Goal: Task Accomplishment & Management: Complete application form

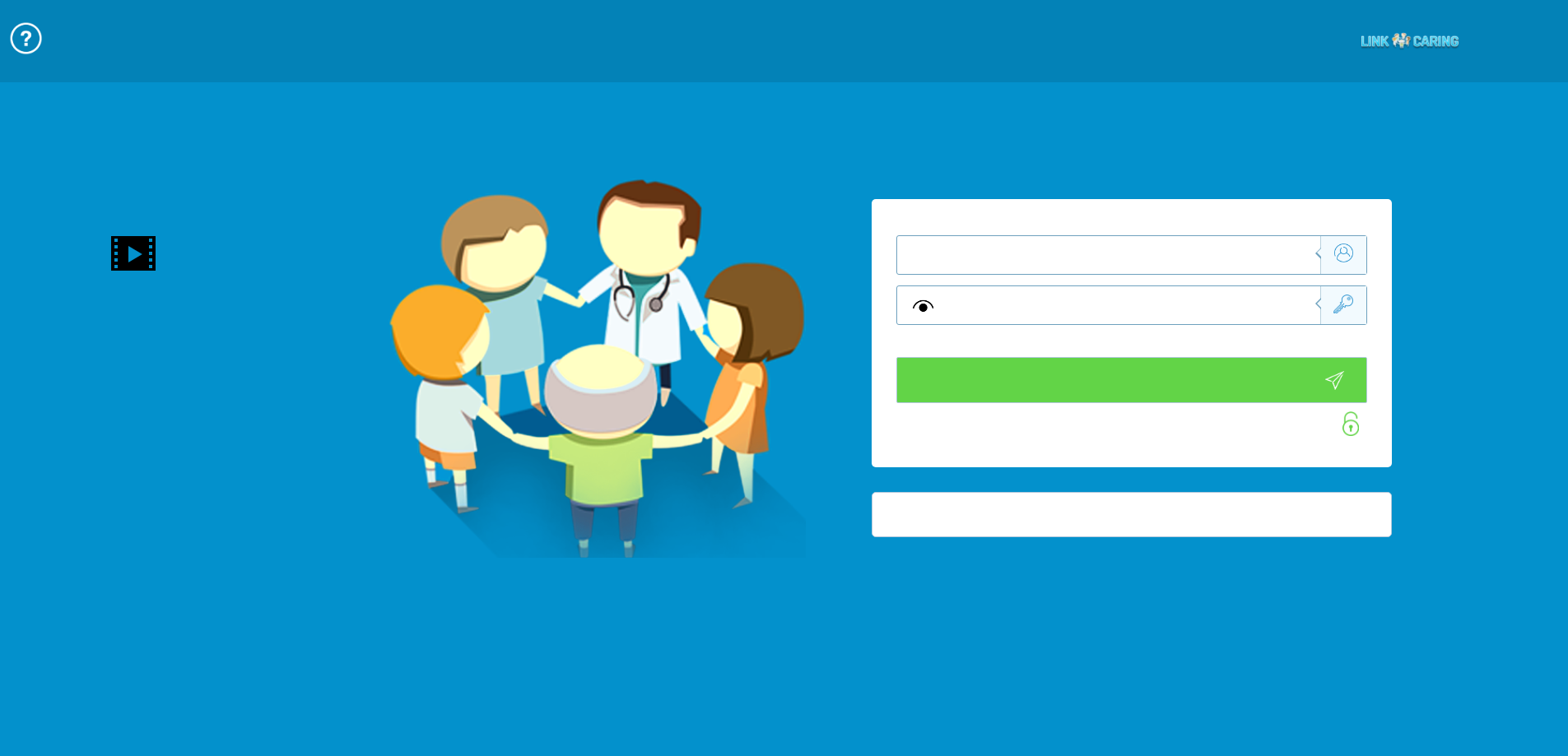
type input "התחבר עכשיו"
type input "עדיין לא? צור חשבון!"
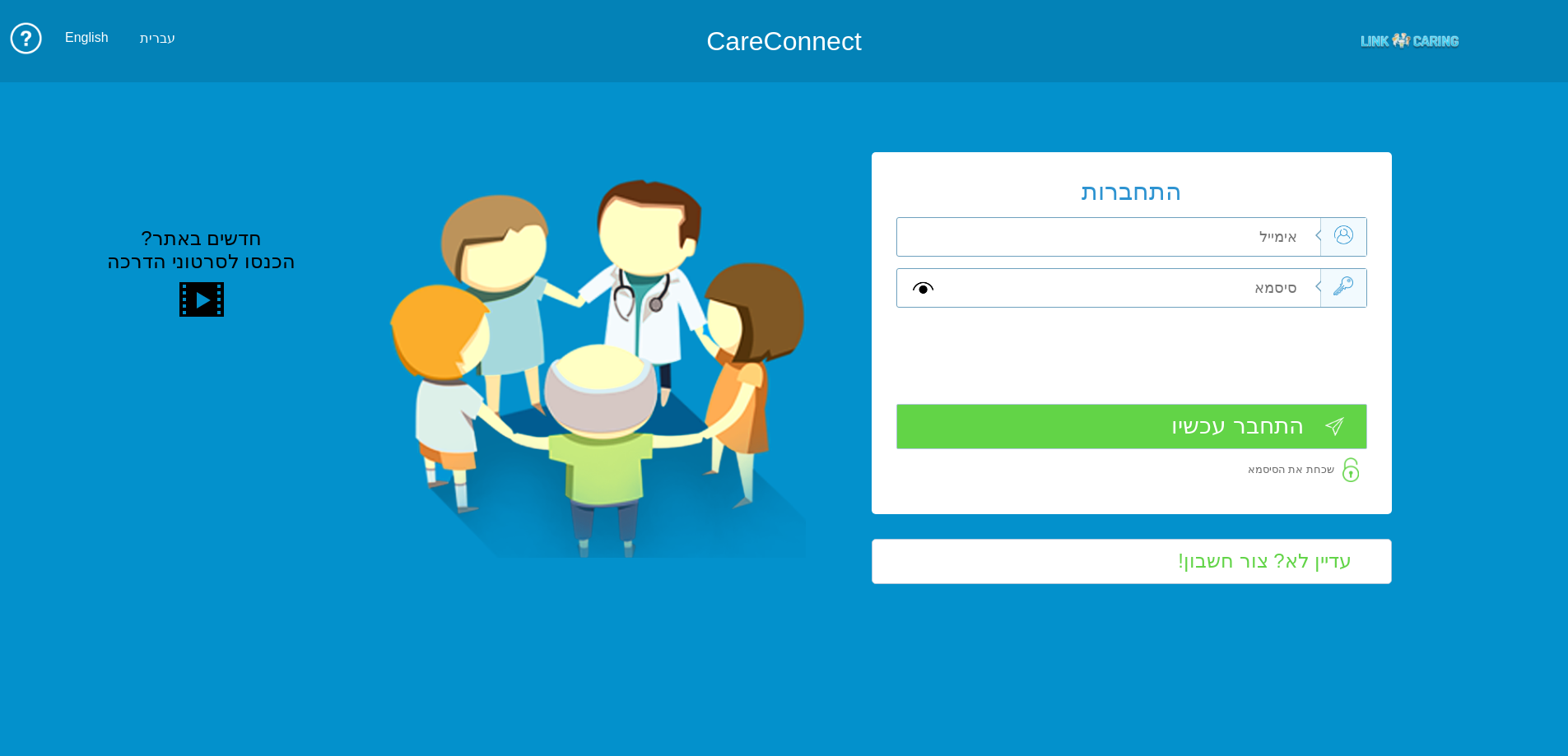
click at [1255, 239] on input "text" at bounding box center [1134, 237] width 371 height 37
type input "ש"
type input "anna.kanarov@pbsh.health.gov.il"
click at [1226, 292] on input "text" at bounding box center [1134, 288] width 371 height 37
type input "A"
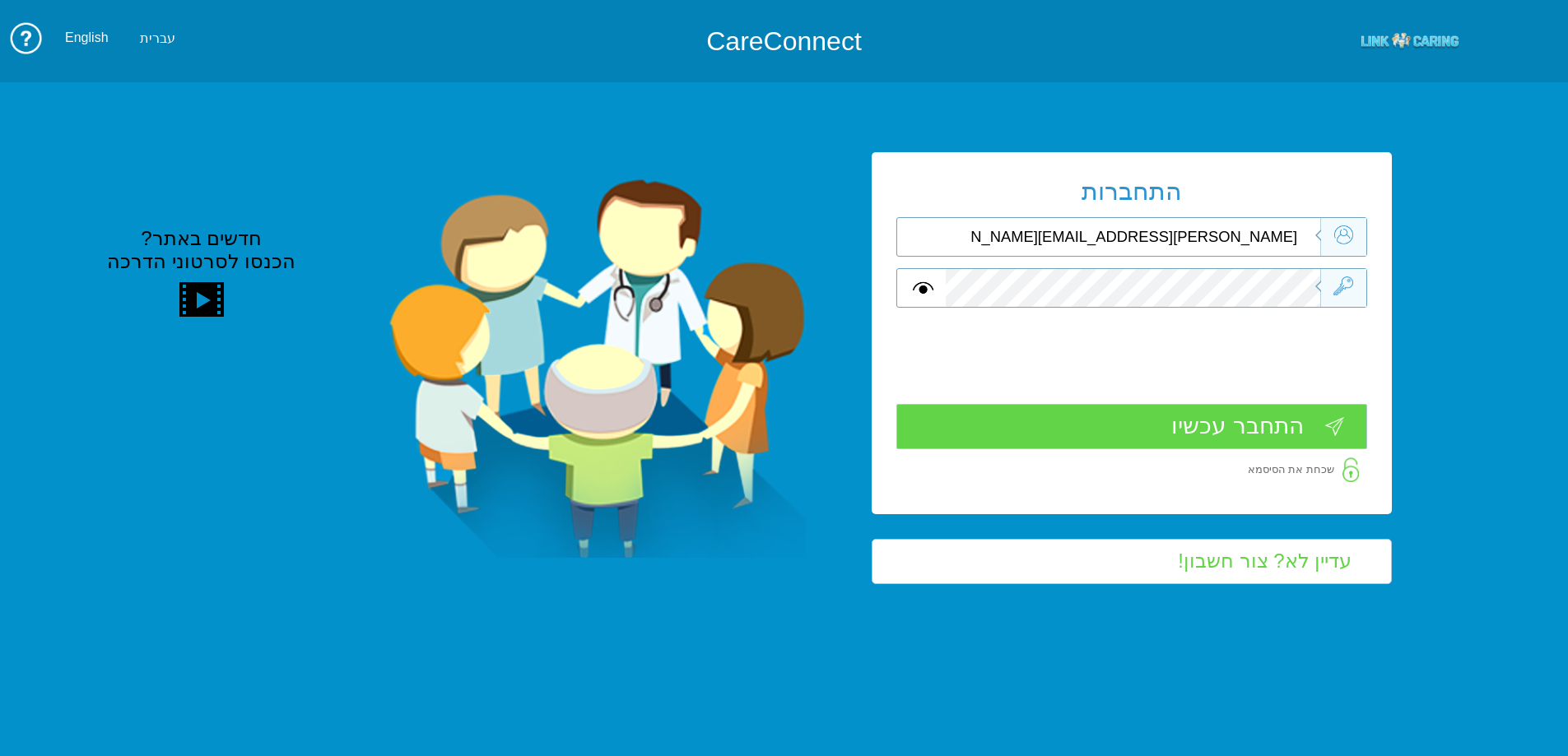
click at [1316, 423] on input "התחבר עכשיו" at bounding box center [1131, 426] width 471 height 45
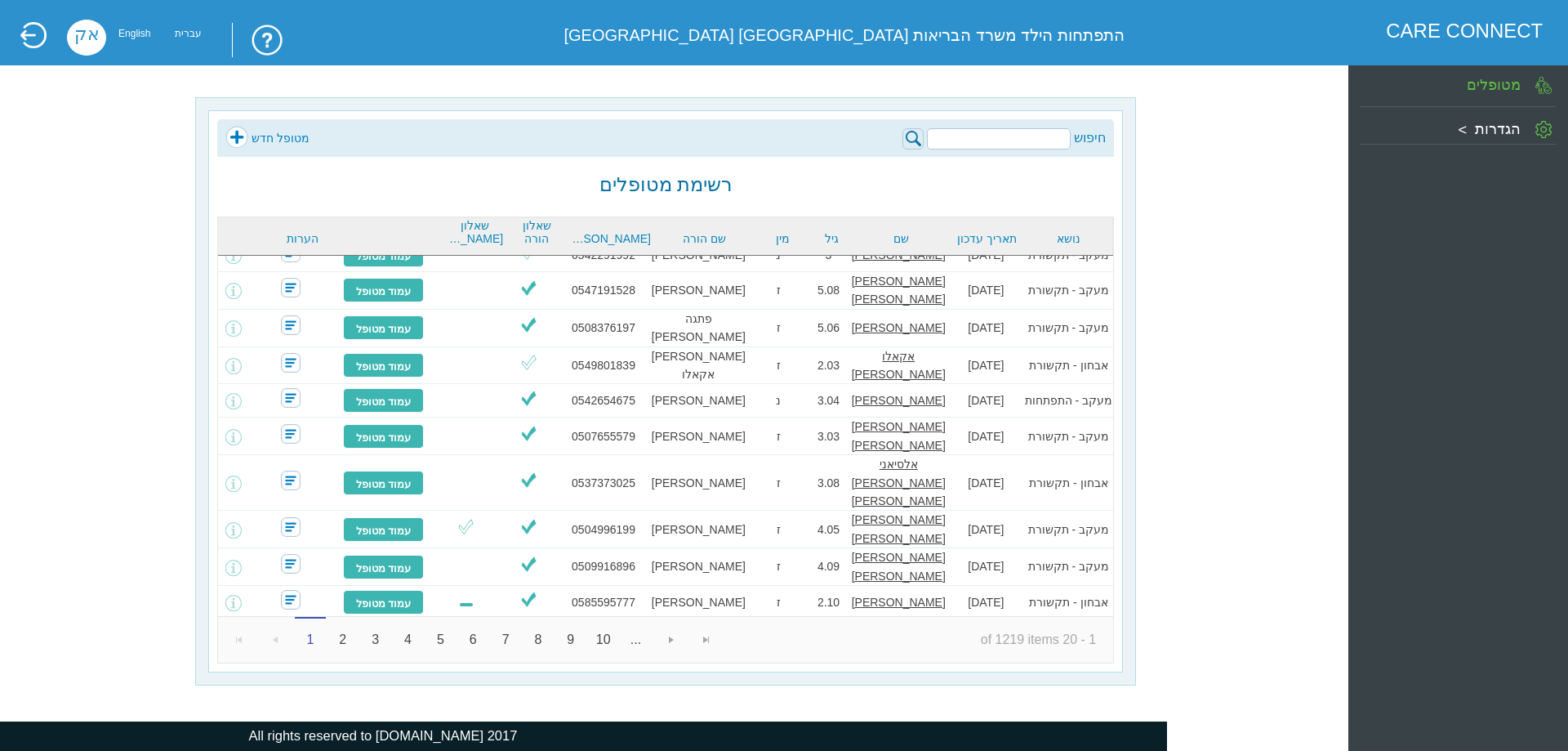
scroll to position [313, 0]
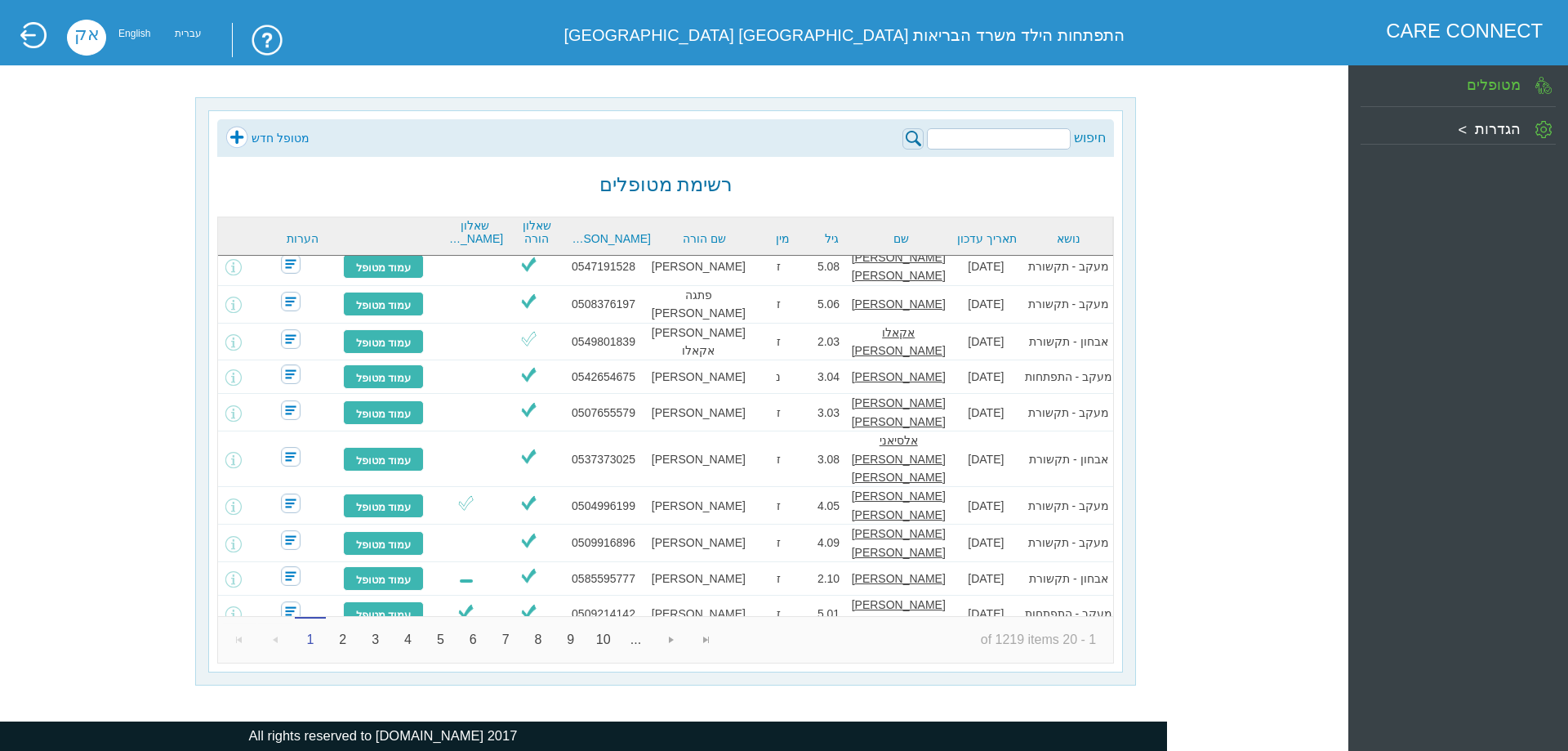
drag, startPoint x: 1046, startPoint y: 136, endPoint x: 1567, endPoint y: 107, distance: 521.8
click at [1197, 136] on div "חיפוש מטופל חדש רשימת מטופלים נושא תאריך עדכון שם גיל מין שם הורה [PERSON_NAME]…" at bounding box center [666, 392] width 1270 height 589
type input "[PERSON_NAME] [PERSON_NAME]"
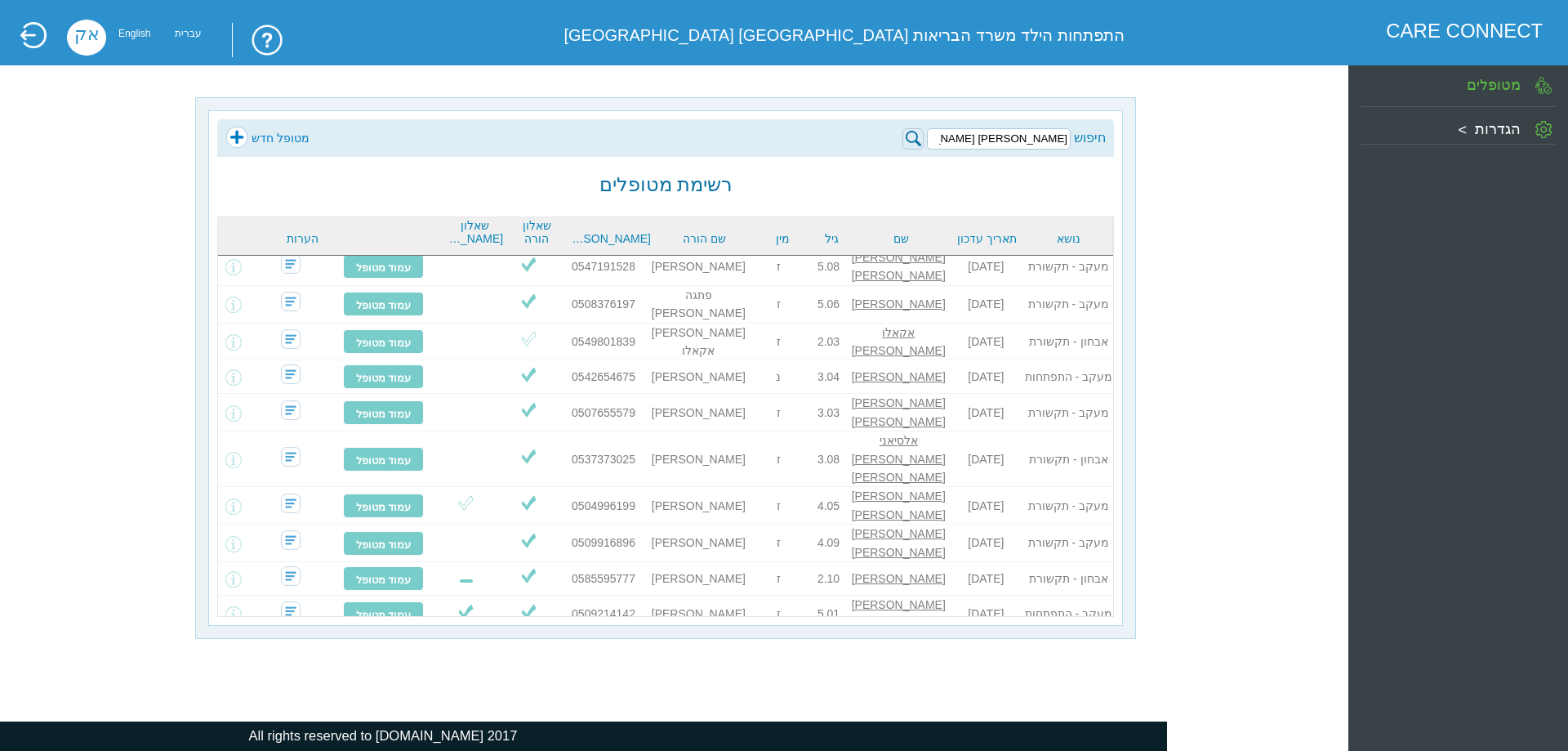
click at [915, 145] on img at bounding box center [913, 139] width 21 height 21
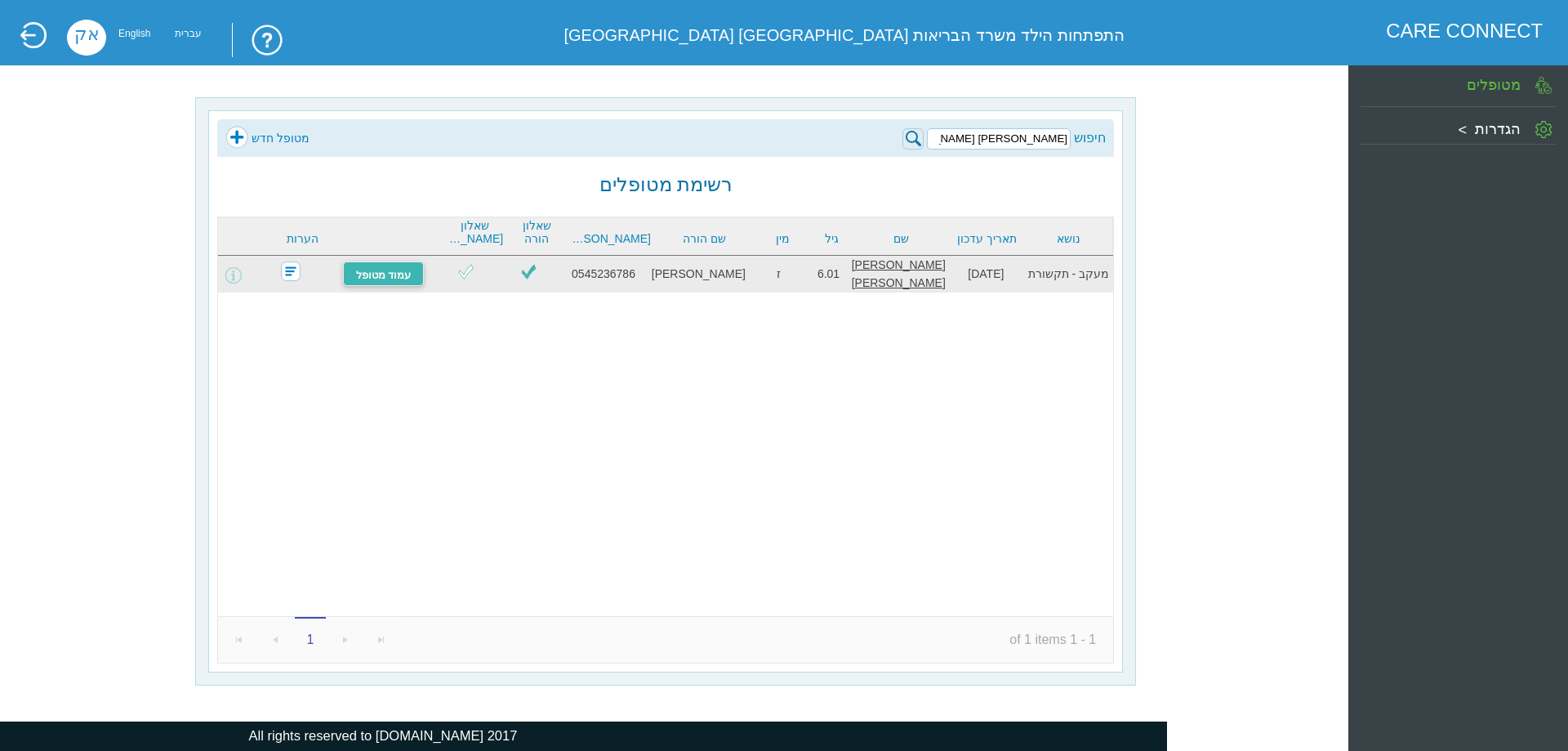
click at [375, 279] on link "עמוד מטופל" at bounding box center [384, 273] width 82 height 25
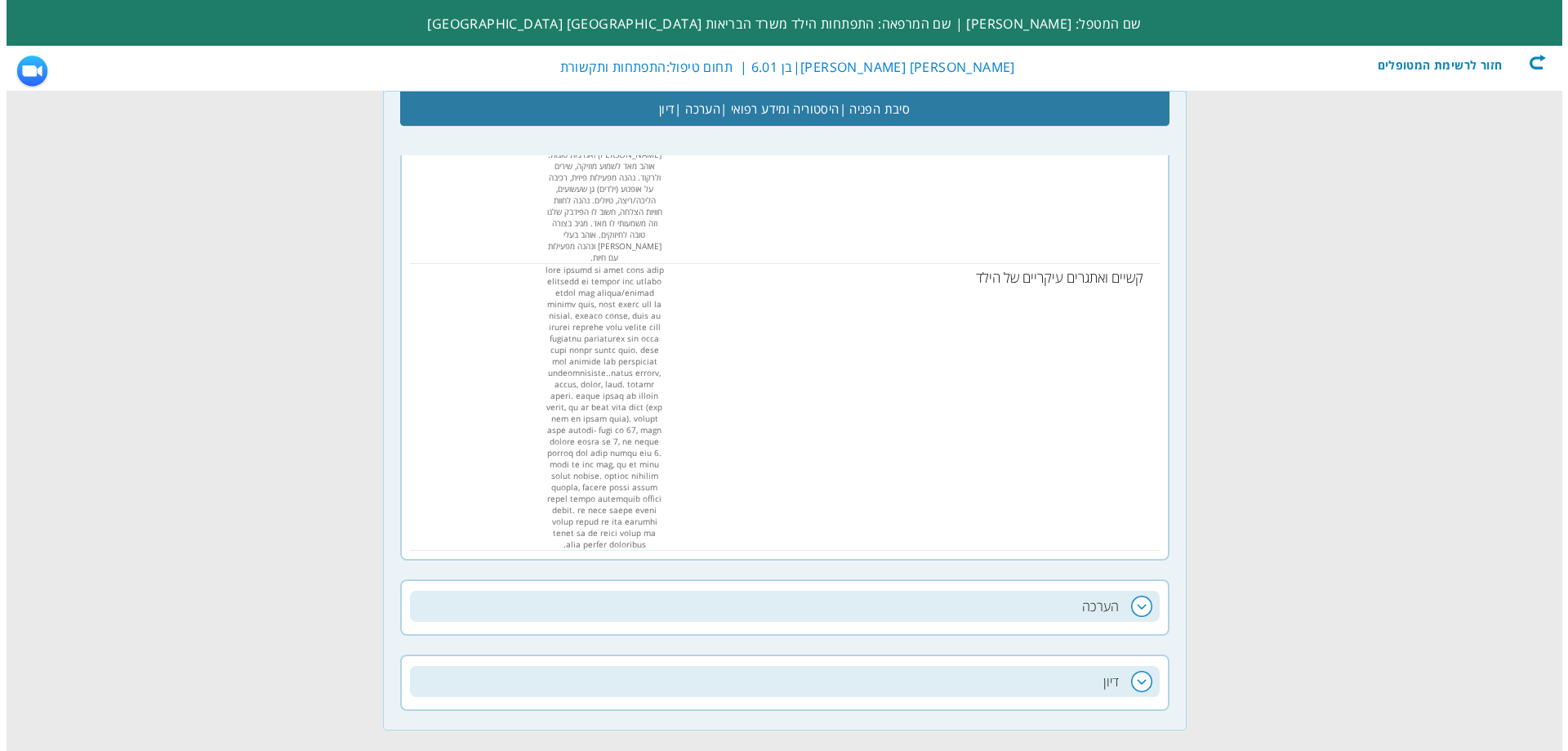
scroll to position [1390, 0]
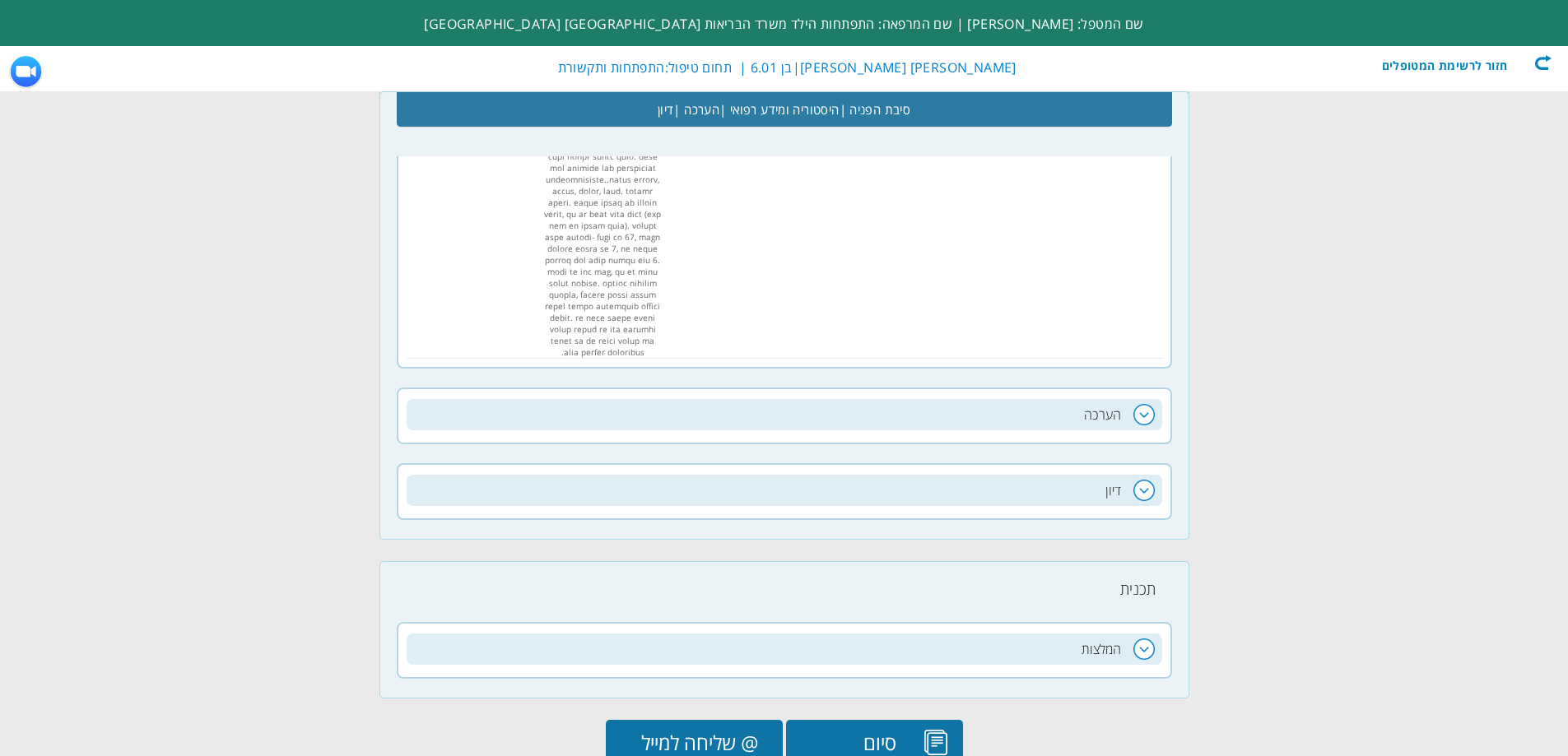
click at [1032, 399] on h2 "הערכה" at bounding box center [784, 415] width 755 height 32
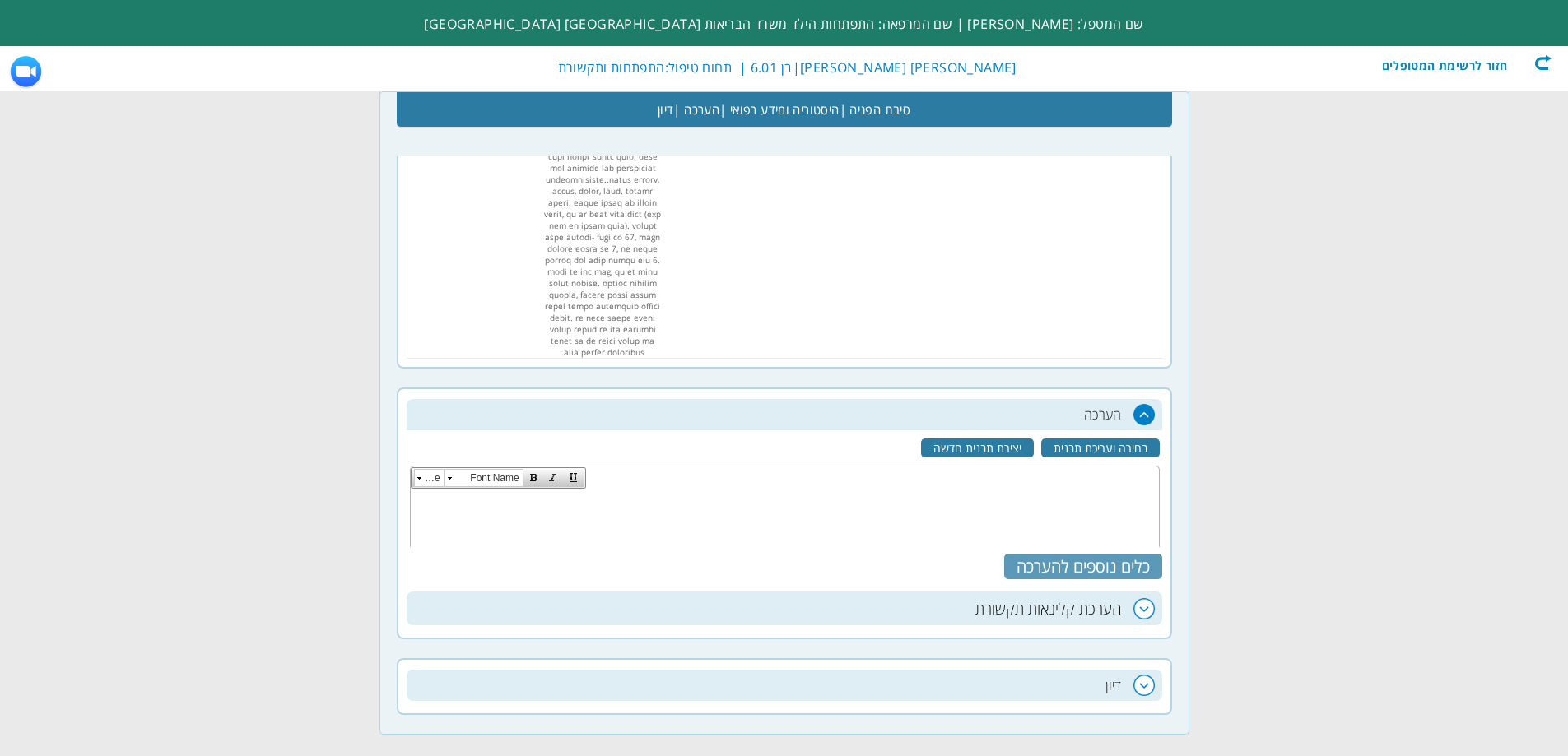
click at [1131, 553] on div "כלים נוספים להערכה" at bounding box center [1083, 566] width 158 height 26
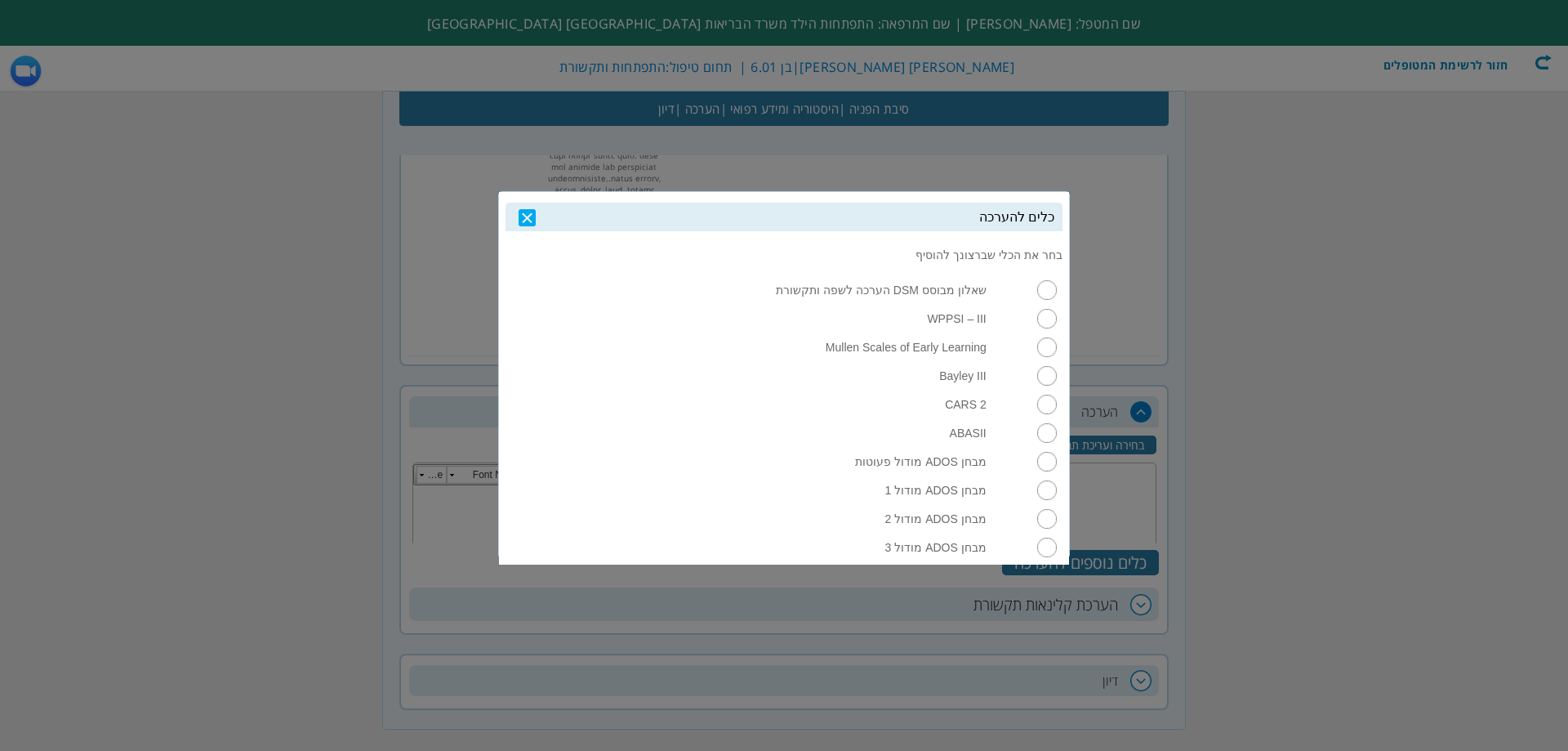
click at [1048, 559] on td at bounding box center [784, 562] width 557 height 7
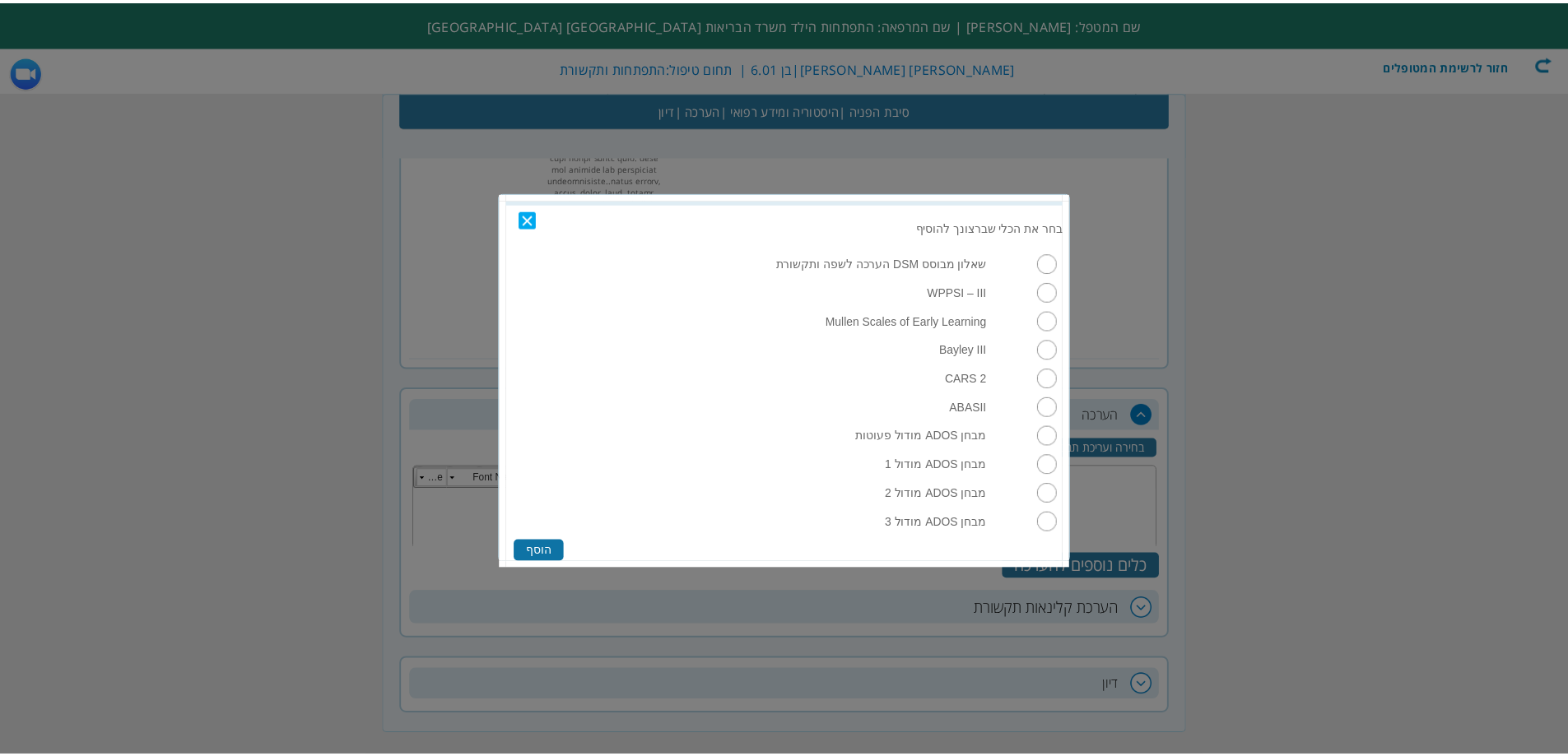
scroll to position [43, 0]
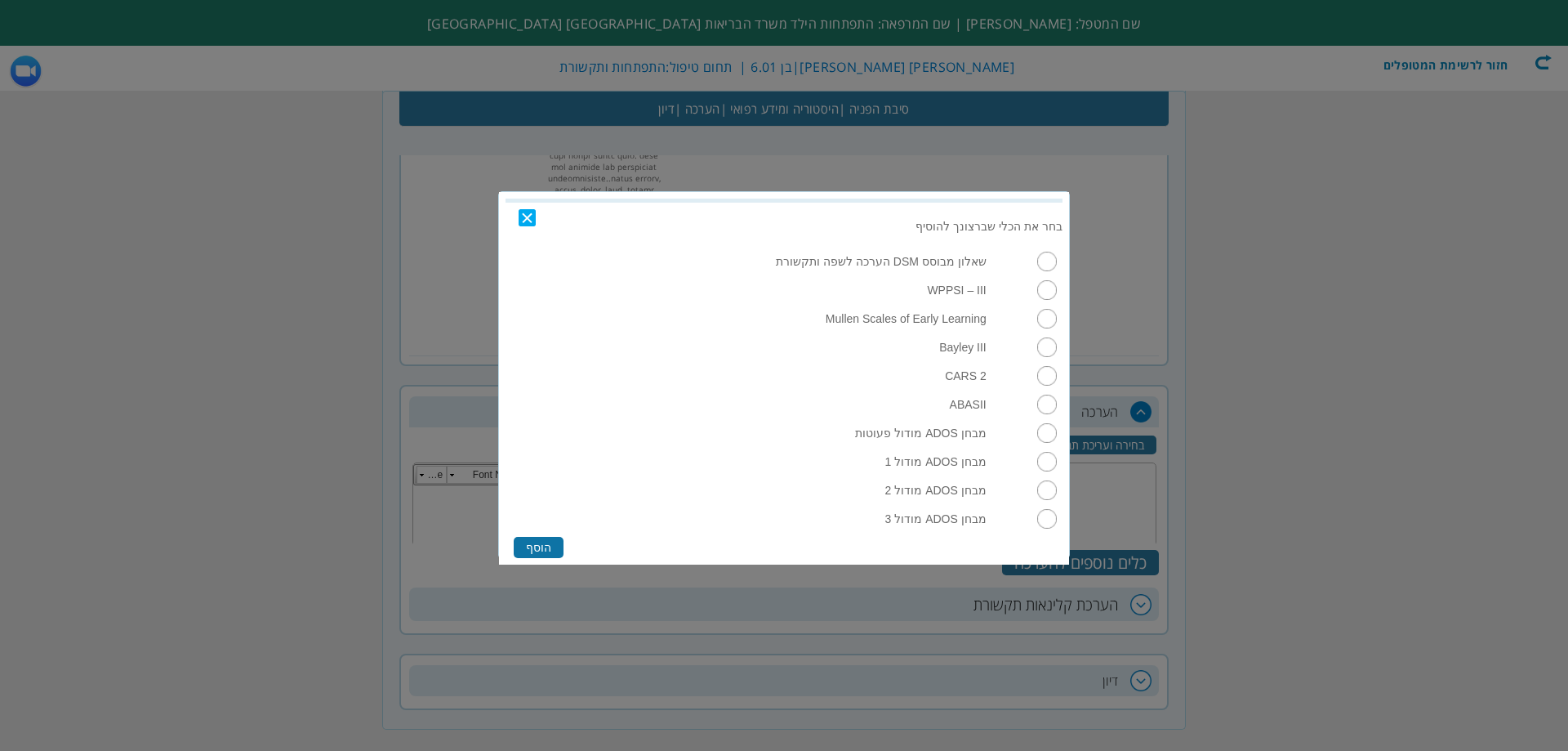
click at [1047, 513] on input "radio" at bounding box center [1046, 518] width 19 height 19
radio input "true"
click at [553, 551] on label "הוסף" at bounding box center [538, 547] width 50 height 21
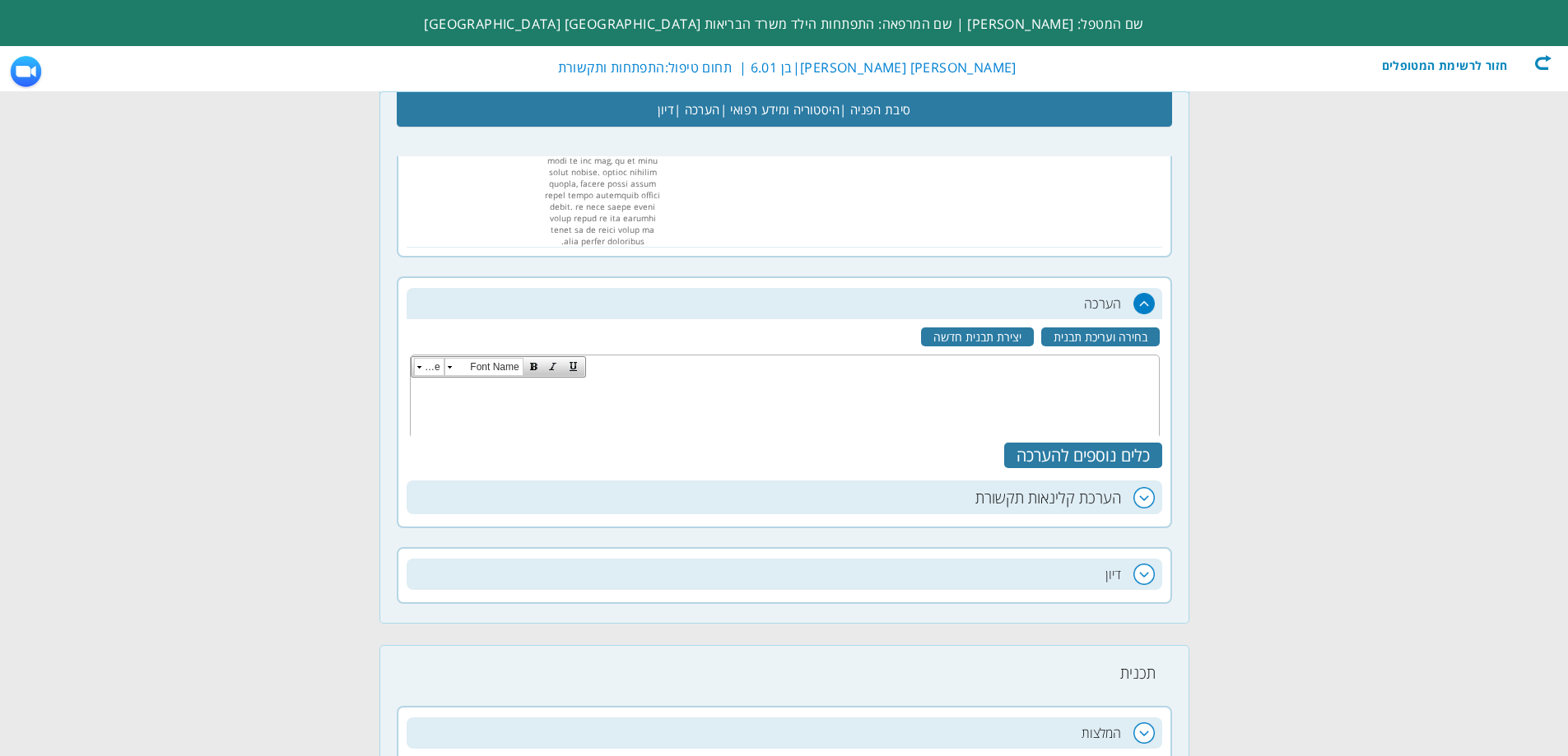
scroll to position [1602, 0]
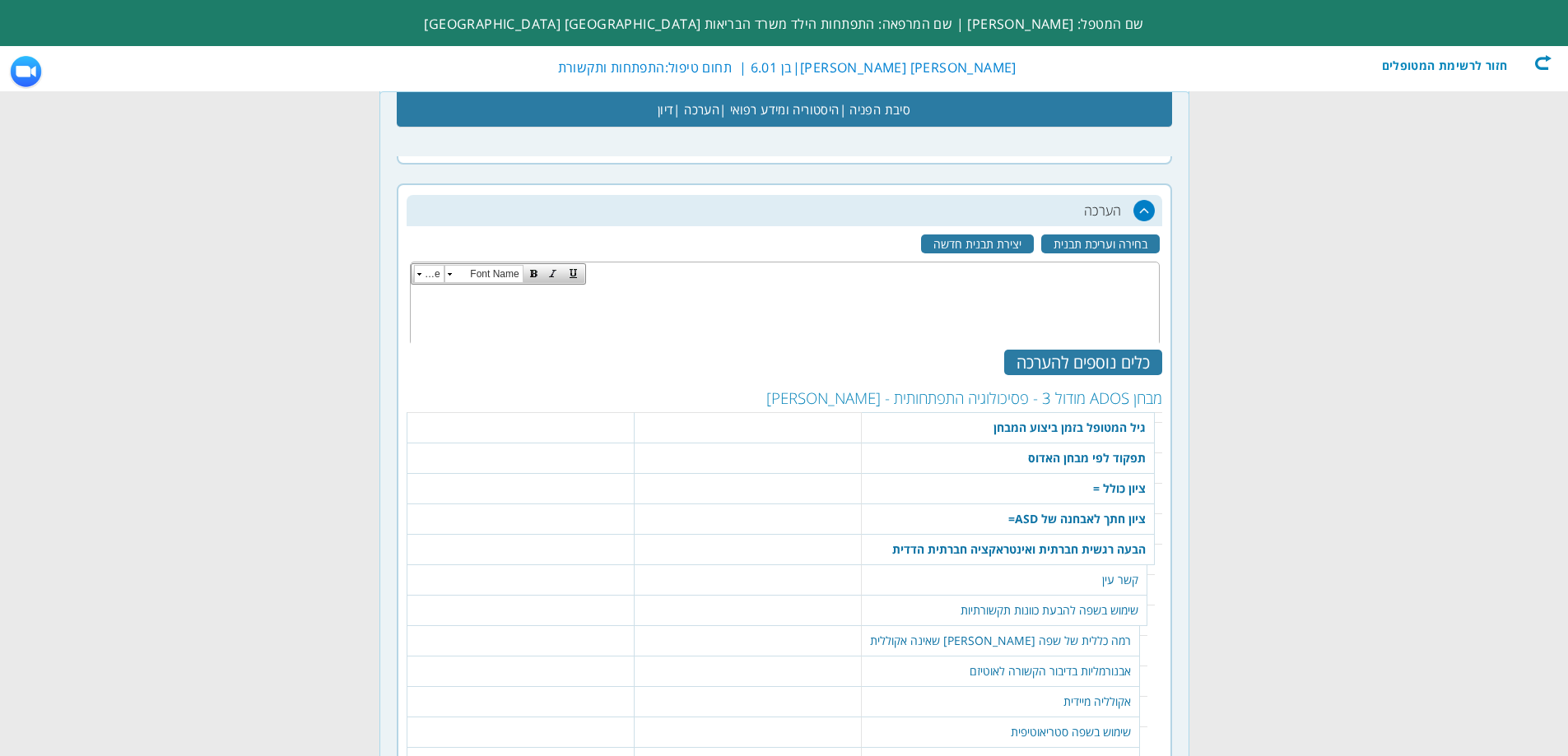
click at [793, 413] on table "360 שמור" at bounding box center [748, 421] width 218 height 16
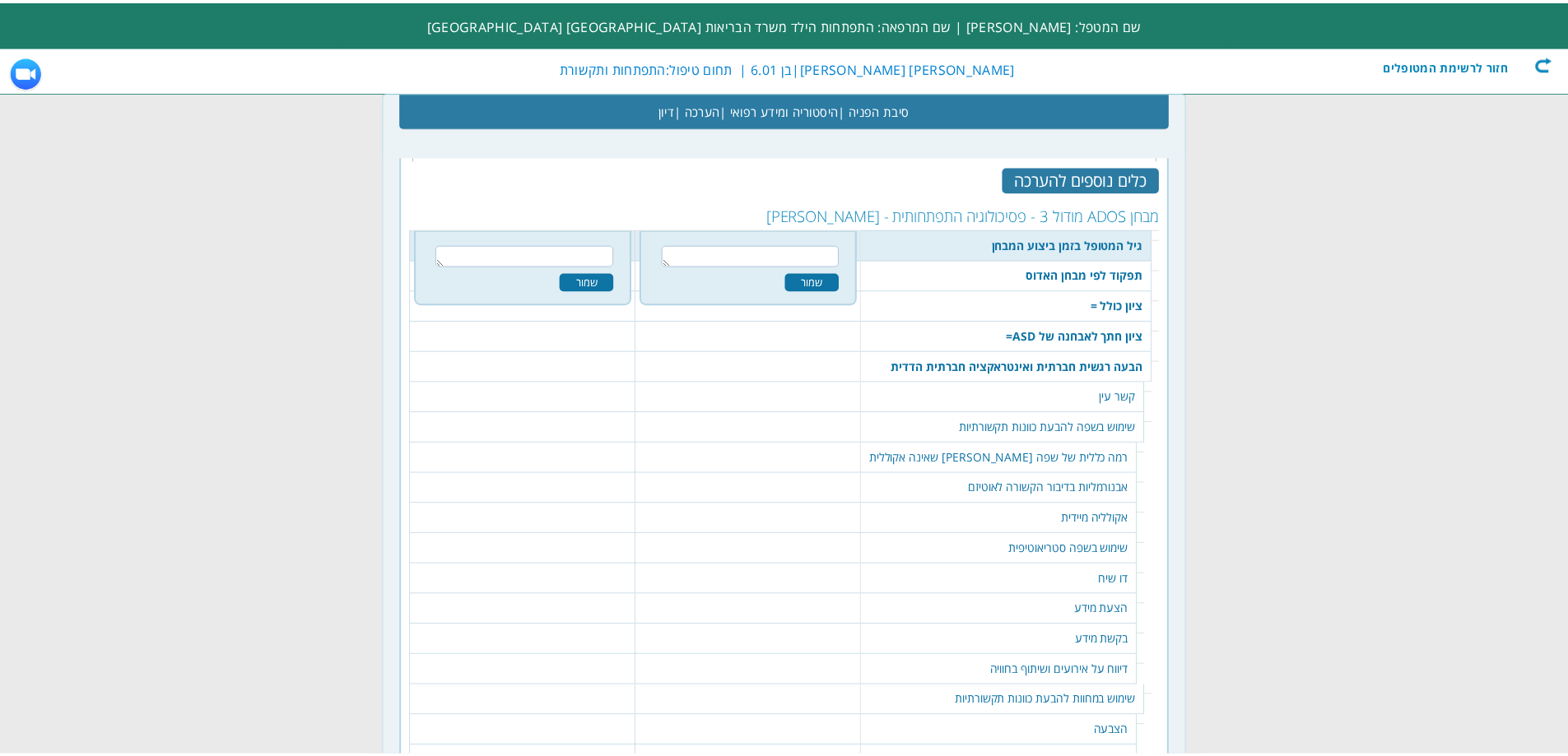
scroll to position [1788, 0]
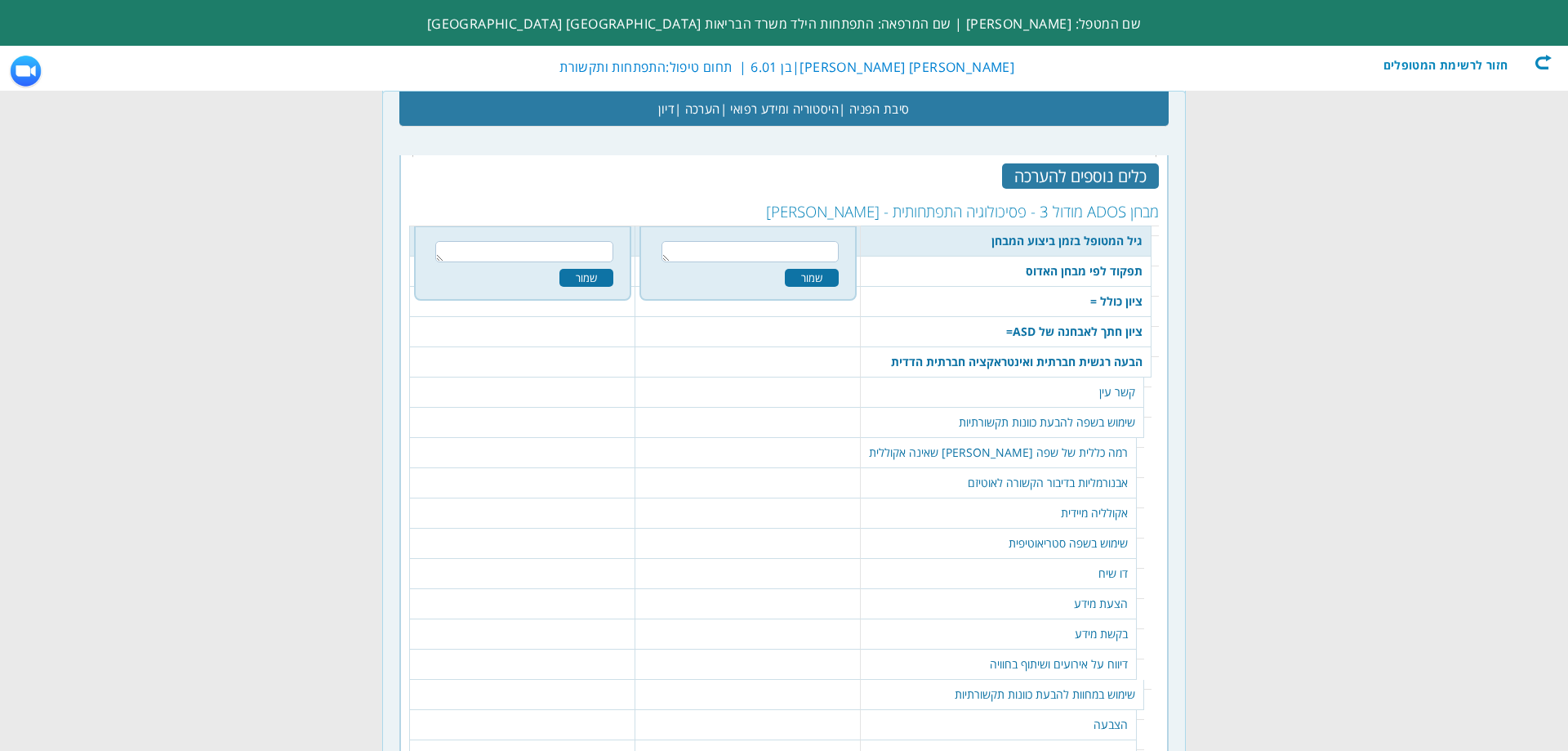
click at [820, 241] on textarea at bounding box center [751, 251] width 178 height 21
type textarea "6:01"
click at [839, 269] on div "שמור" at bounding box center [812, 277] width 54 height 18
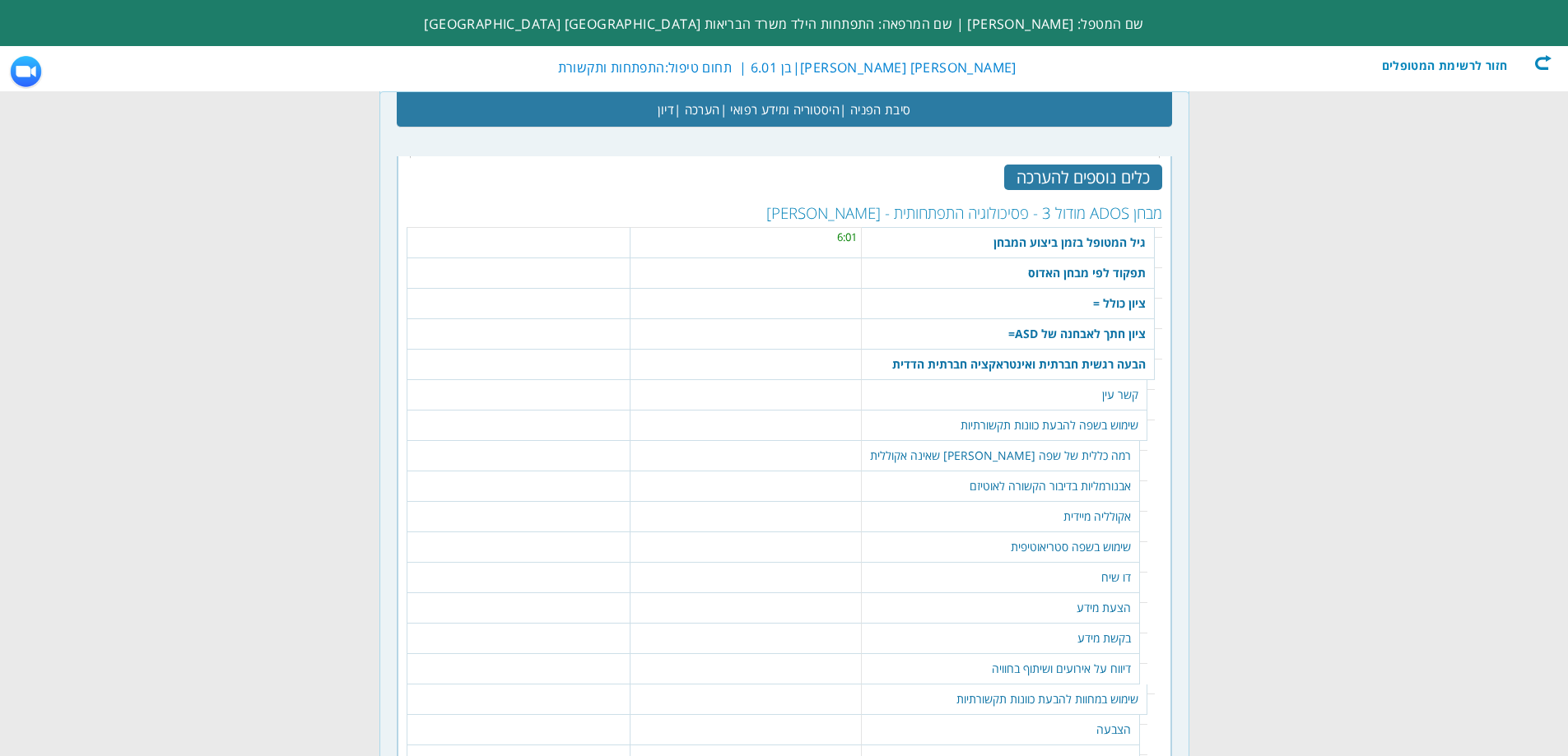
click at [810, 258] on td "362 נקה | סמן הכל אינו עובר את ציון החתך במבחן האדוס. שמור" at bounding box center [745, 273] width 232 height 31
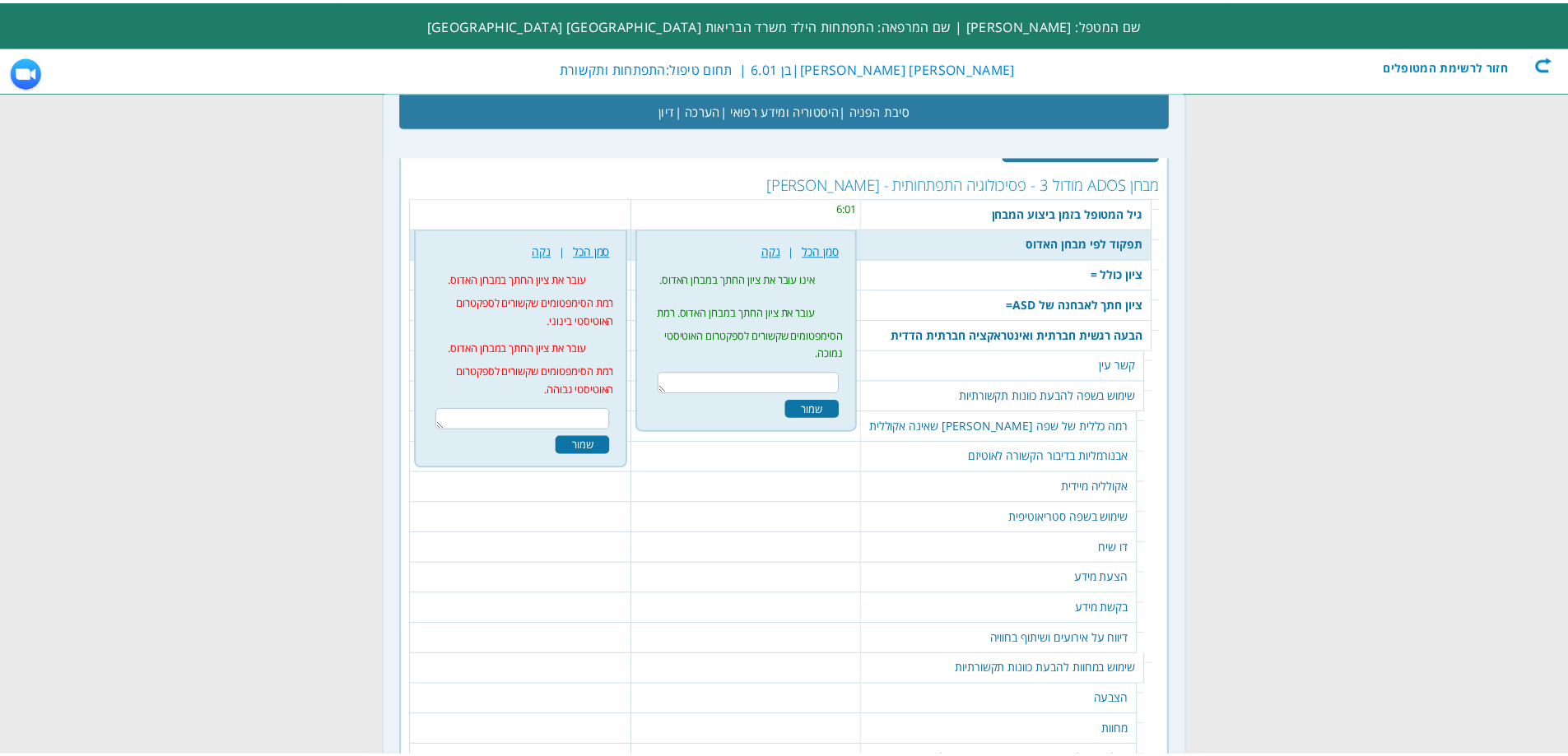
scroll to position [1818, 0]
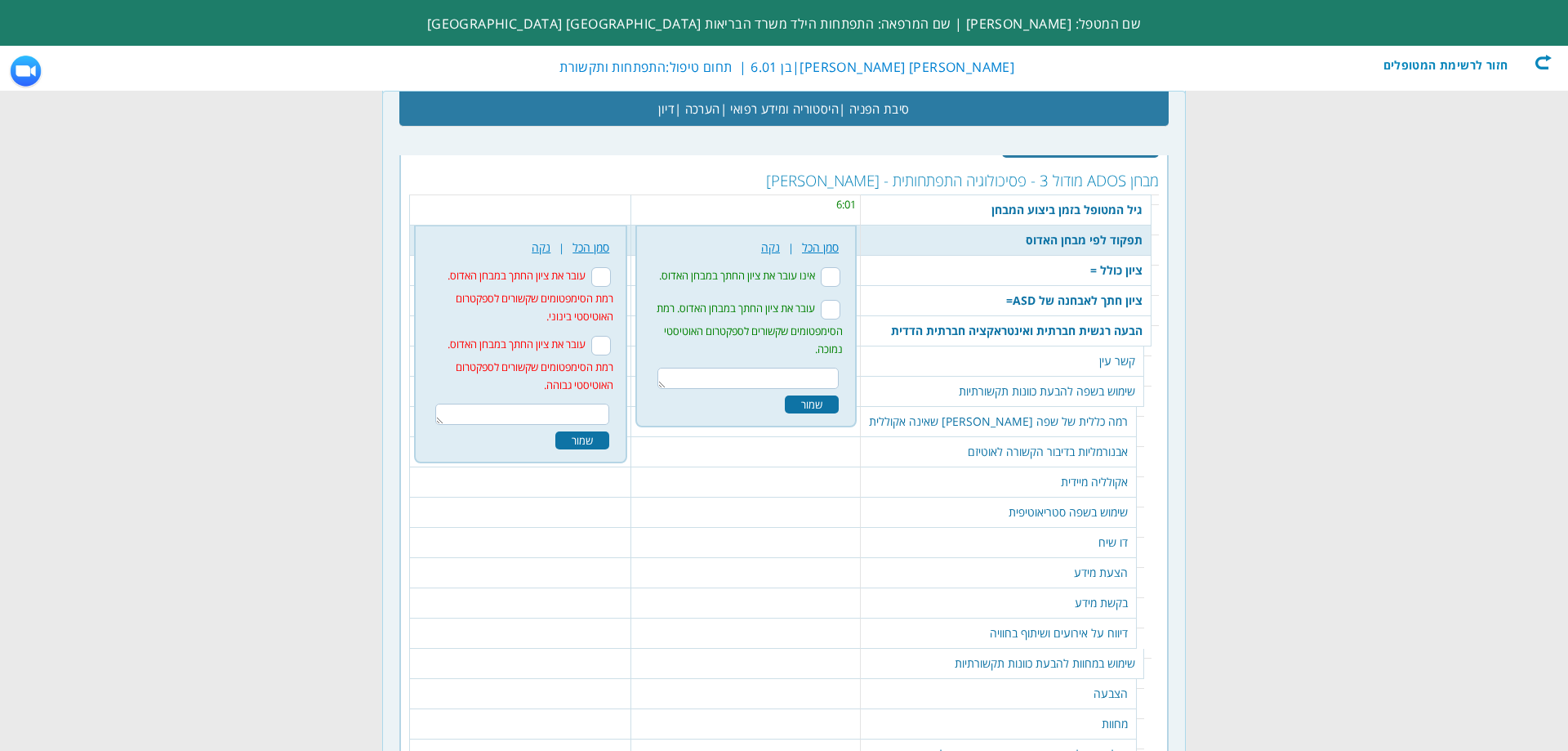
click at [611, 336] on input "עובר את ציון החתך במבחן האדוס. רמת הסימפטומים שקשורים לספקטרום האוטיסטי גבוהה." at bounding box center [601, 345] width 19 height 19
checkbox input "true"
click at [594, 431] on div "שמור" at bounding box center [582, 440] width 54 height 18
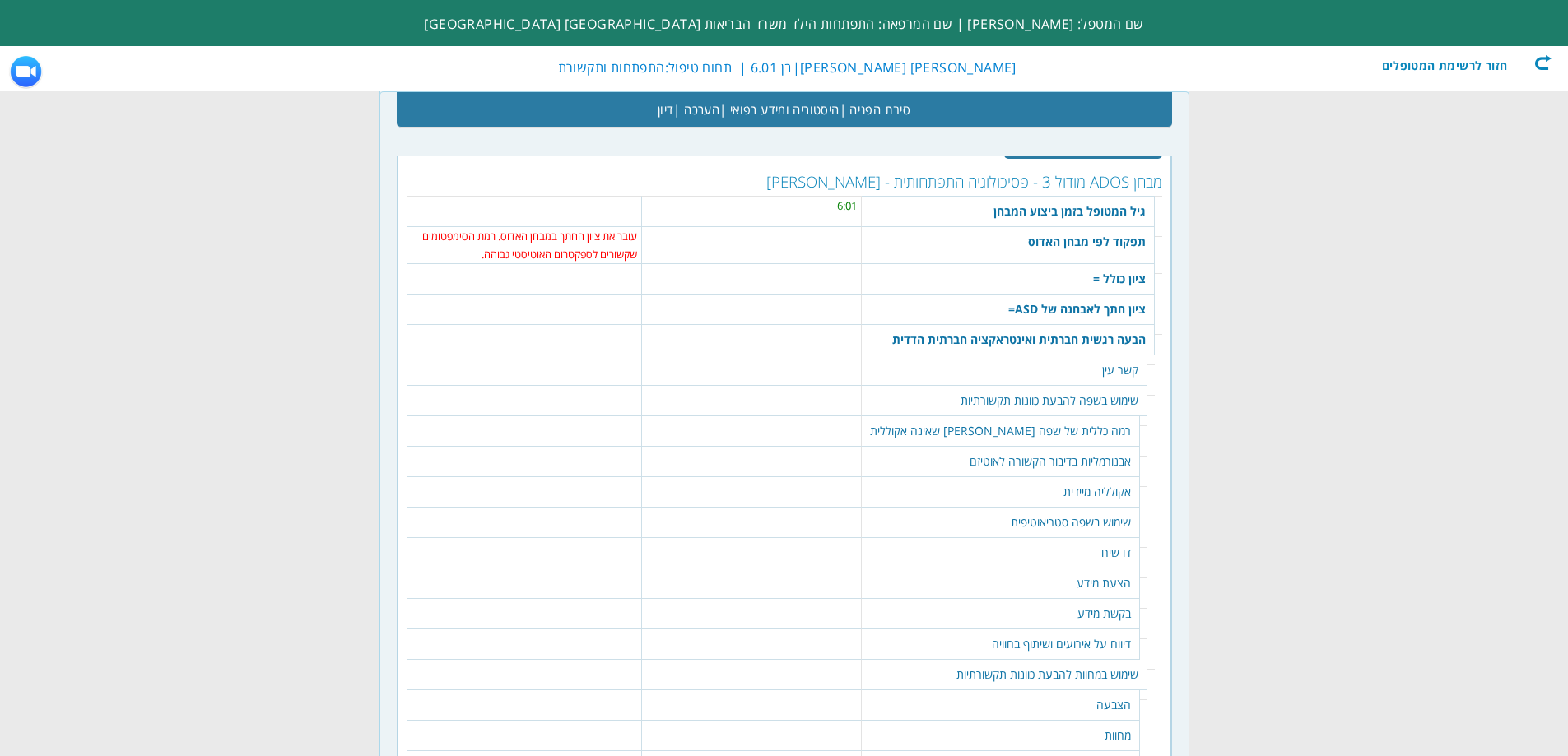
click at [798, 264] on table "364 שמור" at bounding box center [751, 272] width 210 height 16
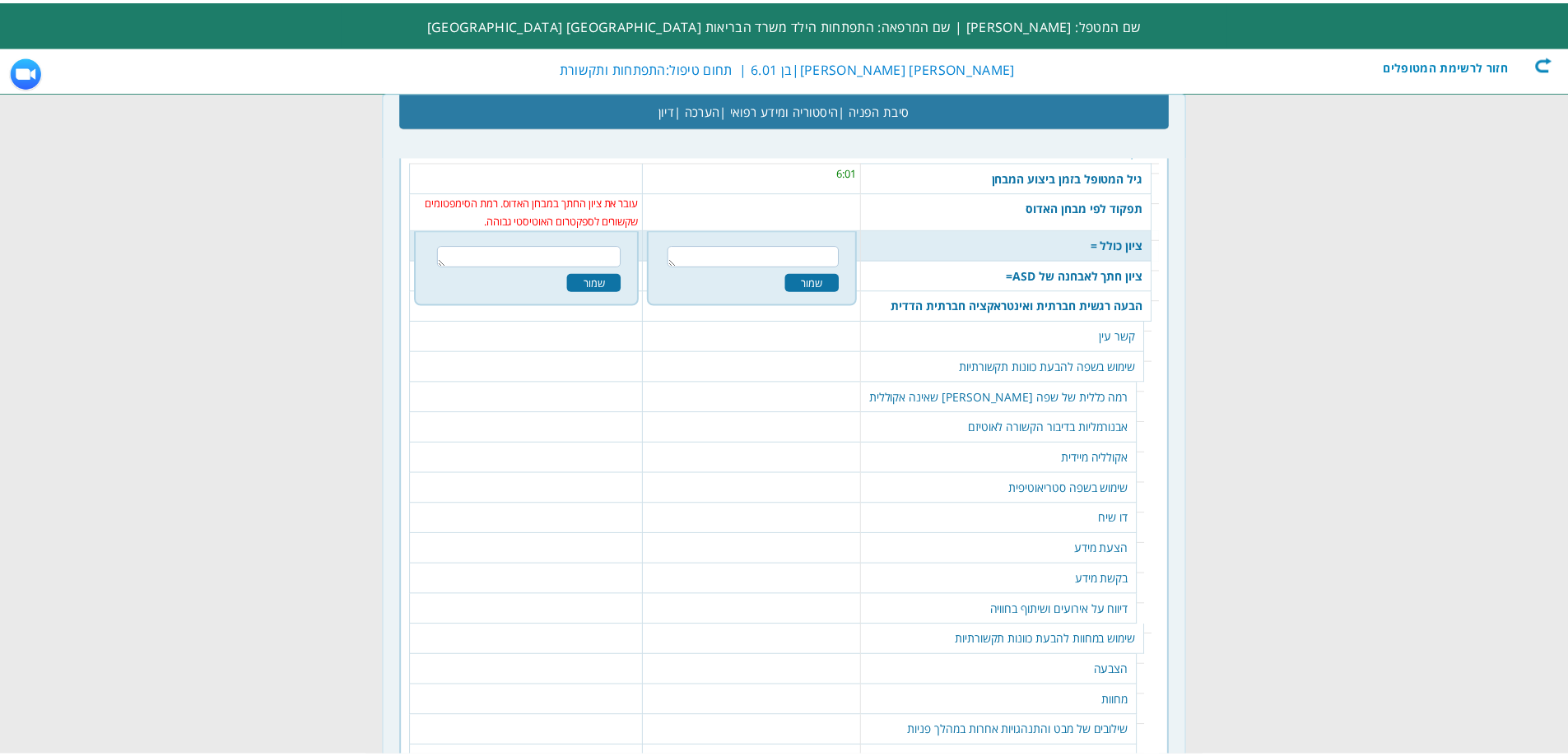
scroll to position [1856, 0]
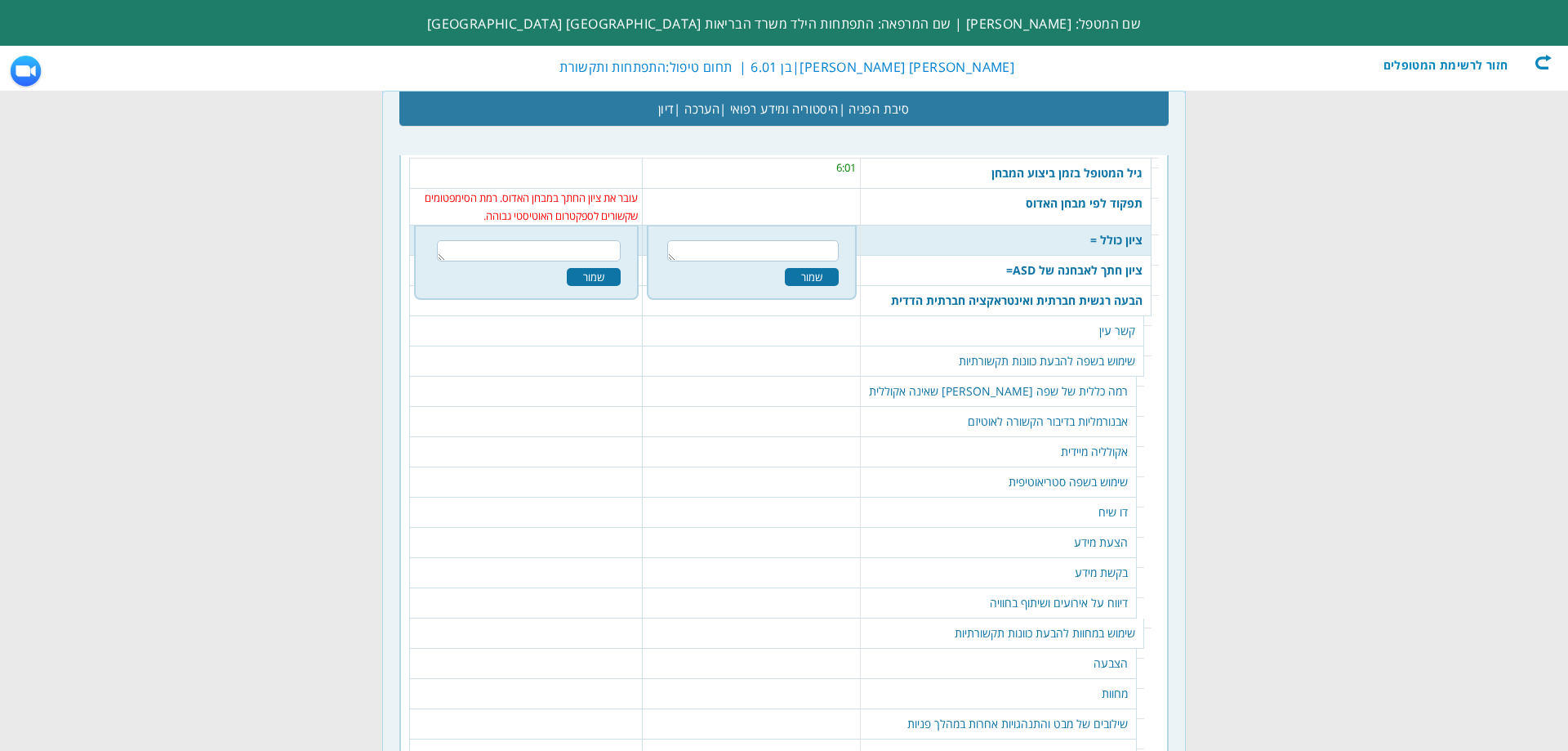
click at [830, 240] on textarea at bounding box center [752, 250] width 172 height 21
type textarea "17"
click at [839, 268] on div "שמור" at bounding box center [812, 277] width 54 height 18
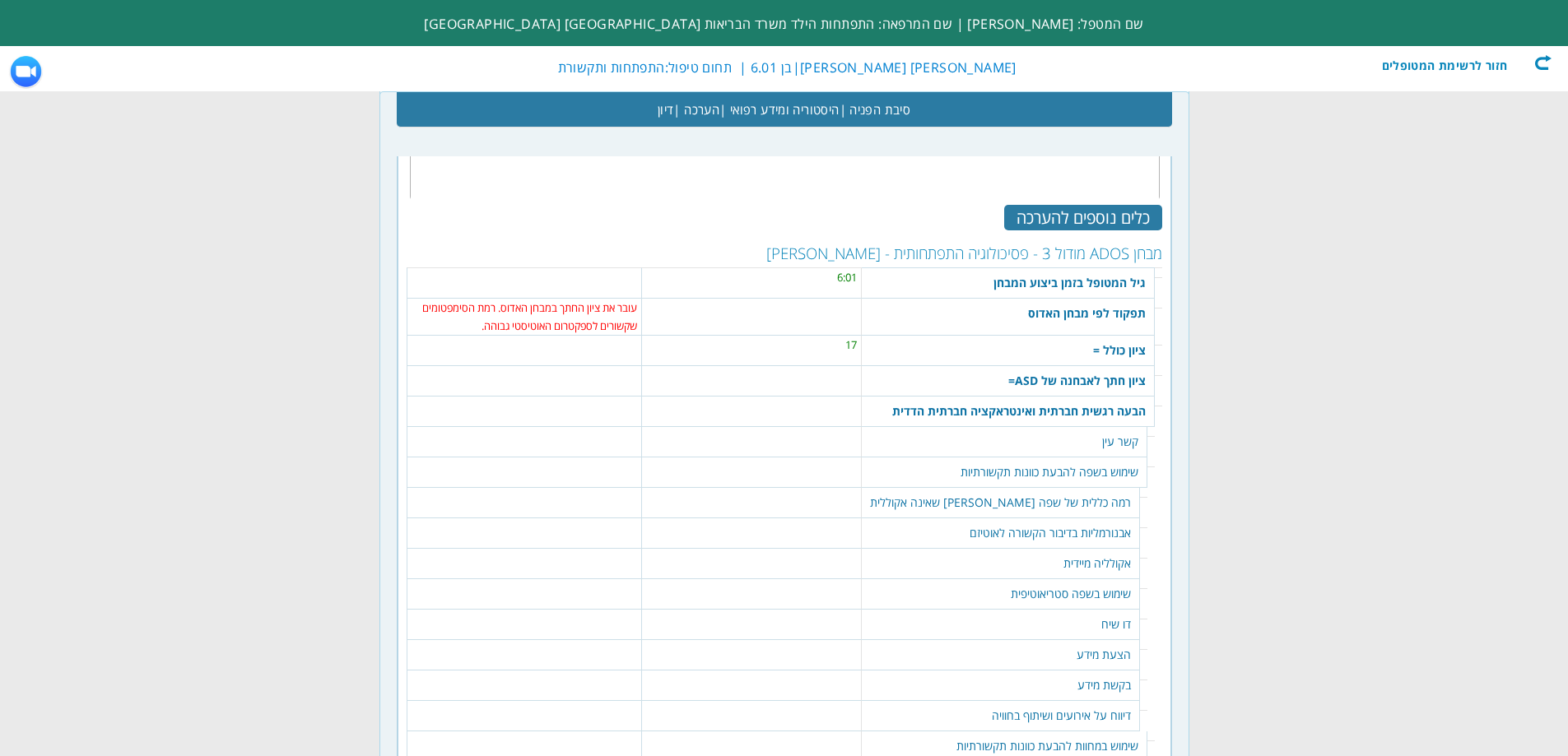
scroll to position [1773, 0]
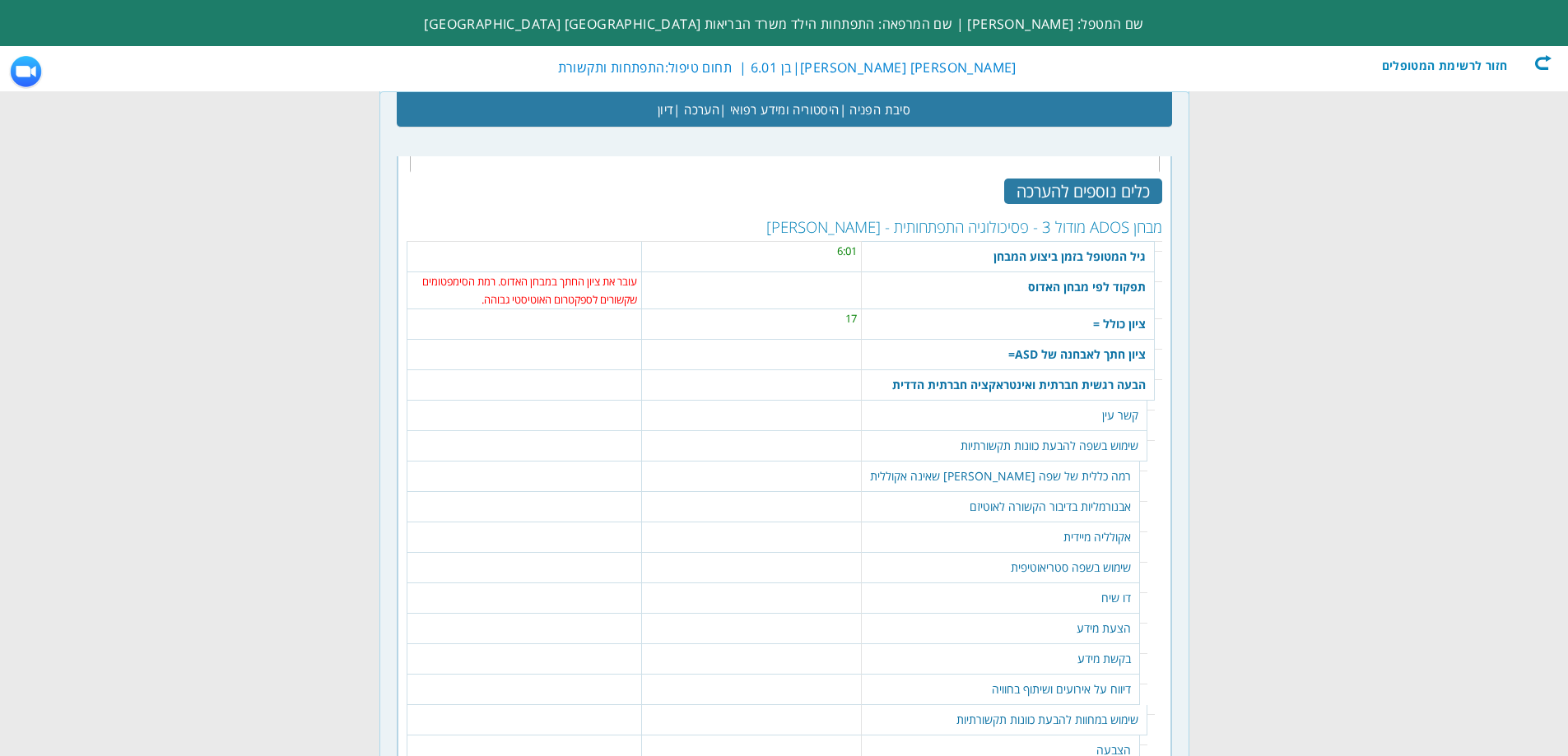
click at [844, 340] on table "366 שמור" at bounding box center [751, 347] width 210 height 16
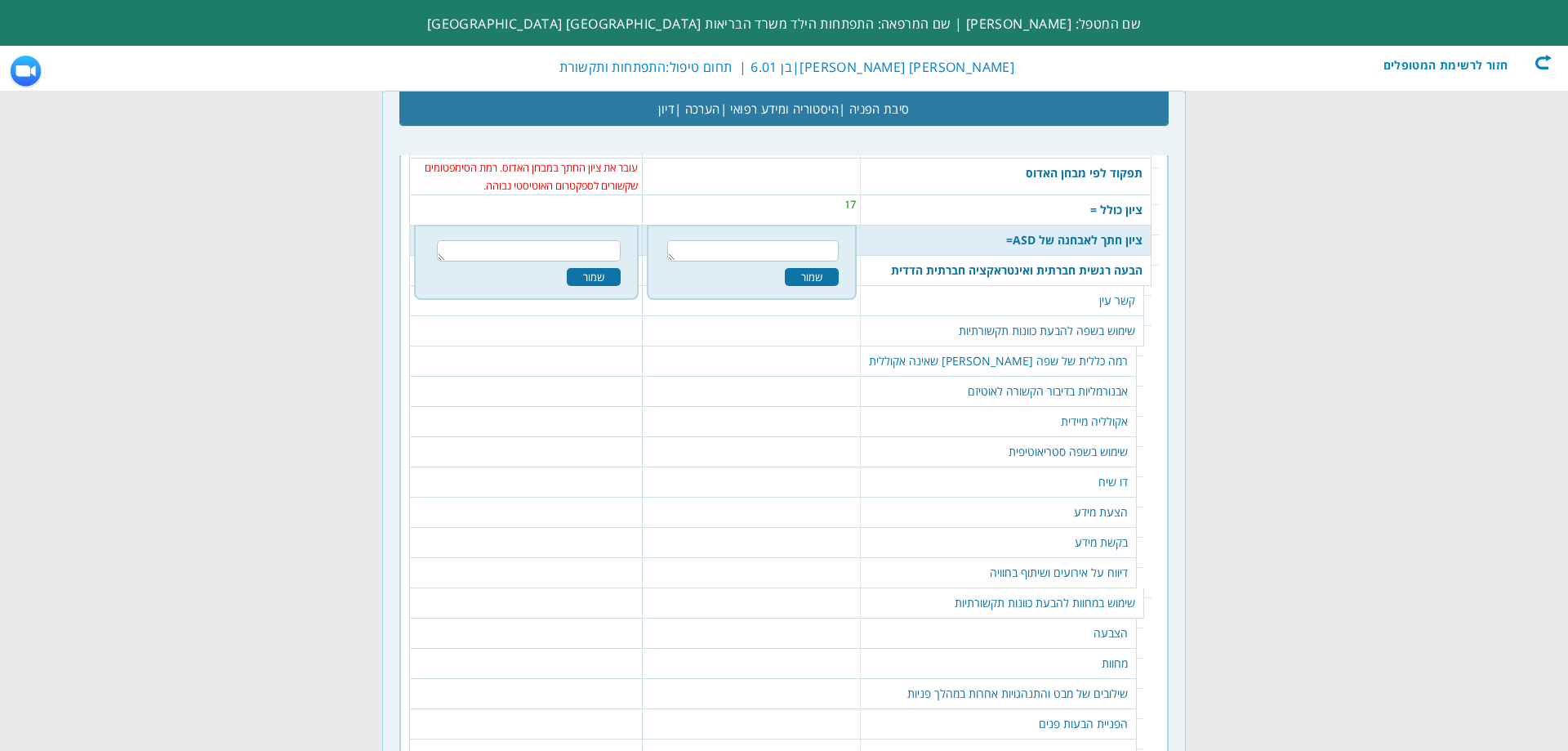
click at [972, 255] on td "הבעה רגשית חברתית ואינטראקציה חברתית הדדית" at bounding box center [1006, 271] width 291 height 30
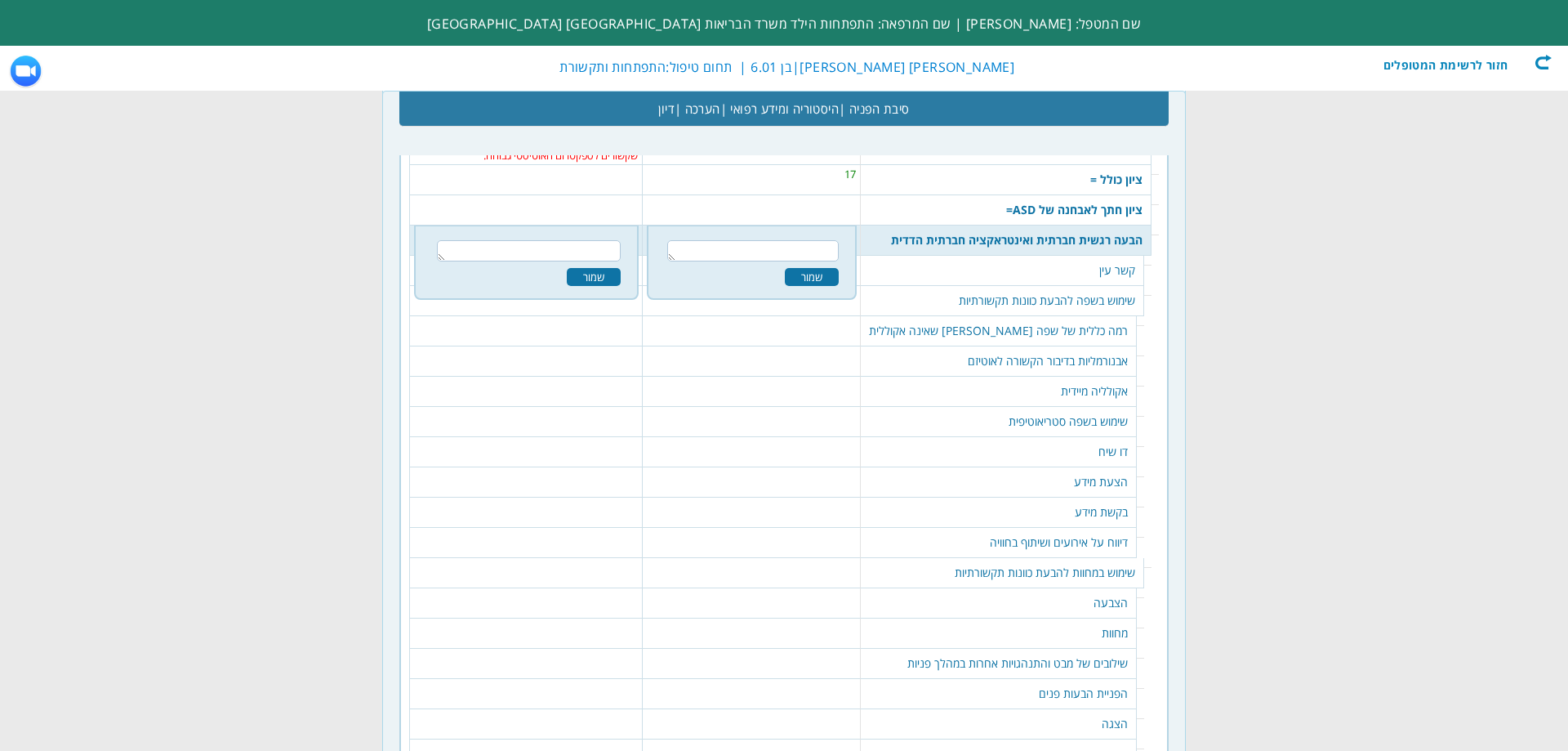
click at [1032, 255] on td "קשר עין" at bounding box center [1002, 271] width 283 height 30
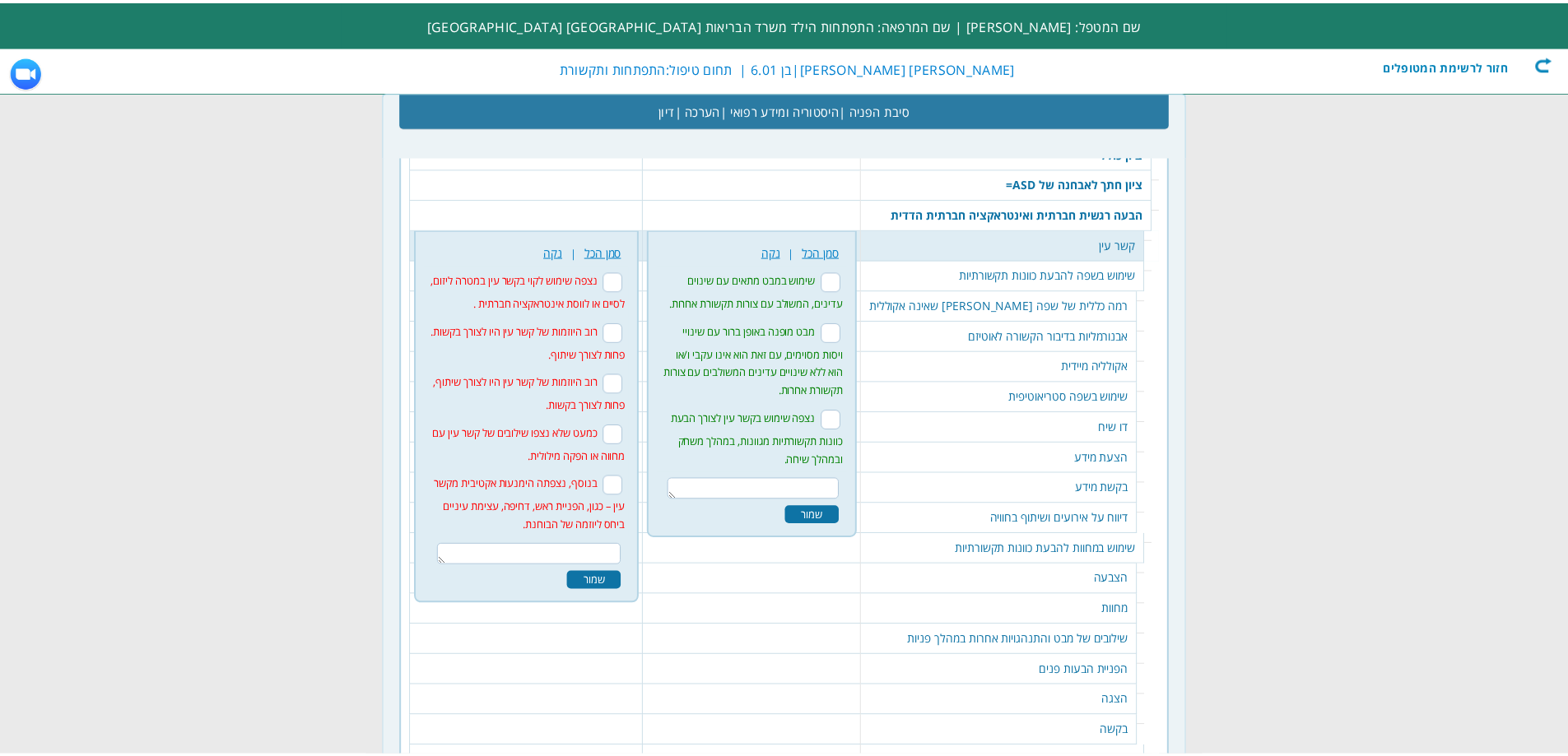
scroll to position [1947, 0]
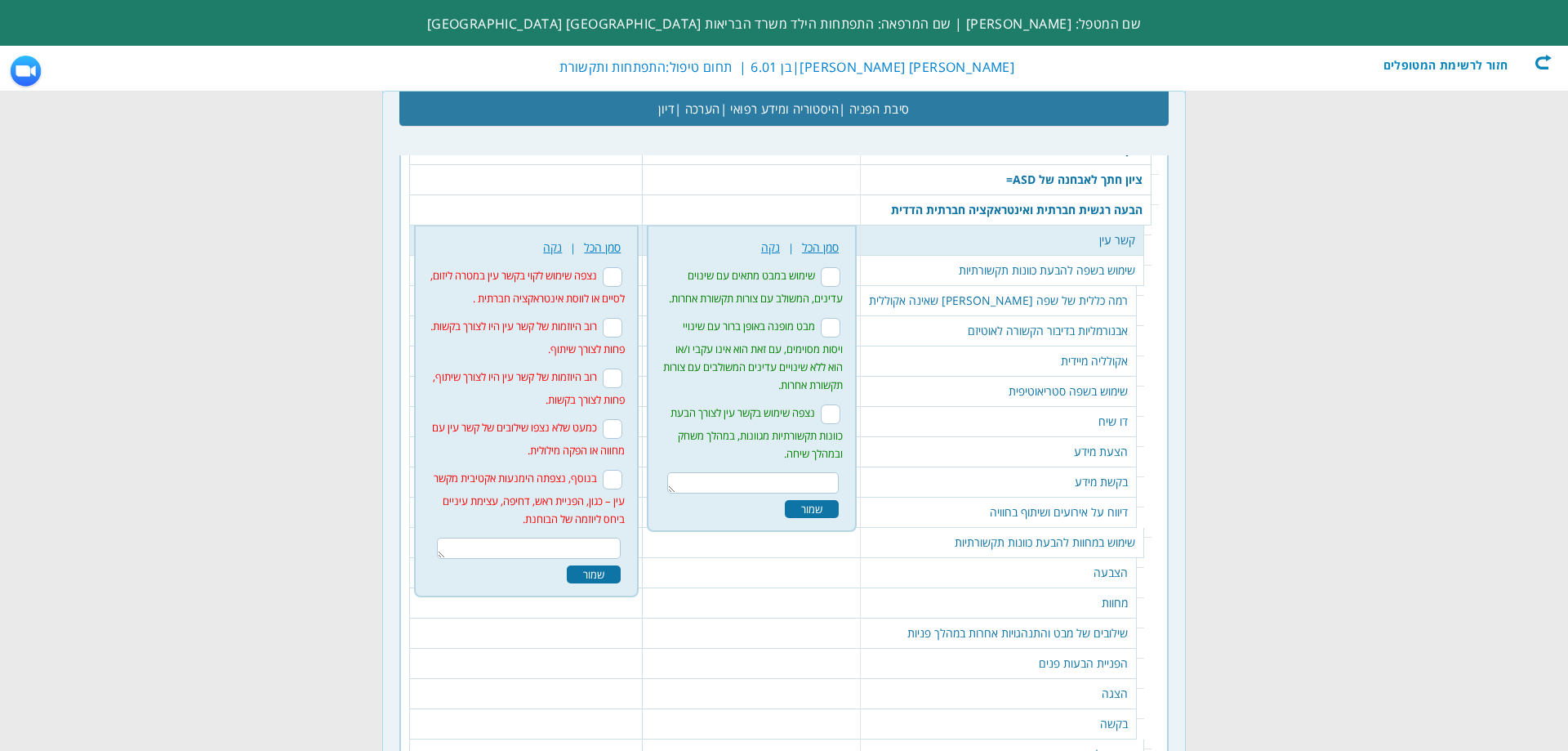
click at [613, 267] on input "נצפה שימוש לקוי בקשר עין במטרה ליזום, לסיים או לווסת אינטראקציה חברתית ." at bounding box center [612, 277] width 19 height 19
checkbox input "true"
click at [622, 470] on input "בנוסף, נצפתה הימנעות אקטיבית מקשר עין – כגון, הפניית ראש, דחיפה, עצימת עיניים ב…" at bounding box center [612, 480] width 19 height 19
checkbox input "true"
click at [613, 566] on div "שמור" at bounding box center [594, 574] width 54 height 18
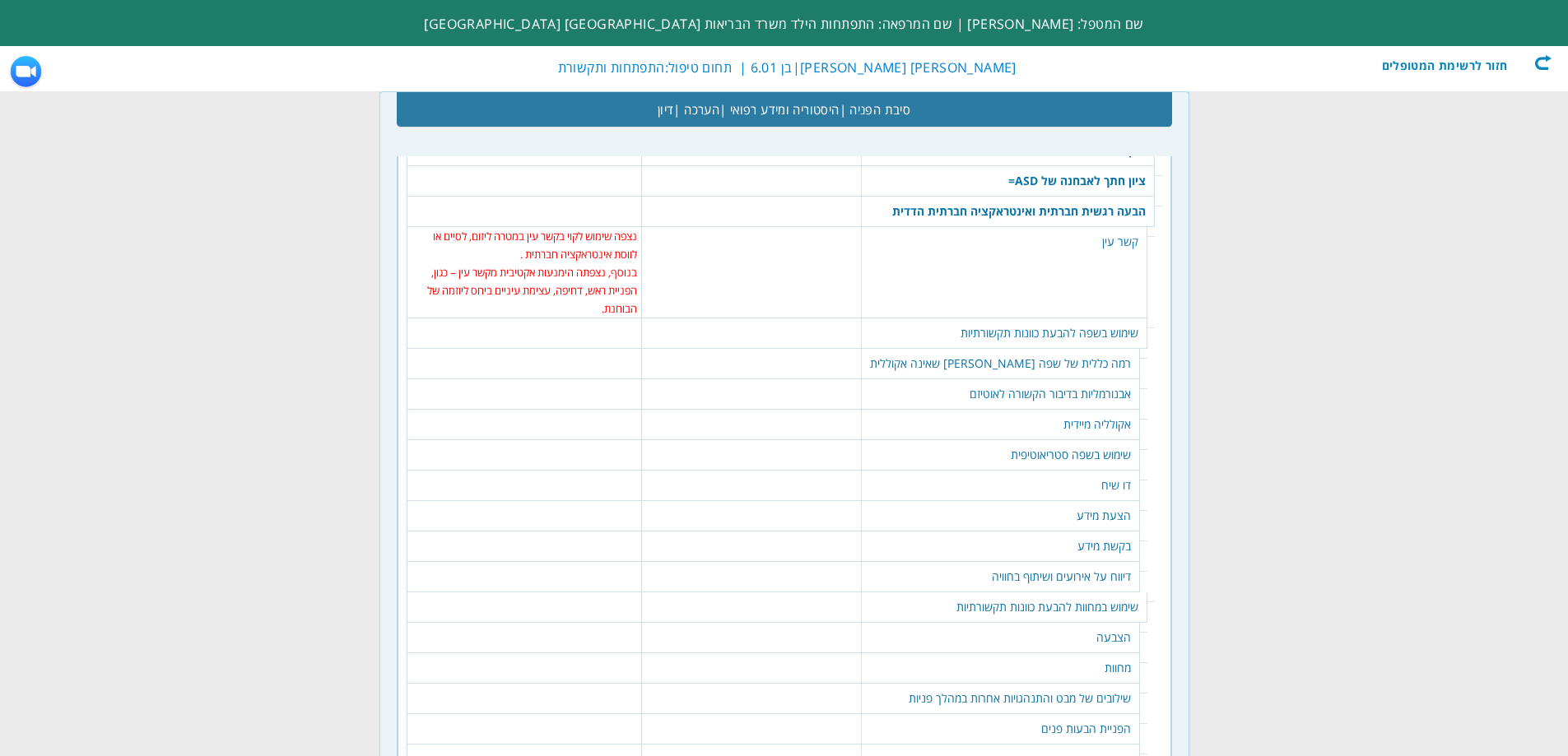
click at [812, 318] on table "372 שמור" at bounding box center [751, 326] width 210 height 16
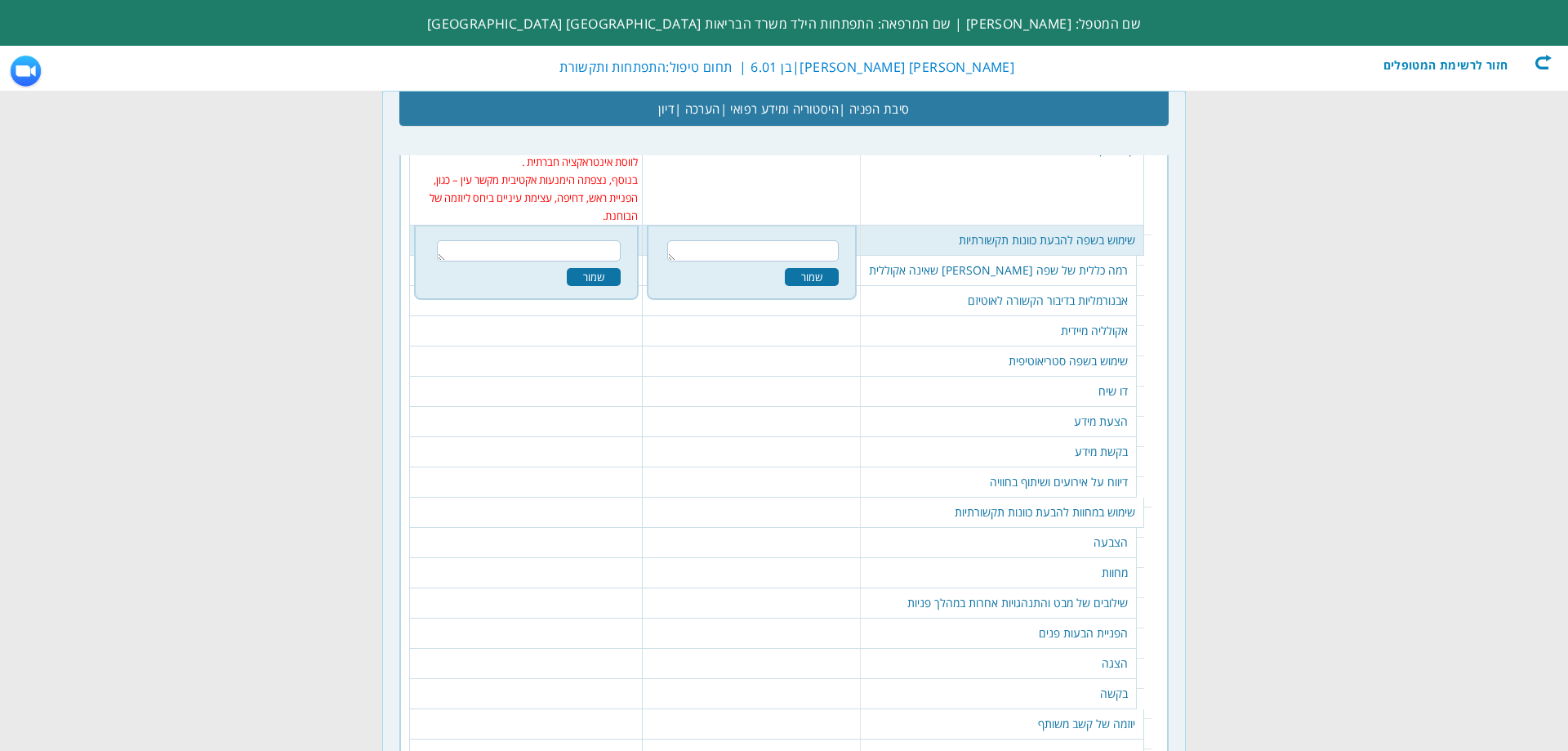
click at [986, 255] on td "רמה כללית של שפה דבורה שאינה אקוללית" at bounding box center [998, 271] width 276 height 30
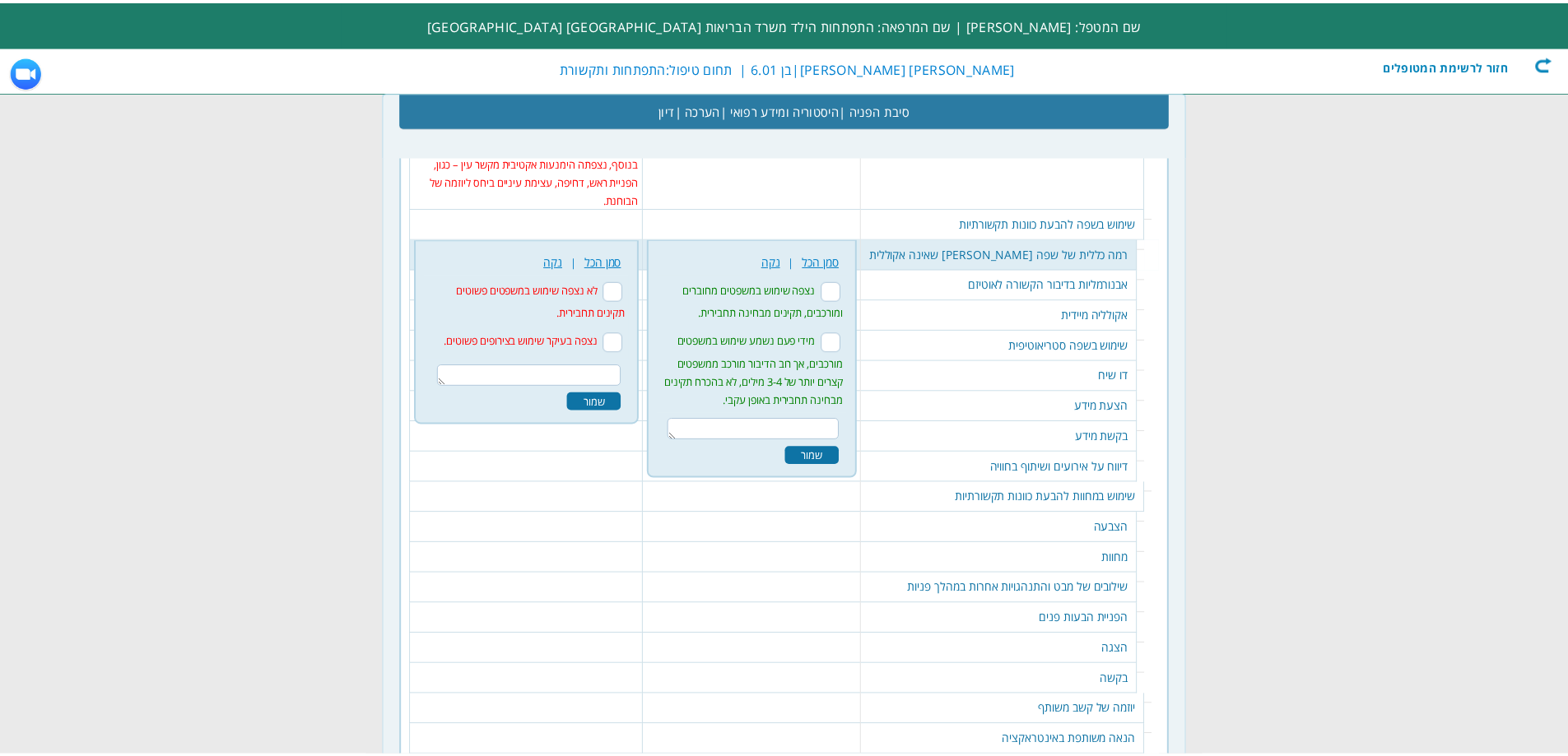
scroll to position [2069, 0]
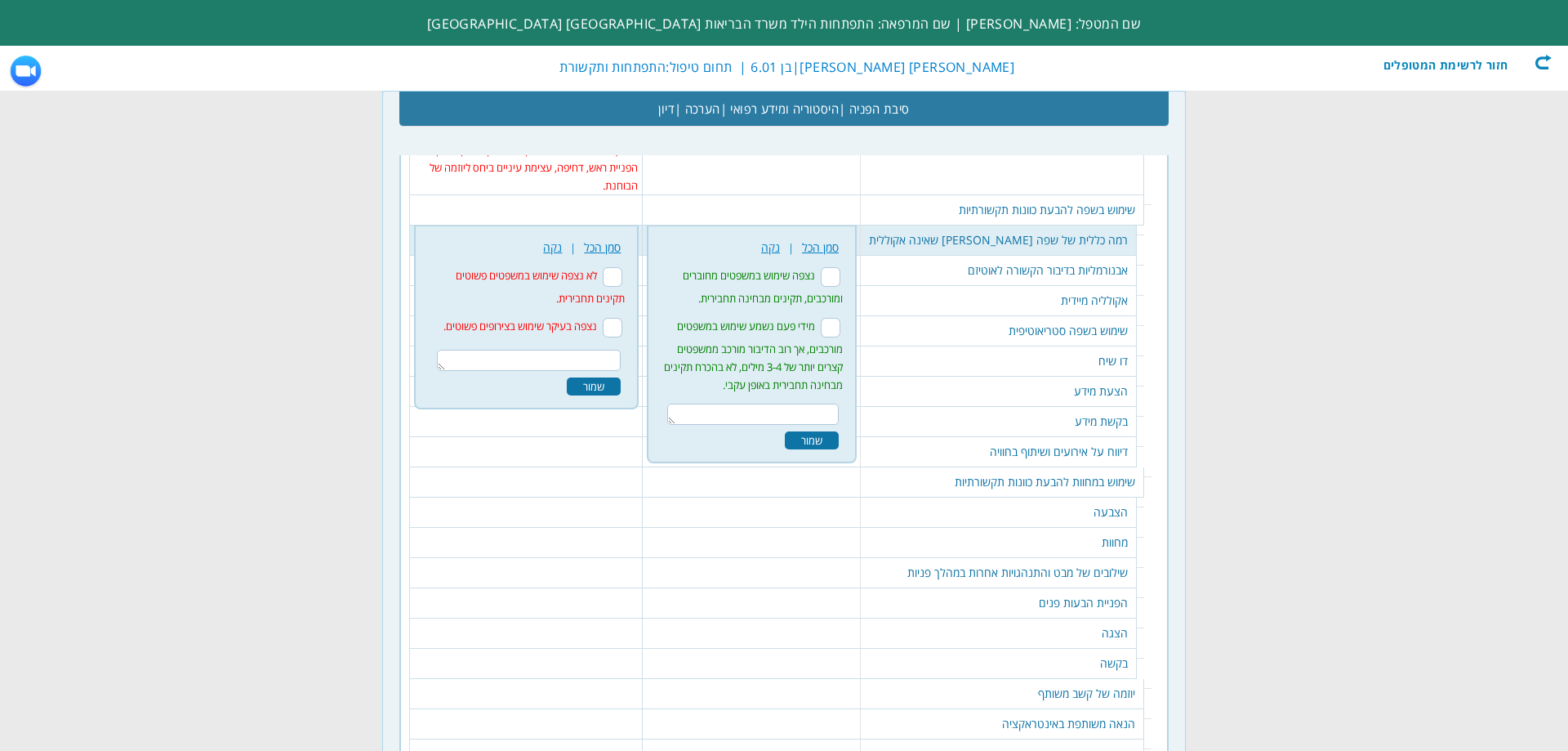
click at [840, 267] on input "נצפה שימוש במשפטים מחוברים ומורכבים, תקינים מבחינה תחבירית." at bounding box center [830, 277] width 19 height 19
checkbox input "true"
click at [836, 431] on div "שמור" at bounding box center [812, 440] width 54 height 18
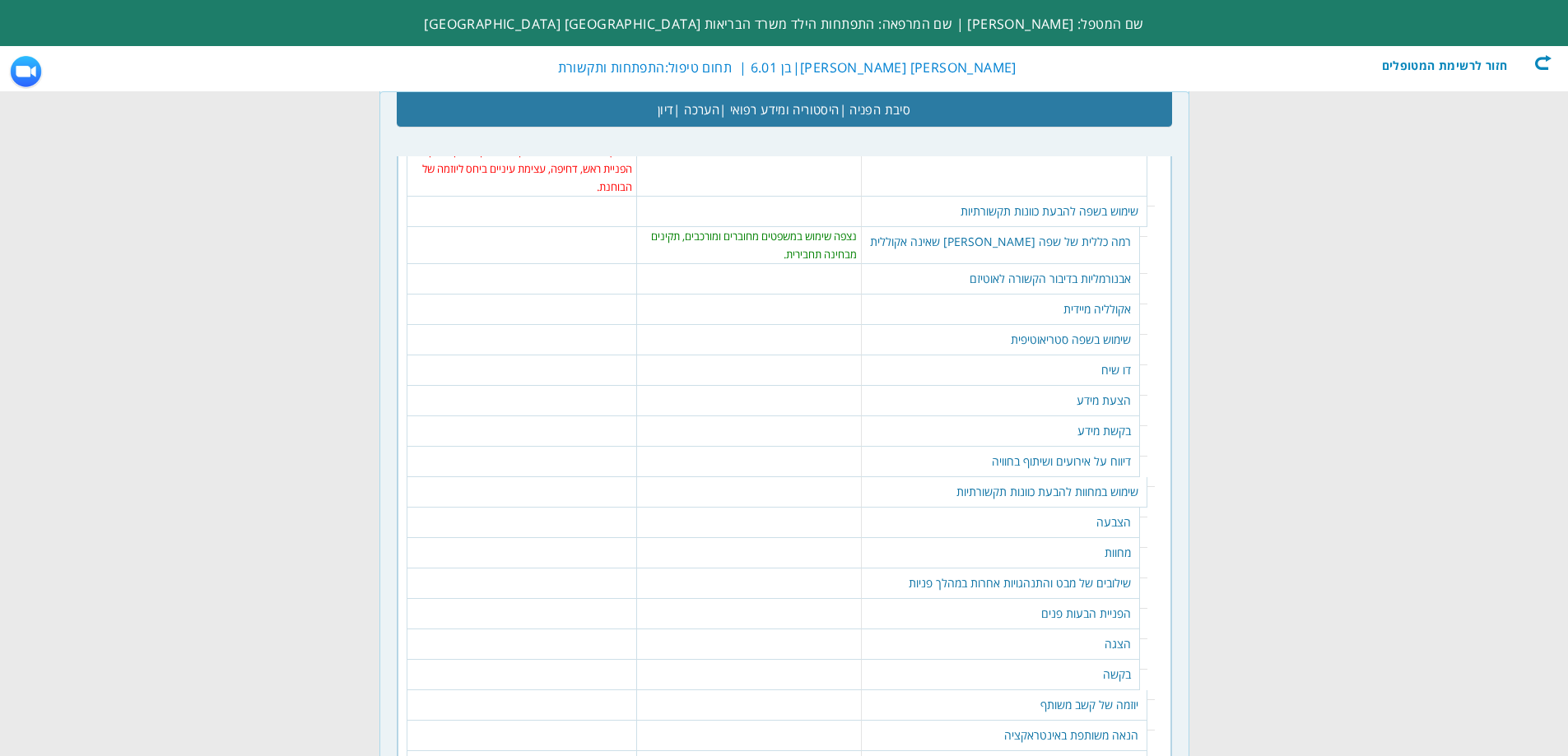
click at [843, 264] on table "376 נקה | סמן הכל אינטונציה משתנה באופן מותאם לכוונה התקשורתית ולהקשר המיידי. ש…" at bounding box center [749, 272] width 215 height 16
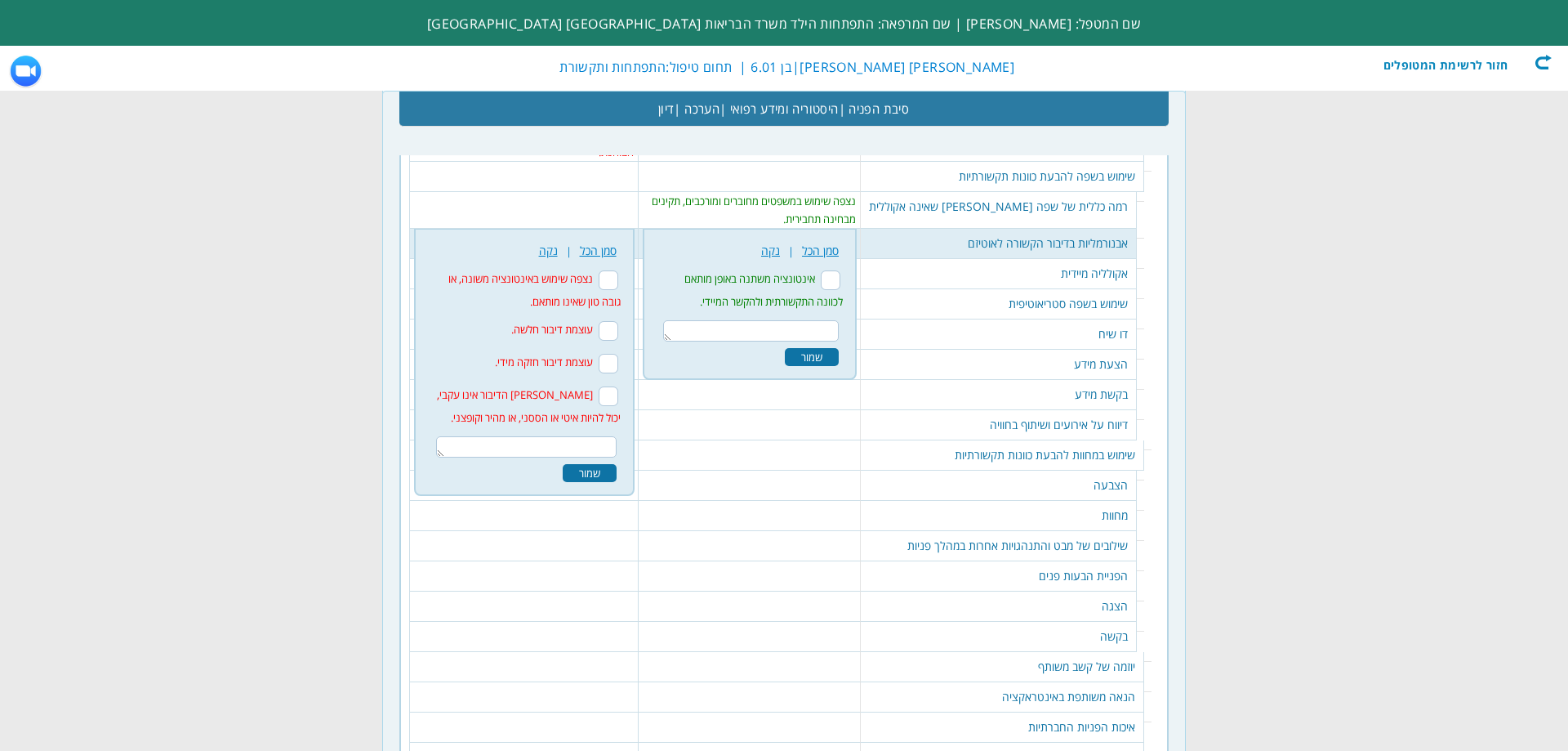
scroll to position [2092, 0]
click at [618, 267] on input "נצפה שימוש באינטונציה משונה, או גובה טון שאינו מותאם." at bounding box center [608, 277] width 19 height 19
checkbox input "true"
click at [601, 433] on textarea at bounding box center [527, 443] width 181 height 21
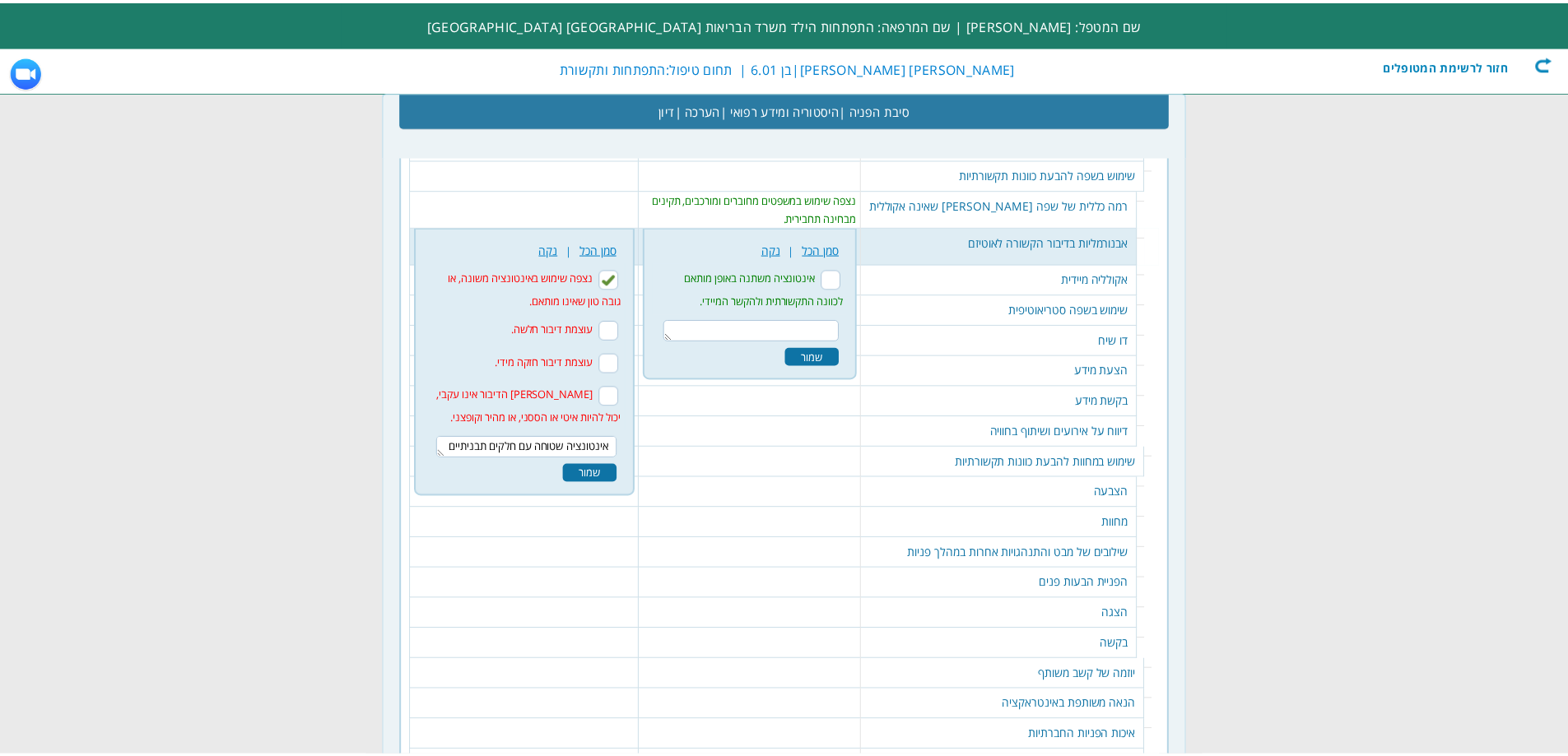
scroll to position [12, 0]
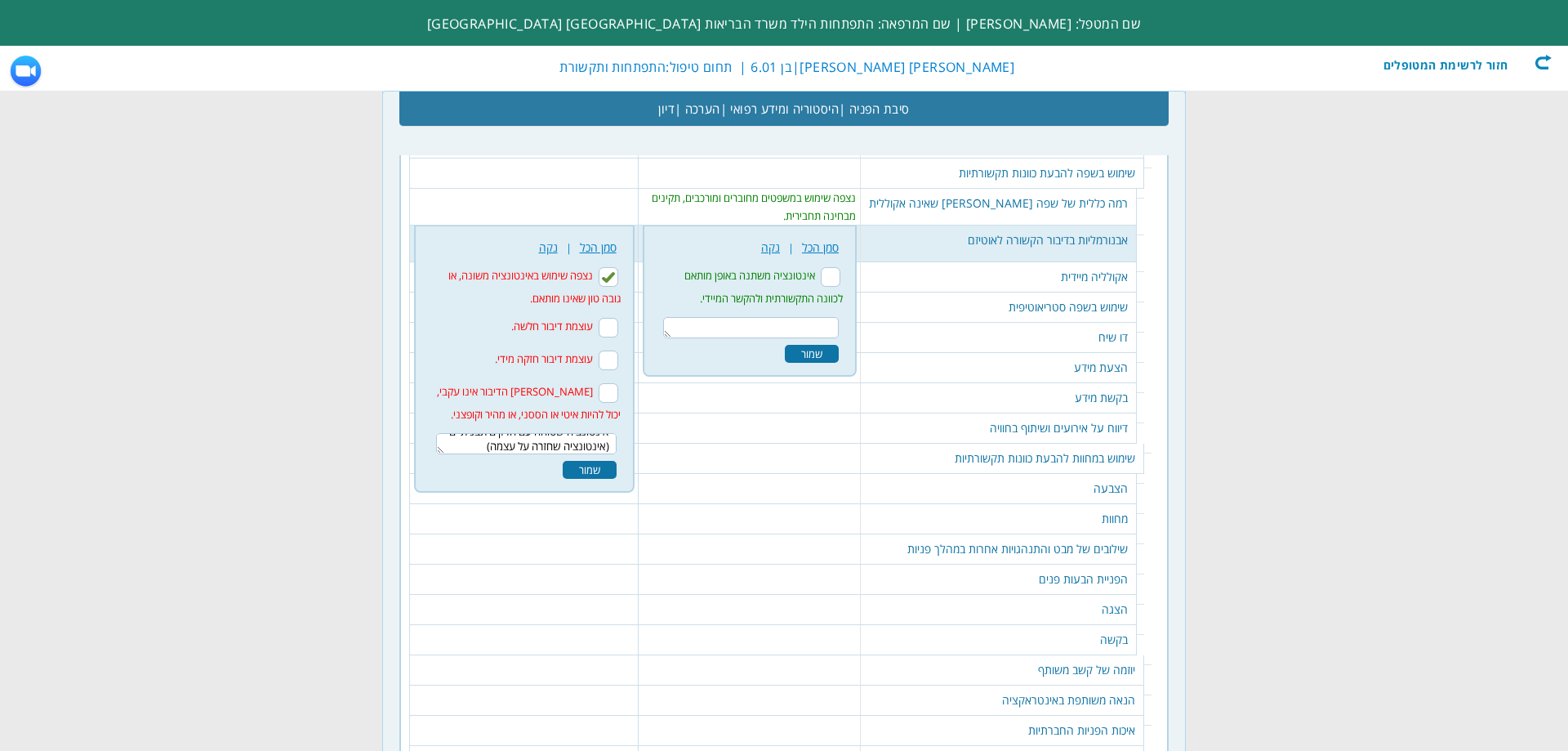
type textarea "אינטונציה שטוחה עם חלקים תבניתיים (אינטונציה שחזרה על עצמה)"
click at [598, 461] on div "שמור" at bounding box center [590, 469] width 54 height 18
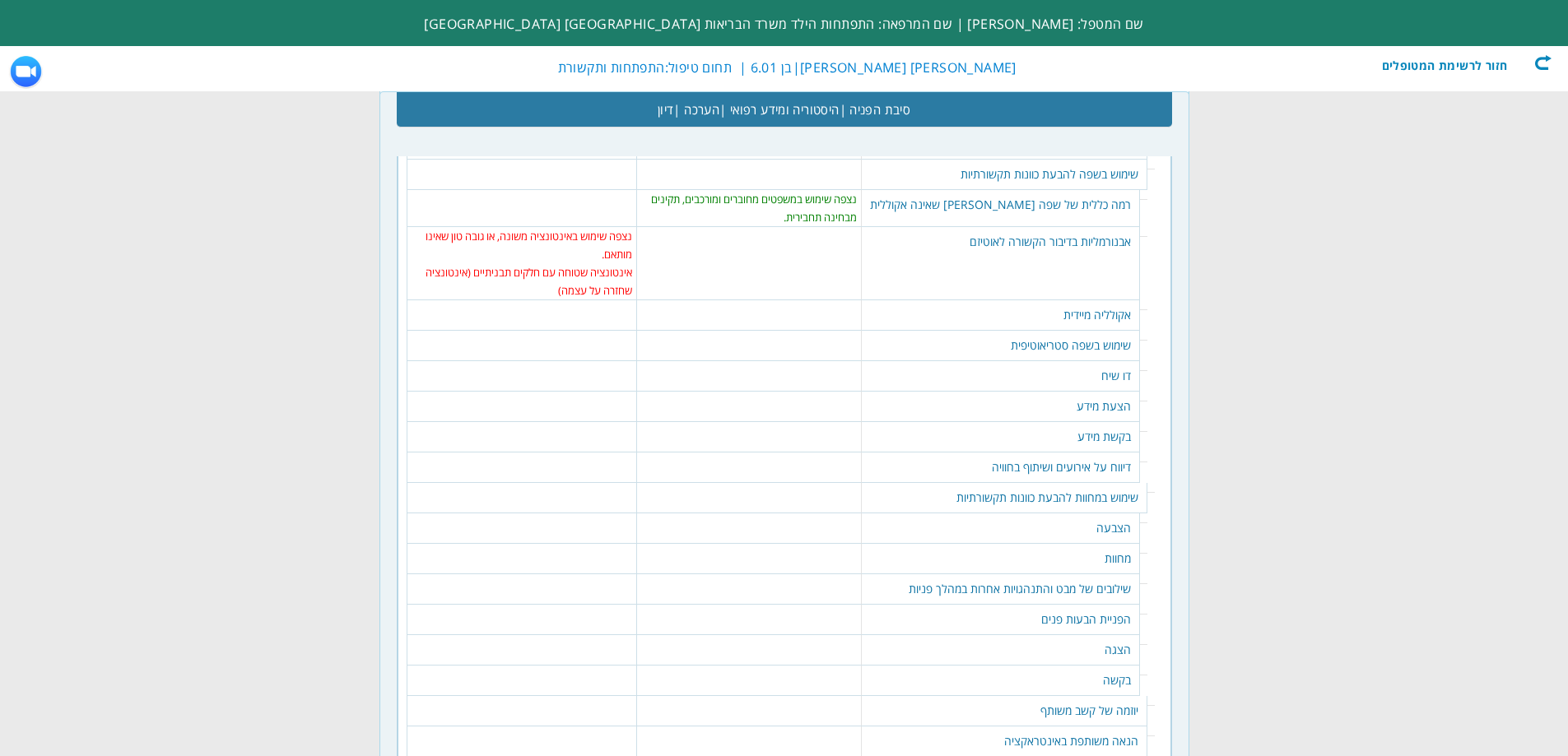
click at [824, 301] on table "378 נקה | סמן הכל לא נצפתה חזרה על דיבור של אחרים. שמור" at bounding box center [749, 308] width 215 height 16
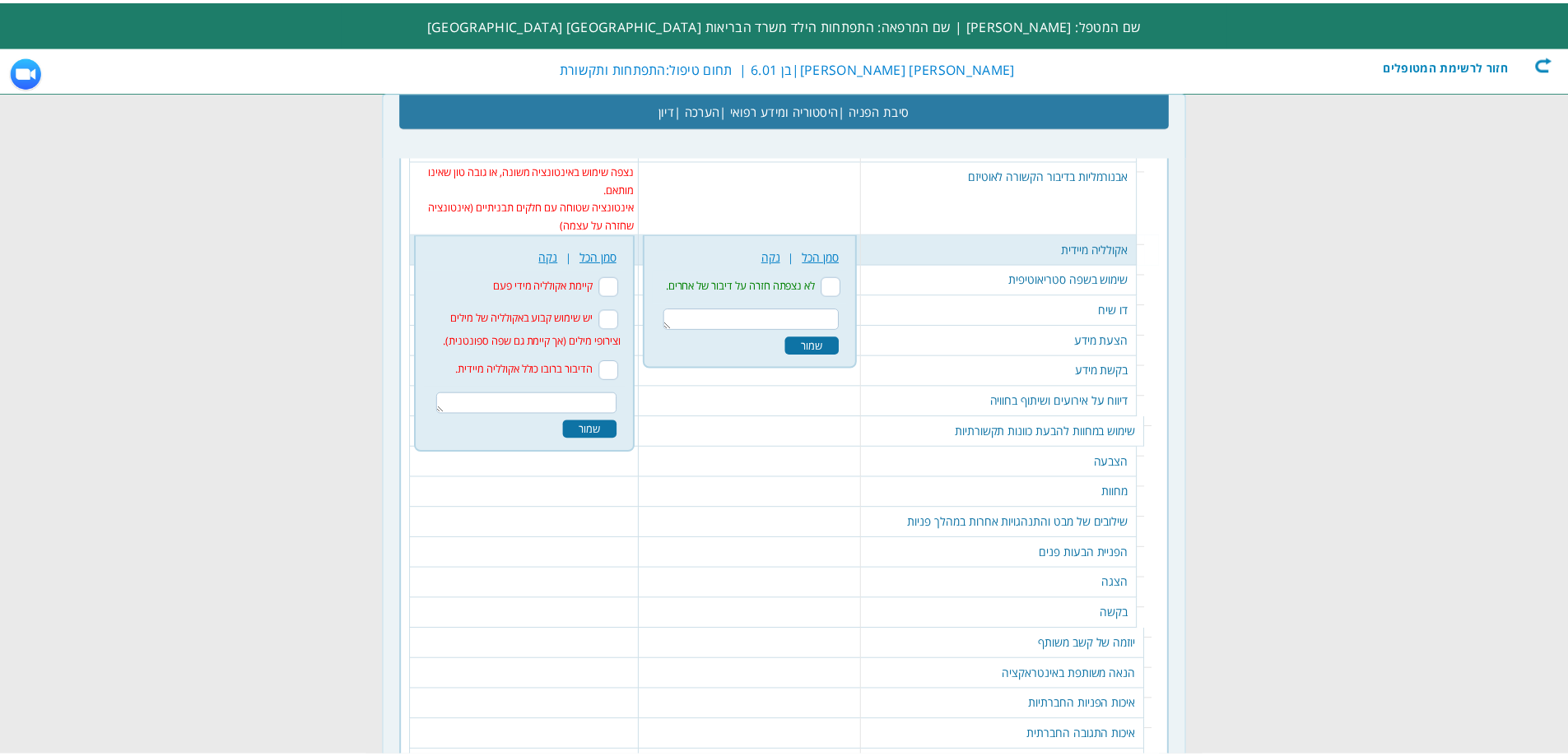
scroll to position [2179, 0]
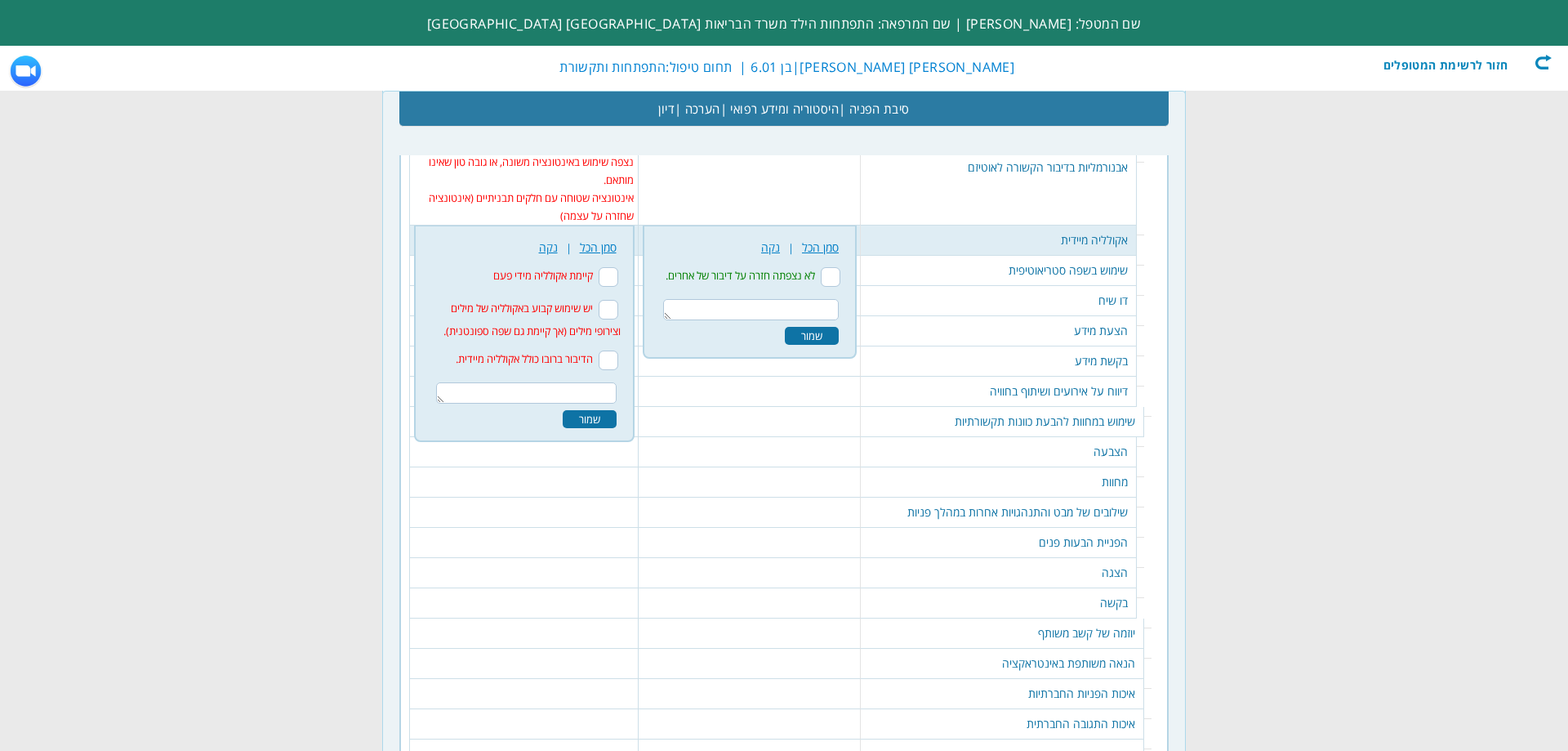
click at [840, 267] on input "לא נצפתה חזרה על דיבור של אחרים." at bounding box center [830, 277] width 19 height 19
checkbox input "true"
click at [844, 301] on div "378 נקה | סמן הכל לא נצפתה חזרה על דיבור של אחרים. שמור" at bounding box center [750, 291] width 194 height 114
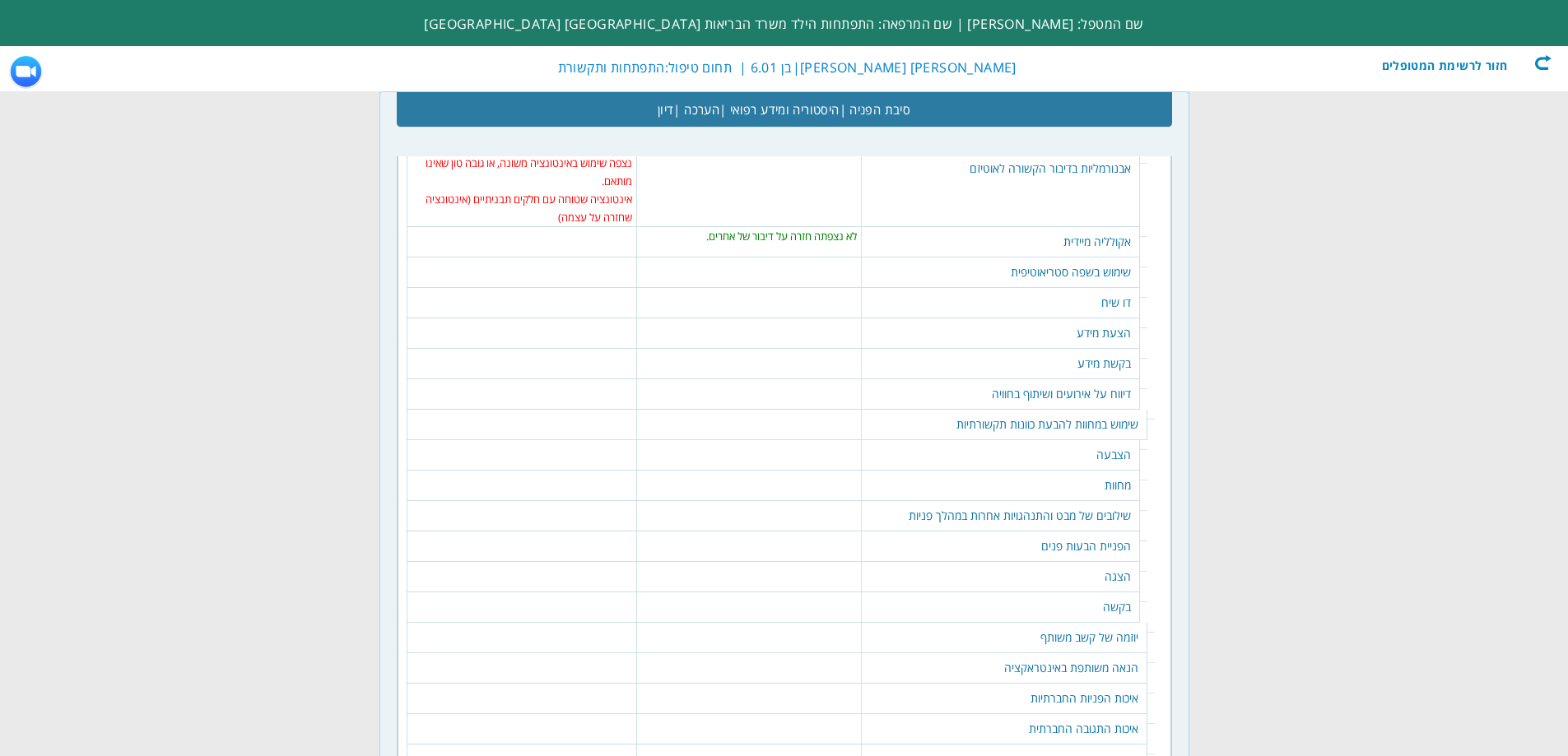
click at [828, 257] on table "380 נקה | סמן הכל אין, או כמעט שאין שימוש בצירופי מילים סטריאוטיפיים. שמור" at bounding box center [749, 265] width 215 height 16
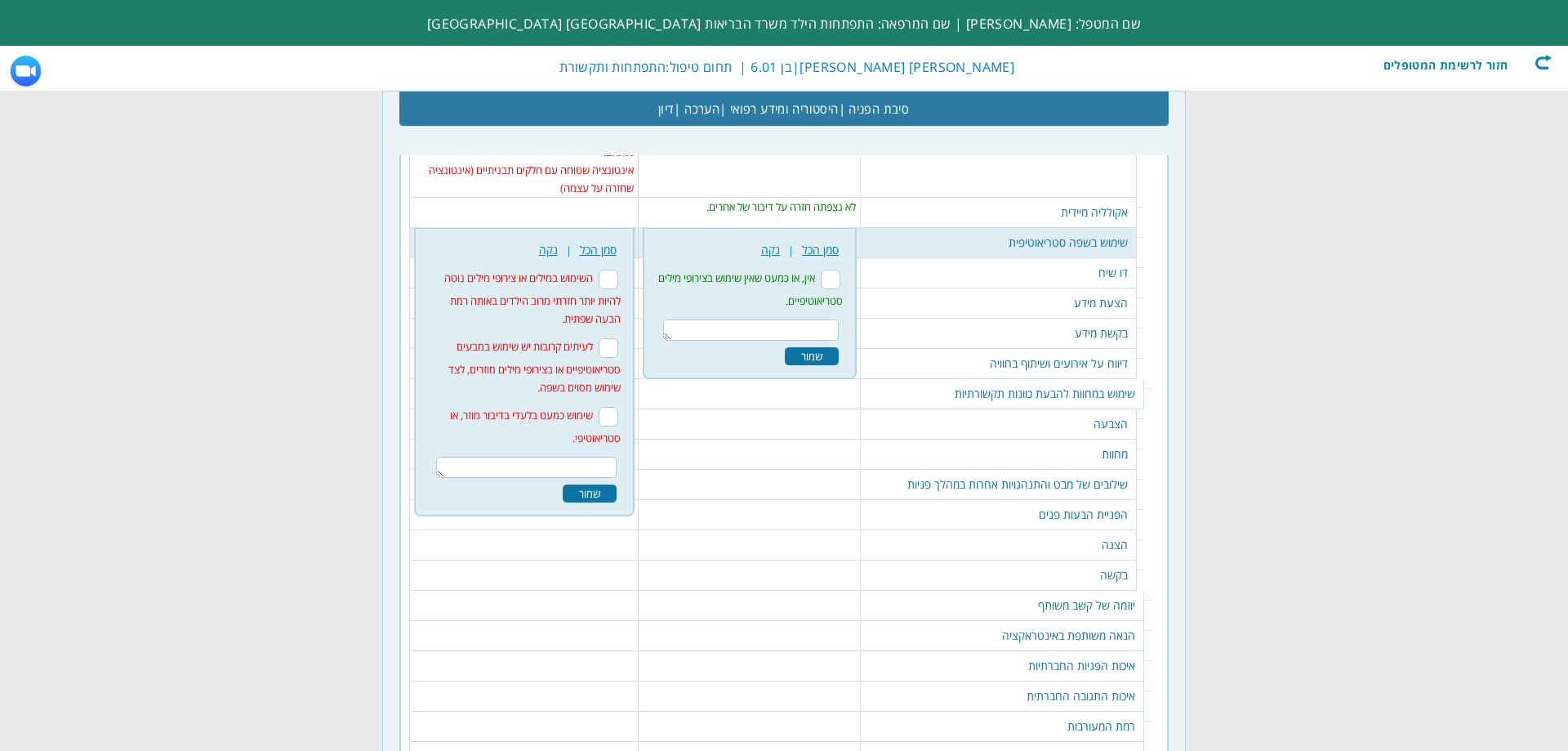
scroll to position [2195, 0]
click at [617, 267] on input "השימוש במילים או צירופי מילים נוטה להיות יותר חזרתי מרוב הילדים באותה רמת הבעה …" at bounding box center [608, 277] width 19 height 19
checkbox input "true"
click at [587, 482] on div "שמור" at bounding box center [590, 491] width 54 height 18
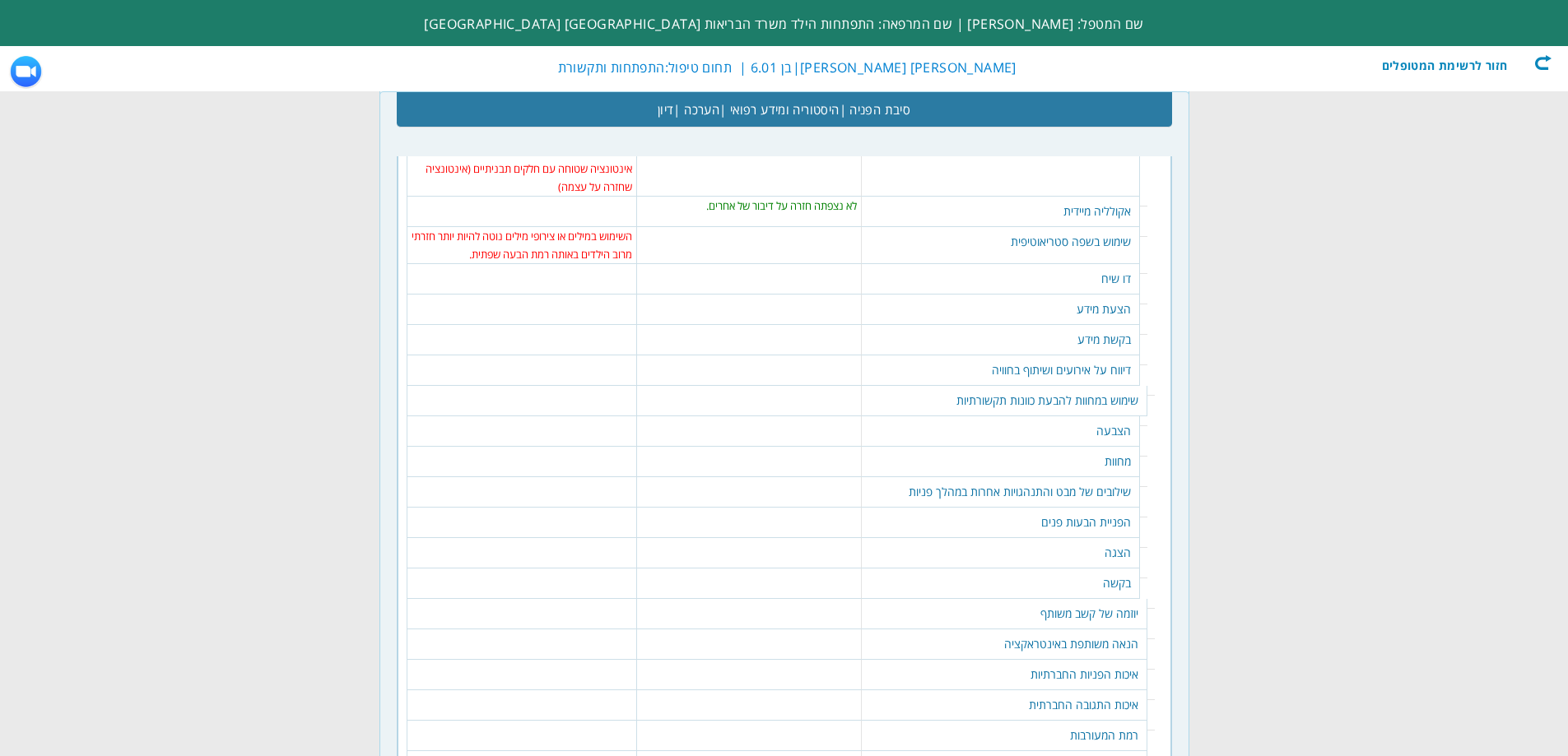
click at [787, 264] on td "382 נקה | סמן הכל שמור" at bounding box center [749, 279] width 225 height 31
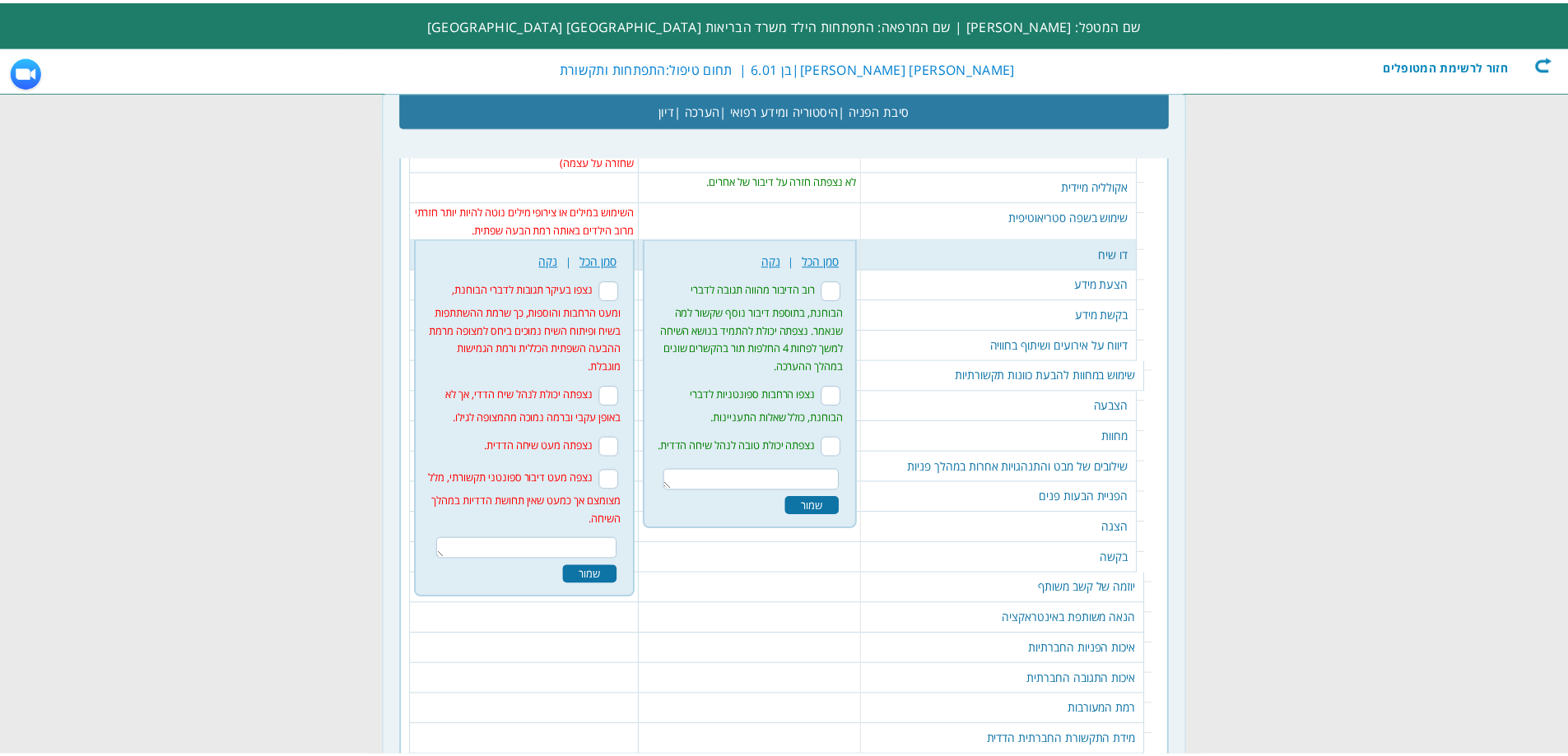
scroll to position [2247, 0]
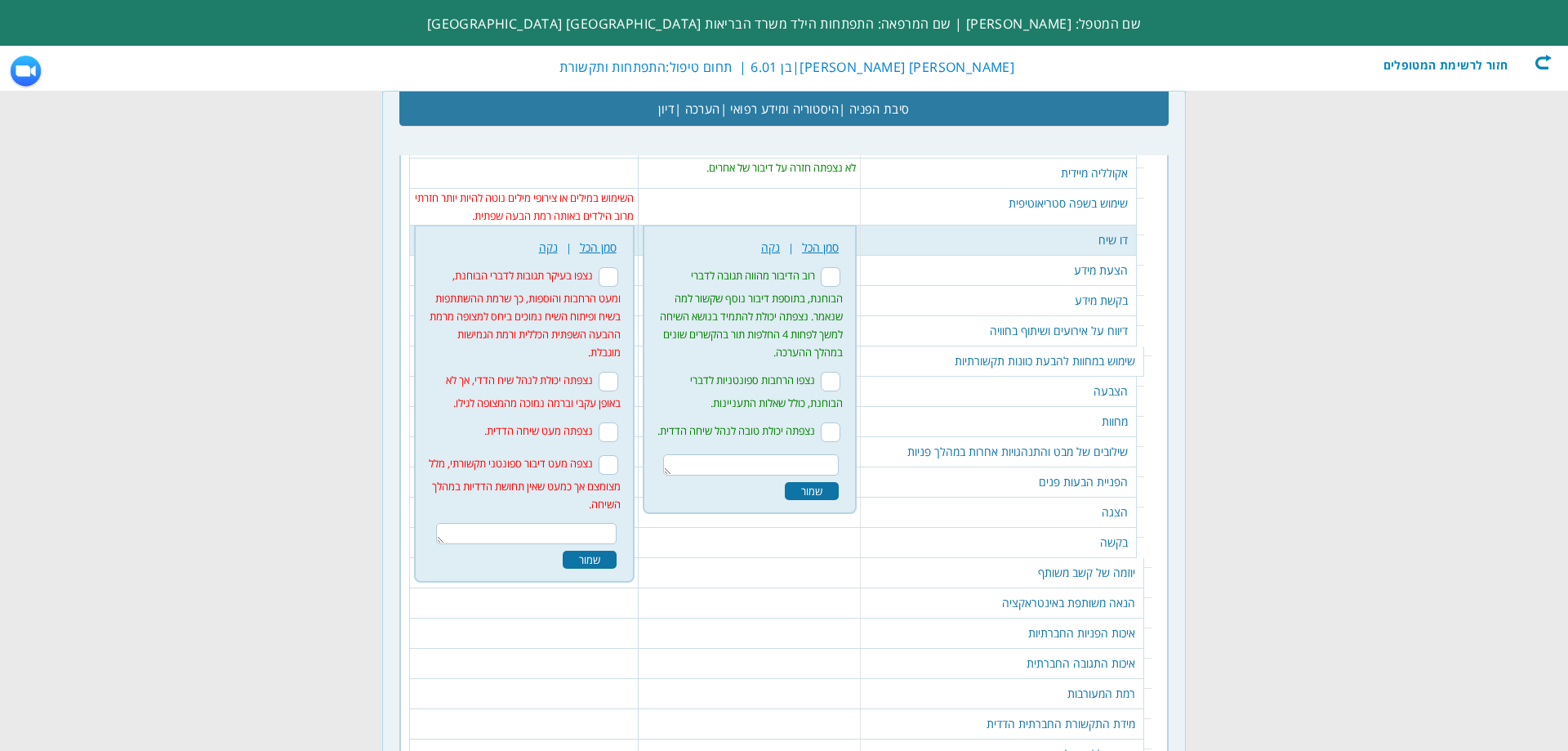
click at [618, 267] on input "נצפו בעיקר תגובות לדברי הבוחנת, ומעט הרחבות והוספות, כך שרמת ההשתתפות בשיח ופית…" at bounding box center [608, 277] width 19 height 19
checkbox input "true"
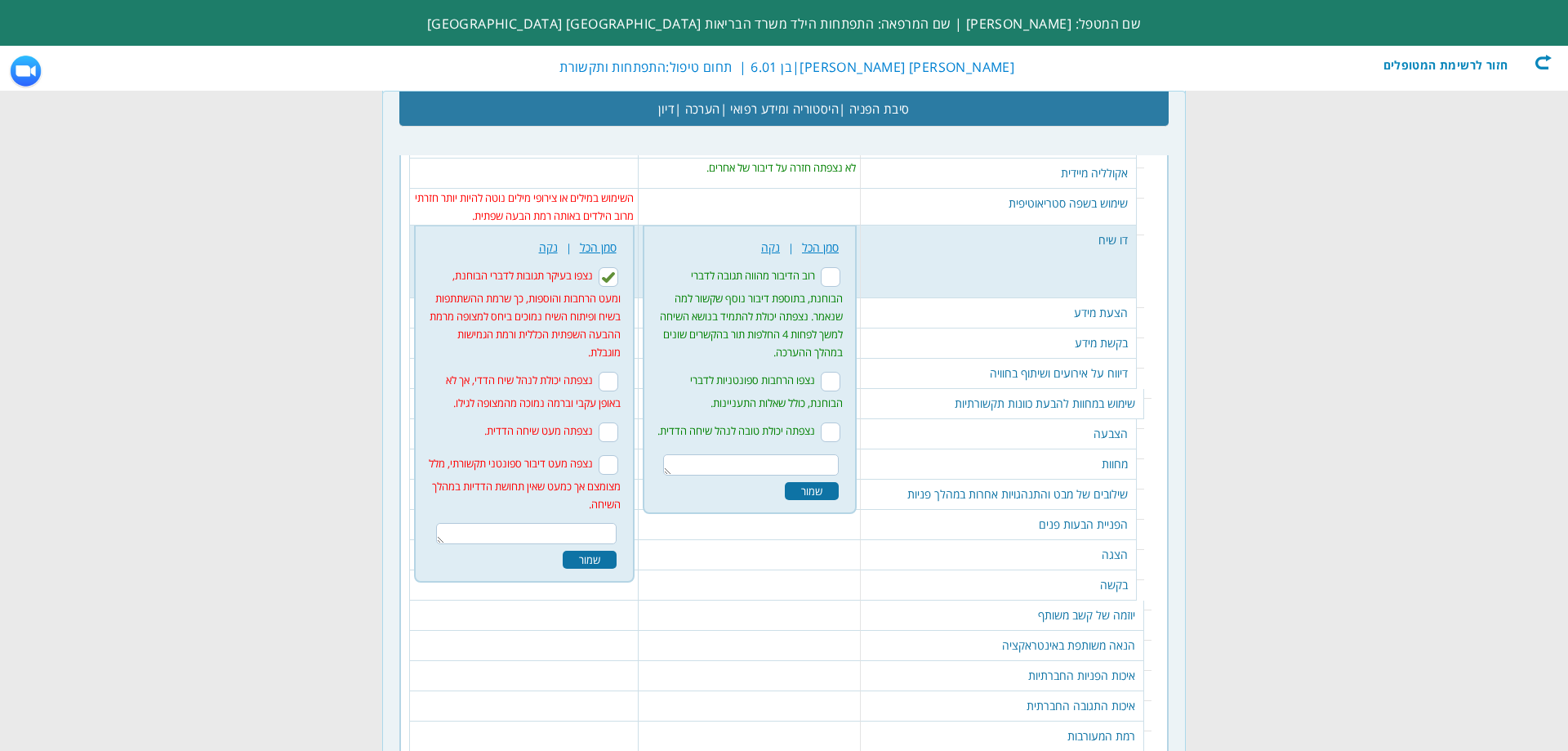
click at [600, 551] on div "שמור" at bounding box center [590, 559] width 54 height 18
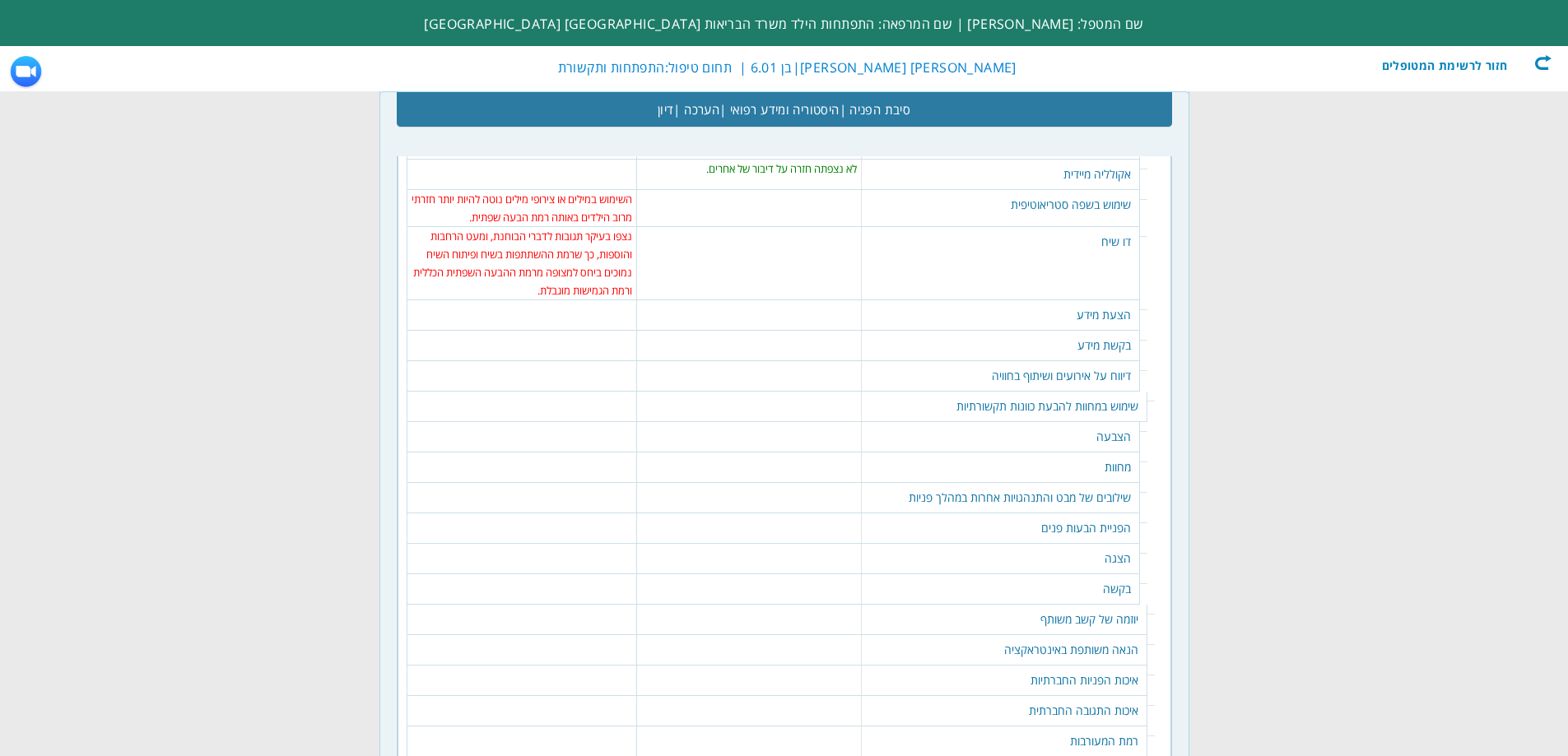
click at [817, 301] on table "384 נקה | סמן הכל נצפתה יכולת להציע באופן ספונטני מידע לגבי מחשבות, רגשות, רצונ…" at bounding box center [749, 308] width 215 height 16
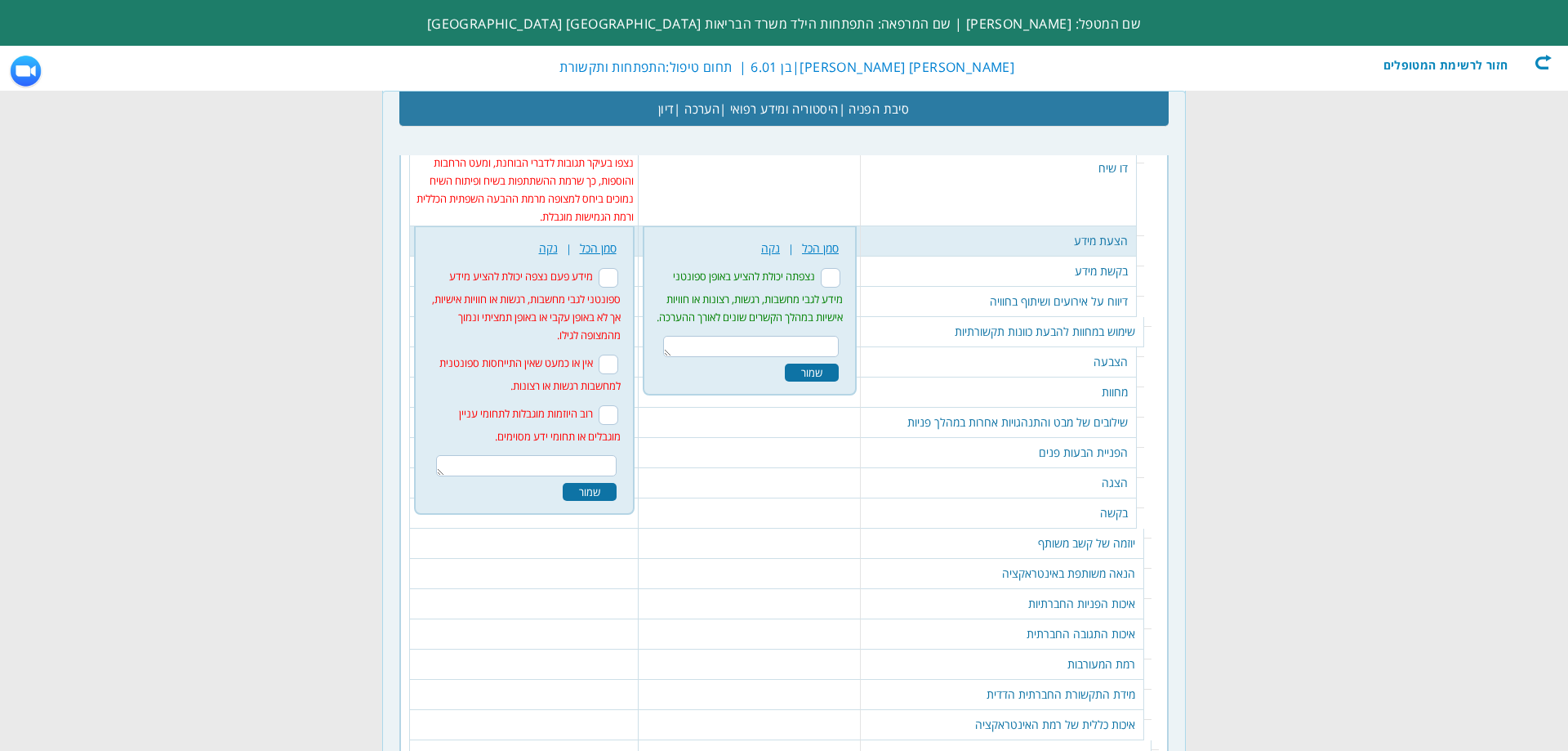
scroll to position [2305, 0]
click at [618, 354] on input "אין או כמעט שאין התייחסות ספונטנית למחשבות רגשות או רצונות." at bounding box center [608, 363] width 19 height 19
checkbox input "true"
click at [618, 404] on input "רוב היוזמות מוגבלות לתחומי עניין מוגבלים או תחומי ידע מסוימים." at bounding box center [608, 414] width 19 height 19
checkbox input "true"
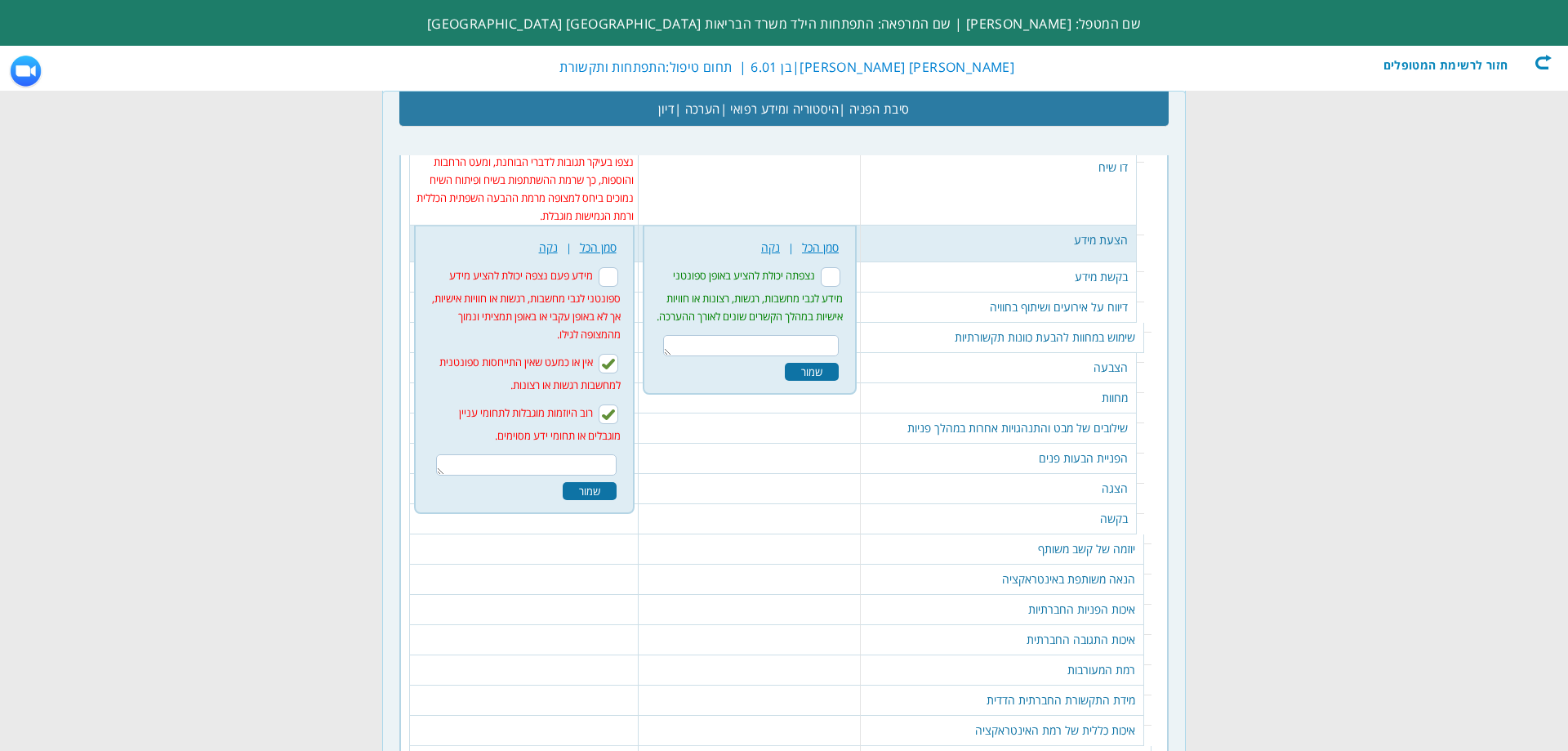
click at [595, 482] on div "שמור" at bounding box center [590, 491] width 54 height 18
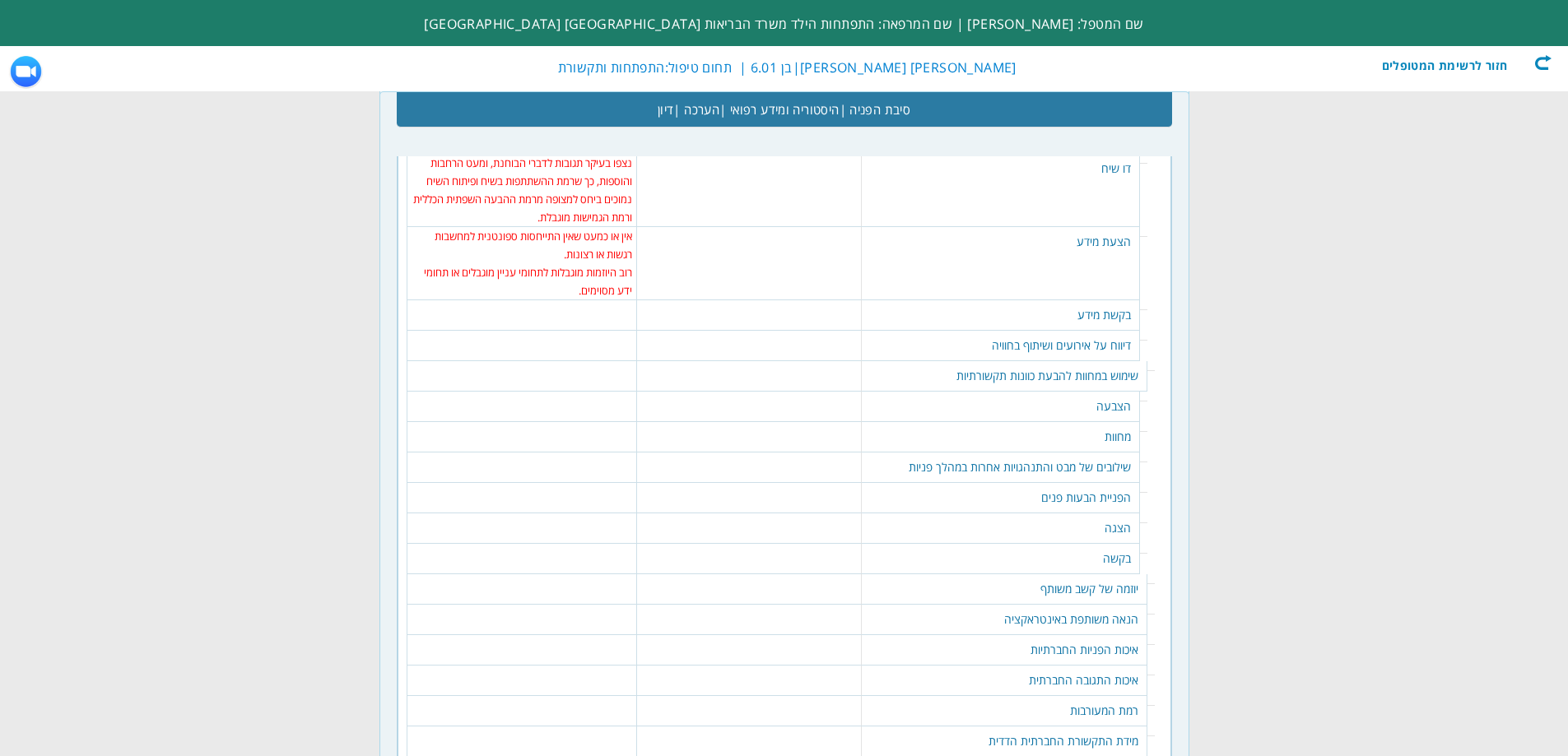
click at [605, 301] on td "386 נקה | סמן הכל מידי פעם נצפתה תגובה או שאלה לגבי מחשבות, רגשות או חוויות שהב…" at bounding box center [521, 316] width 231 height 31
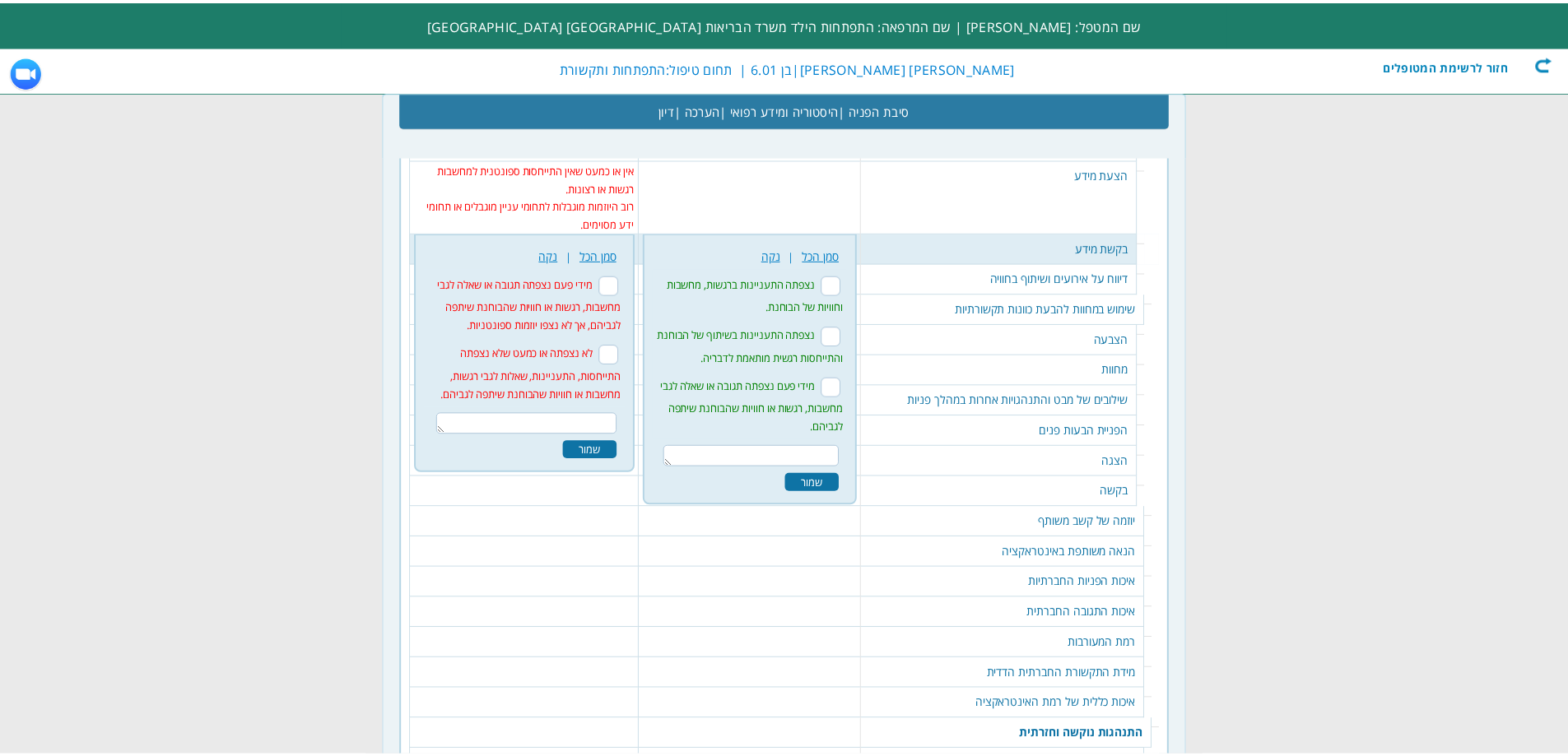
scroll to position [2393, 0]
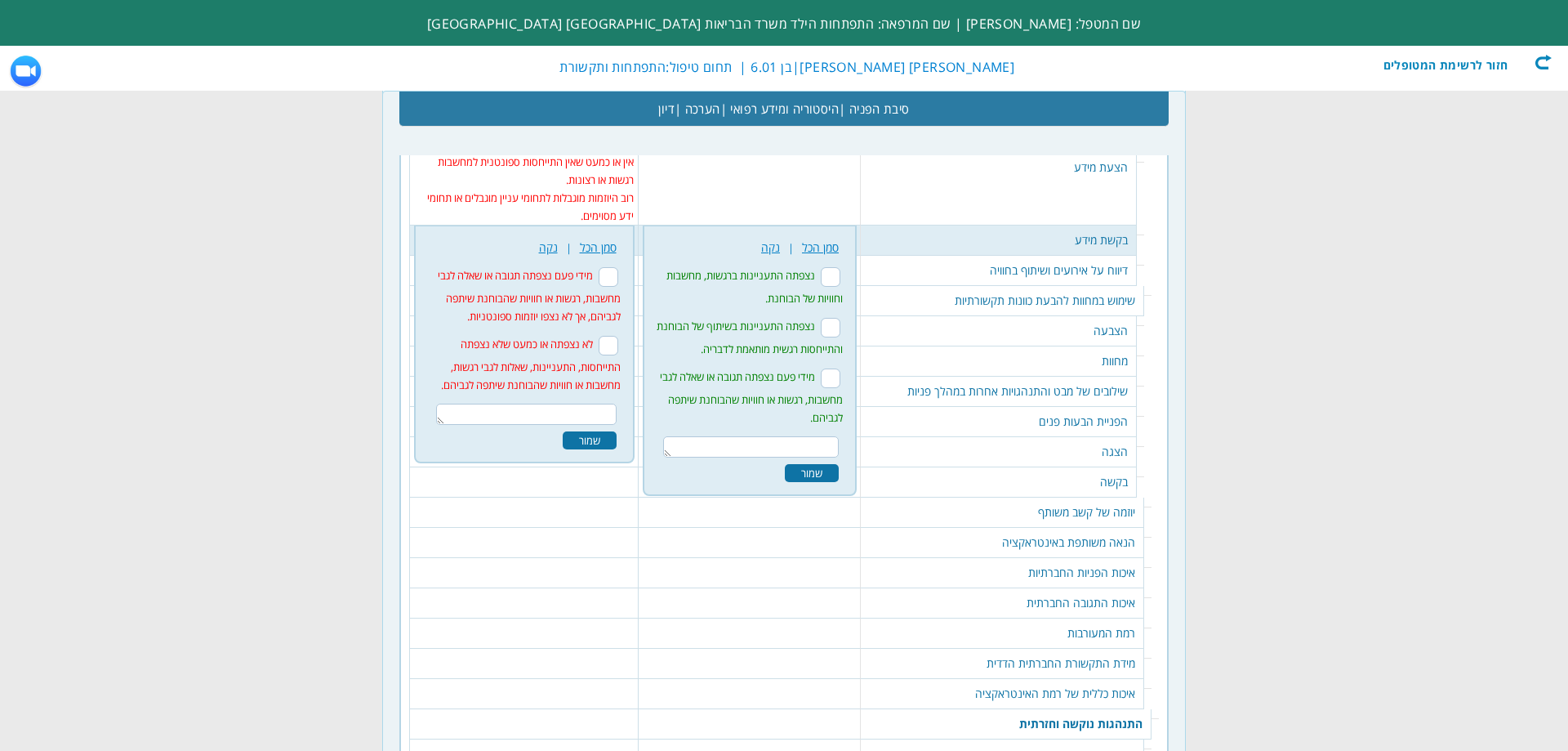
click at [618, 267] on input "מידי פעם נצפתה תגובה או שאלה לגבי מחשבות, רגשות או חוויות שהבוחנת שיתפה לגביהם,…" at bounding box center [608, 277] width 19 height 19
checkbox input "true"
click at [604, 431] on div "שמור" at bounding box center [590, 440] width 54 height 18
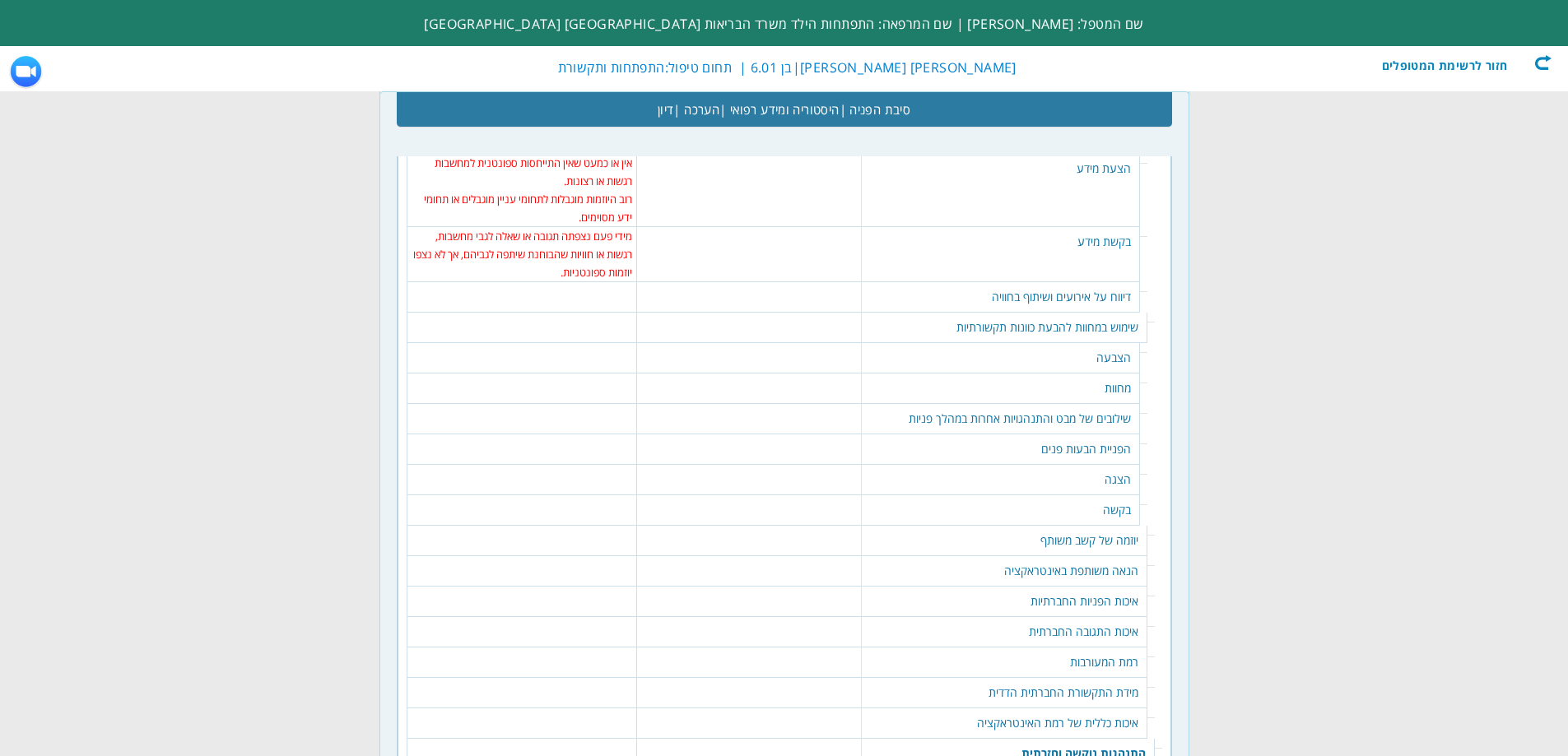
click at [799, 282] on table "388 נקה | סמן הכל נצפה תיאור ספונטני של אירוע שקרה או ששיתף בחוויה מיוזמתו במספ…" at bounding box center [749, 289] width 215 height 16
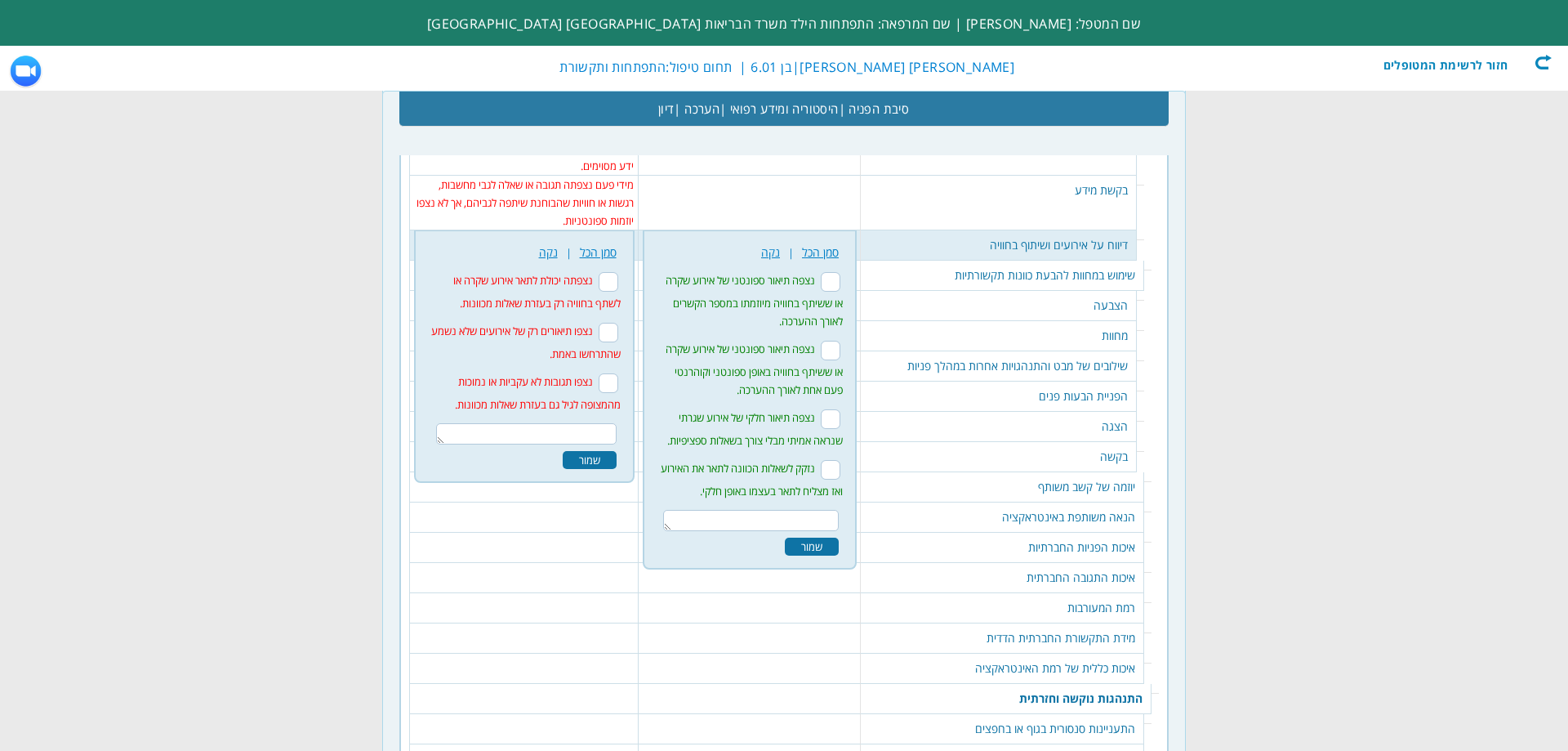
scroll to position [2432, 0]
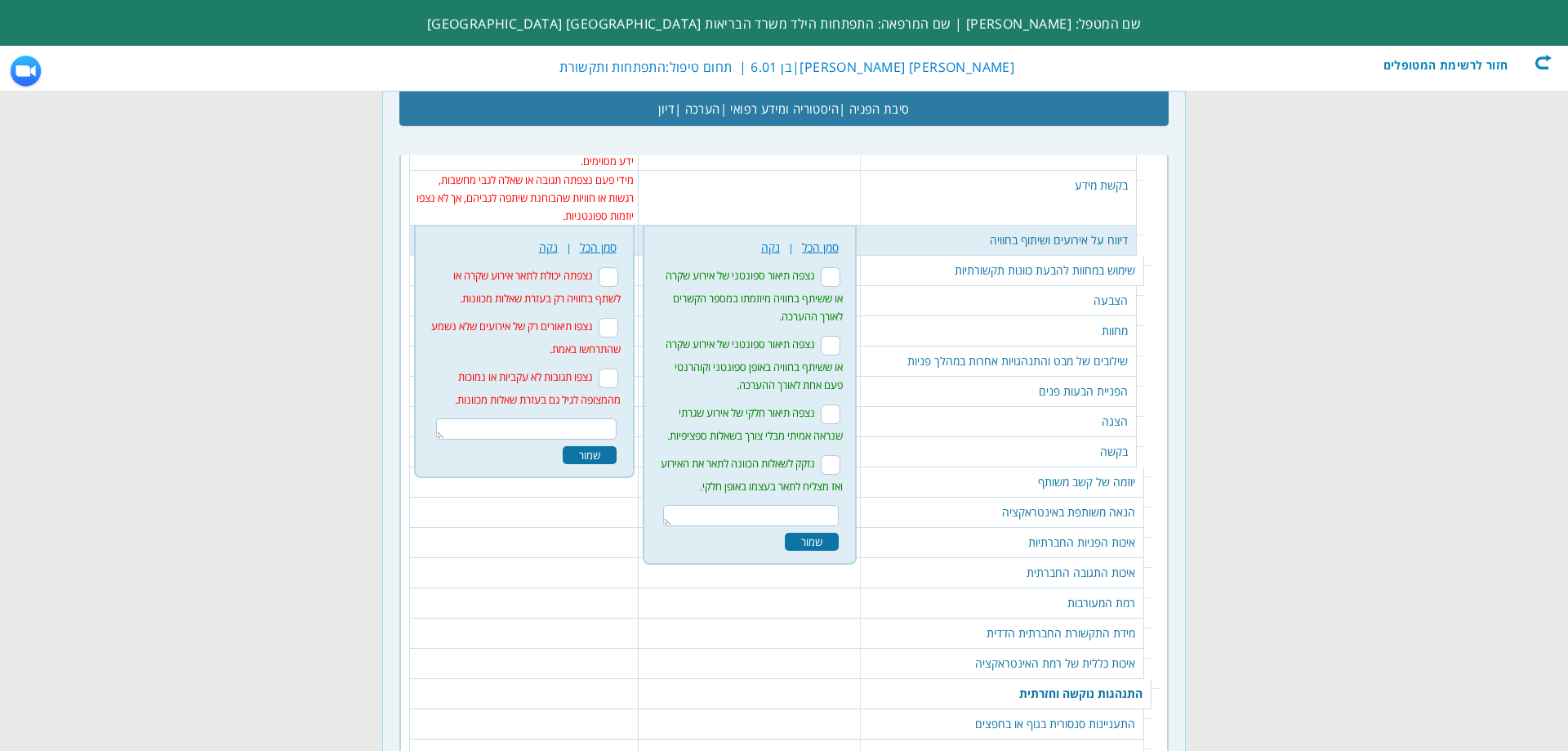
click at [618, 267] on input "נצפתה יכולת לתאר אירוע שקרה או לשתף בחוויה רק בעזרת שאלות מכוונות." at bounding box center [608, 277] width 19 height 19
checkbox input "true"
click at [593, 419] on textarea at bounding box center [527, 429] width 181 height 21
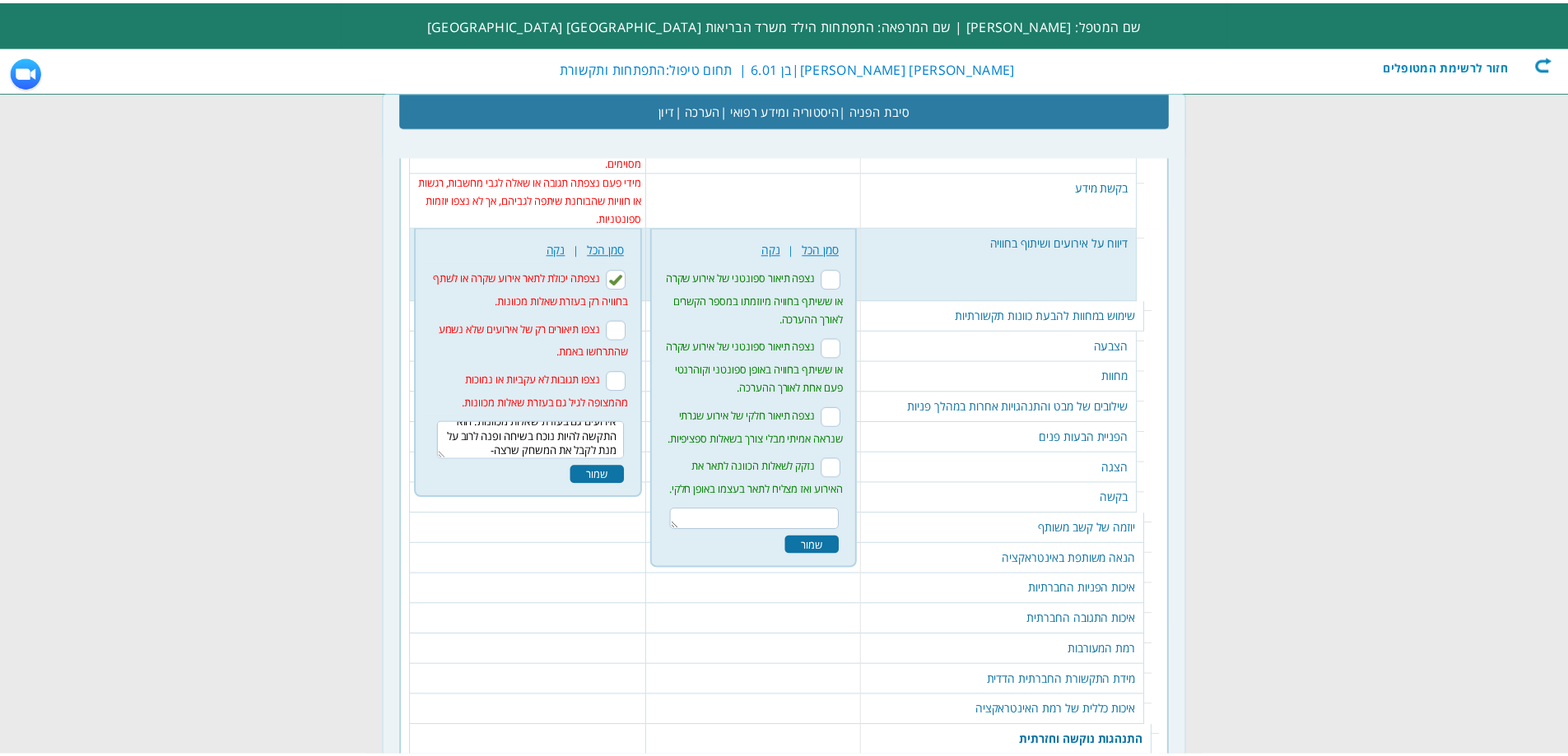
scroll to position [0, 0]
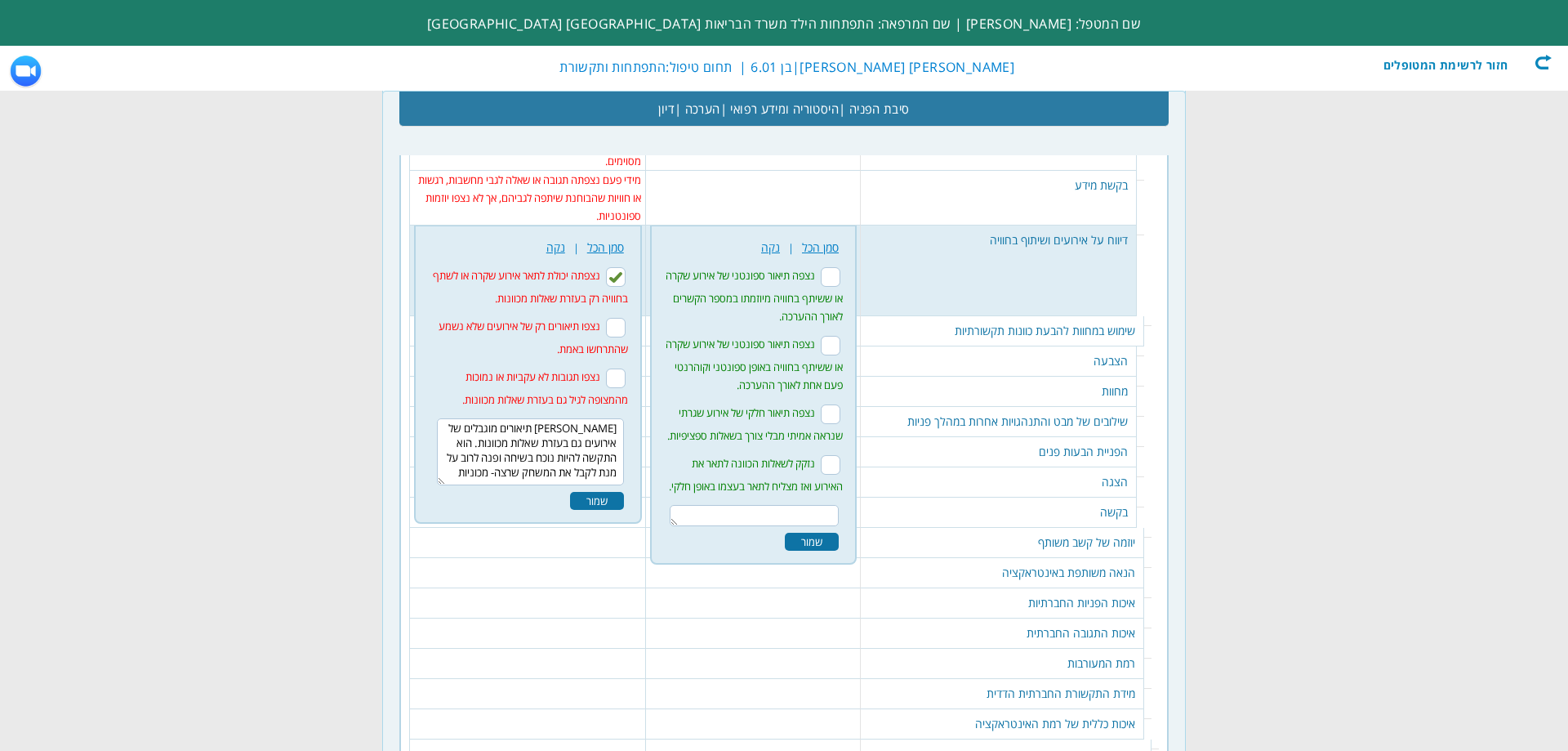
type textarea "בארי הפיק תיאורים מוגבלים של אירועים גם בעזרת שאלות מכוונות. הוא התקשה להיות נו…"
click at [604, 492] on div "שמור" at bounding box center [597, 501] width 54 height 18
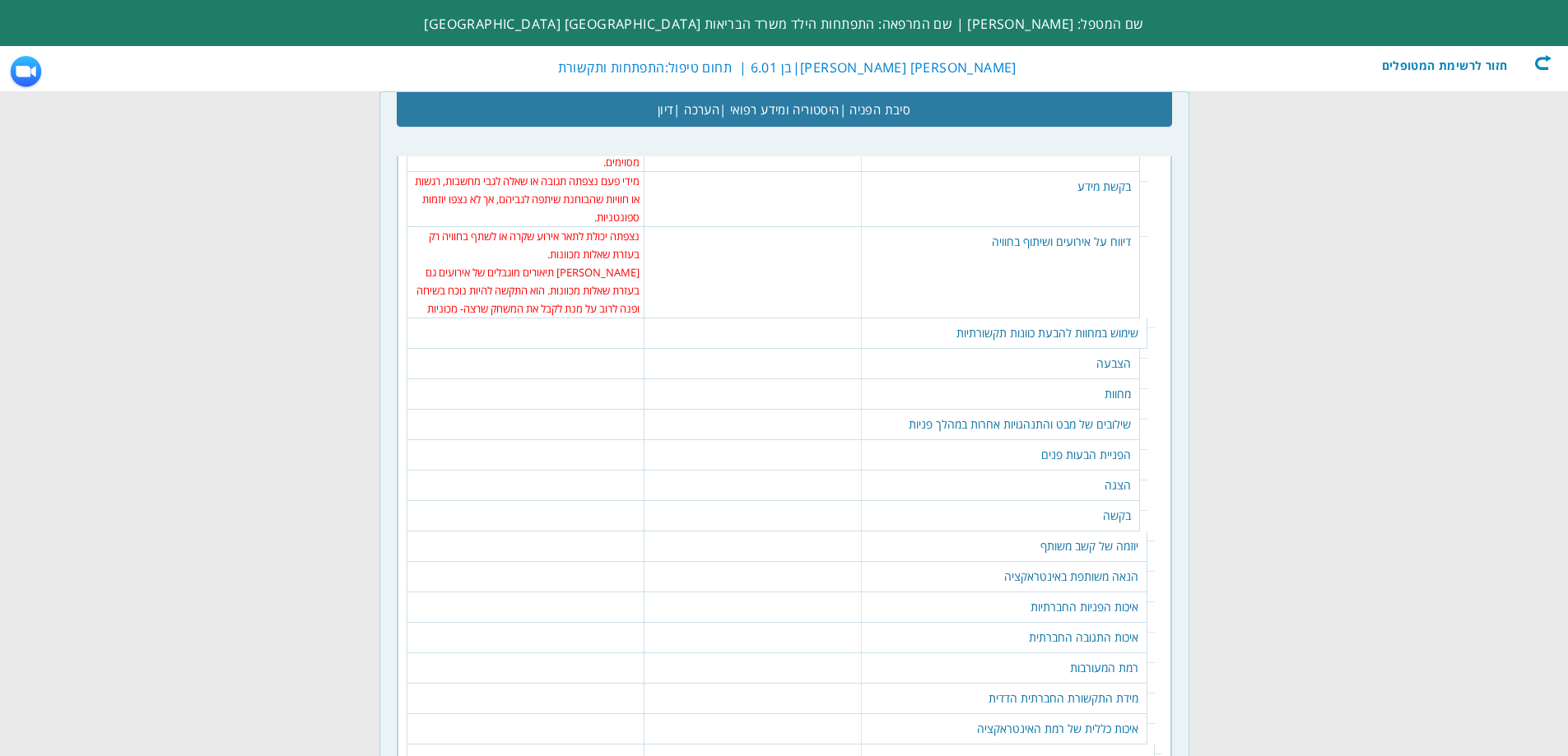
click at [750, 349] on table "392 נקה | סמן הכל נצפה שימוש בהצבעה מקרוב ומרחוק בהקשרים מגוונים לצורך שיתוף וב…" at bounding box center [751, 357] width 207 height 16
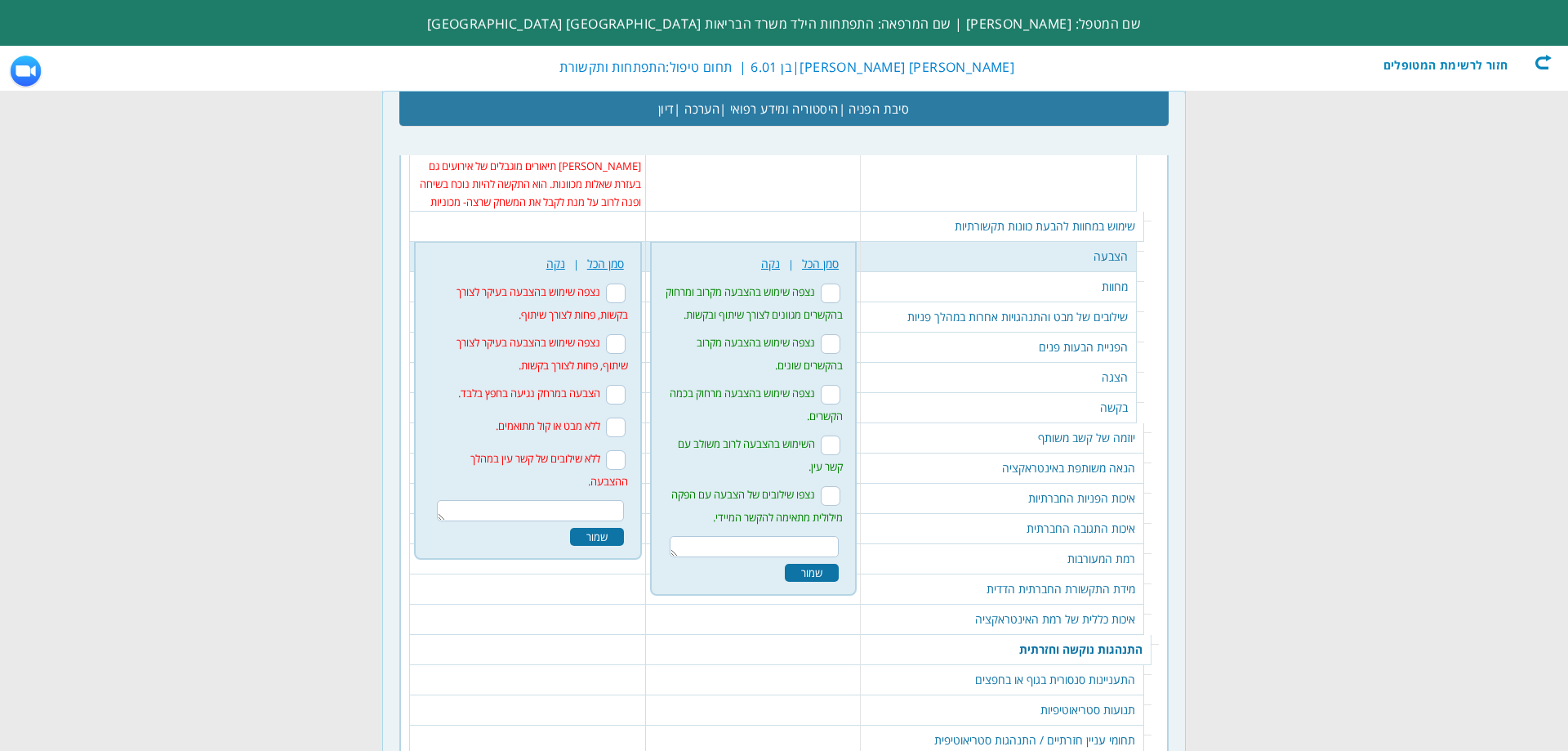
scroll to position [2553, 0]
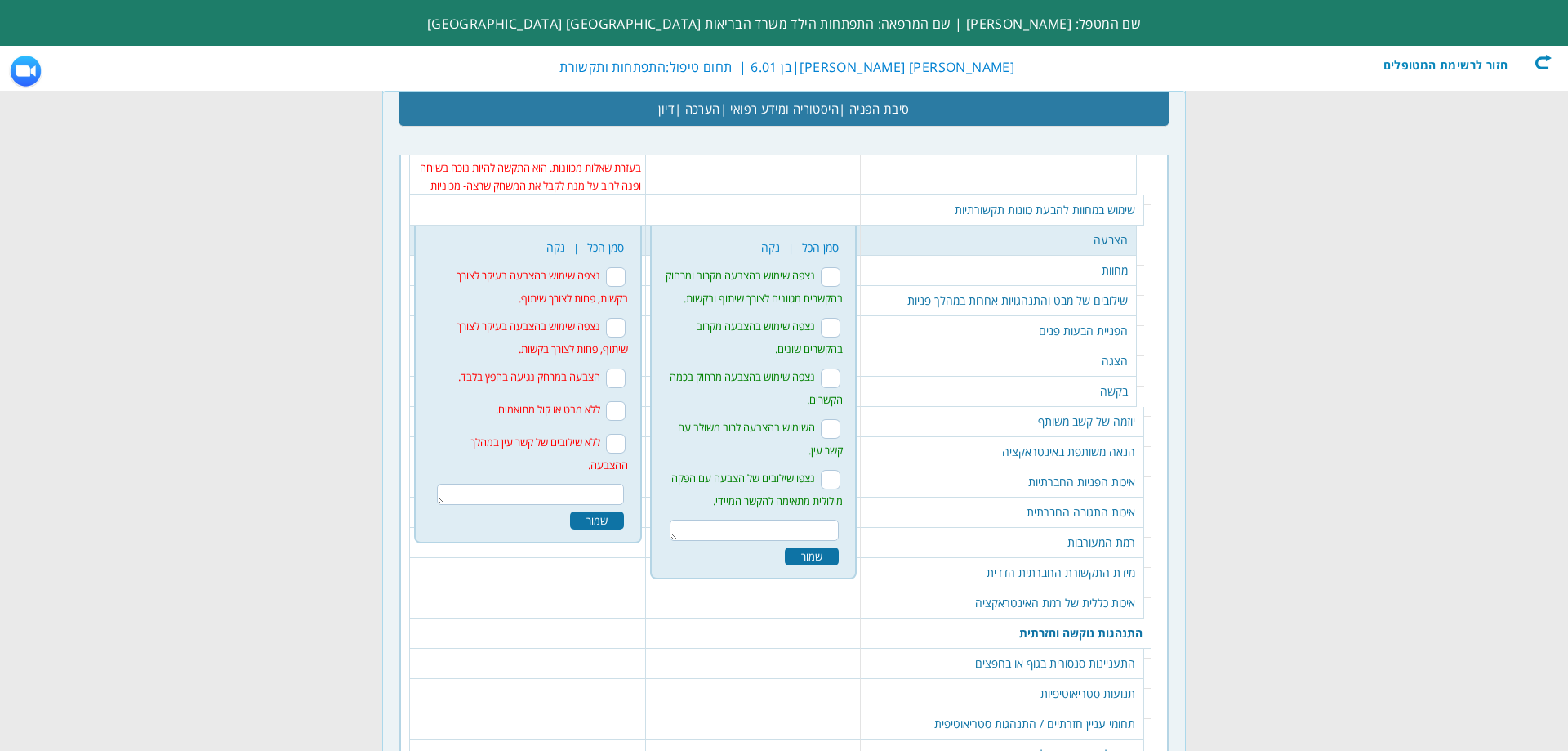
click at [585, 484] on textarea at bounding box center [530, 494] width 187 height 21
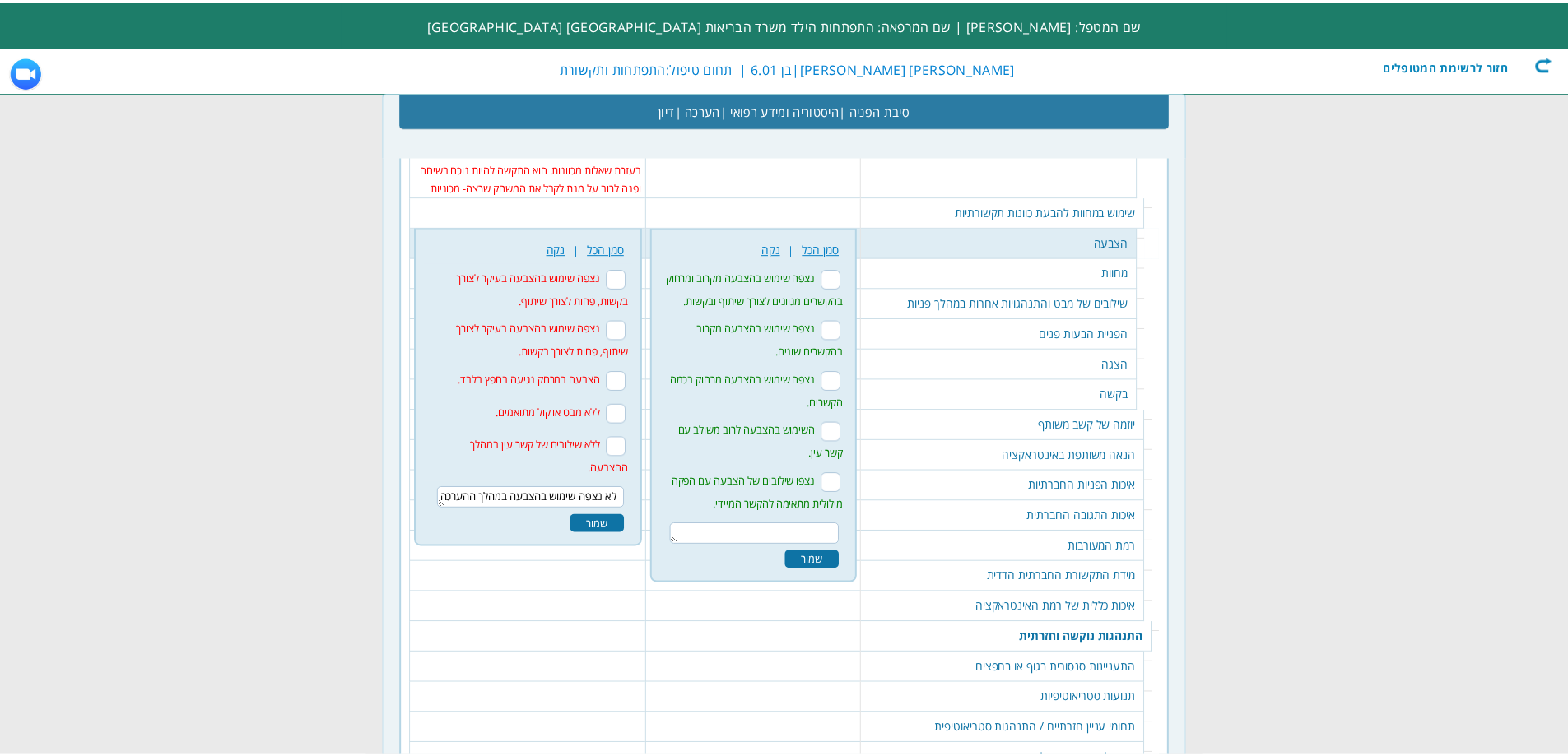
scroll to position [12, 0]
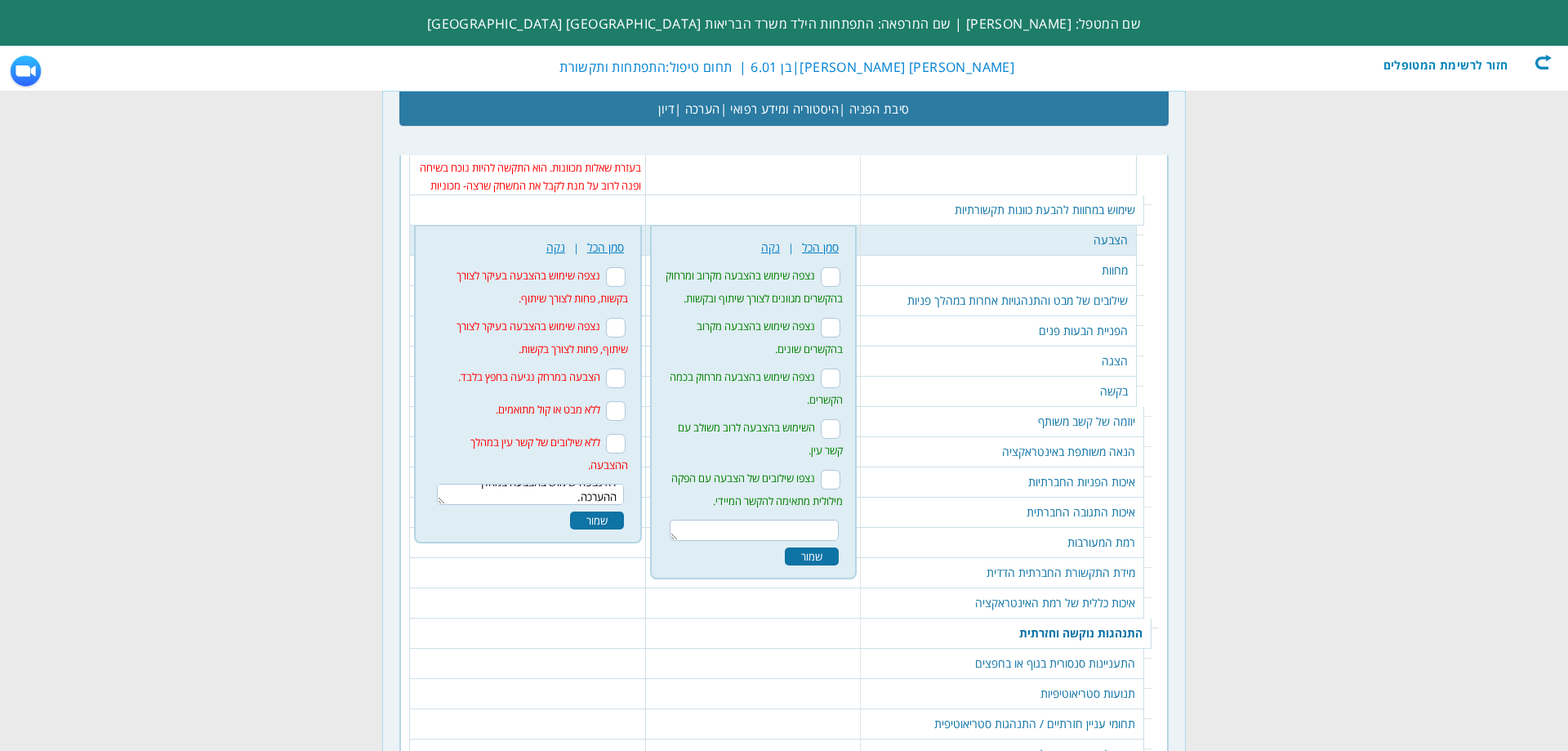
type textarea "לא נצפה שימוש בהצבעה במהלך ההערכה."
click at [589, 512] on div "שמור" at bounding box center [597, 520] width 54 height 18
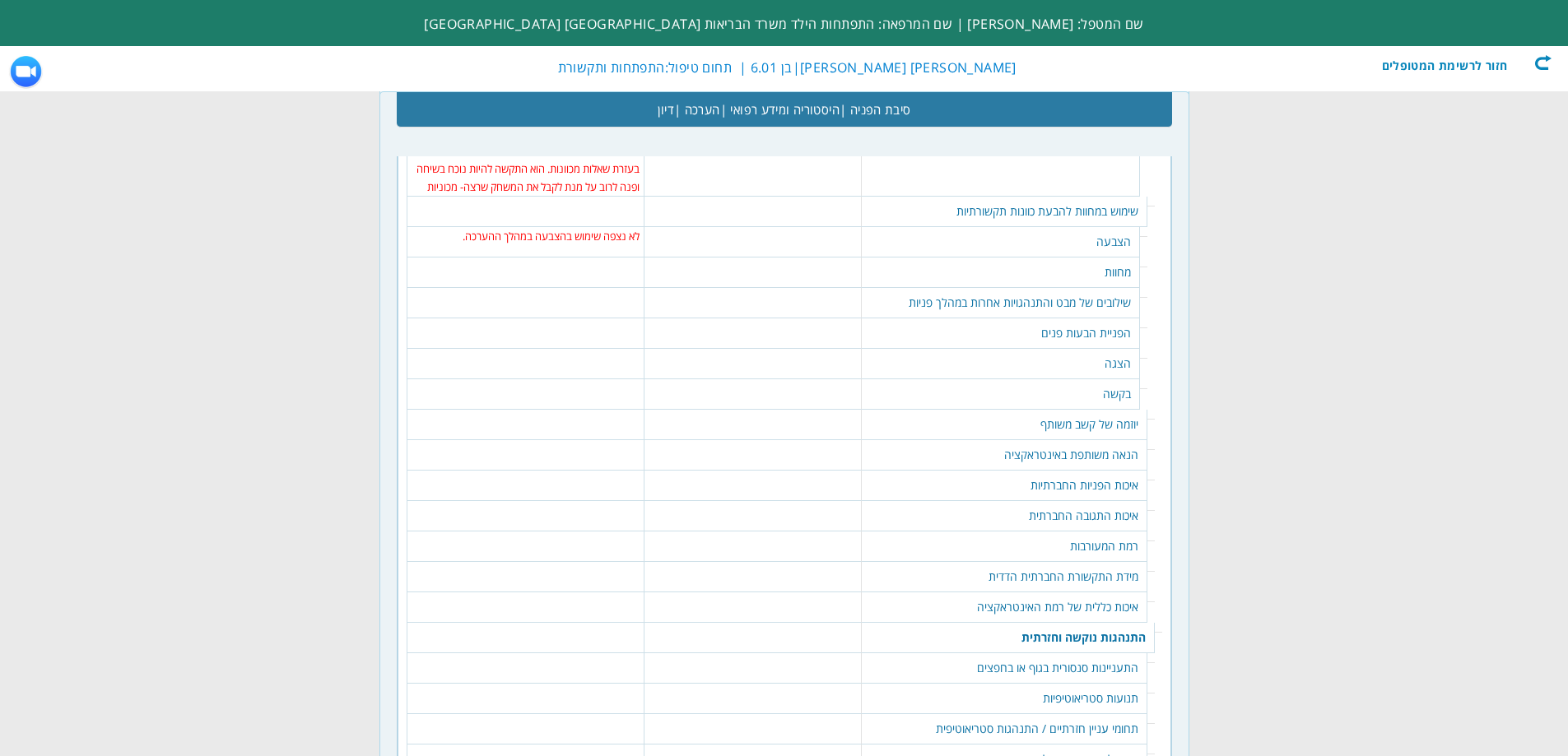
scroll to position [0, 0]
click at [548, 257] on td "394 נקה | סמן הכל לא נצפה שימוש ספונטני במחוות תיאוריות. שמור" at bounding box center [525, 272] width 238 height 31
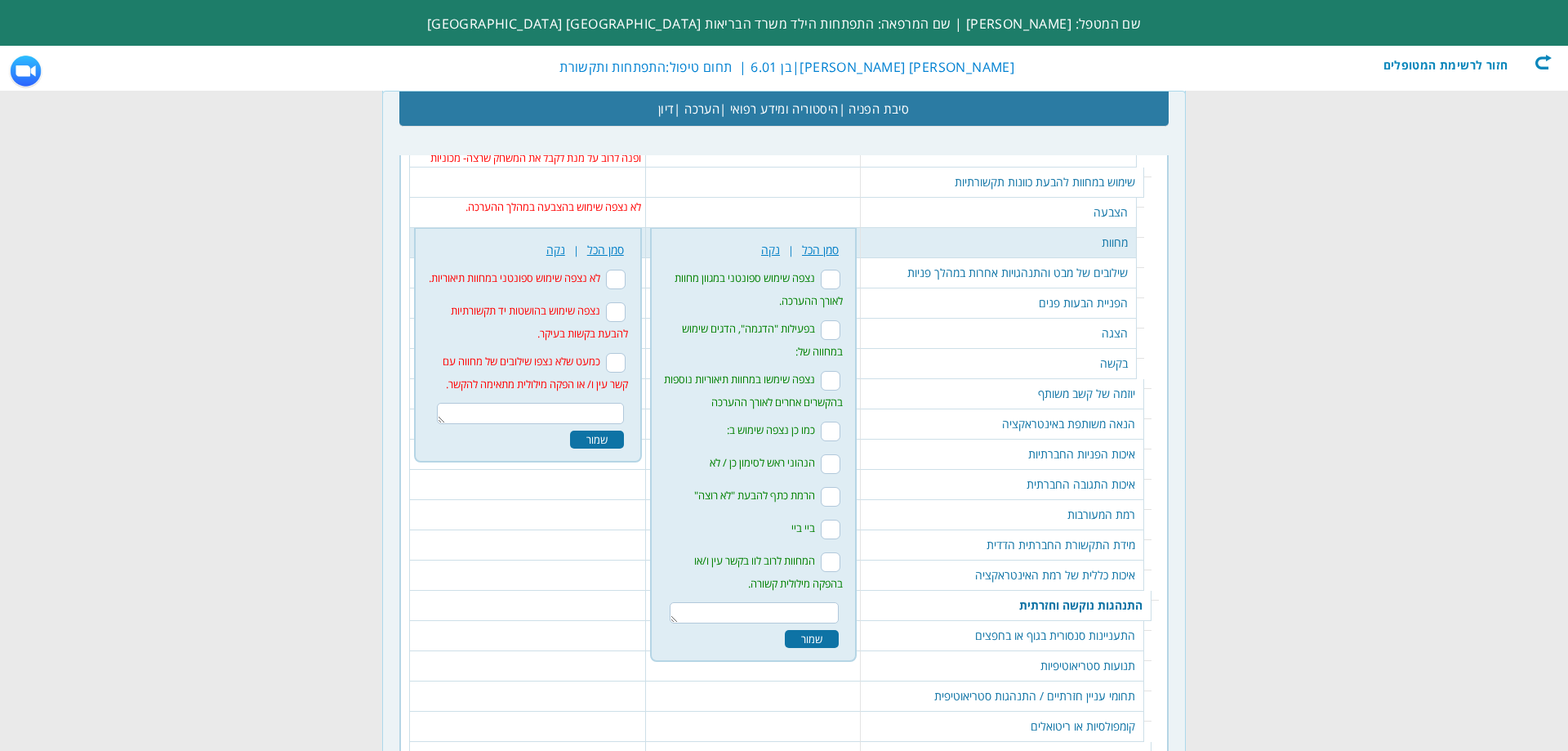
scroll to position [2583, 0]
click at [839, 600] on textarea at bounding box center [754, 610] width 169 height 21
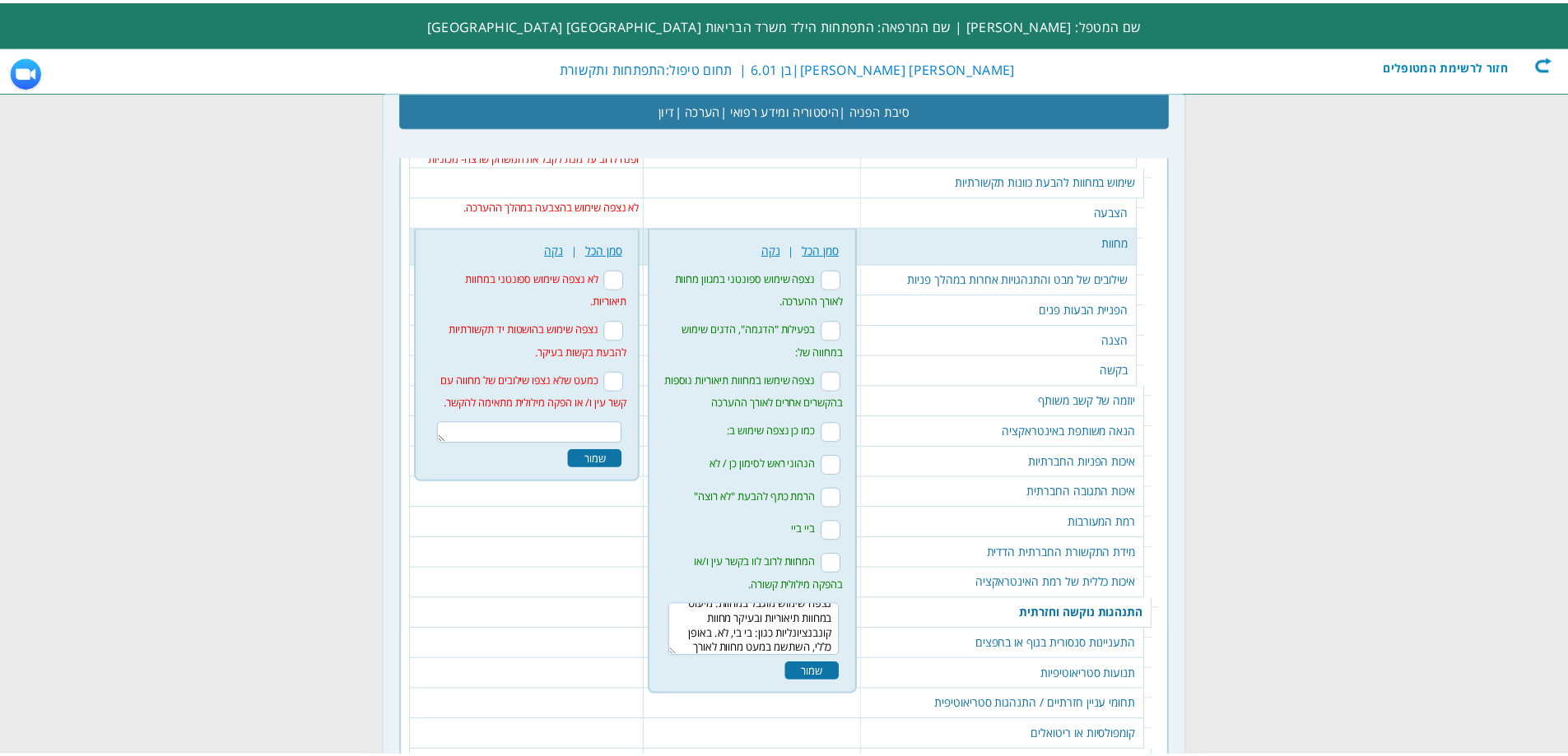
scroll to position [25, 0]
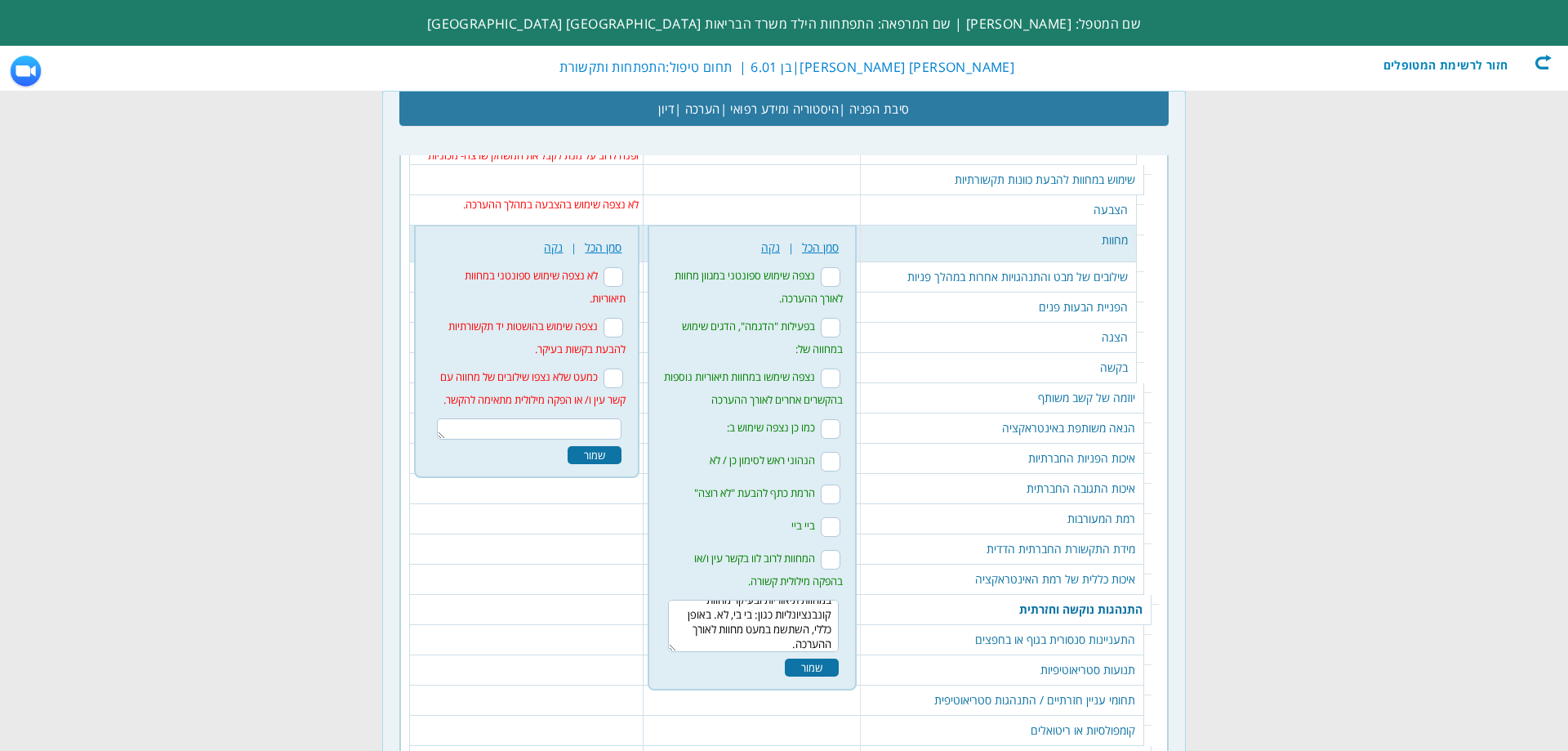
type textarea "נצפה שימוש מוגבל במחוות. מיעוט במחוות תיאוריות ובעיקר מחוות קונבנציונליות כגון:…"
click at [839, 659] on div "שמור" at bounding box center [812, 667] width 54 height 18
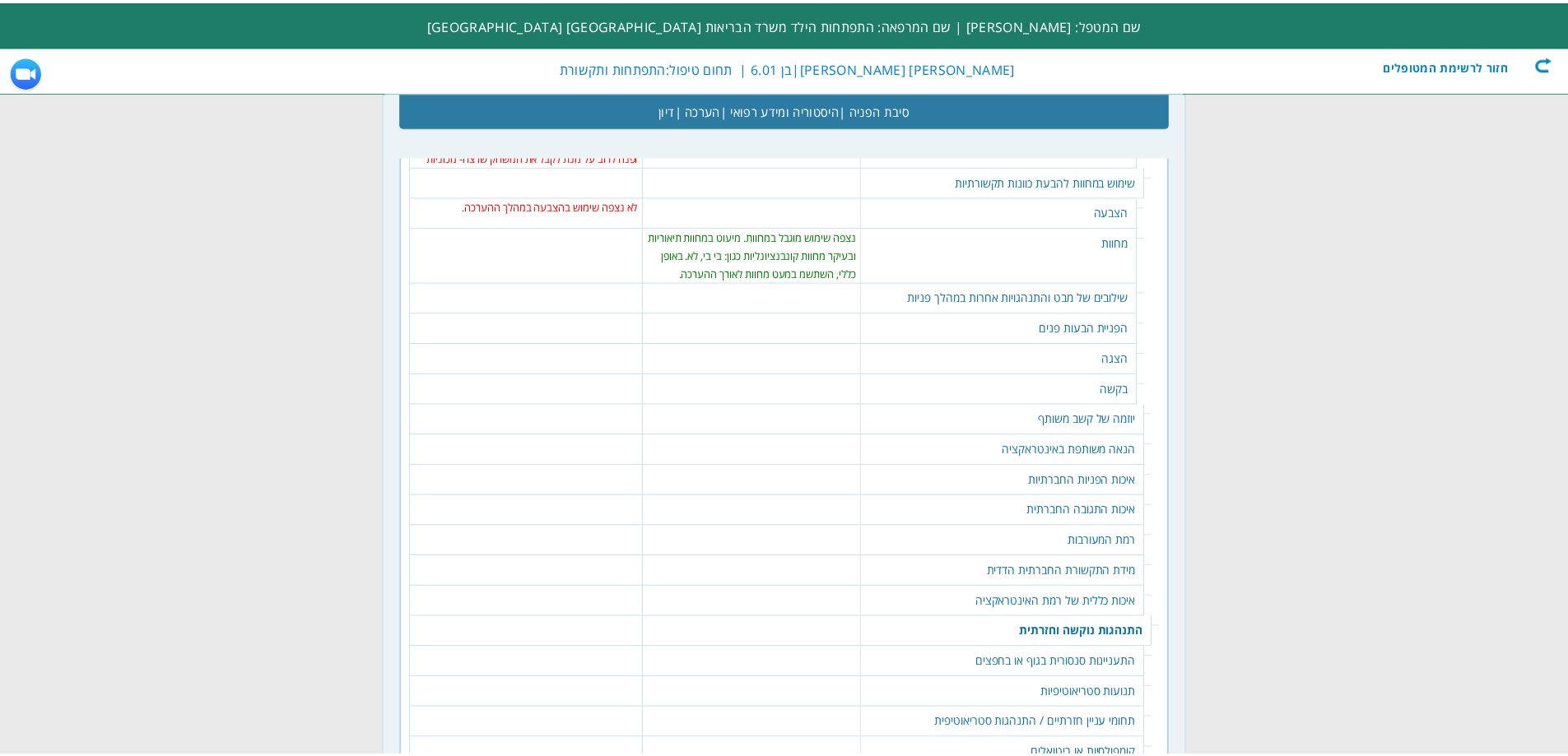
scroll to position [0, 0]
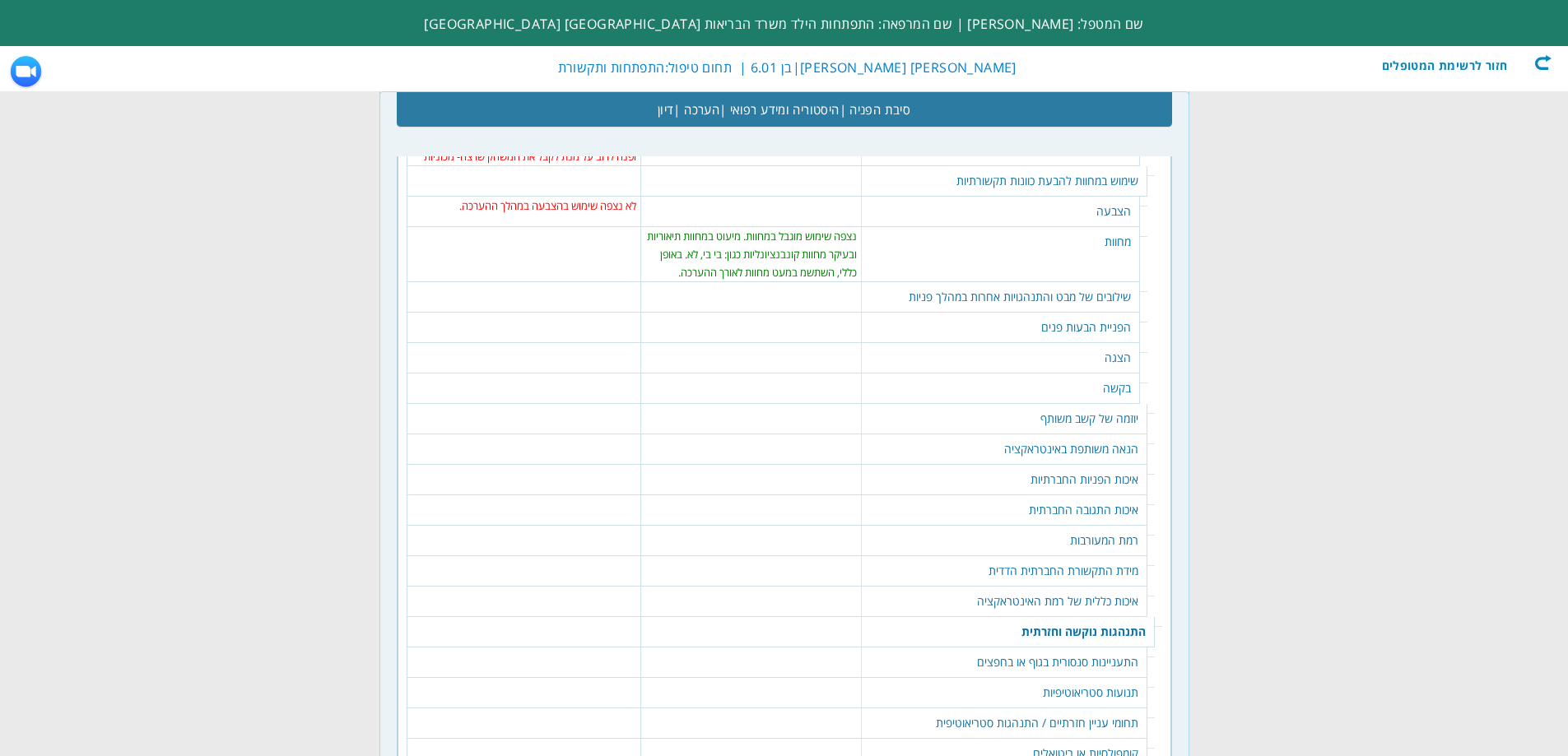
click at [760, 282] on table "396 נקה | סמן הכל לרוב הפנה את דבריו לאחר בכוונה תקשורתית מתאימה להקשר." at bounding box center [750, 289] width 210 height 16
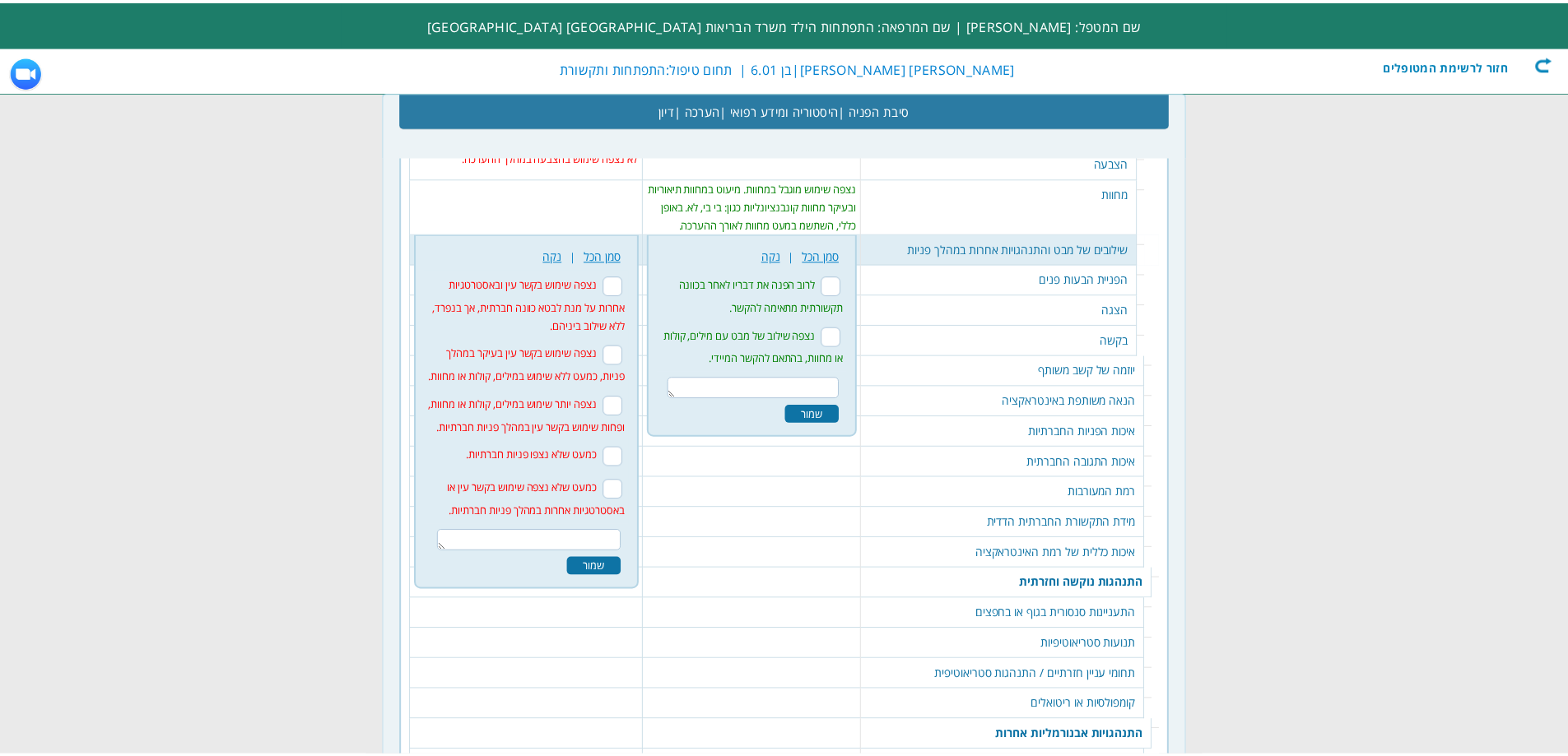
scroll to position [2655, 0]
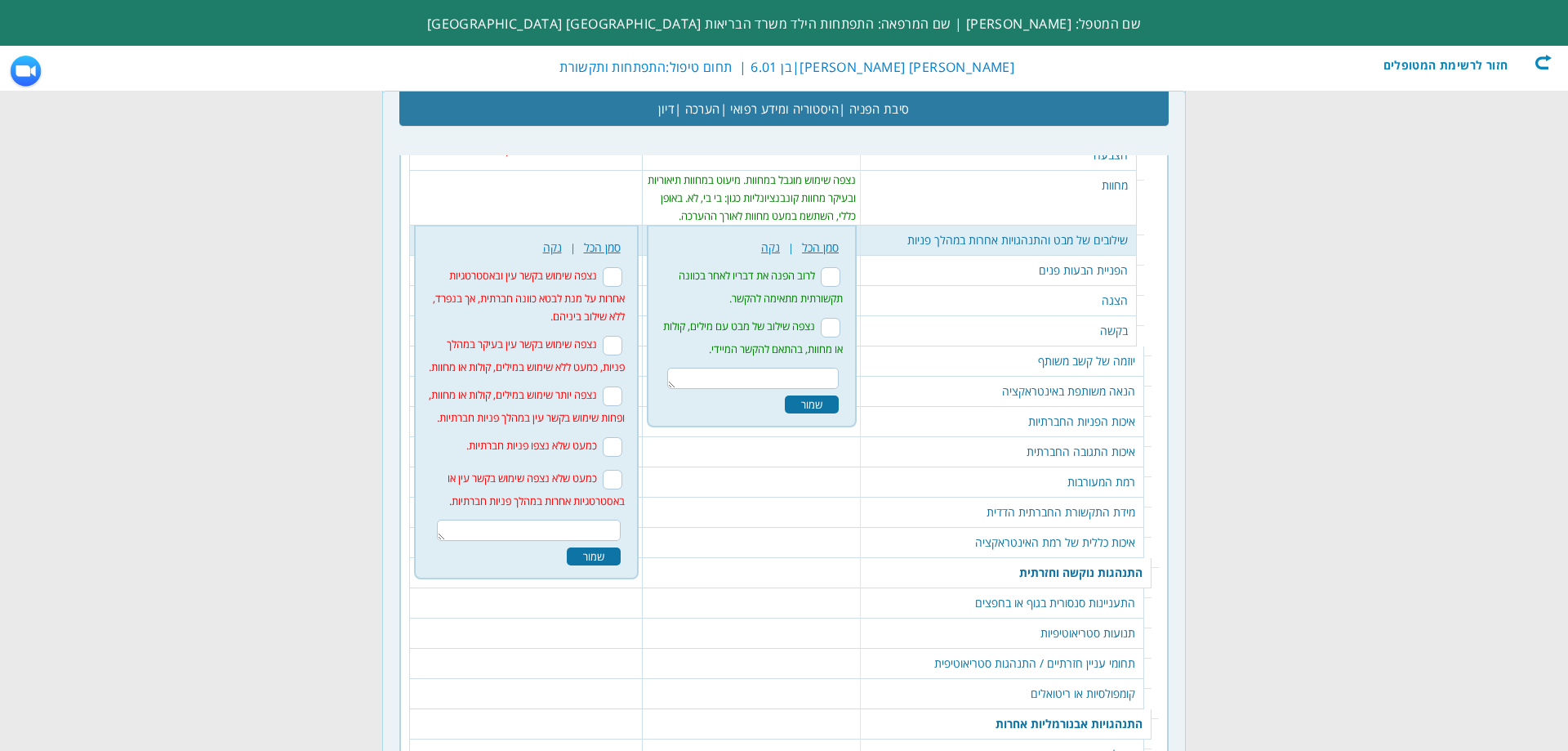
click at [618, 267] on input "נצפה שימוש בקשר עין ובאסטרטגיות אחרות על מנת לבטא כוונה חברתית, אך בנפרד, ללא ש…" at bounding box center [612, 277] width 19 height 19
checkbox input "true"
click at [583, 547] on div "שמור" at bounding box center [594, 556] width 54 height 18
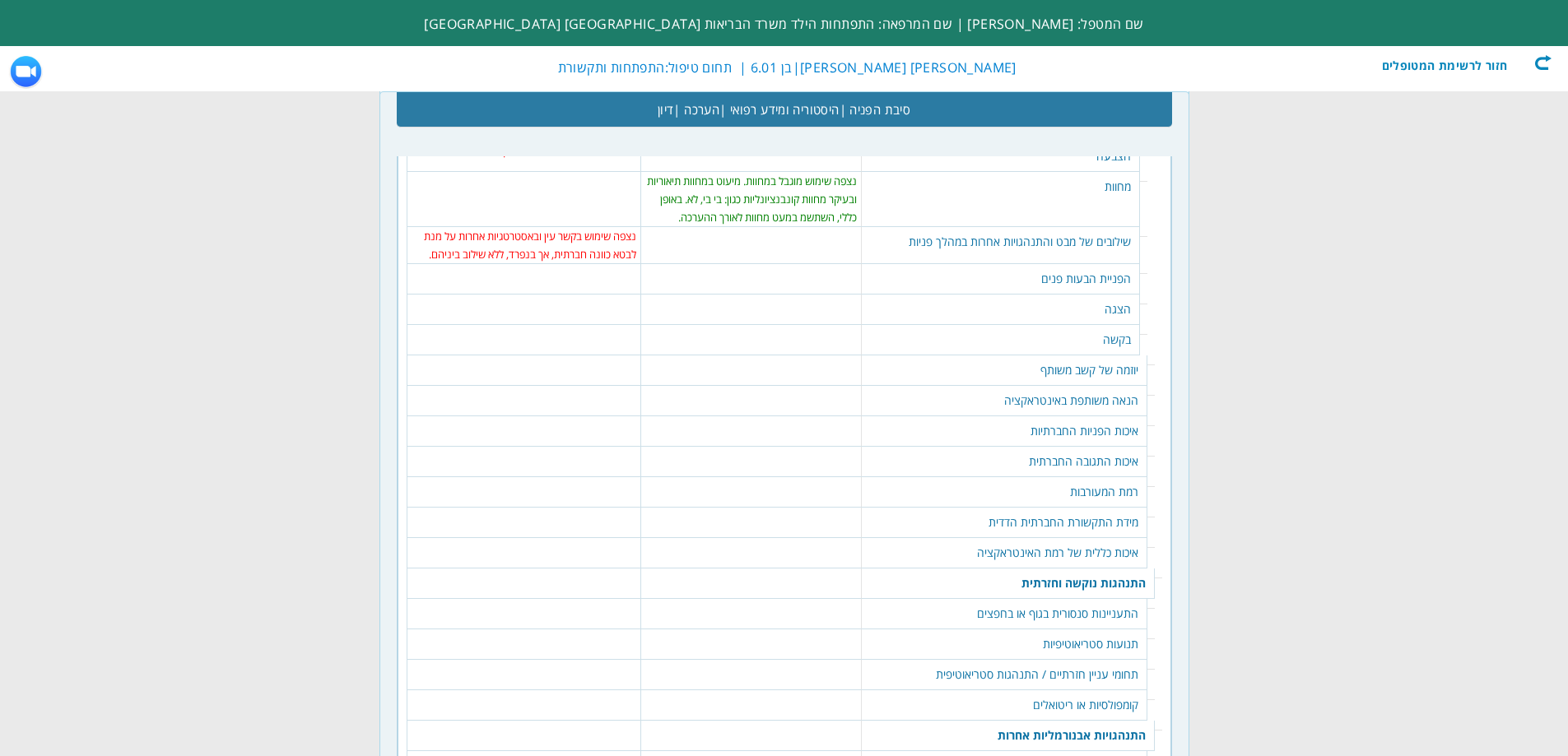
click at [803, 264] on table "398 נקה | סמן הכל נצפה שימוש במגוון של הבעות פנים שהופנו לבוחנת או להורה במטרה …" at bounding box center [750, 272] width 210 height 16
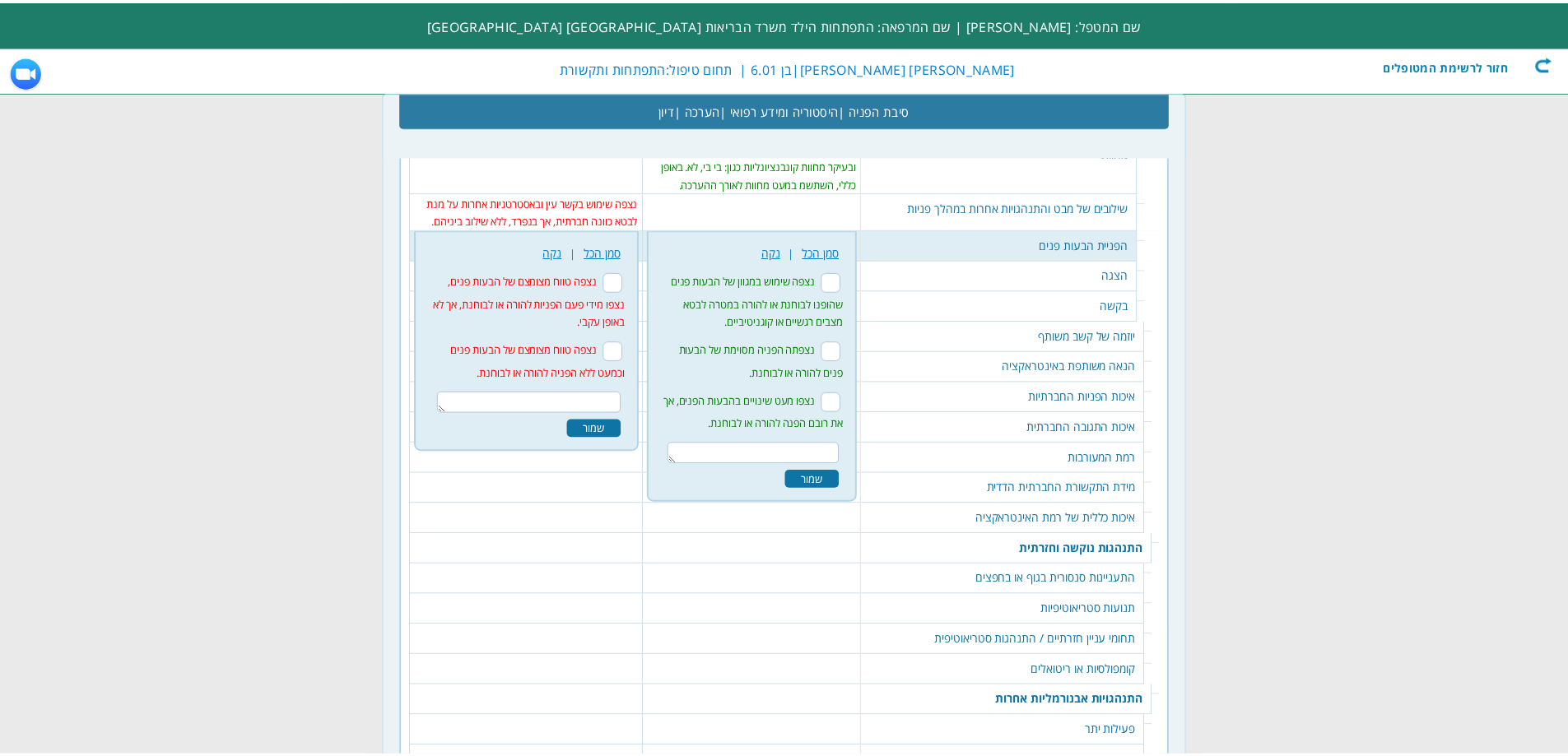
scroll to position [2693, 0]
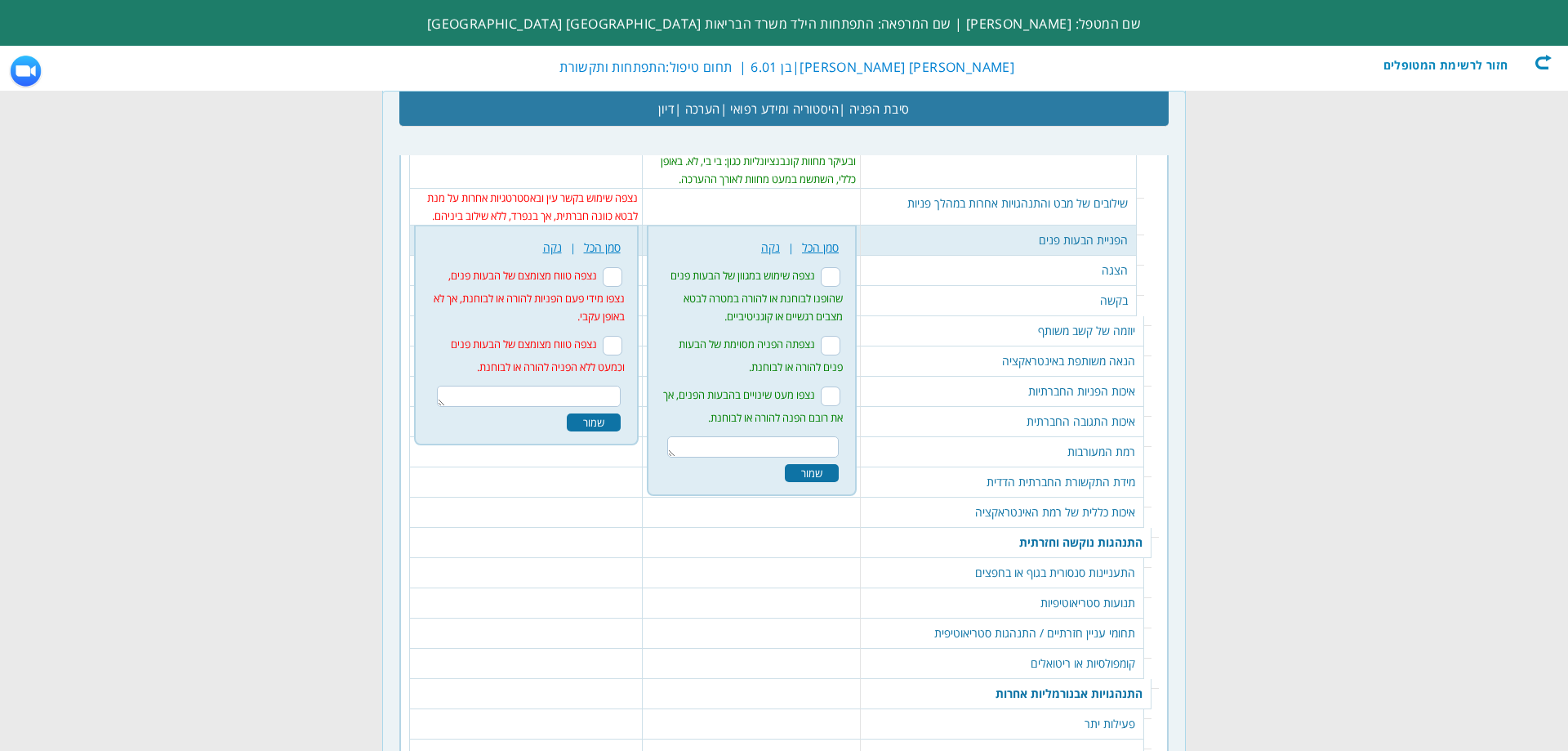
click at [621, 260] on li "נצפה טווח מצומצם של הבעות פנים, נצפו מידי פעם הפניות להורה או לבוחנת, אך לא באו…" at bounding box center [526, 294] width 205 height 69
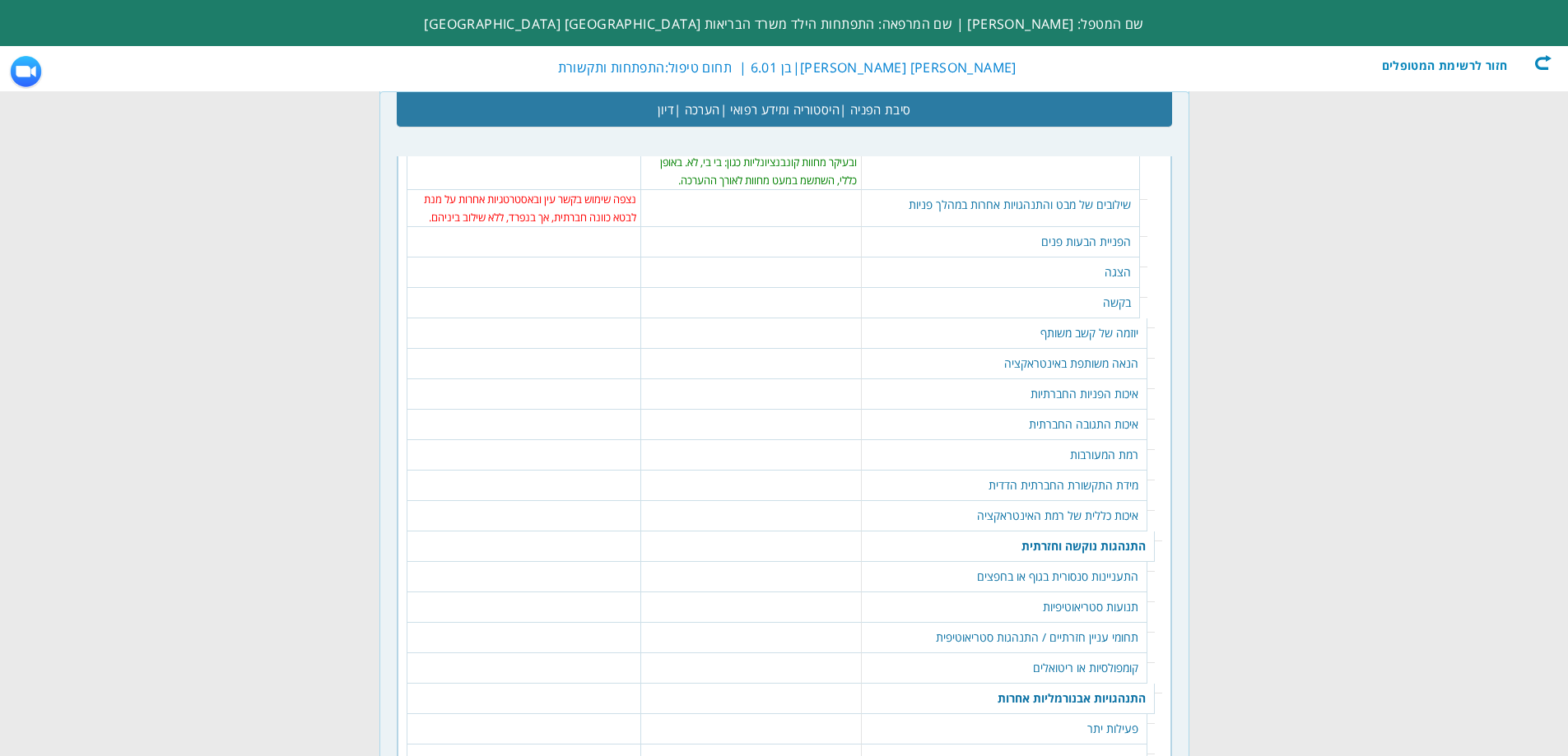
click at [611, 227] on table "398 נקה | סמן הכל נצפה טווח מצומצם של הבעות פנים, נצפו מידי פעם הפניות להורה או…" at bounding box center [524, 235] width 226 height 16
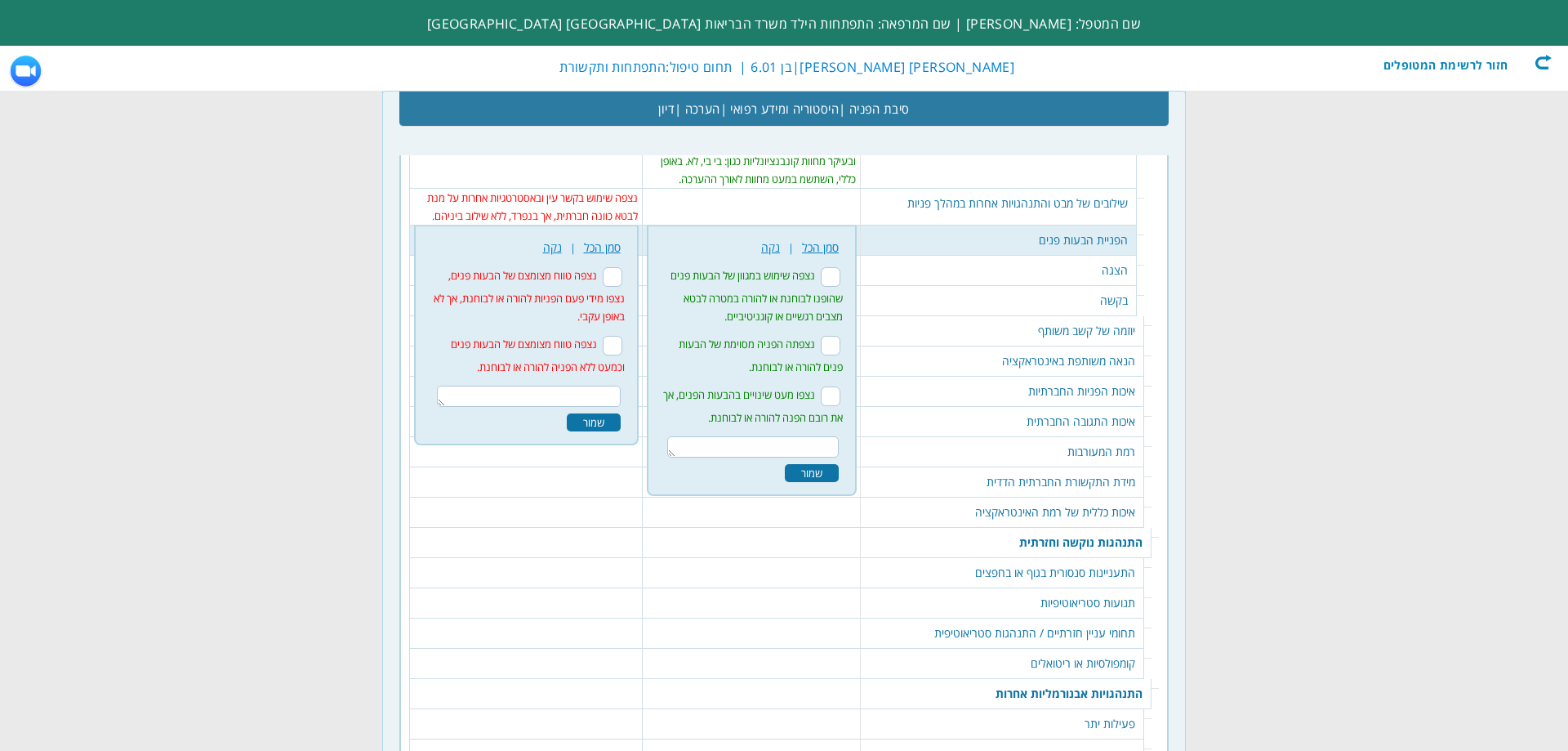
click at [619, 267] on input "נצפה טווח מצומצם של הבעות פנים, נצפו מידי פעם הפניות להורה או לבוחנת, אך לא באו…" at bounding box center [612, 277] width 19 height 19
checkbox input "true"
click at [595, 414] on div "שמור" at bounding box center [594, 422] width 54 height 18
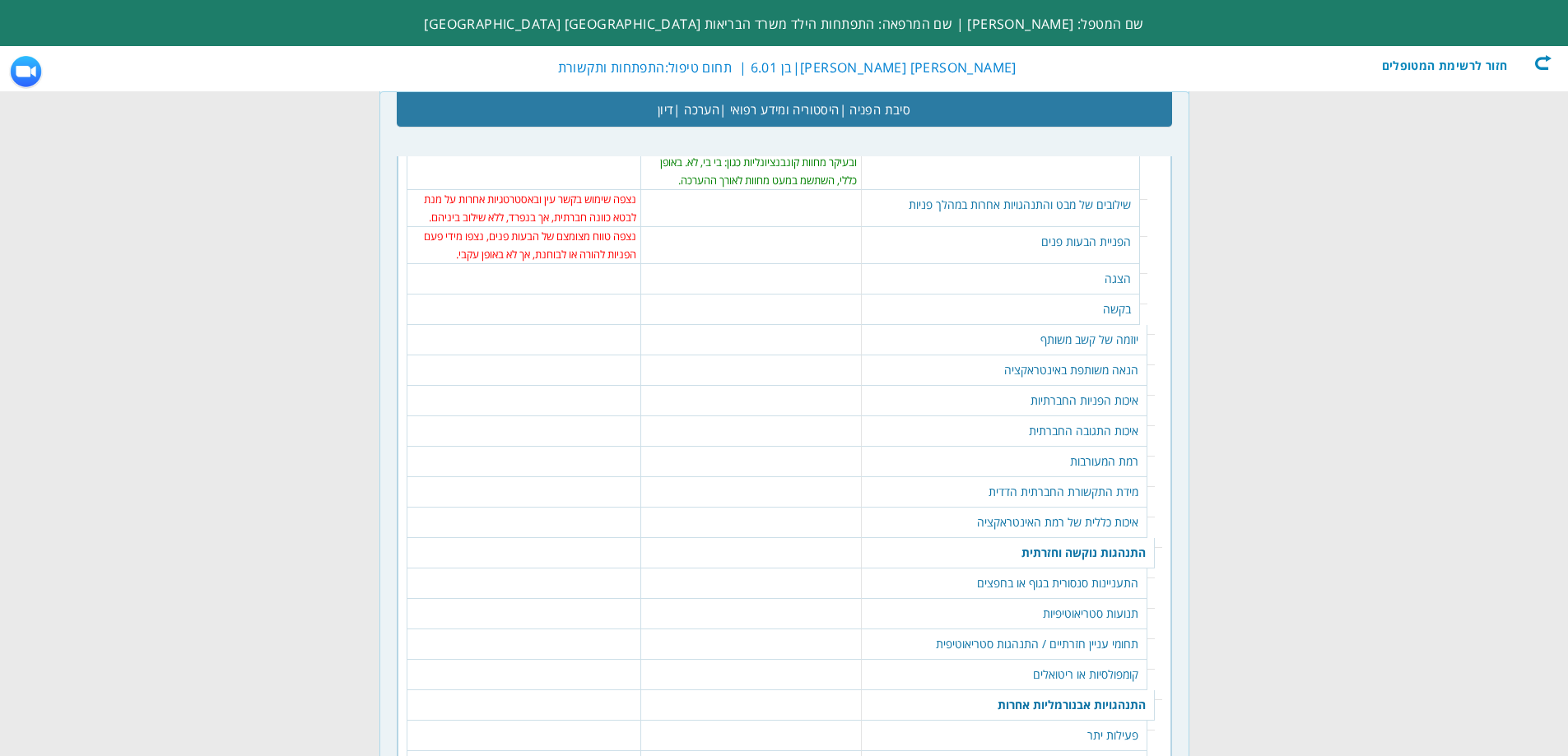
click at [597, 264] on td "400 נקה | סמן הכל לא נצפתה הצגה של חפצים או צעצועים לאדם אחר בחדר במהלך ההערכה.…" at bounding box center [523, 279] width 234 height 31
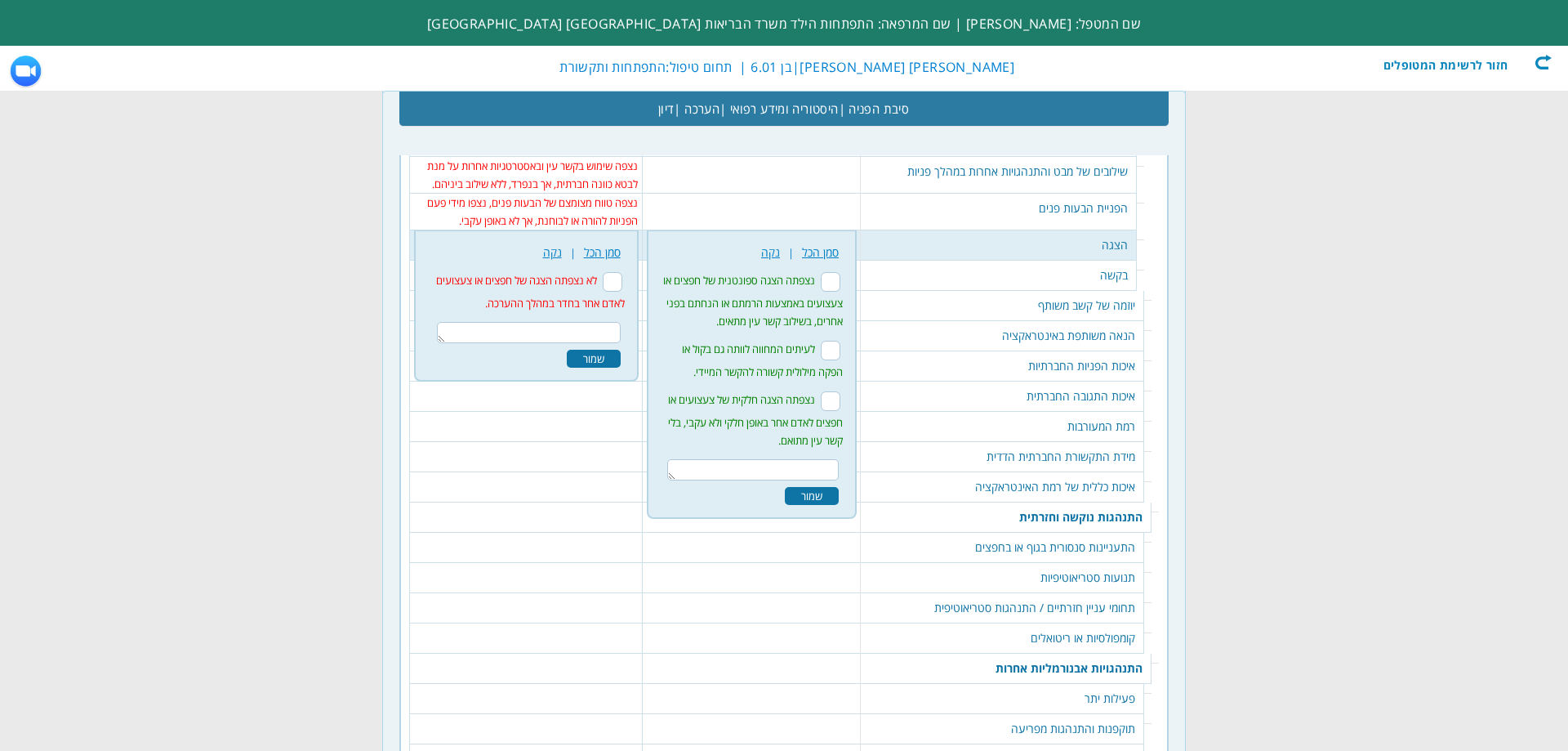
scroll to position [2711, 0]
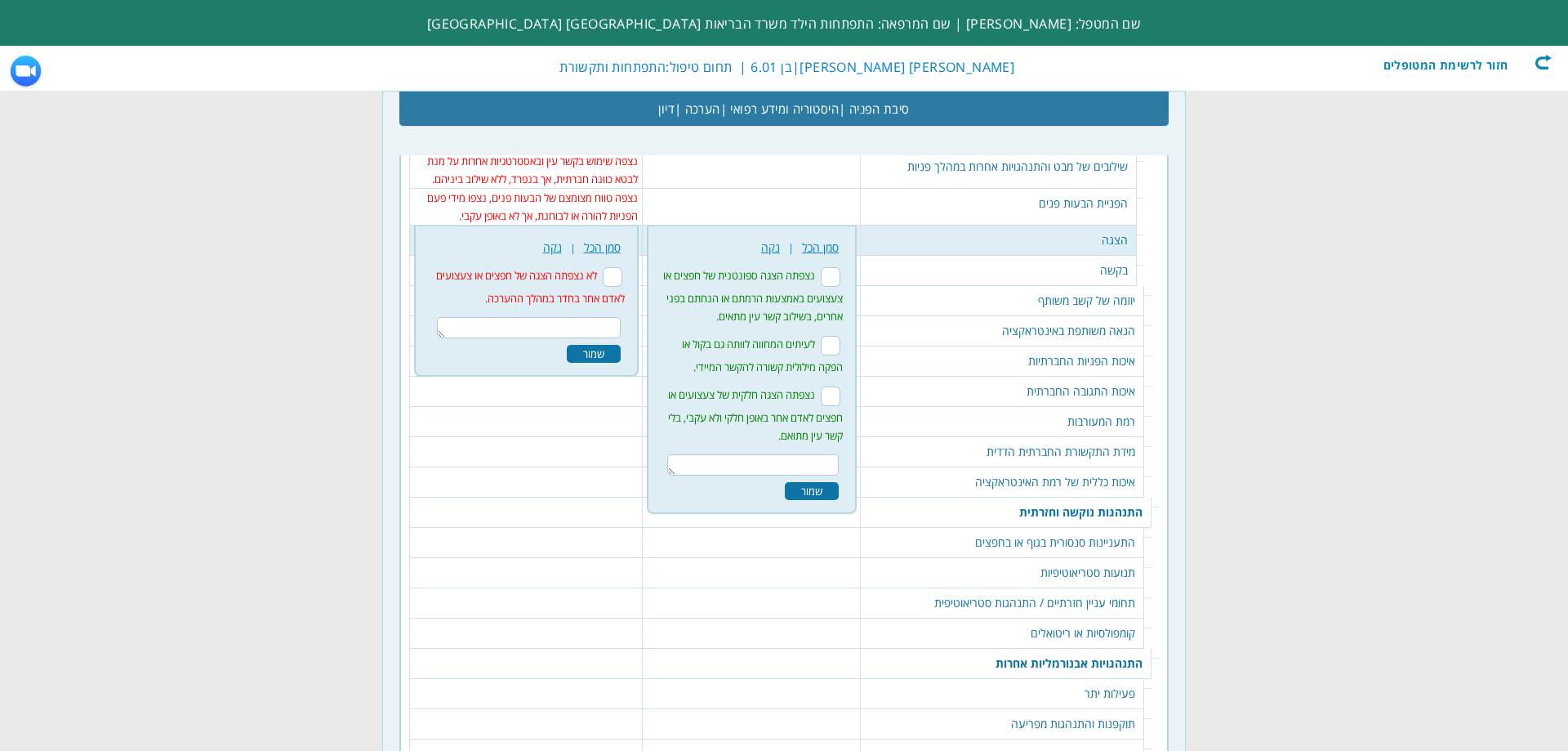
click at [1036, 255] on td "בקשה" at bounding box center [998, 271] width 276 height 30
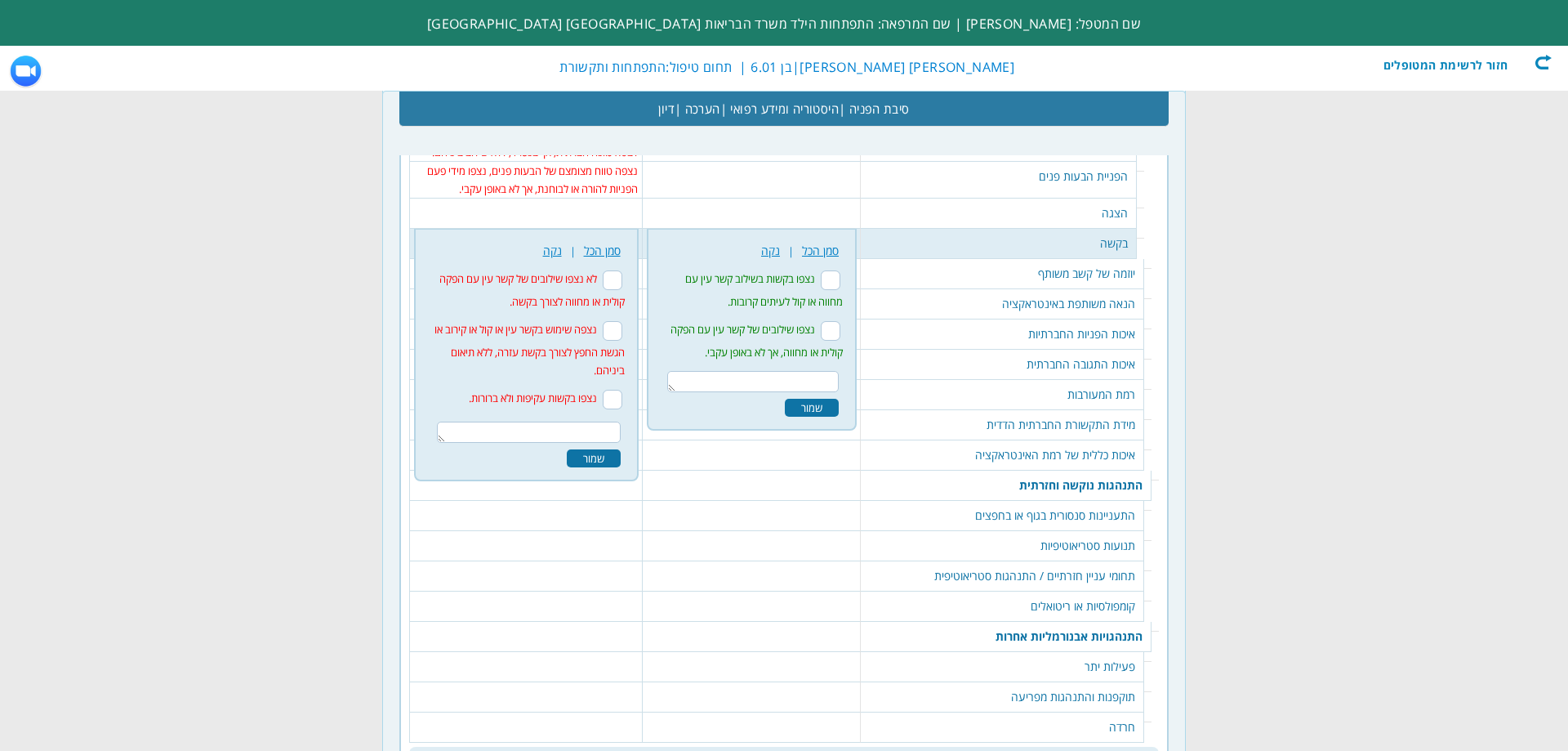
scroll to position [2742, 0]
click at [601, 419] on textarea at bounding box center [528, 429] width 183 height 21
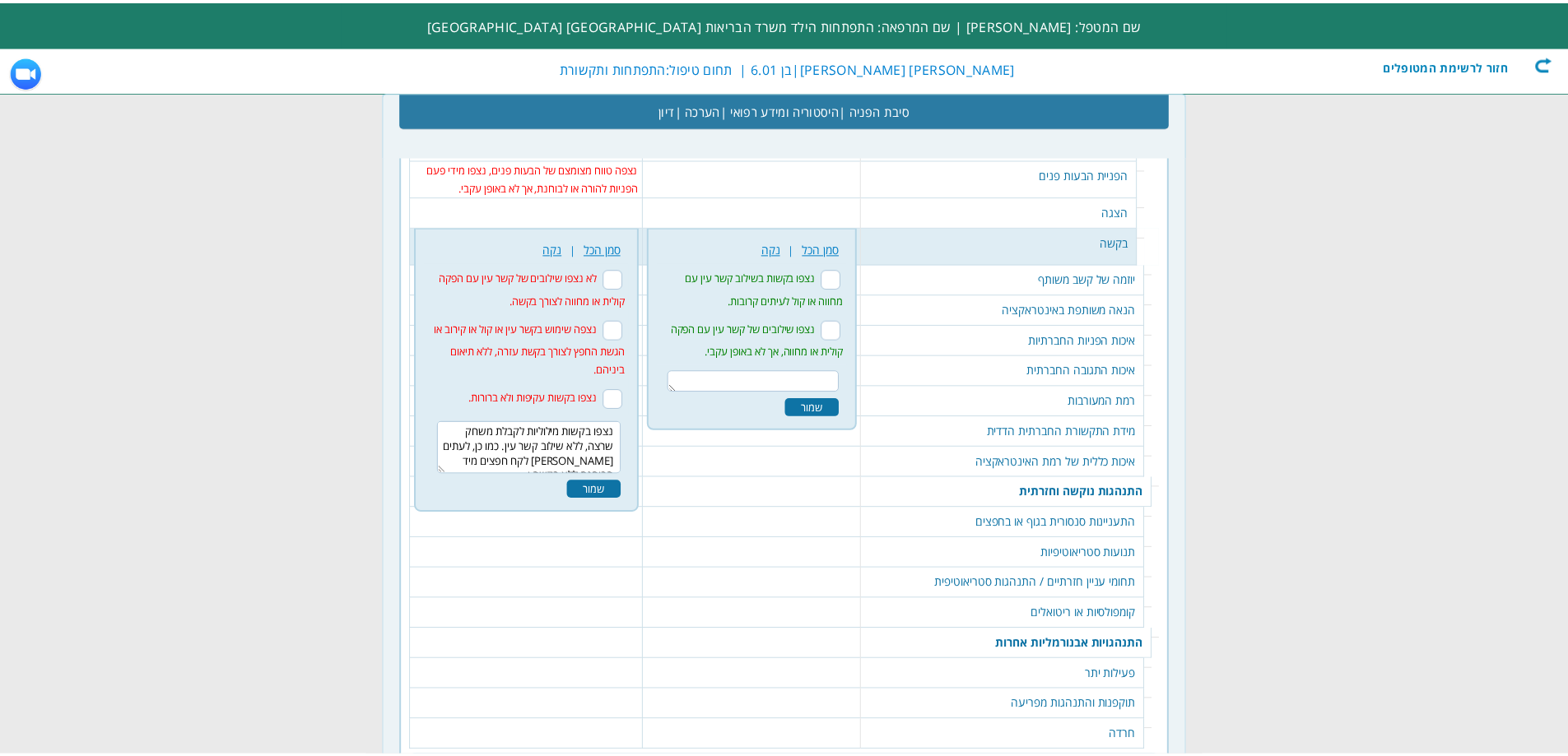
scroll to position [10, 0]
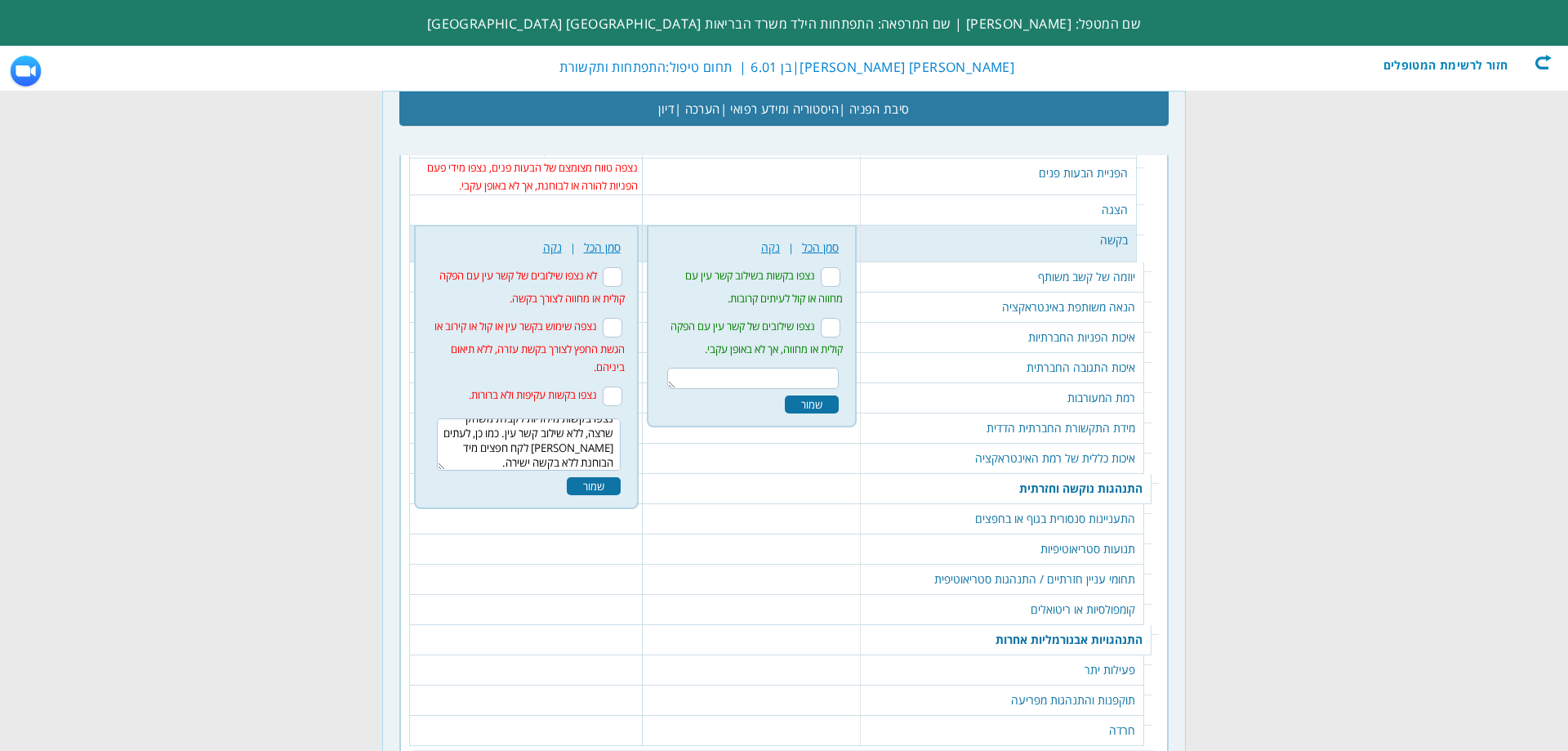
type textarea "נצפו בקשות מילוליות לקבלת משחק שרצה, ללא שילוב קשר עין. כמו כן, לעתים בארי לקח …"
click at [578, 477] on div "שמור" at bounding box center [594, 485] width 54 height 18
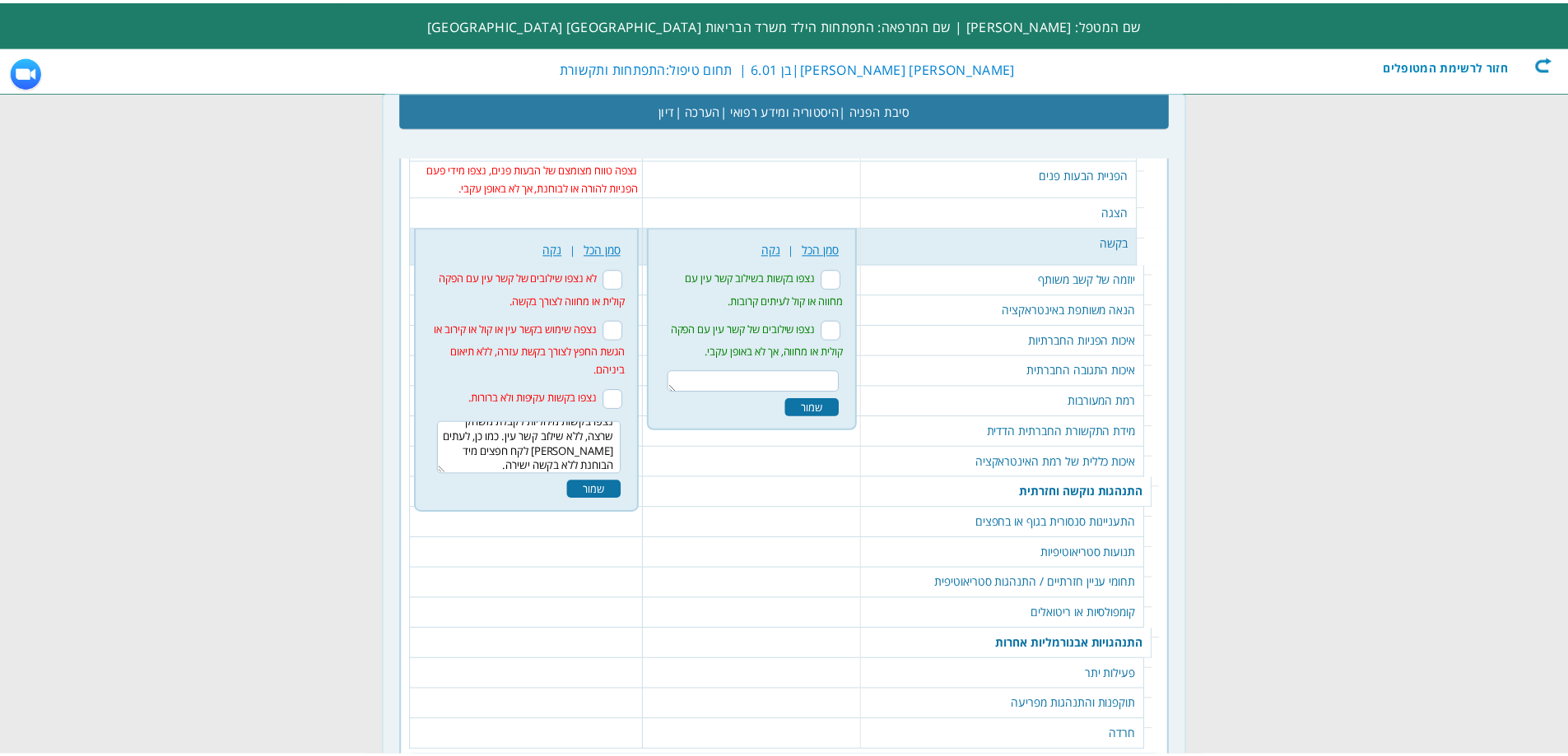
scroll to position [0, 0]
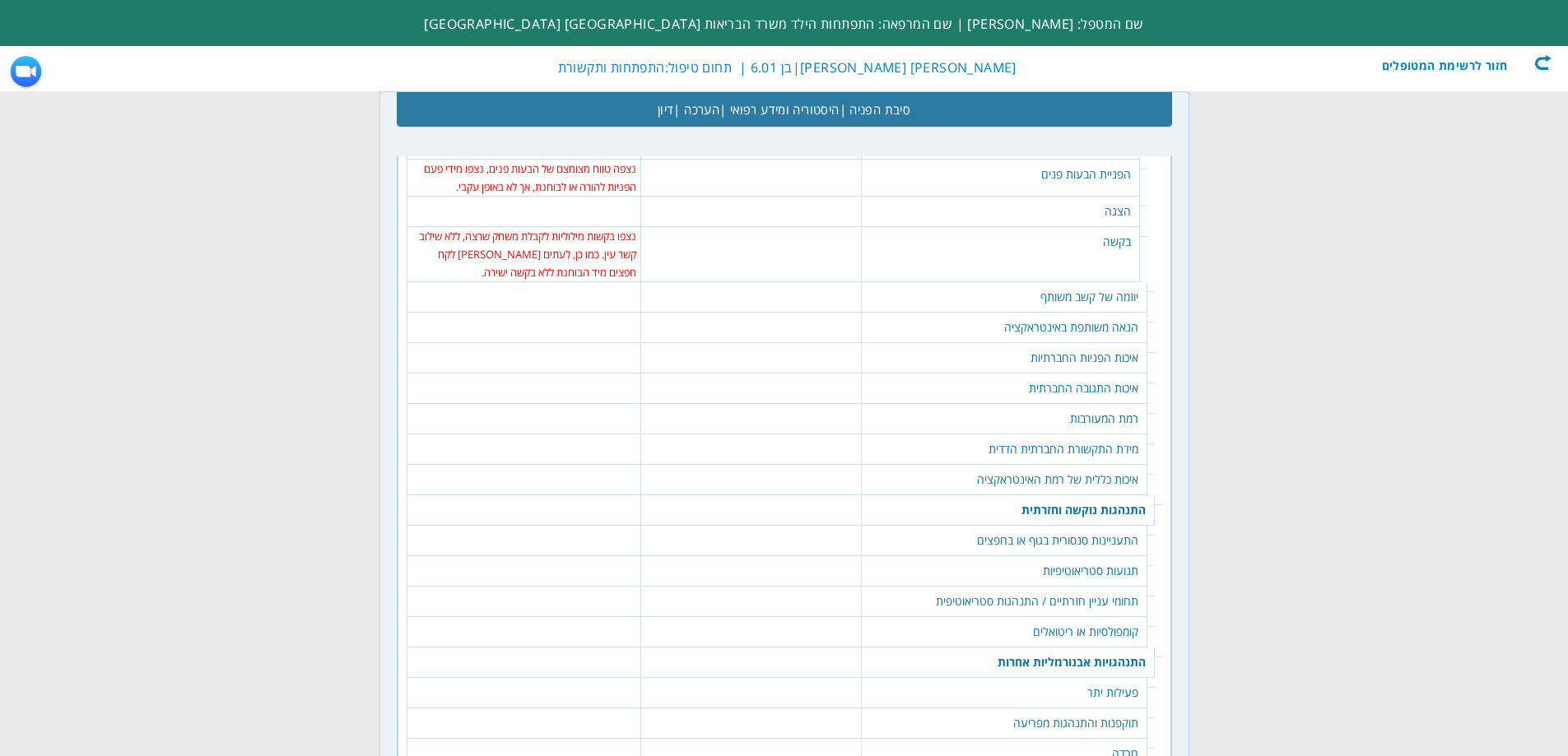
click at [790, 282] on table "404 נקה | סמן הכל נצפה שימוש מתואם היטב בקשר עין במטרה להפנות את תשומת ליבו של …" at bounding box center [750, 289] width 210 height 16
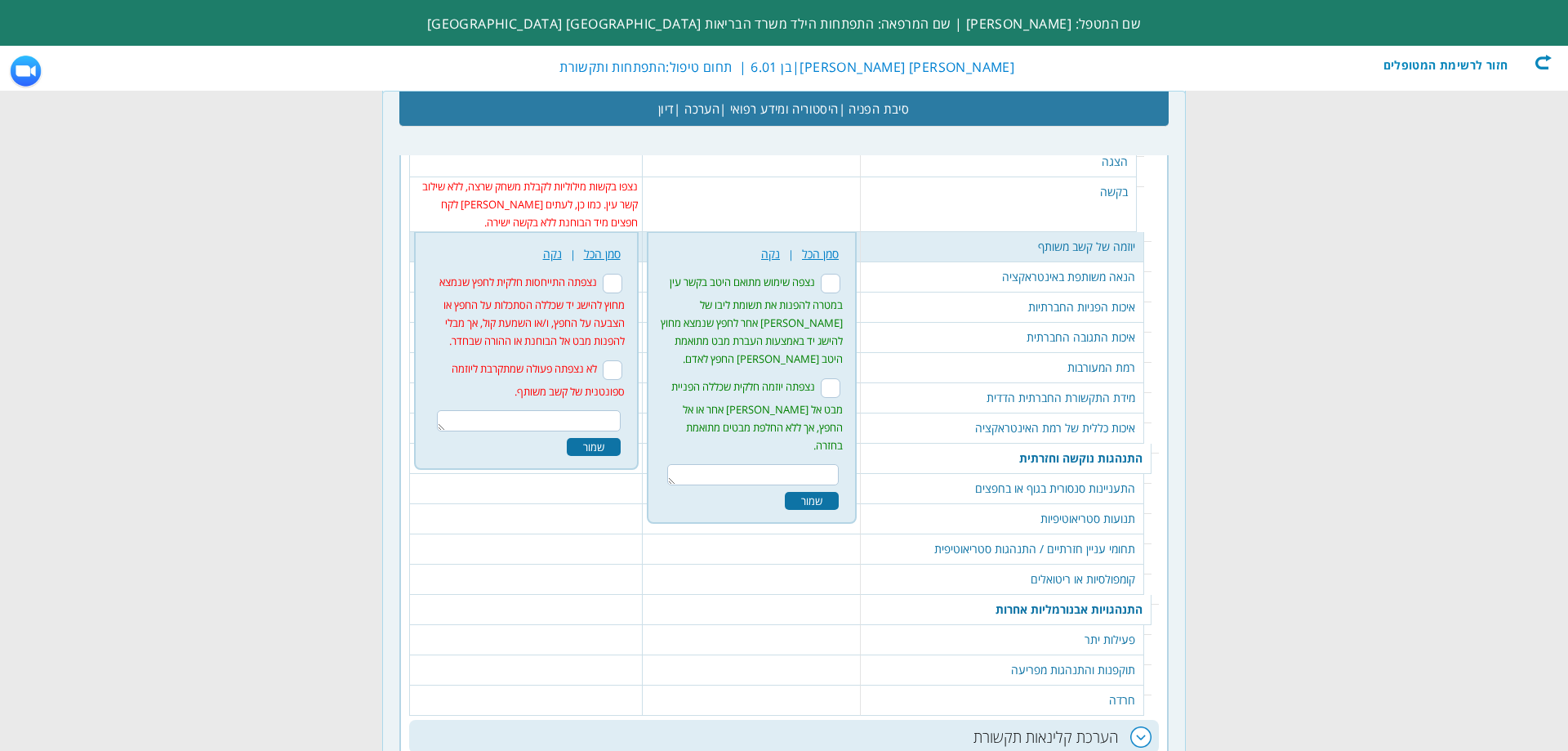
scroll to position [2796, 0]
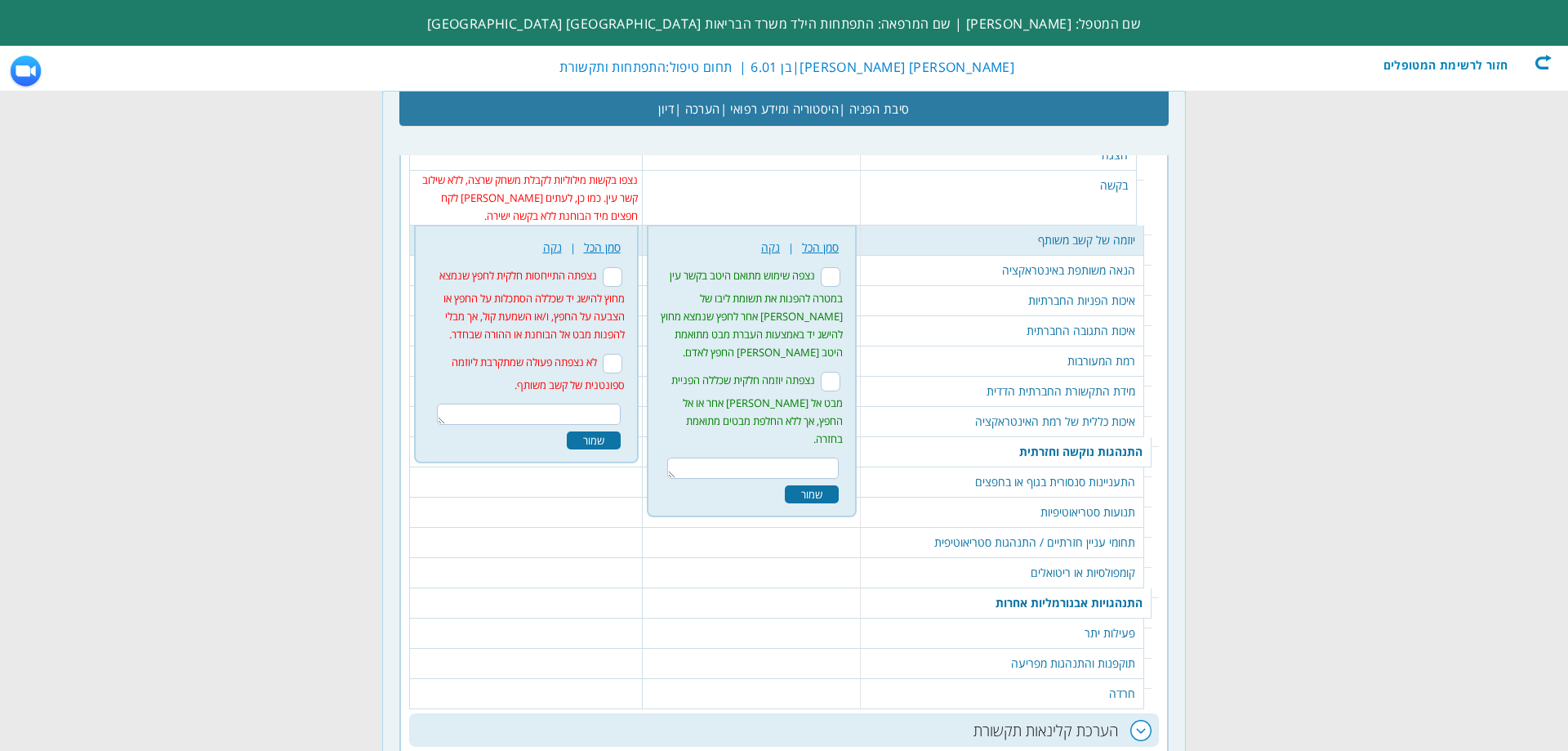
click at [595, 403] on textarea at bounding box center [528, 414] width 183 height 21
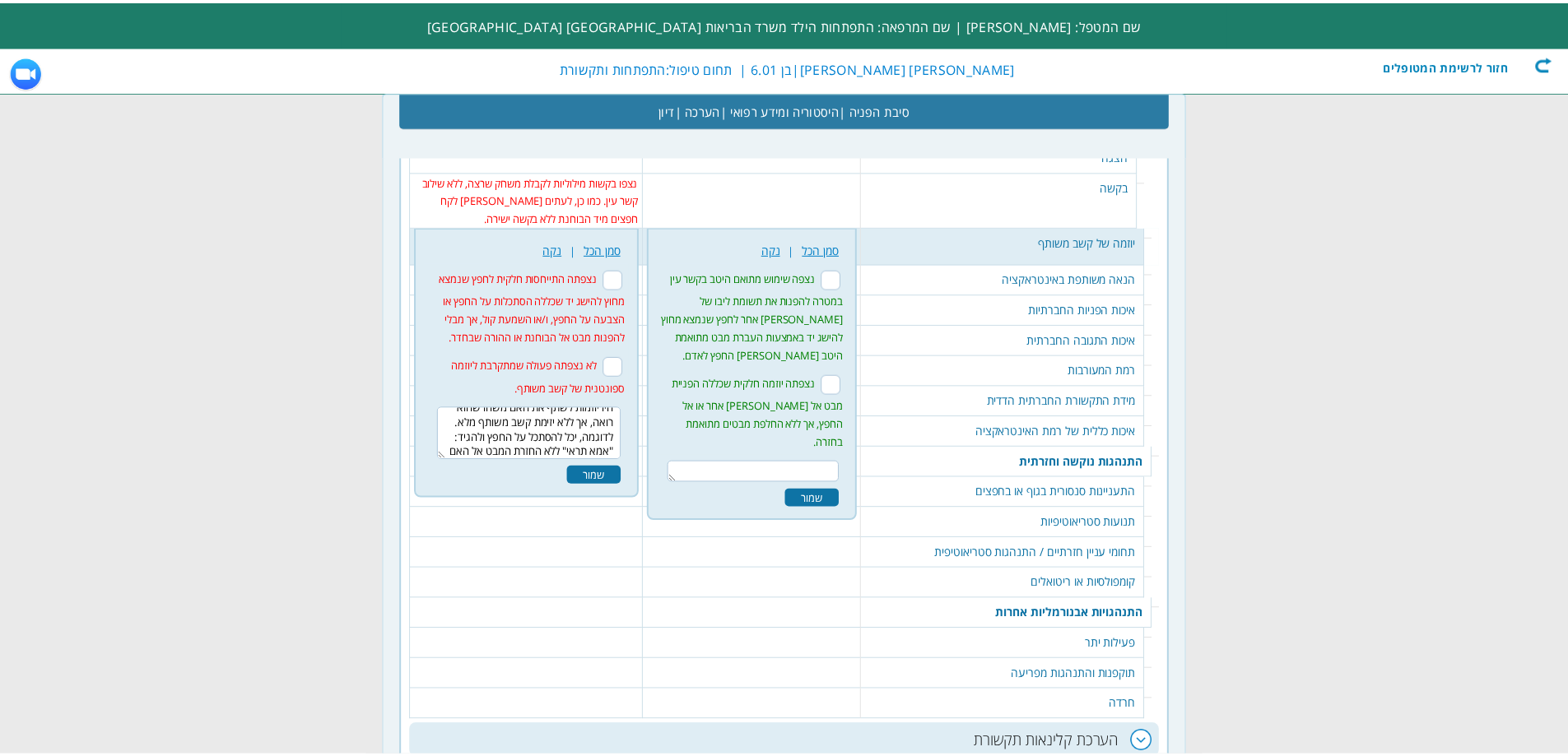
scroll to position [25, 0]
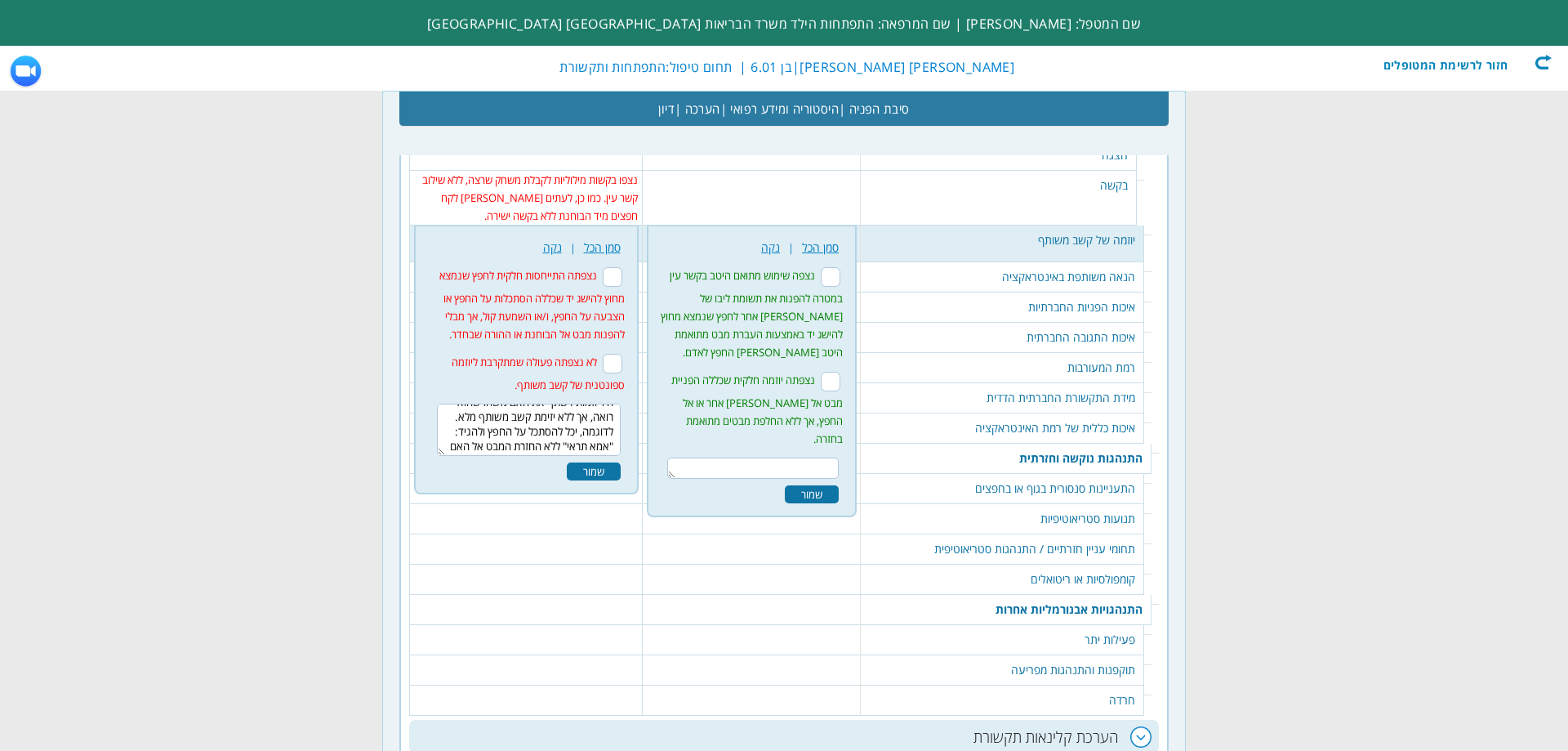
type textarea "היו יוזמות לשתף את האם משהו שהוא רואה, אך ללא יזימת קשב משותף מלא. לדוגמה, יכל …"
click at [604, 463] on div "שמור" at bounding box center [594, 471] width 54 height 18
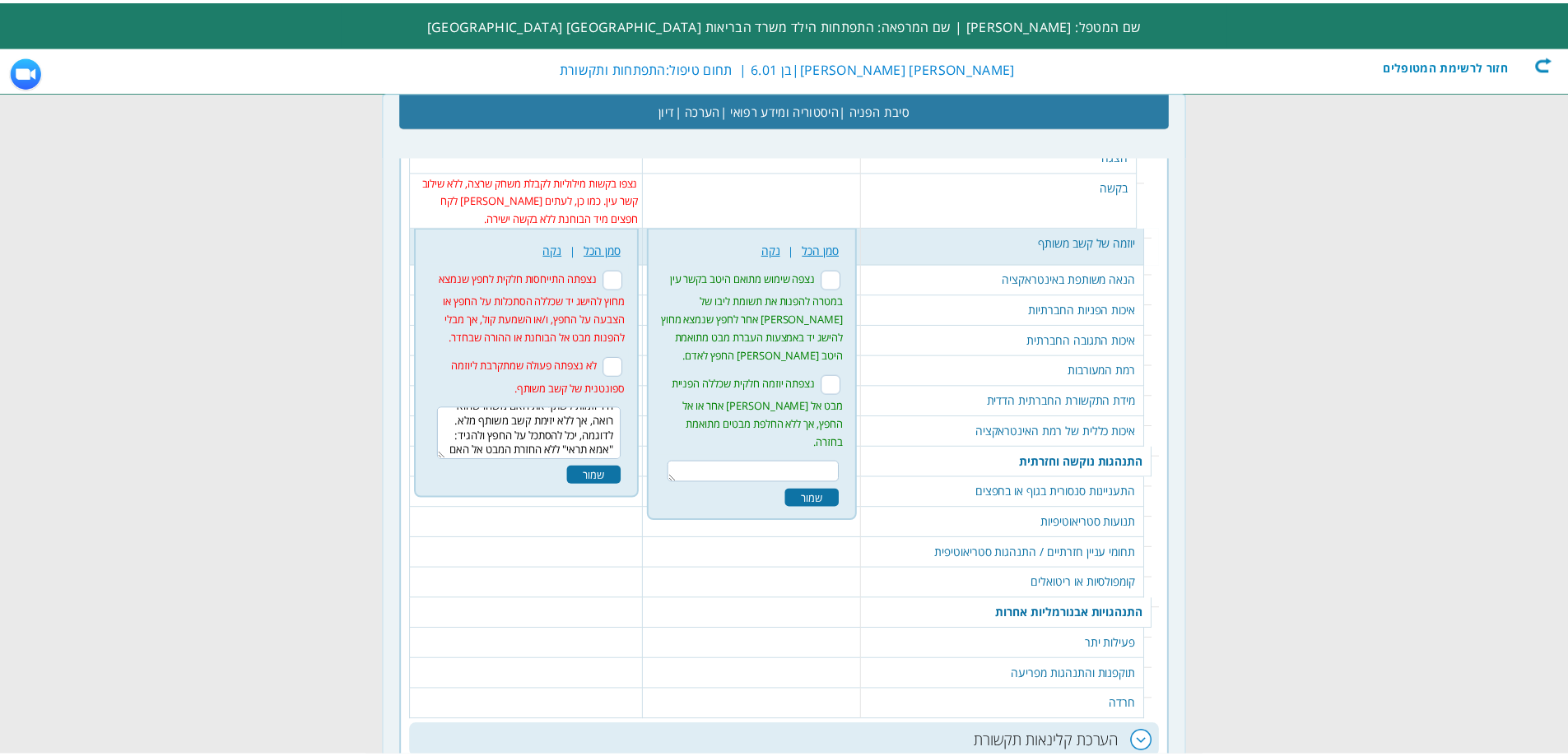
scroll to position [0, 0]
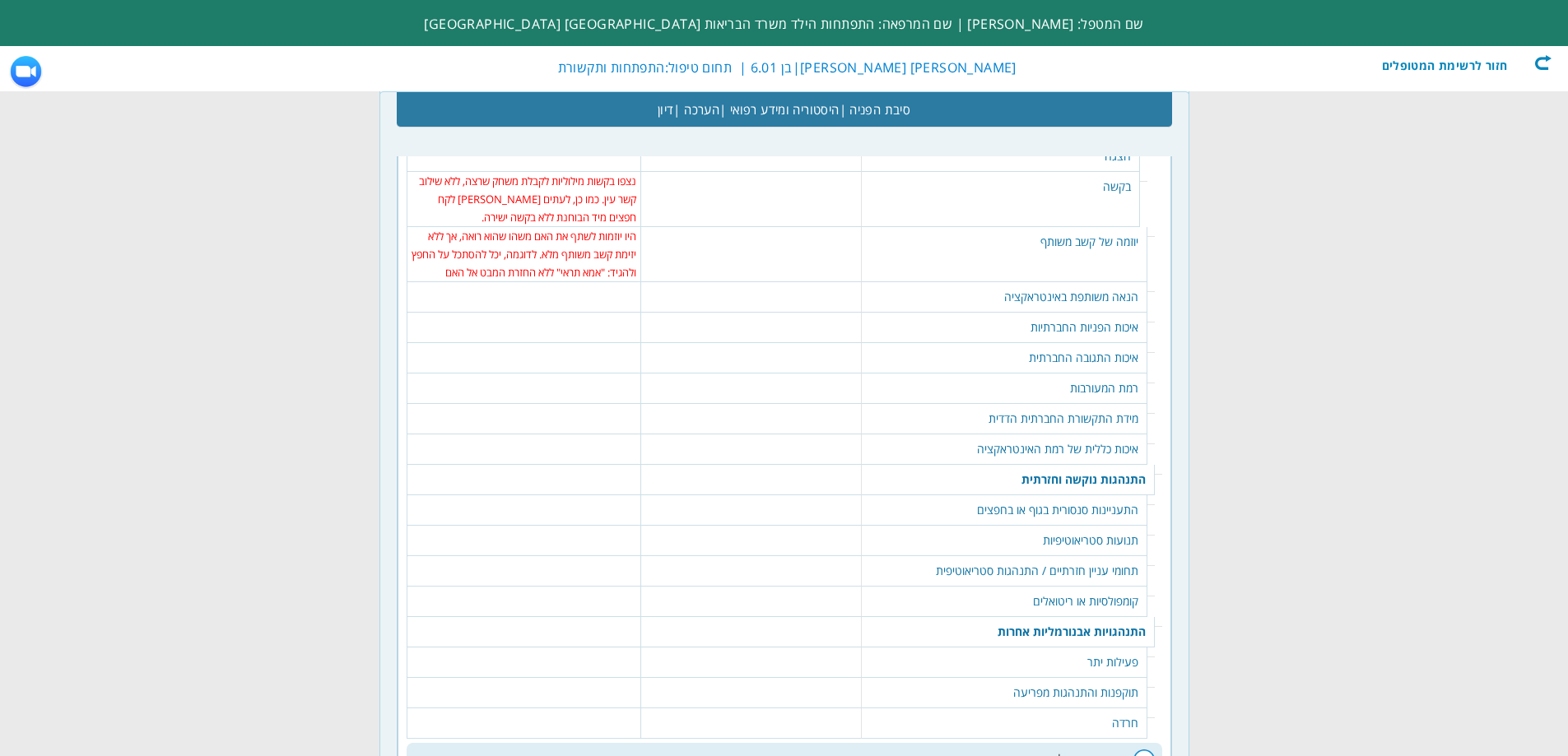
click at [592, 282] on table "406 נקה | סמן הכל יש ביטוי מסוים להנאה שמתאים להקשר, אך לא בהכרח הנאה משותפת עם…" at bounding box center [524, 289] width 226 height 16
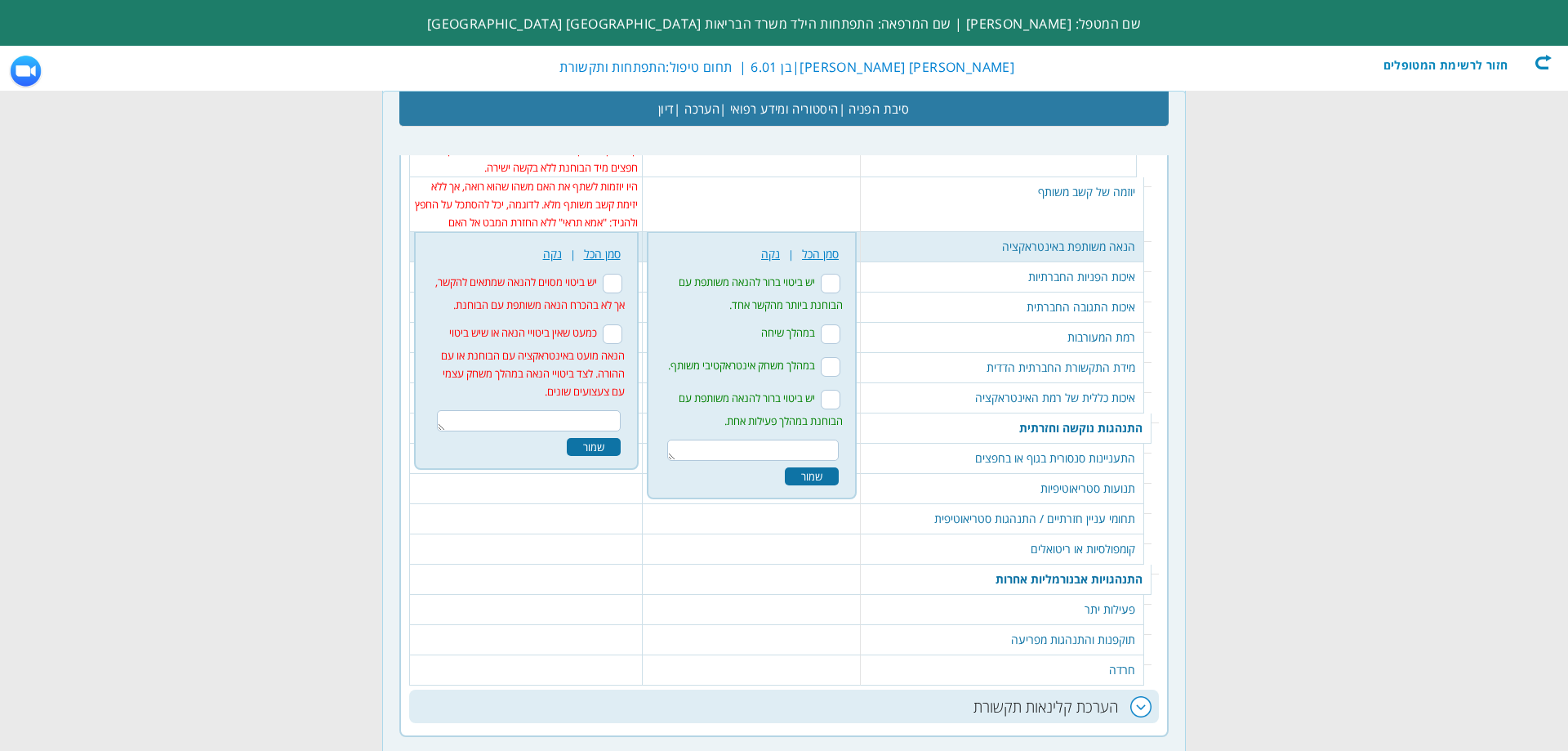
scroll to position [2851, 0]
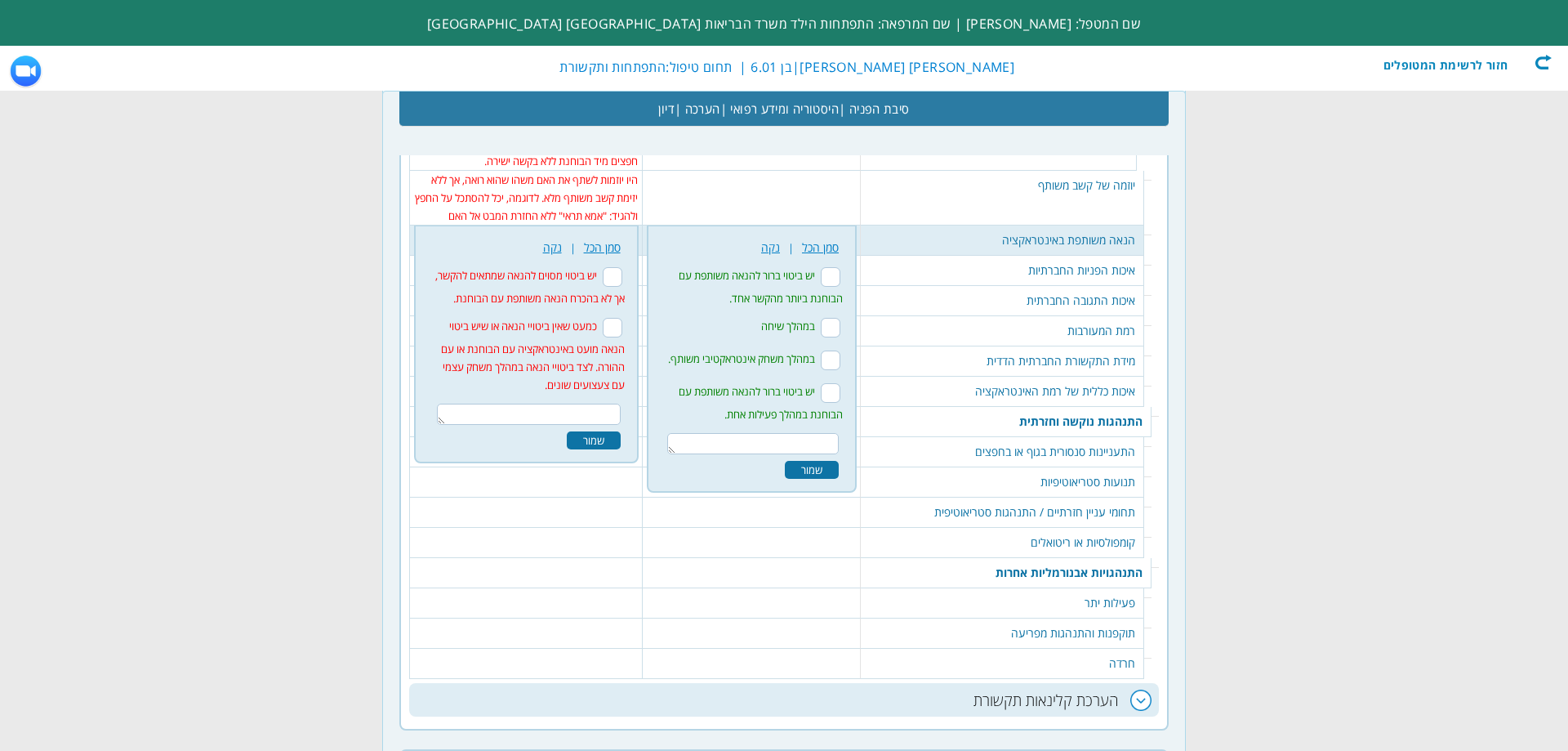
click at [593, 403] on textarea at bounding box center [528, 414] width 183 height 21
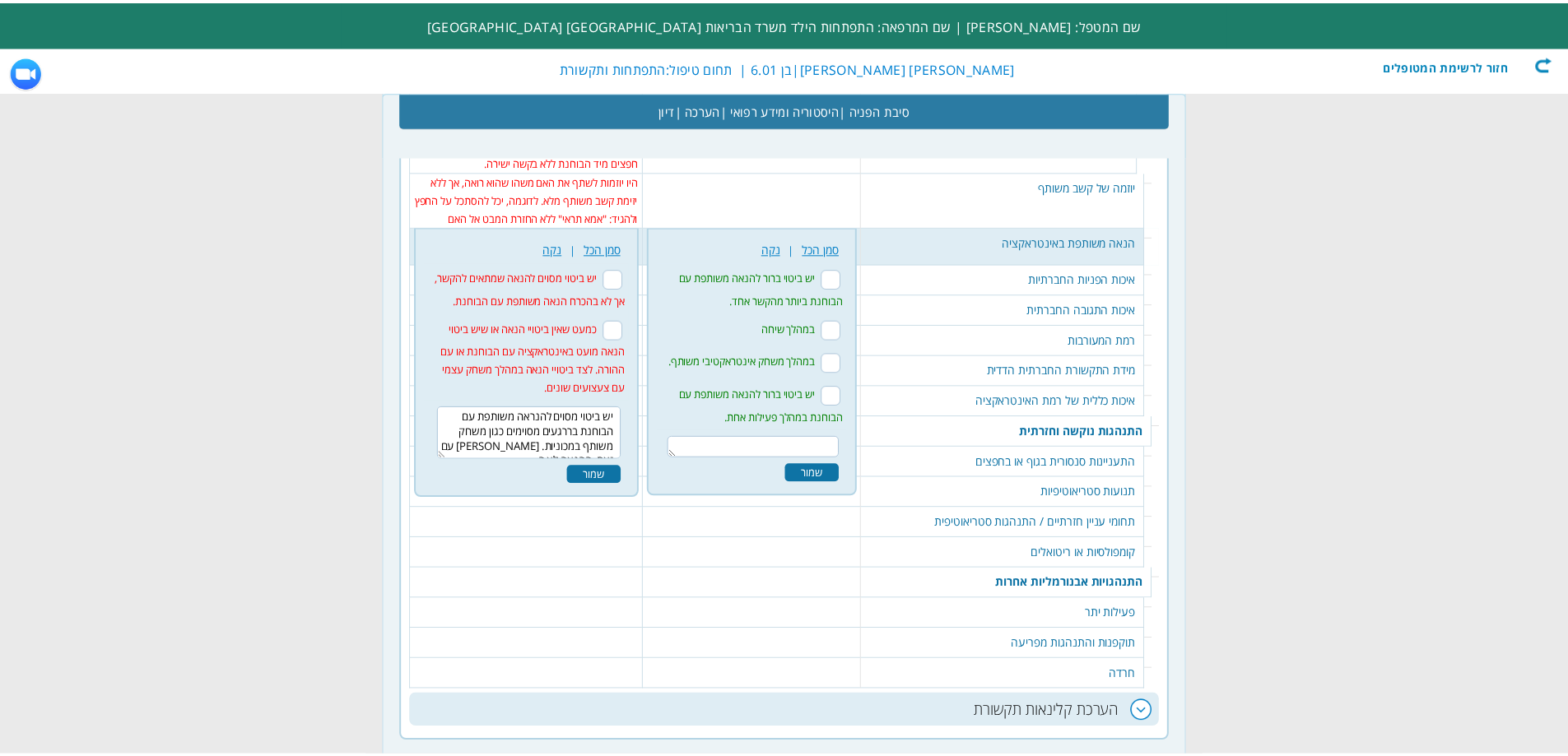
scroll to position [10, 0]
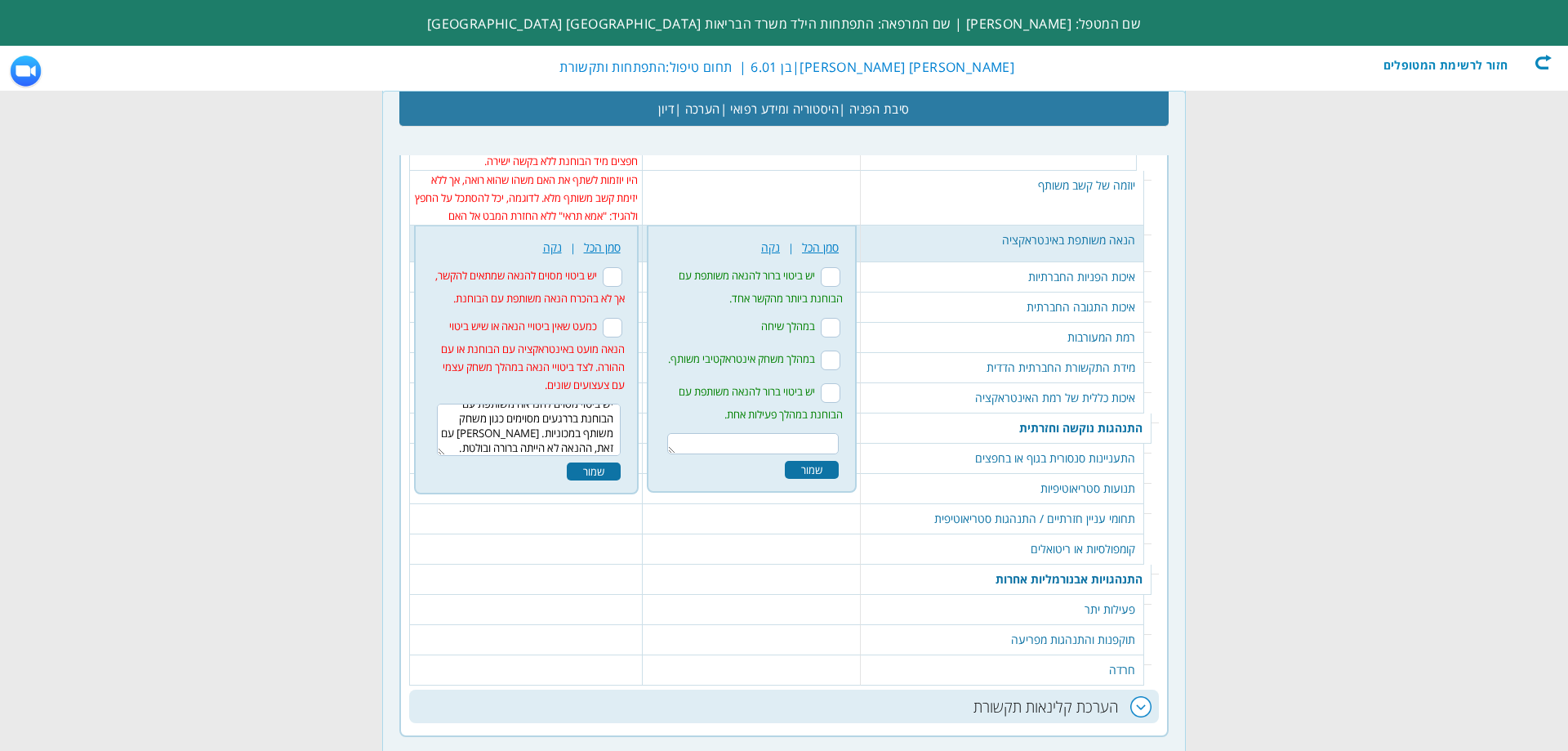
type textarea "יש ביטוי מסוים להנראה משותפת עם הבוחנת בררגעים מסוימים כגון משחק משותף במכוניות…"
click at [593, 463] on div "שמור" at bounding box center [594, 471] width 54 height 18
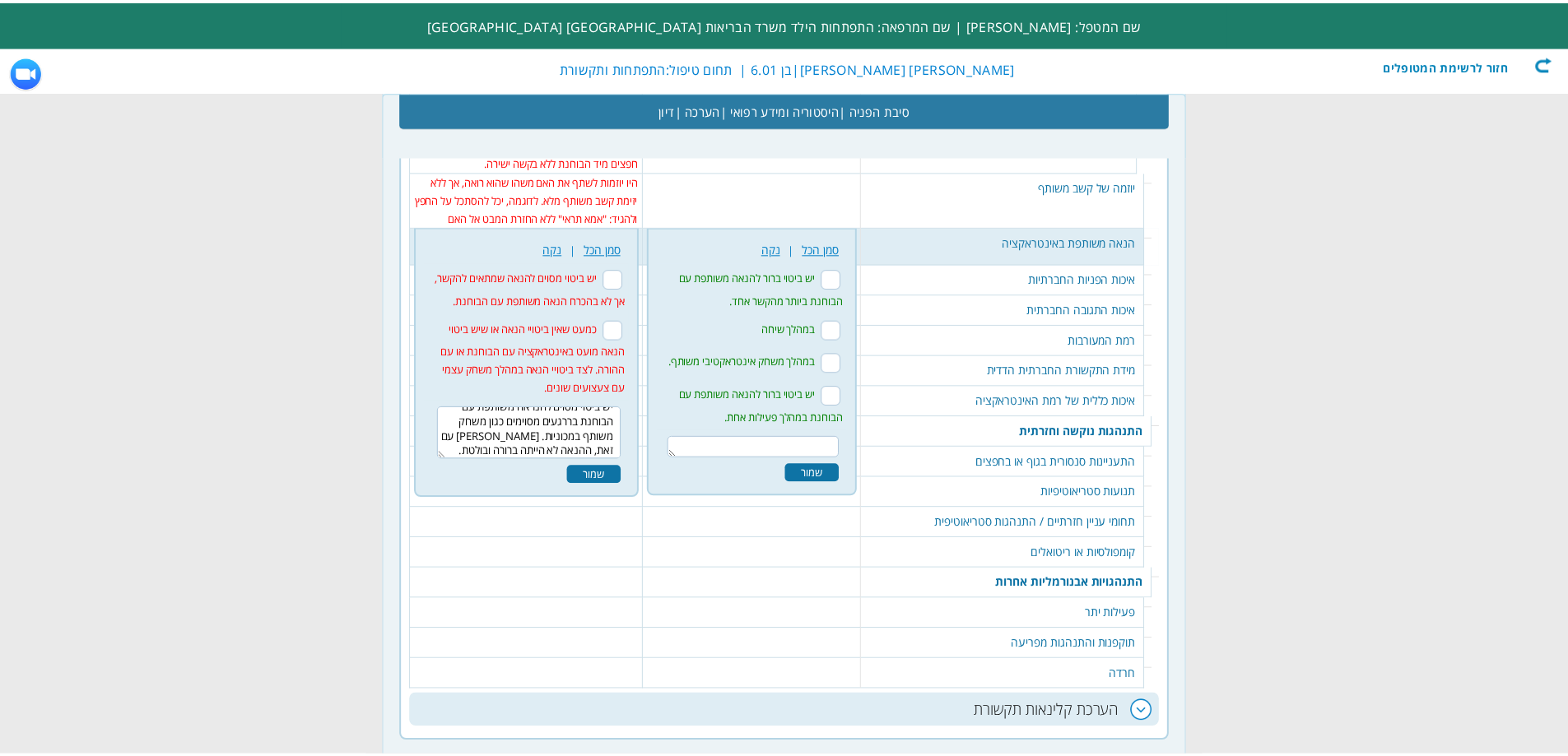
scroll to position [0, 0]
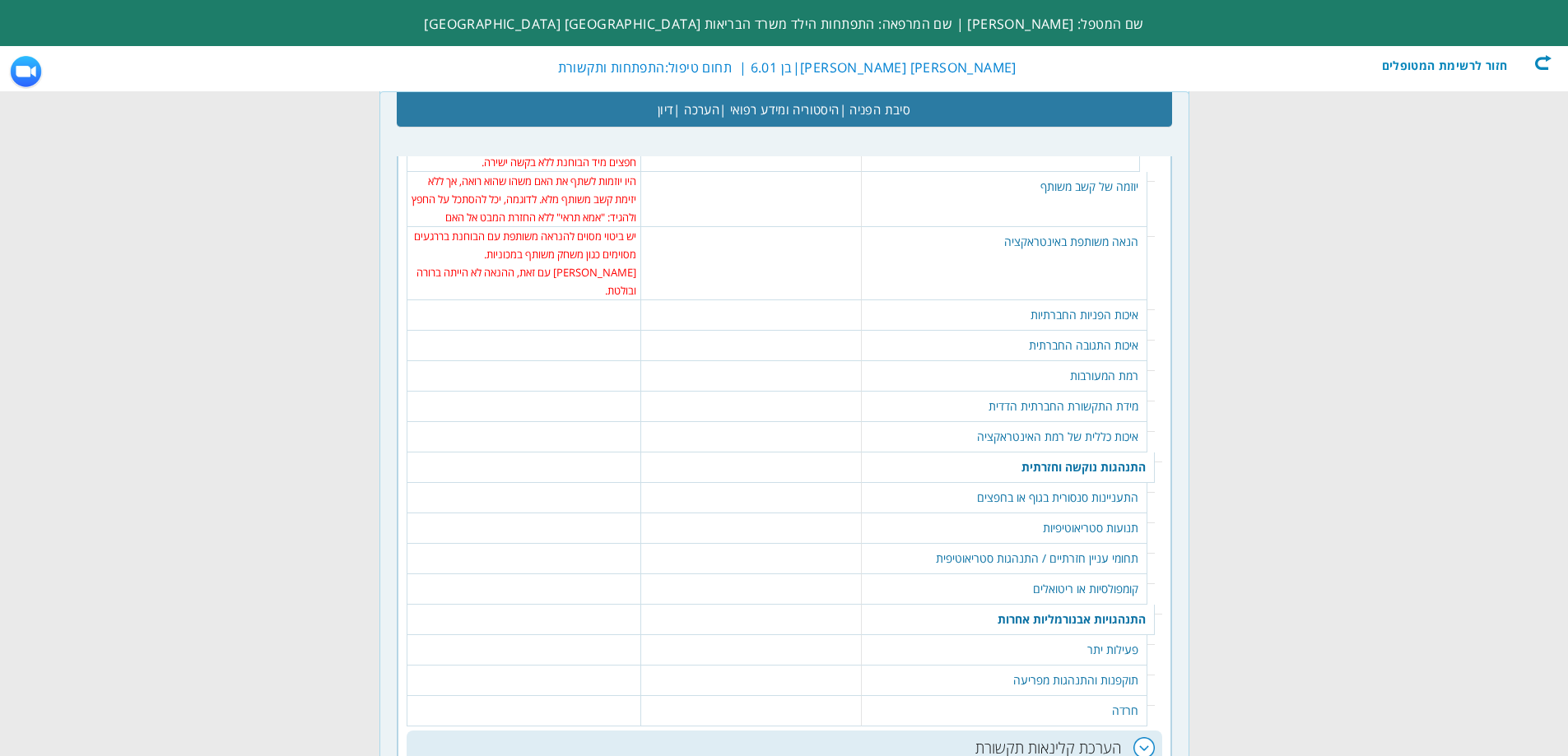
click at [774, 301] on td "410 נקה | סמן הכל נצפה שימוש יעיל באמצעים מילוליים ובלתי מילוליים ע"מ ליצור פני…" at bounding box center [750, 316] width 221 height 31
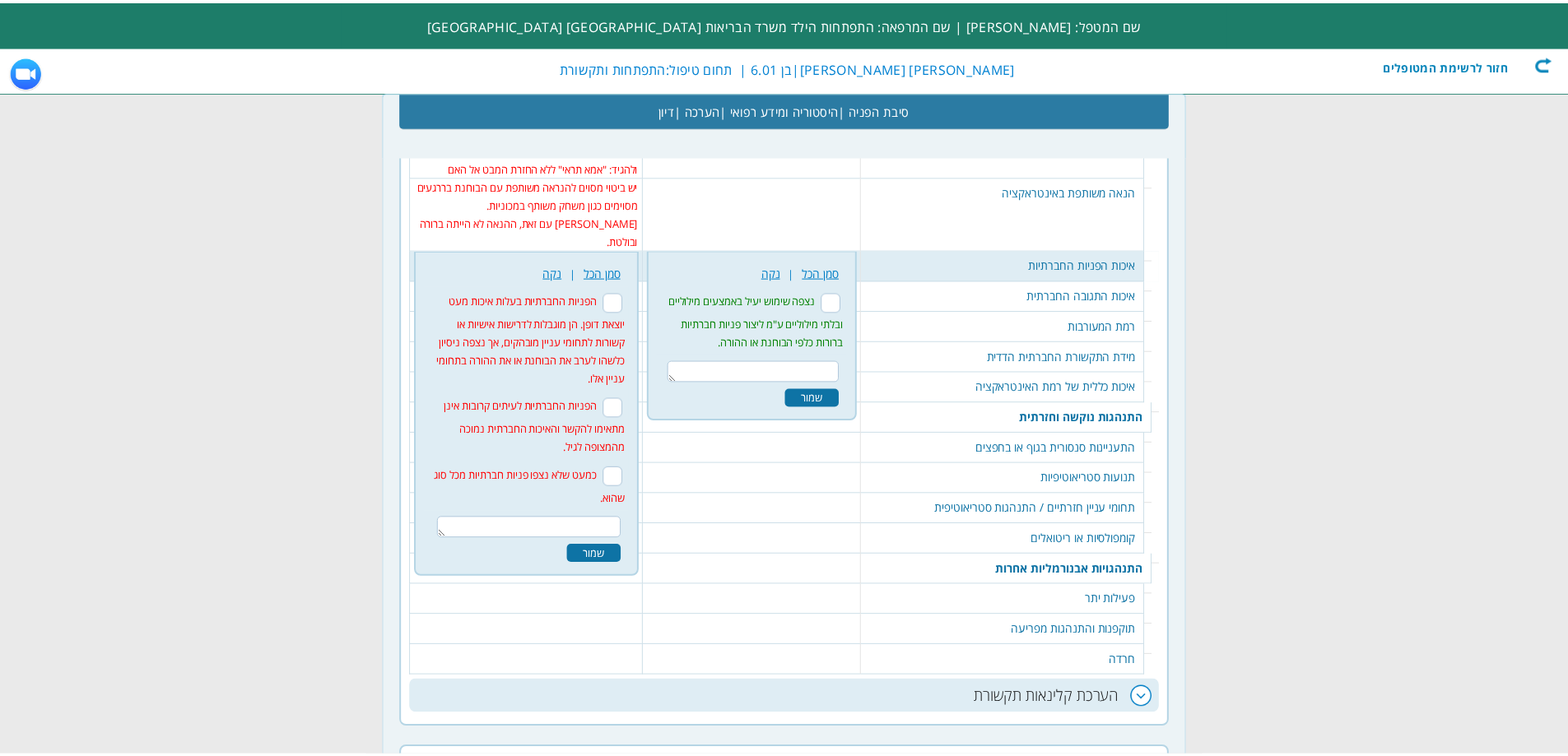
scroll to position [2925, 0]
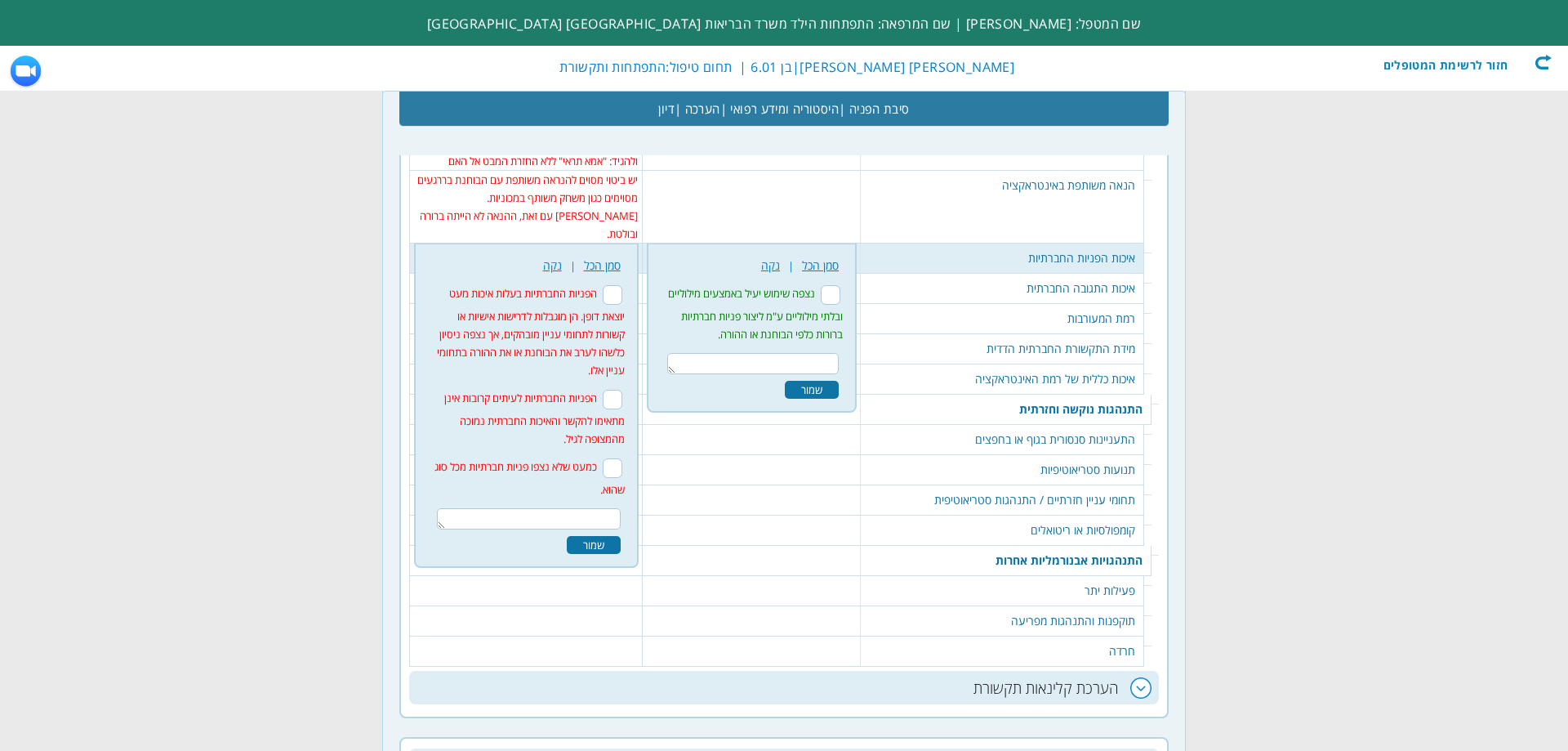
click at [615, 285] on input "הפניות החברתיות בעלות איכות מעט יוצאת דופן. הן מוגבלות לדרישות אישיות או קשורות…" at bounding box center [612, 294] width 19 height 19
checkbox input "true"
click at [588, 536] on div "שמור" at bounding box center [594, 545] width 54 height 18
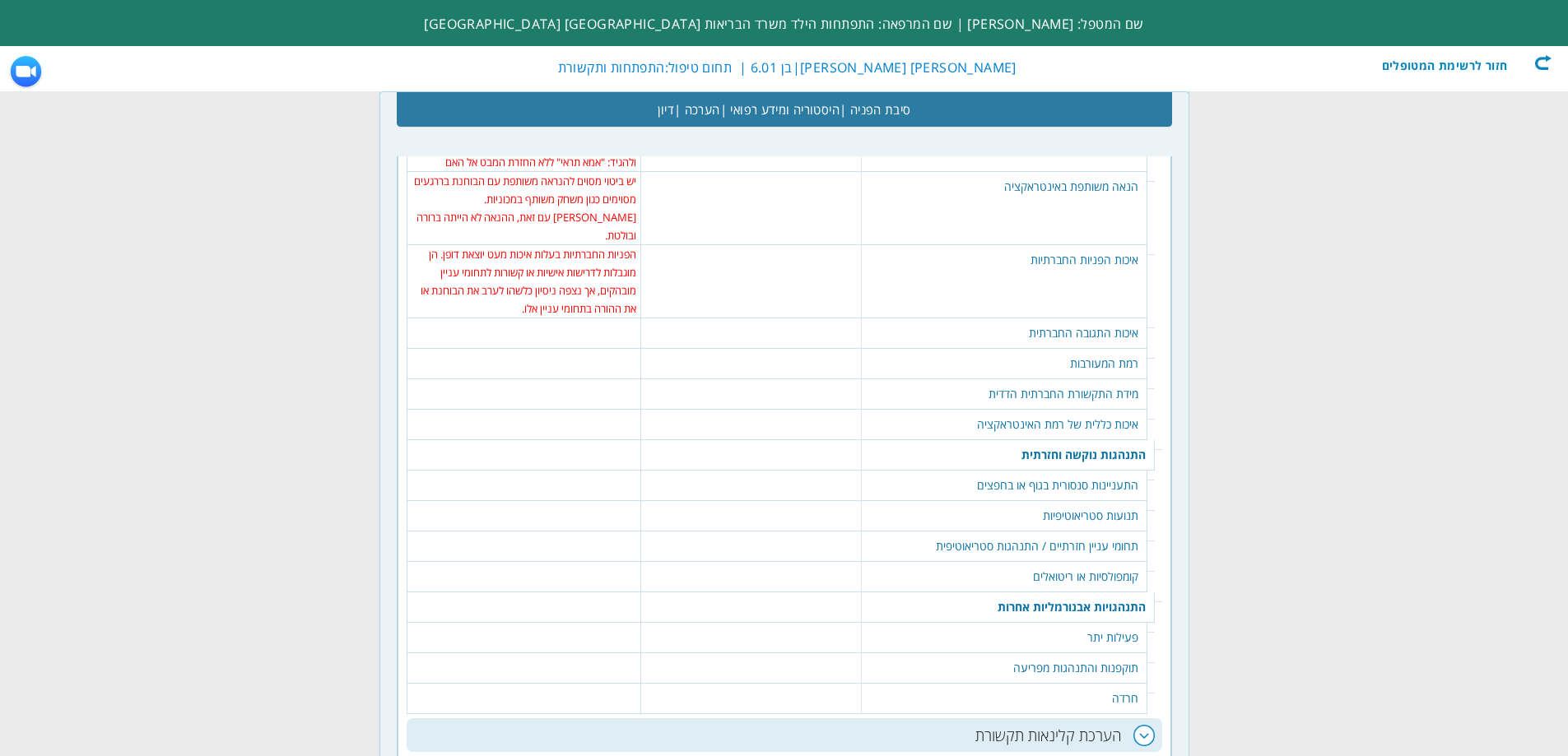
click at [722, 318] on table "412 נקה | סמן הכל נצפו תגובות מגוונות שהשתנו בהתאם לסיטואציות החברתיות וההקשר ה…" at bounding box center [750, 326] width 210 height 16
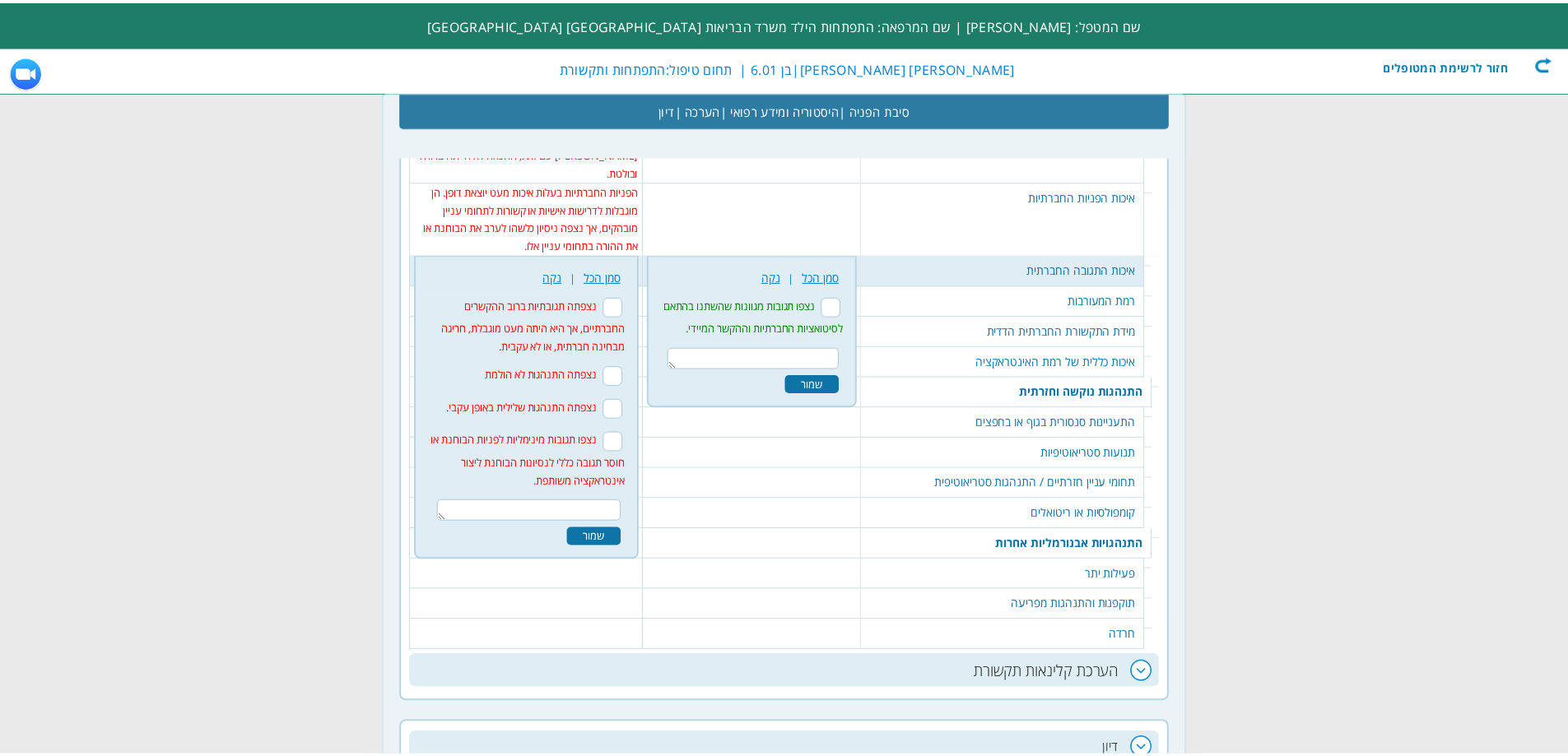
scroll to position [2998, 0]
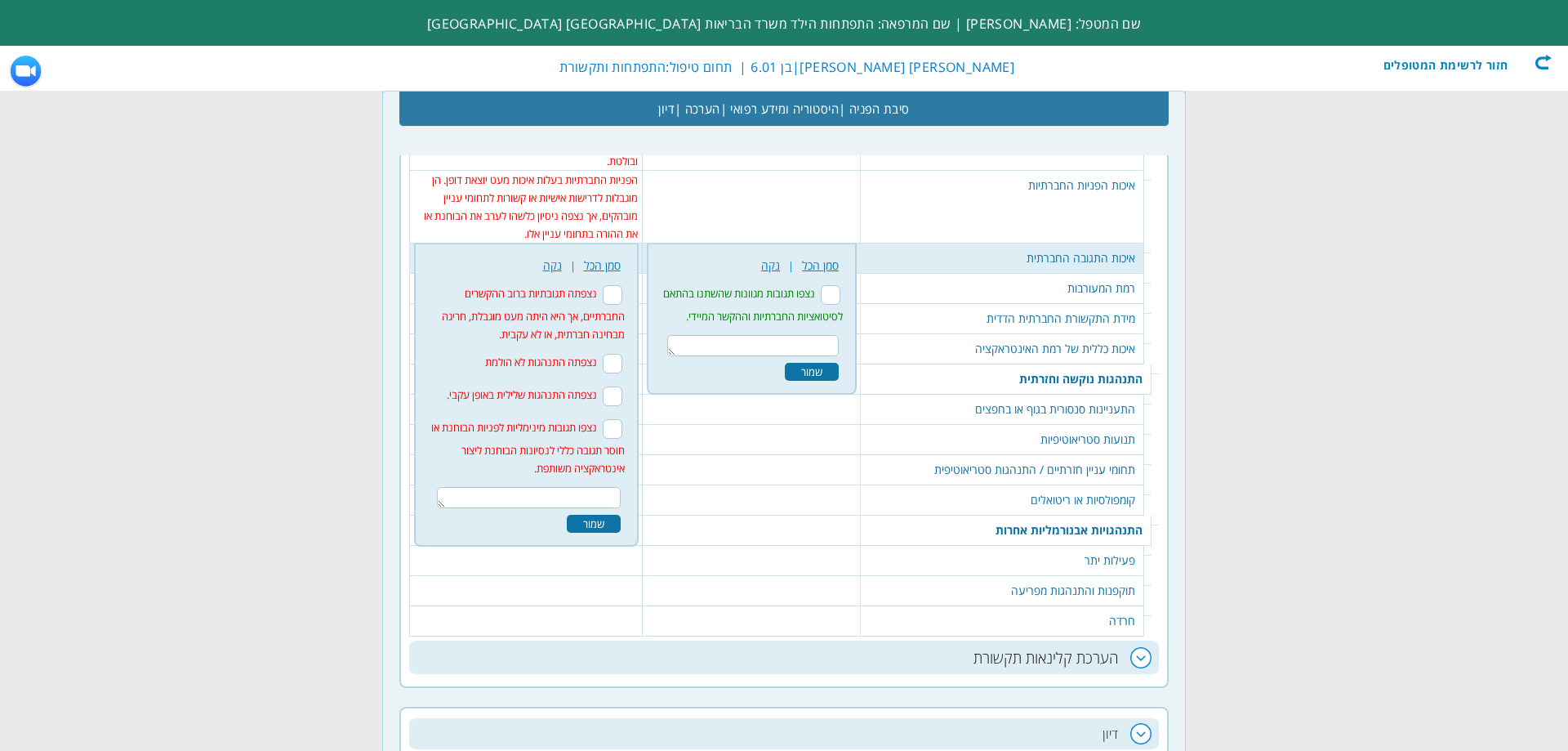
click at [622, 285] on input "נצפתה תגובתיות ברוב ההקשרים החברתיים, אך היא היתה מעט מוגבלת, חריגה מבחינה חברת…" at bounding box center [612, 294] width 19 height 19
checkbox input "true"
click at [598, 515] on div "שמור" at bounding box center [594, 524] width 54 height 18
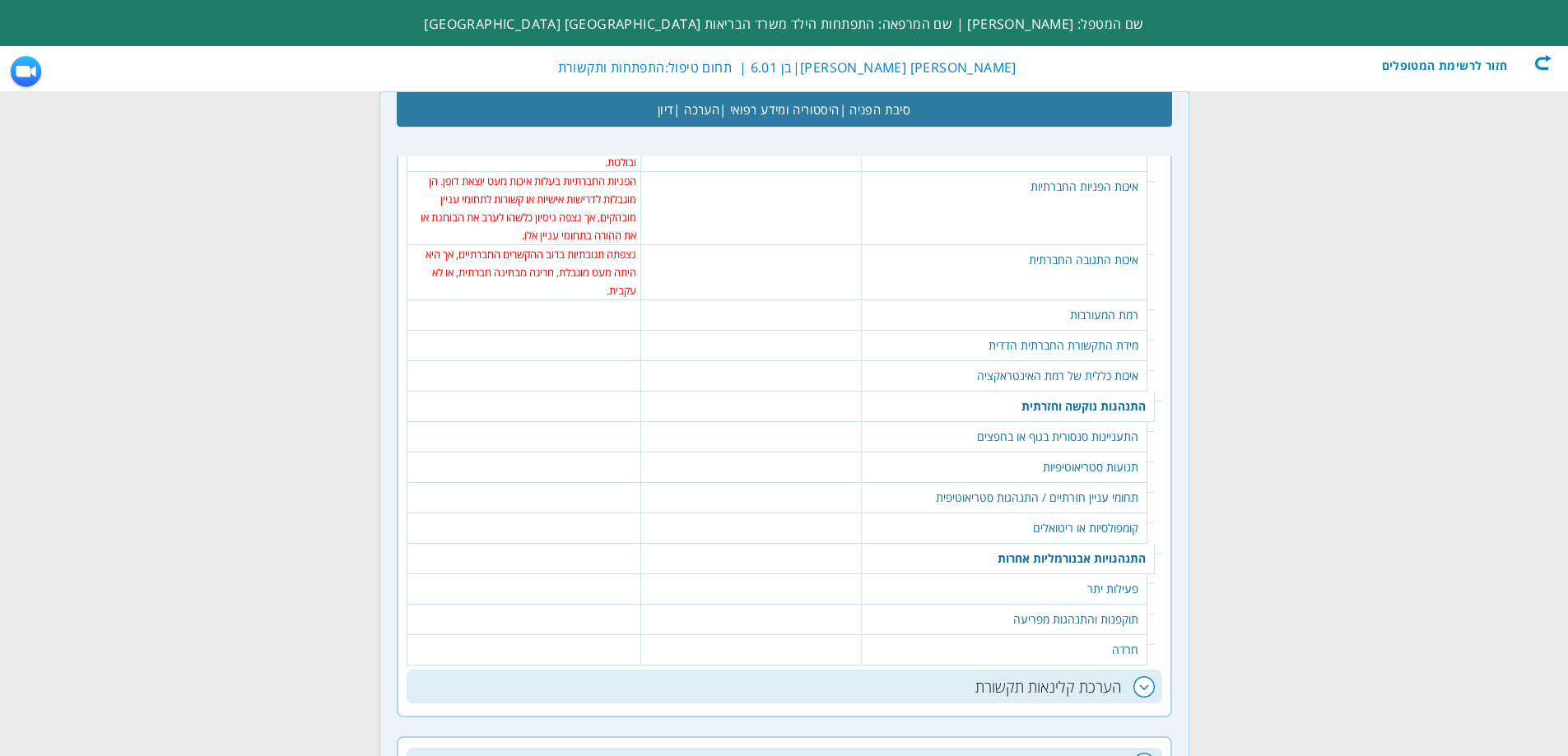
click at [834, 301] on td "414 נקה | סמן הכל נצפתה מעורבות ספונטנית וגילוי עניין עקבי לאורך רוב הפעילויות …" at bounding box center [750, 316] width 221 height 31
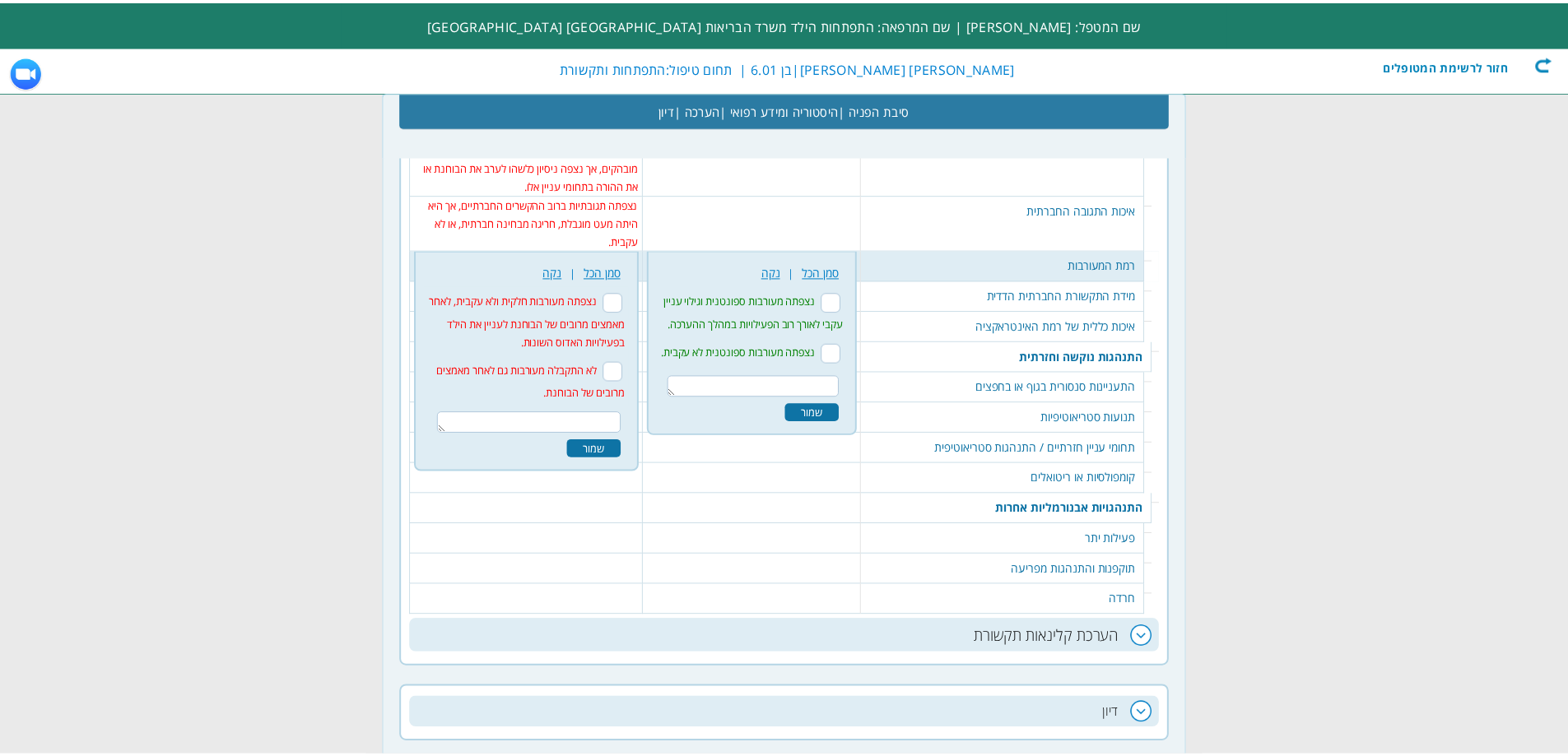
scroll to position [3054, 0]
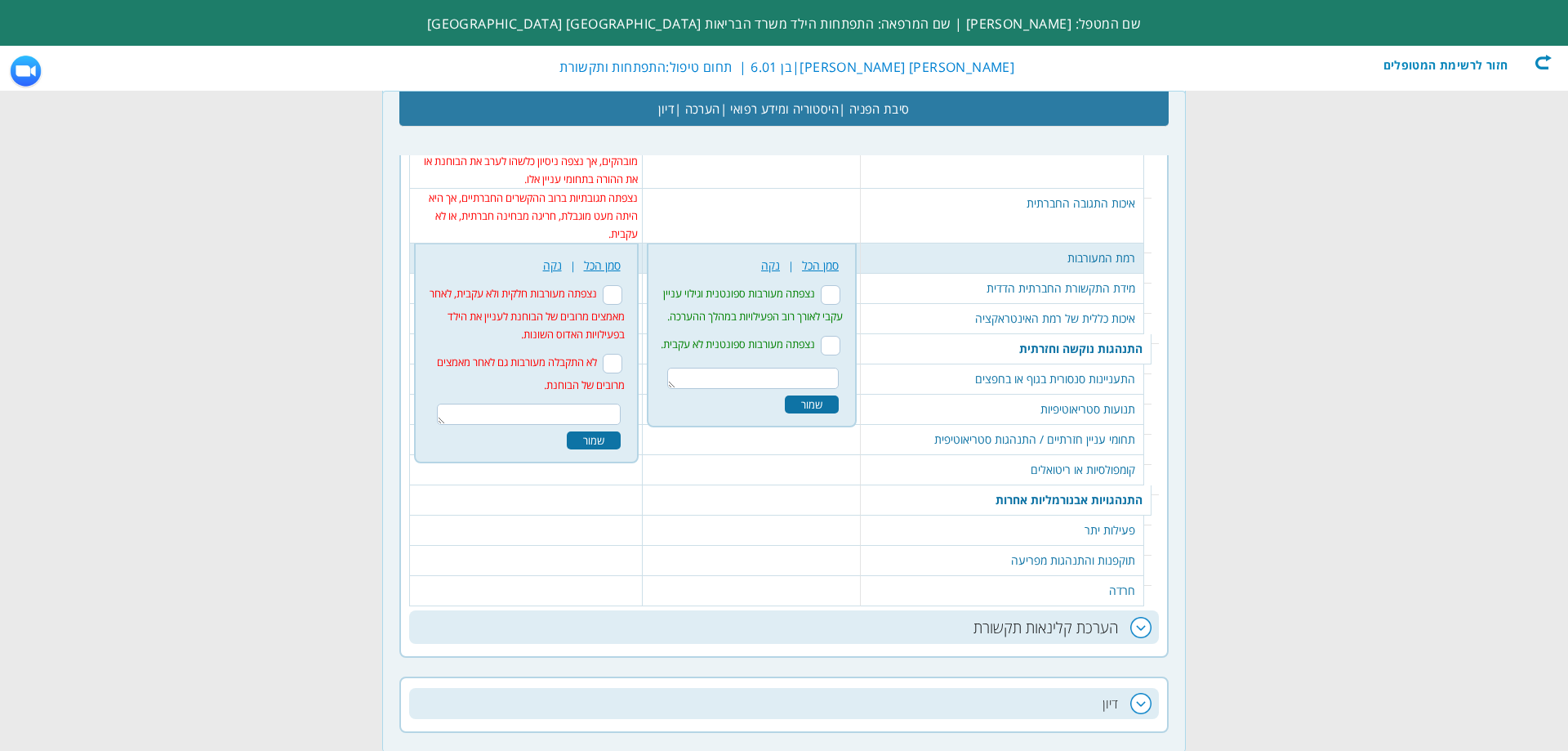
click at [840, 336] on input "נצפתה מעורבות ספונטנית לא עקבית." at bounding box center [830, 345] width 19 height 19
checkbox input "true"
click at [835, 396] on div "שמור" at bounding box center [812, 404] width 54 height 18
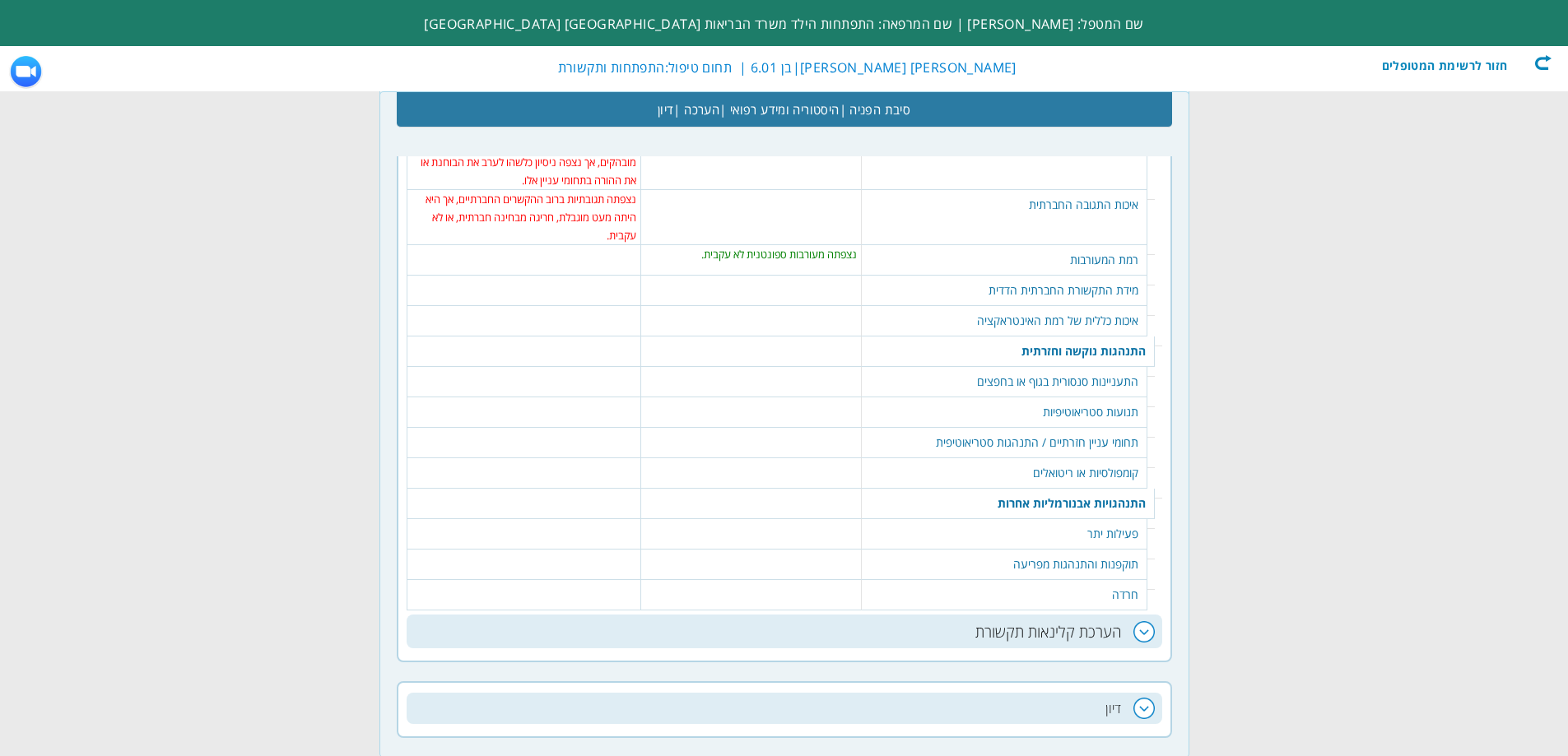
click at [819, 276] on table "416 נקה | סמן הכל נצפתה התמדה בקשב משותף לאורך זמן הן במהלך משחק משותף והן במהל…" at bounding box center [750, 284] width 210 height 16
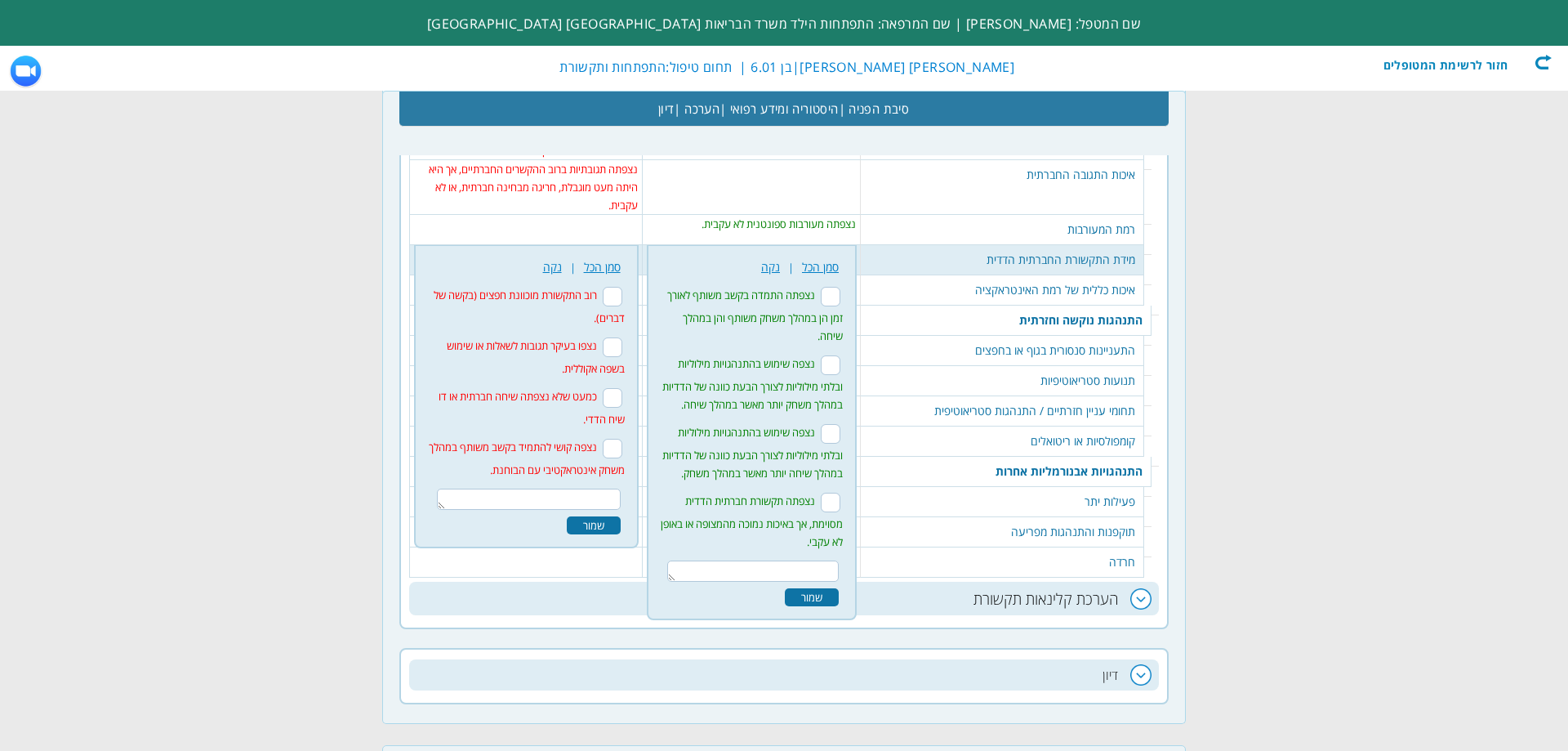
scroll to position [3063, 0]
click at [840, 491] on input "נצפתה תקשורת חברתית הדדית מסוימת, אך באיכות נמוכה מהמצופה או באופן לא עקבי." at bounding box center [830, 501] width 19 height 19
checkbox input "true"
click at [839, 587] on div "שמור" at bounding box center [812, 595] width 54 height 18
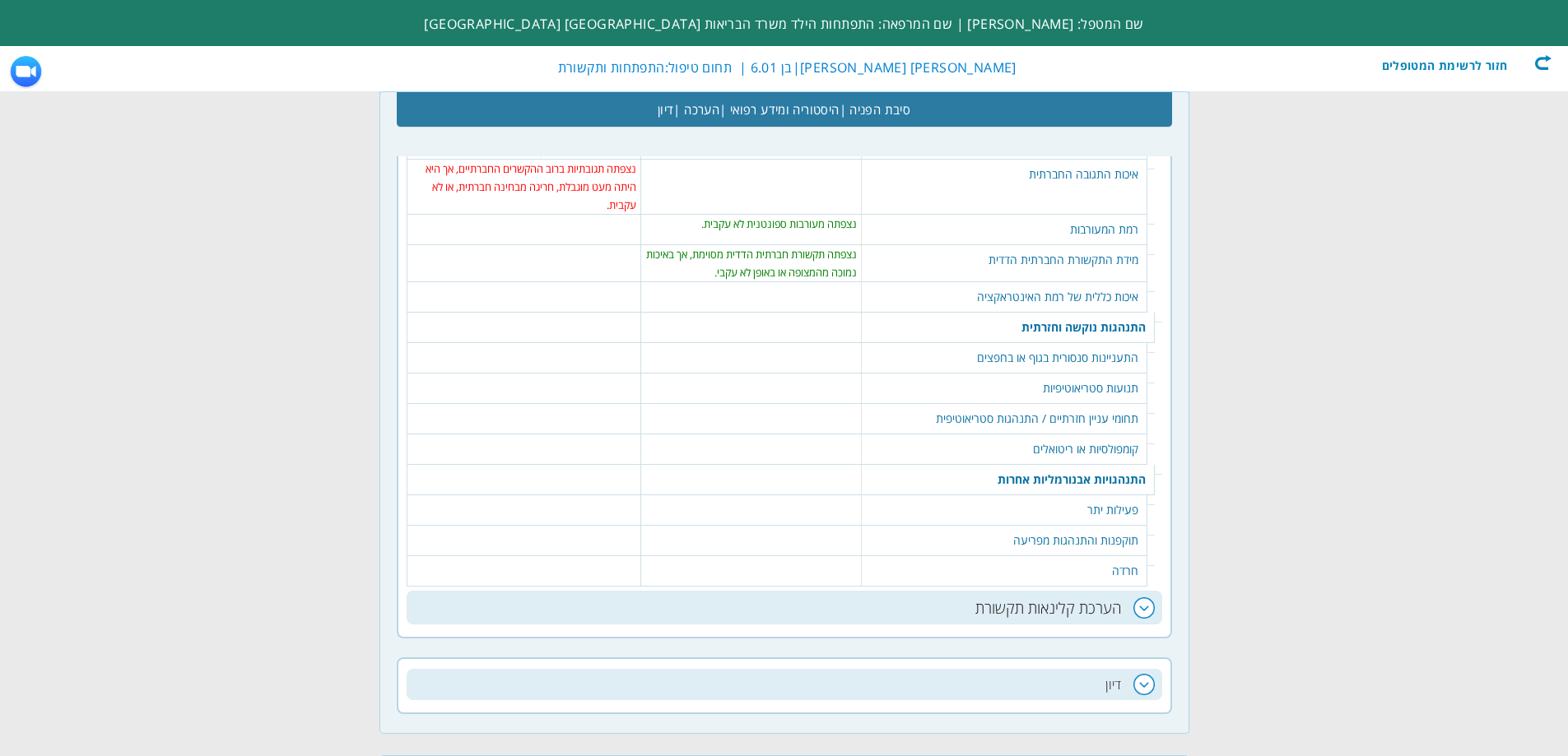
click at [811, 282] on table "418 נקה | סמן הכל אינטראקציה נינוחה, שמתאימה להקשר של הערכה." at bounding box center [750, 289] width 210 height 16
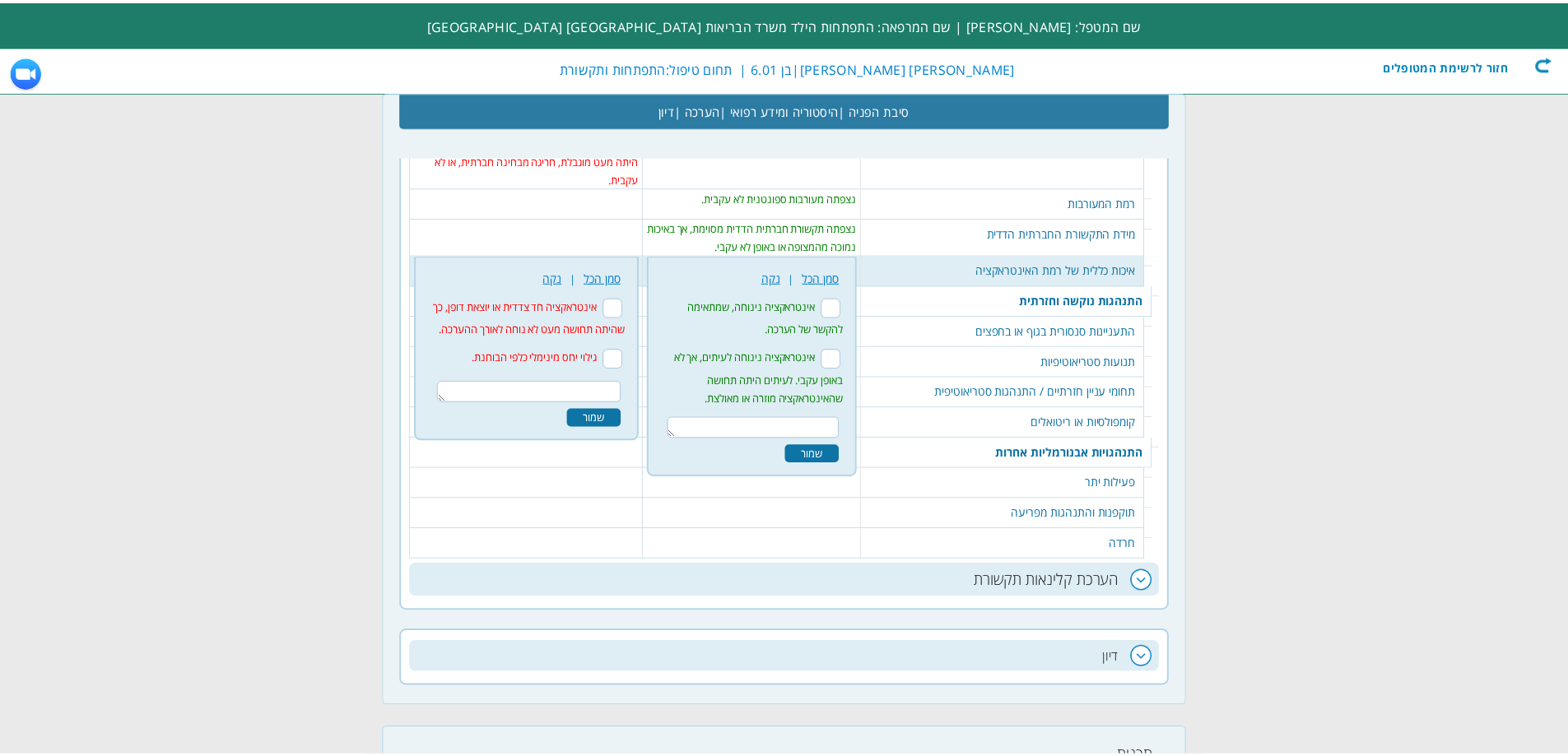
scroll to position [3121, 0]
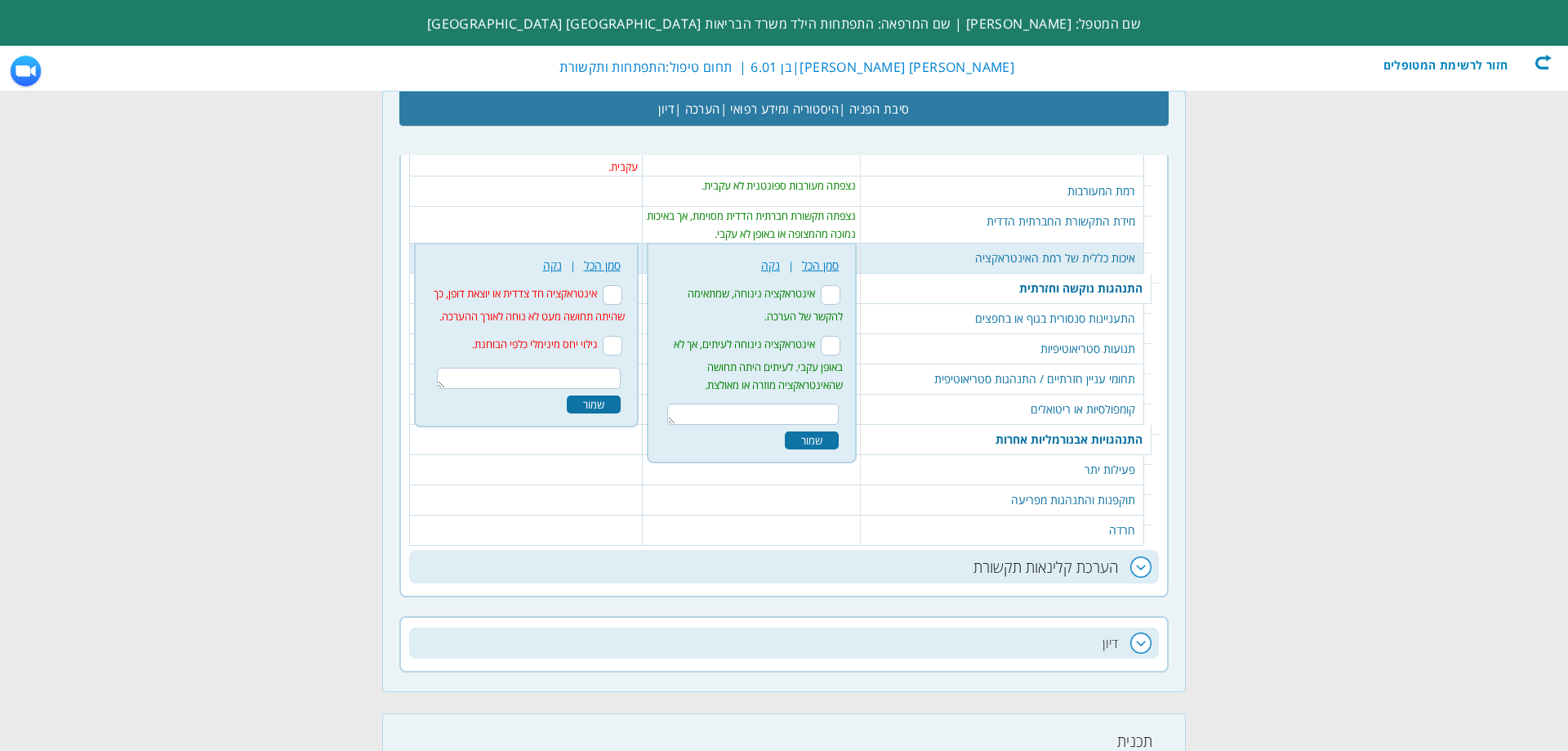
click at [840, 336] on input "אינטראקציה נינוחה לעיתים, אך לא באופן עקבי. לעיתים היתה תחושה שהאינטראקציה מוזר…" at bounding box center [830, 345] width 19 height 19
checkbox input "true"
click at [839, 431] on div "שמור" at bounding box center [812, 440] width 54 height 18
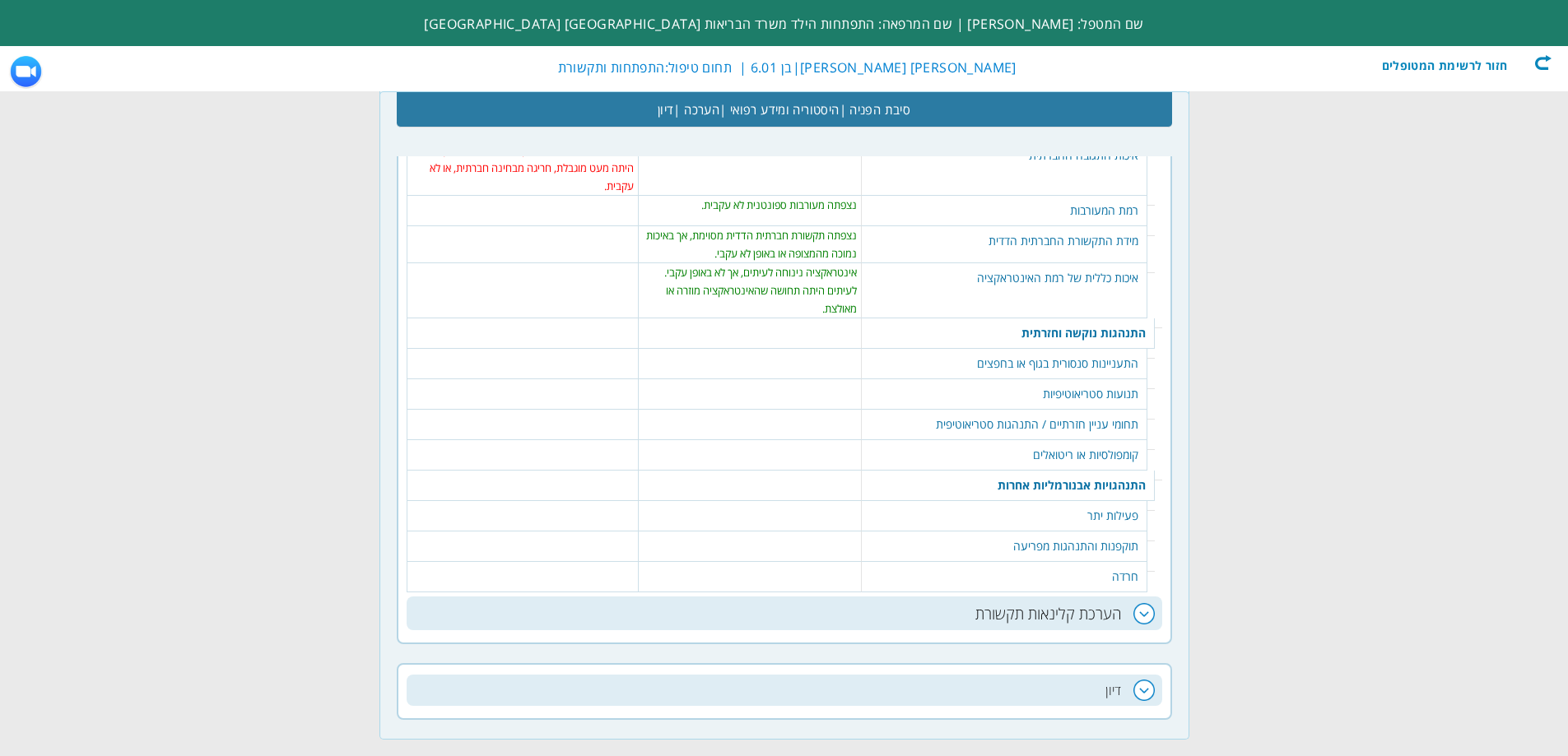
click at [860, 349] on td "422 נקה | סמן הכל לא נצפתה התעניינות סנסורית יוצאת דופן או התנהגויות של חיפוש ס…" at bounding box center [750, 364] width 223 height 31
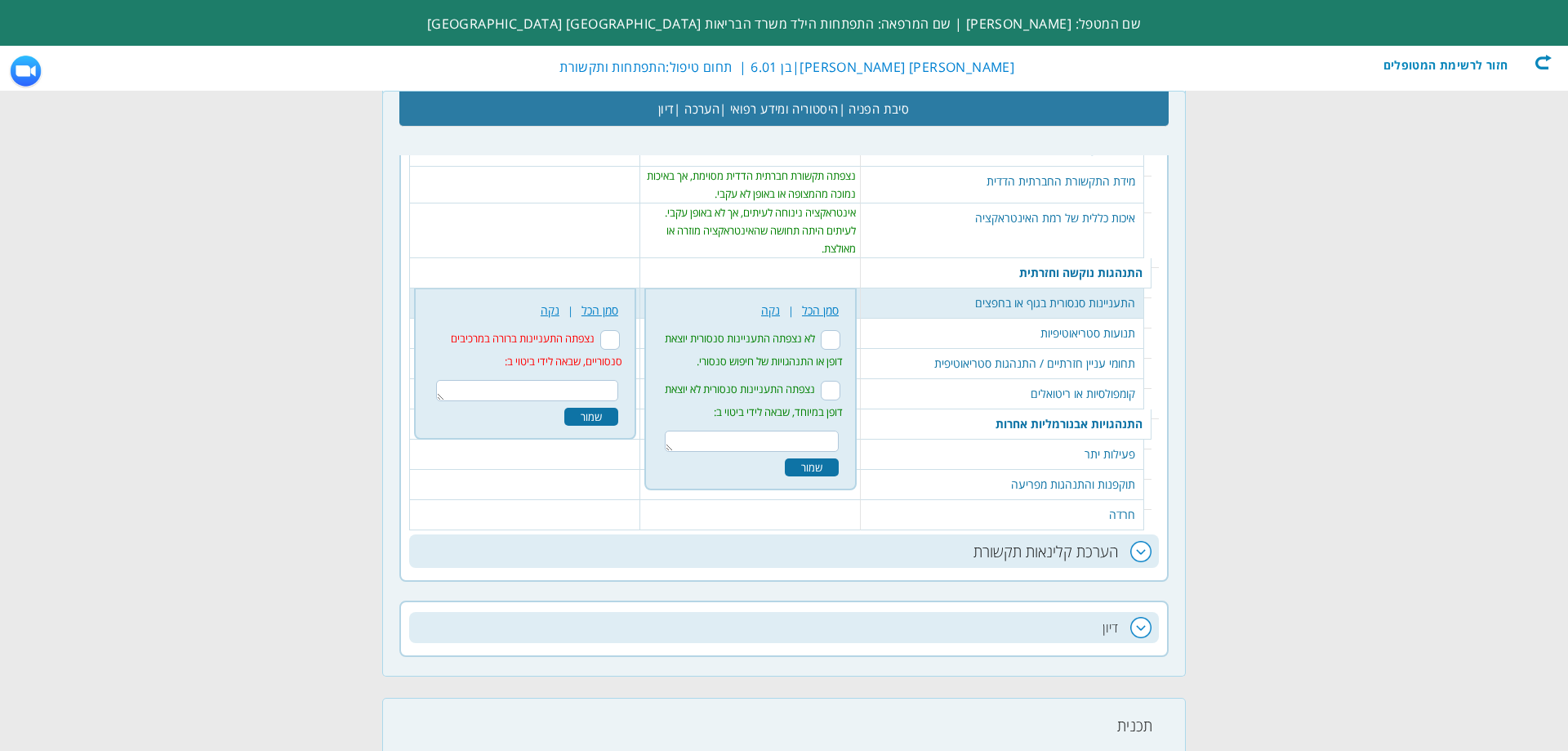
scroll to position [3167, 0]
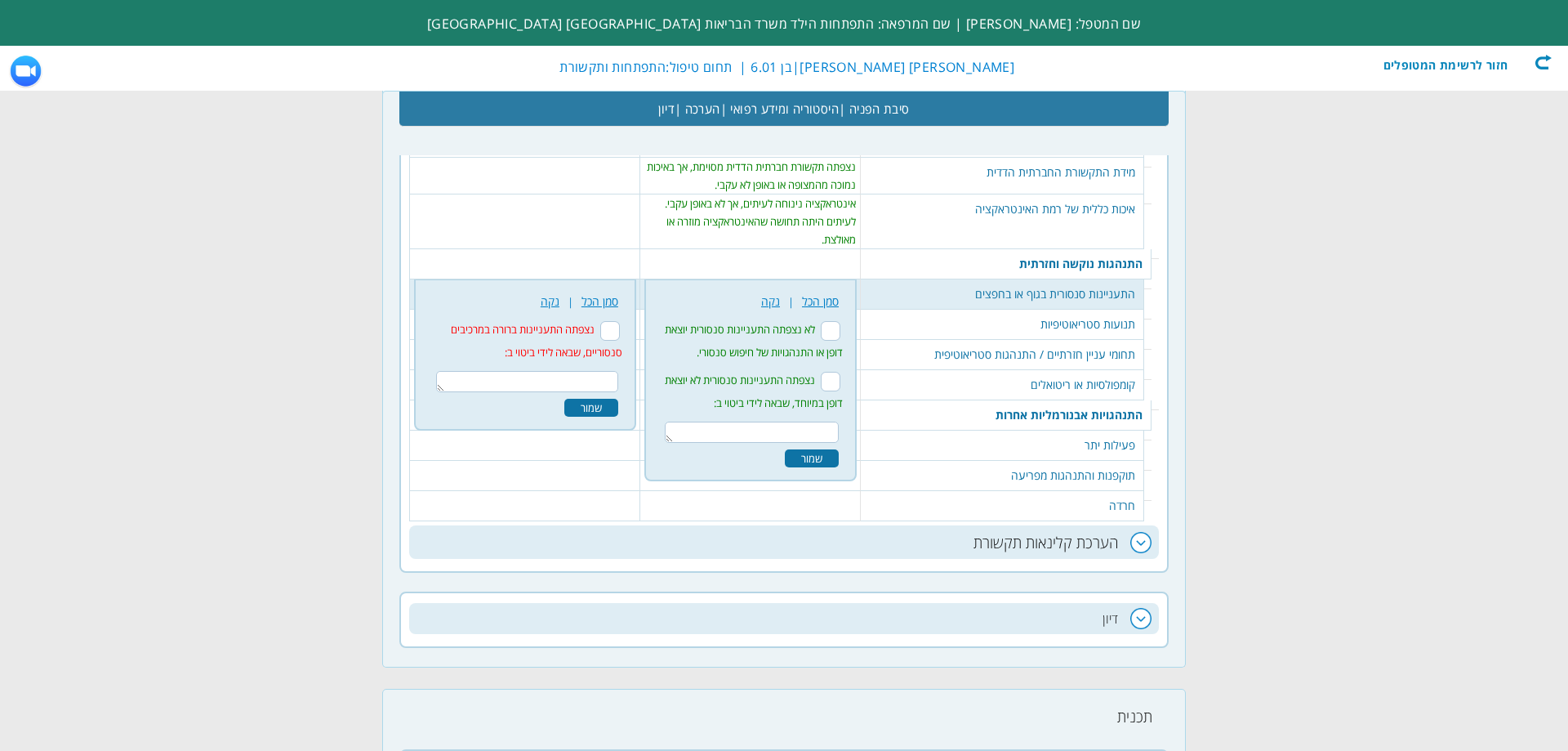
click at [617, 315] on li "נצפתה התעניינות ברורה במרכיבים סנסוריים, שבאה לידי ביטוי ב:" at bounding box center [525, 340] width 203 height 51
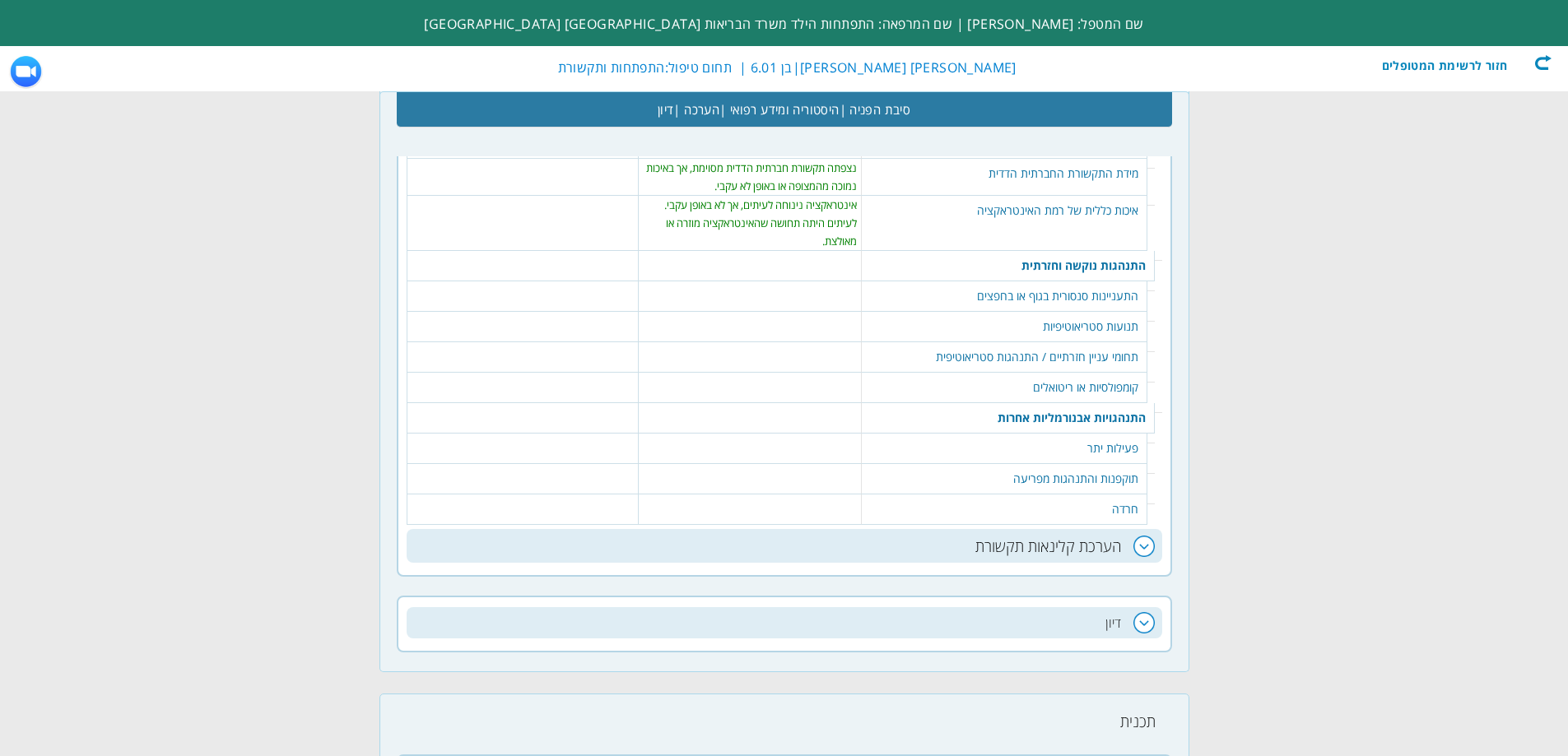
click at [568, 281] on table "422 נקה | סמן הכל נצפתה התעניינות ברורה במרכיבים סנסוריים, שבאה לידי ביטוי ב: ש…" at bounding box center [523, 289] width 223 height 16
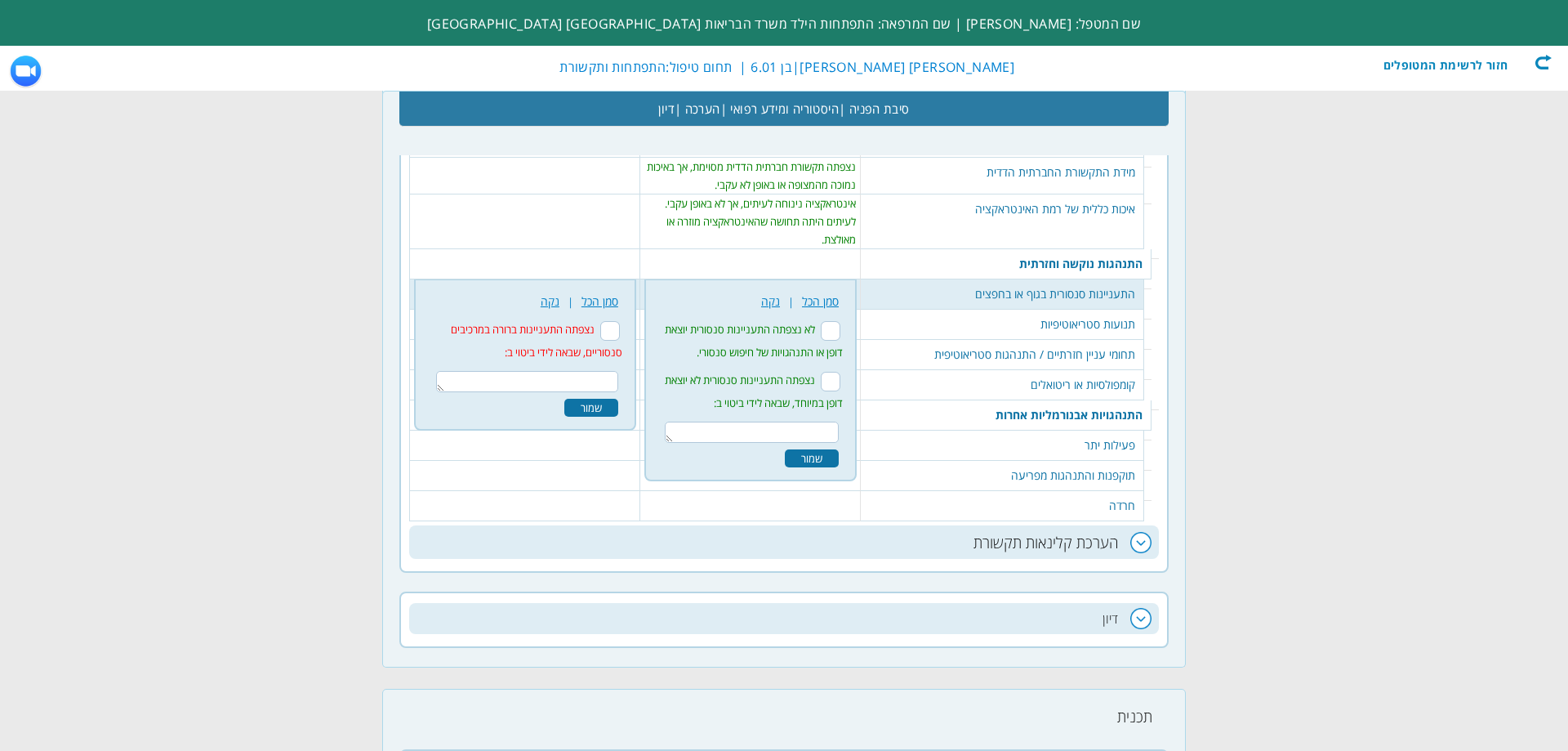
click at [612, 321] on input "נצפתה התעניינות ברורה במרכיבים סנסוריים, שבאה לידי ביטוי ב:" at bounding box center [609, 331] width 19 height 19
checkbox input "true"
click at [598, 371] on textarea at bounding box center [527, 381] width 182 height 21
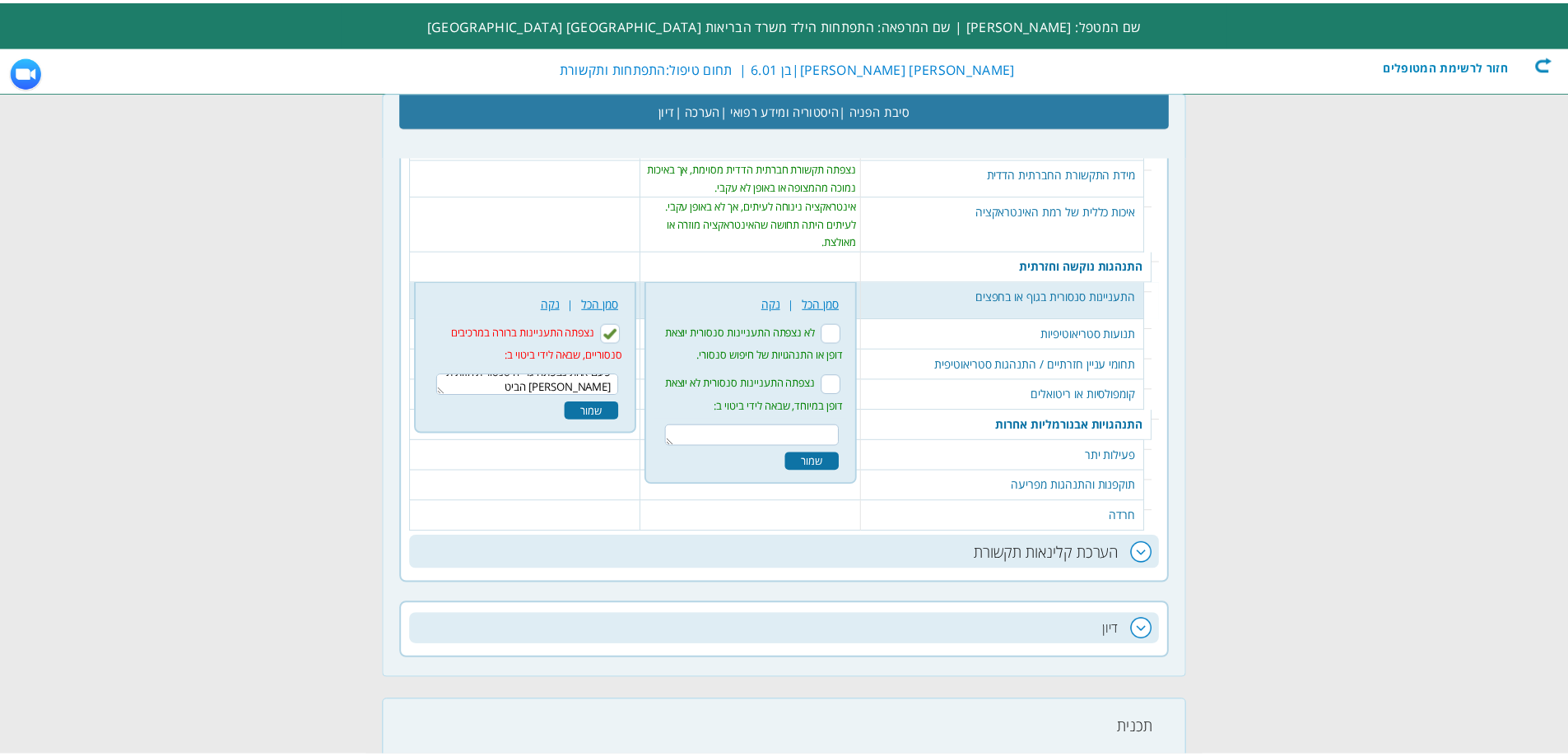
scroll to position [0, 0]
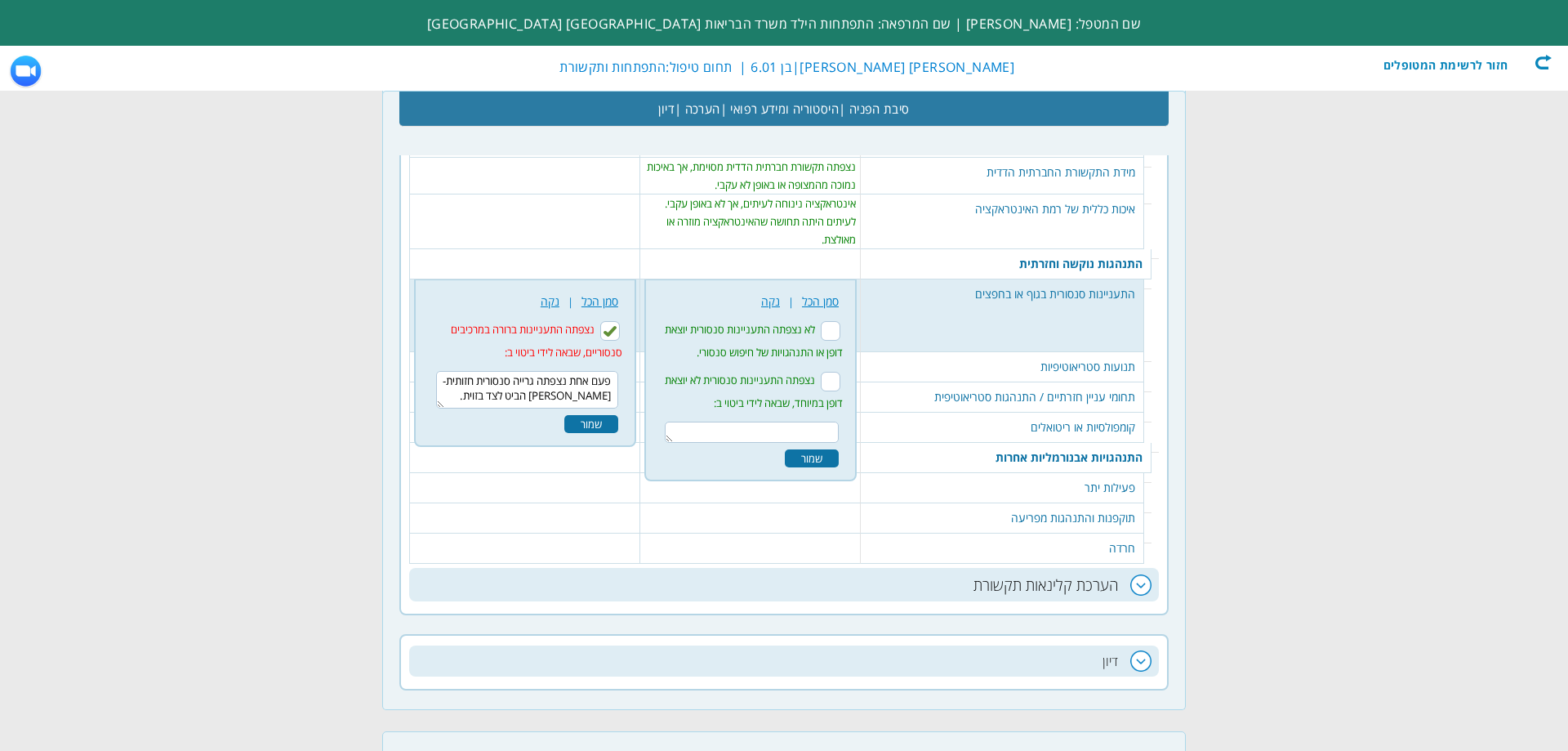
type textarea "פעם אחת נצפתה גרייה סנסורית חזותית- בארי הביט לצד בזוית."
click at [608, 415] on div "שמור" at bounding box center [592, 424] width 54 height 18
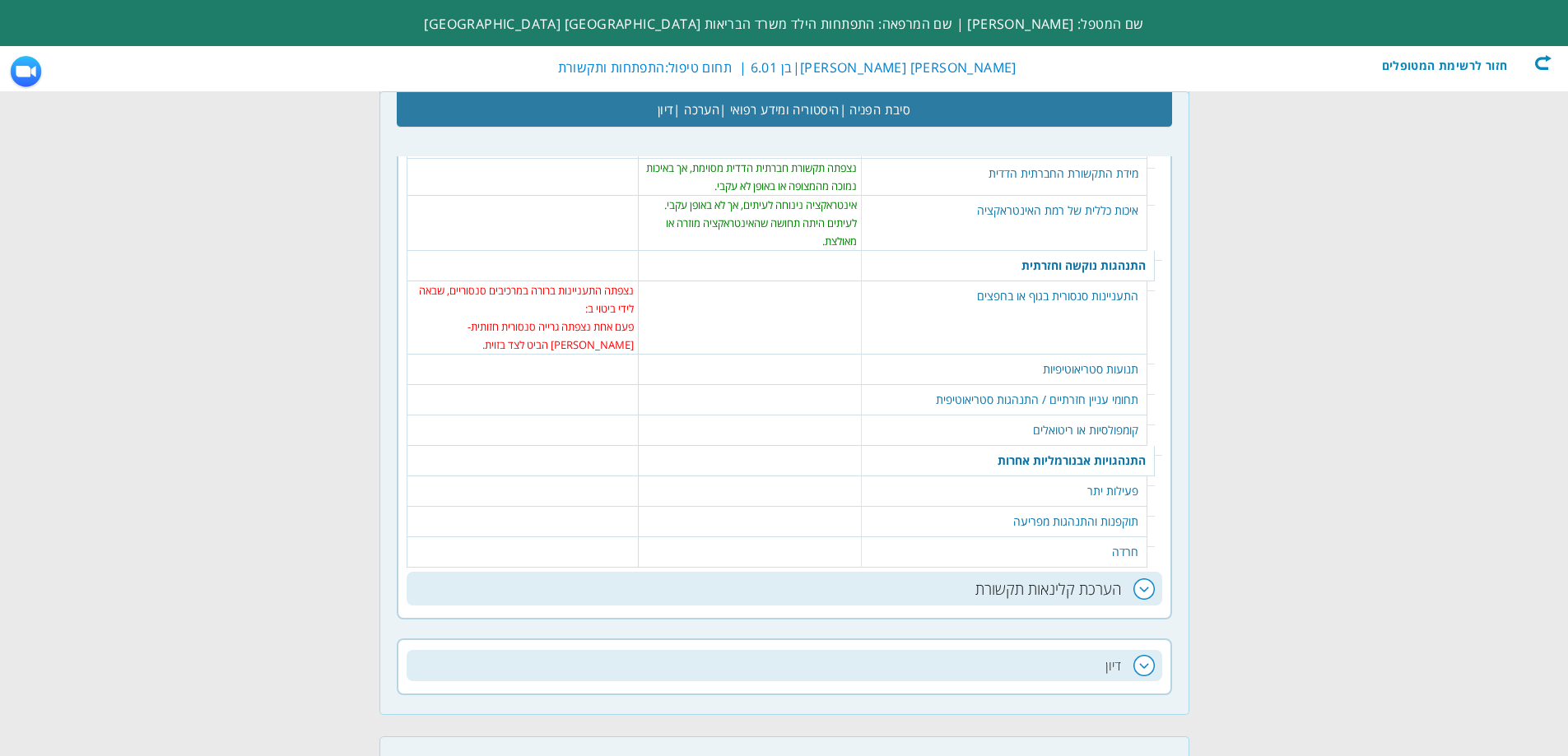
click at [784, 354] on table "424 נקה | סמן הכל לא נצפו. שמור" at bounding box center [750, 362] width 213 height 16
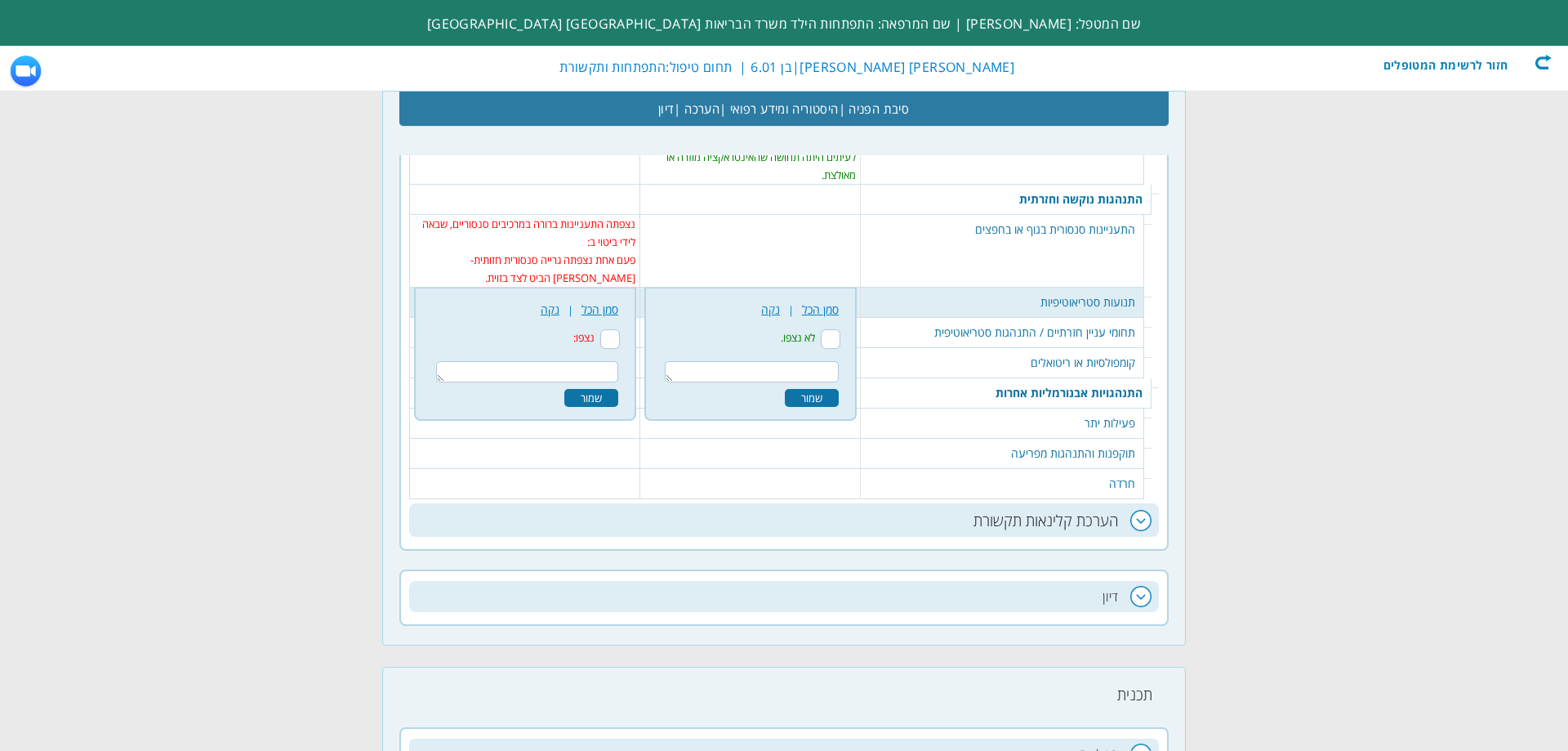
scroll to position [3240, 0]
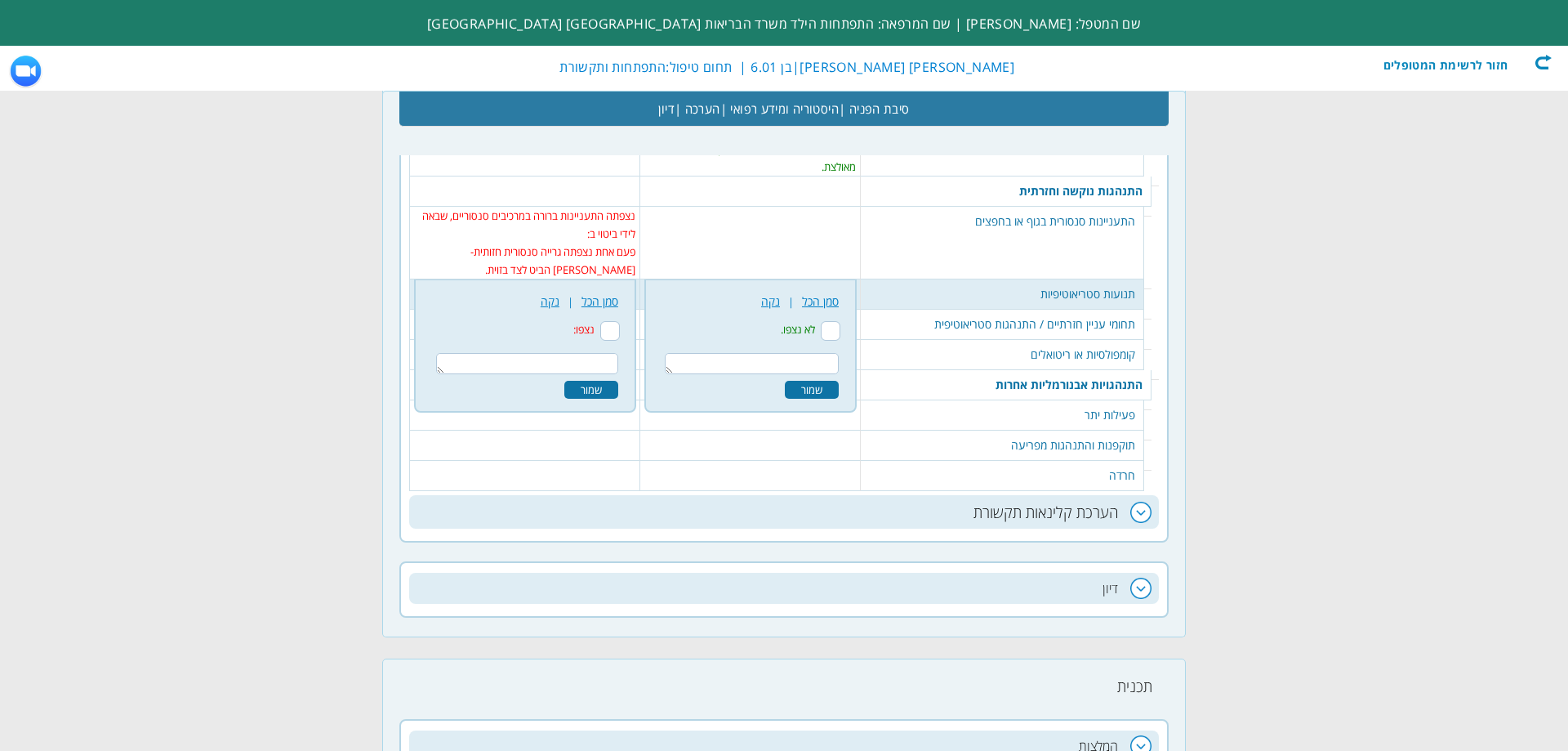
click at [619, 321] on input "נצפו:" at bounding box center [609, 331] width 19 height 19
checkbox input "true"
click at [595, 353] on textarea at bounding box center [527, 363] width 182 height 21
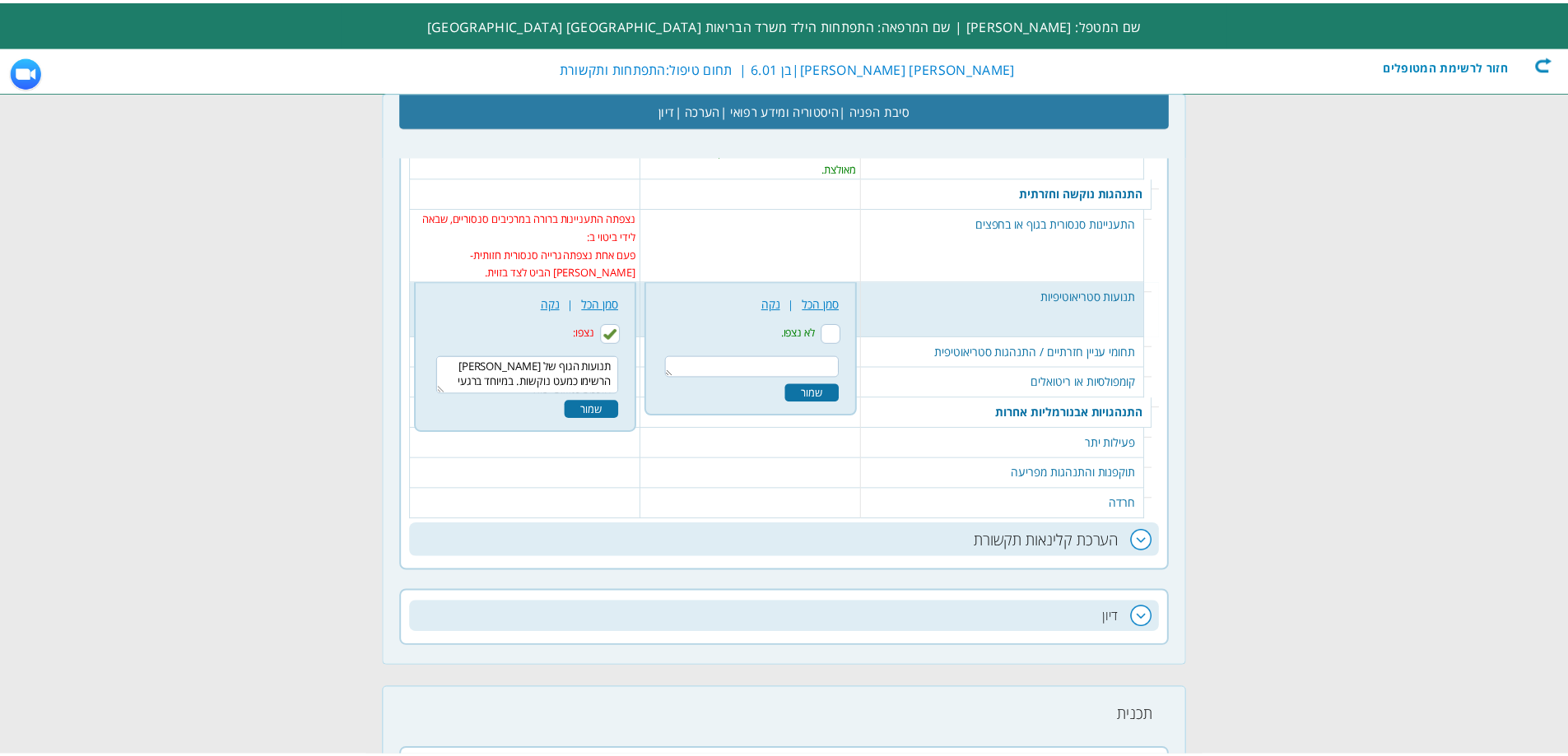
scroll to position [10, 0]
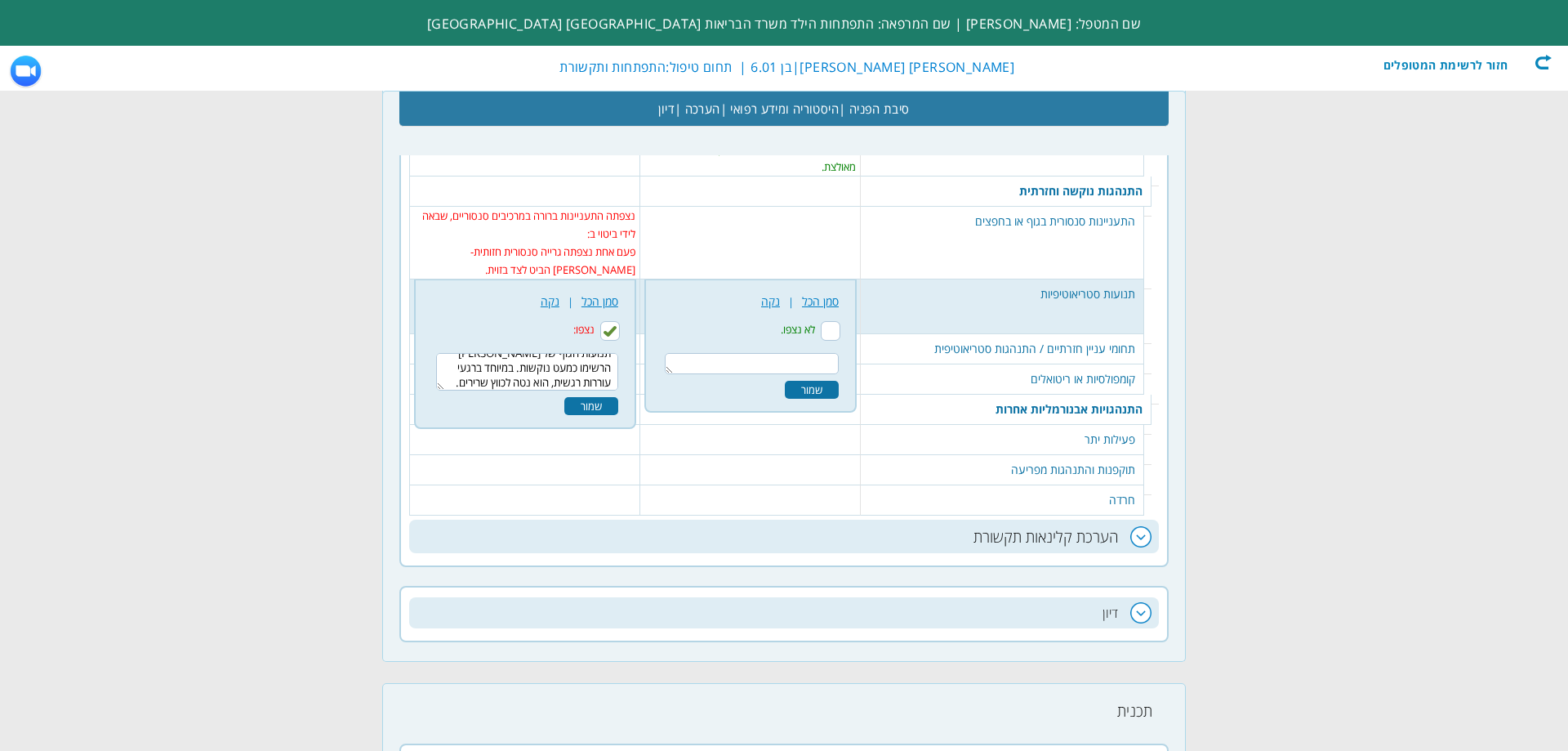
type textarea "תנועות הגוף של בארי הרשימו כמעט נוקשות. במיוחד ברגעי עוררות רגשית, הוא נטה לכוו…"
click at [600, 397] on div "שמור" at bounding box center [592, 406] width 54 height 18
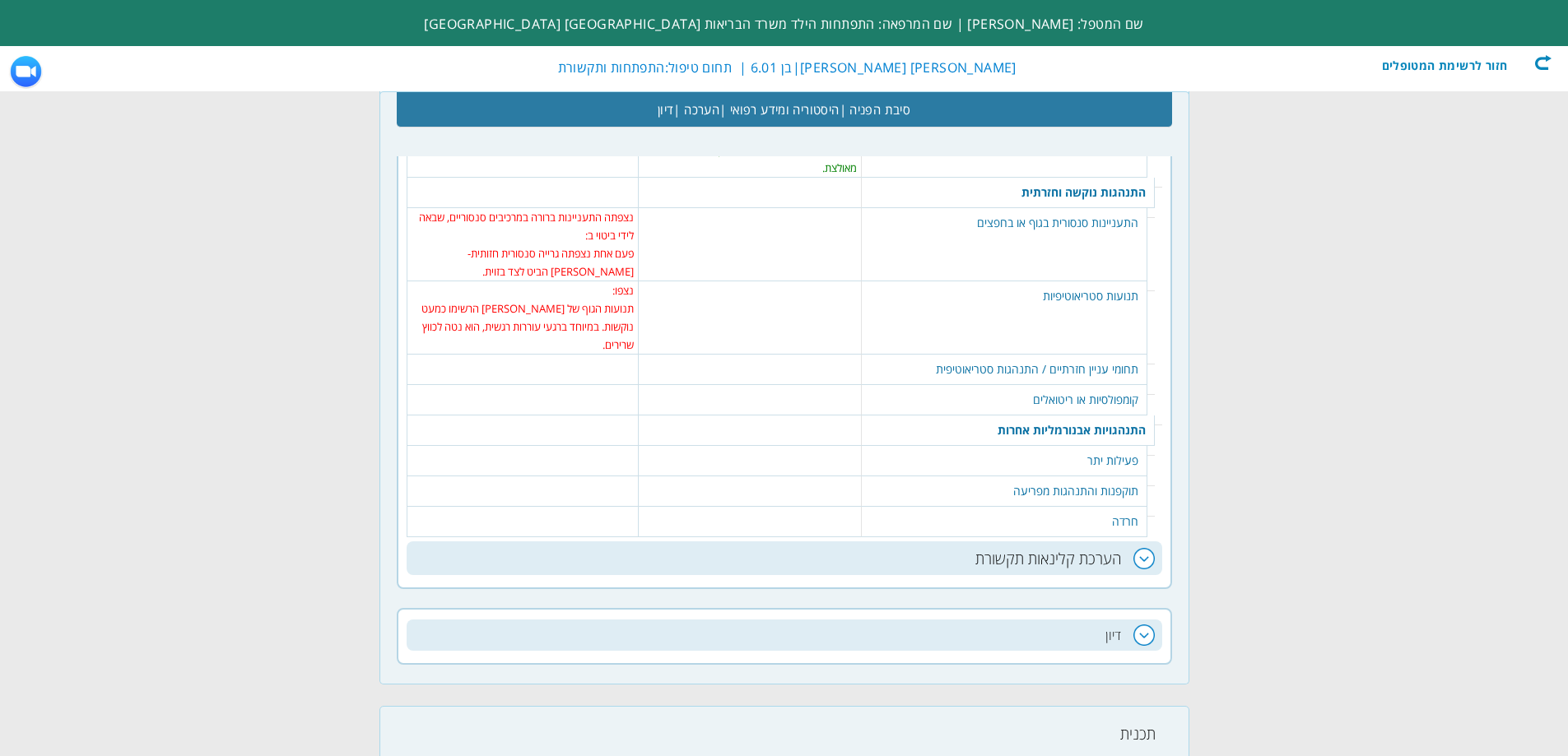
click at [560, 354] on table "426 נקה | סמן הכל נצפו דפוסי התעניינות ברורים, סטריאוטיפיים ויוצאי דופן באופן ב…" at bounding box center [523, 362] width 223 height 16
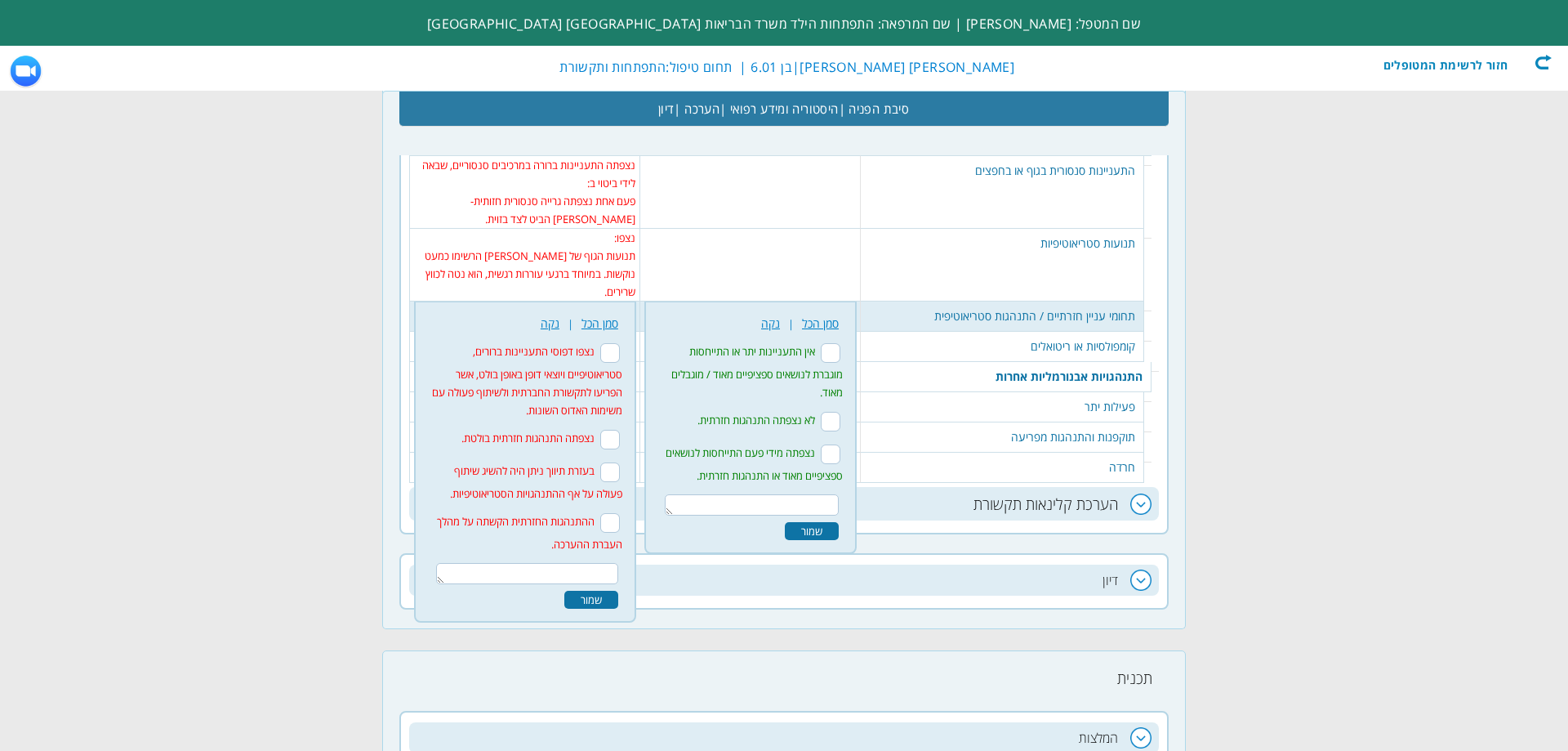
scroll to position [3295, 0]
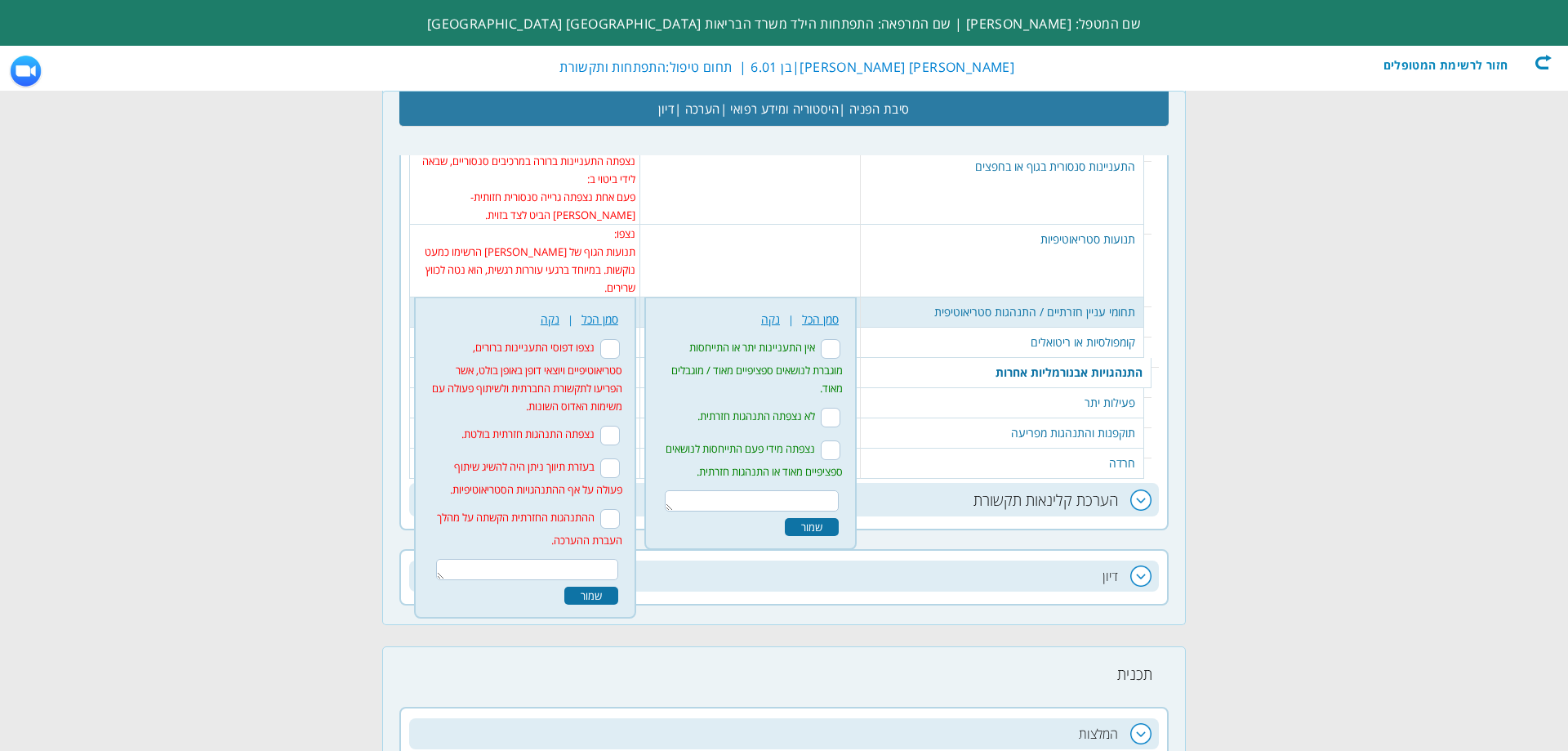
click at [620, 339] on input "נצפו דפוסי התעניינות ברורים, סטריאוטיפיים ויוצאי דופן באופן בולט, אשר הפריעו לת…" at bounding box center [609, 348] width 19 height 19
checkbox input "true"
click at [585, 559] on textarea at bounding box center [527, 569] width 182 height 21
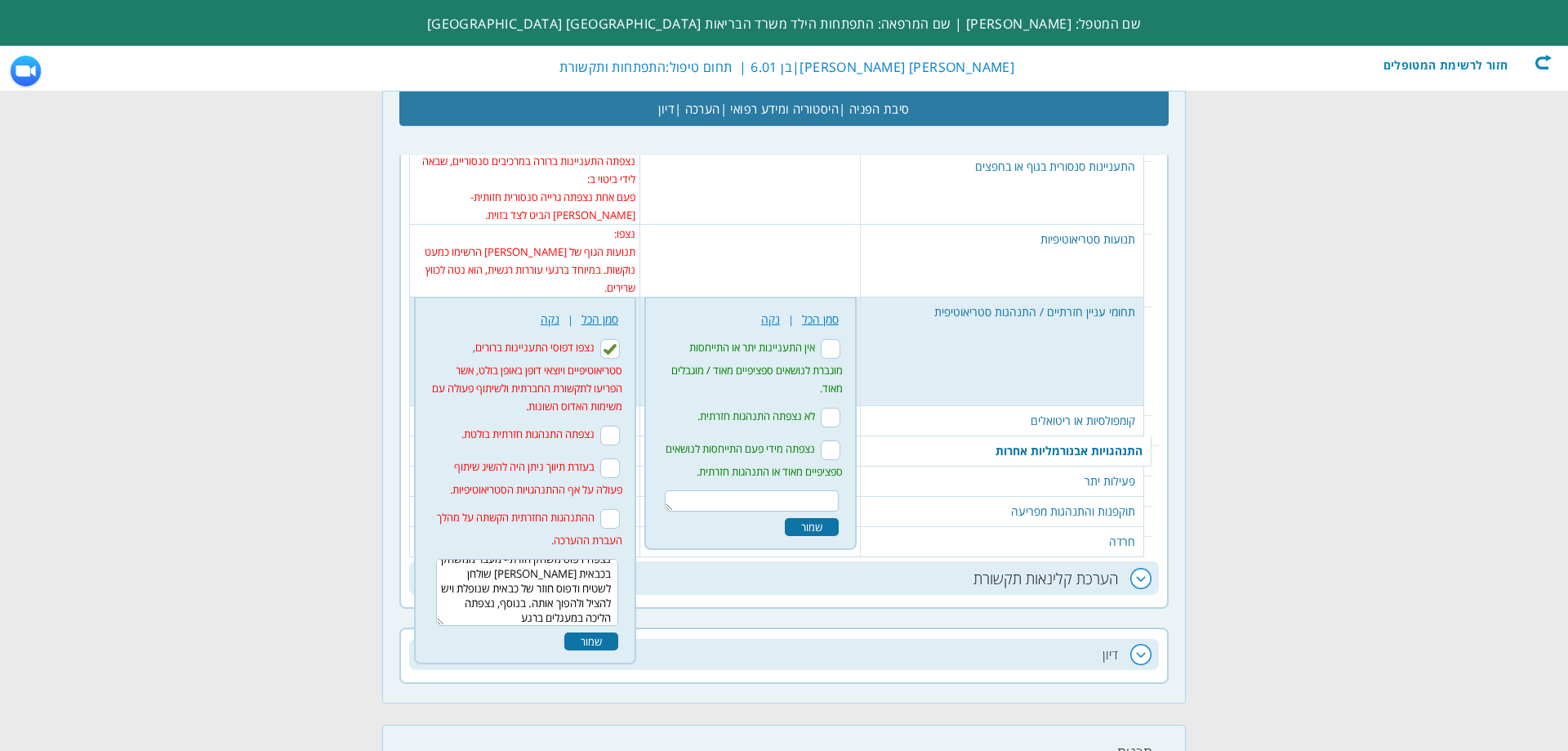
scroll to position [0, 0]
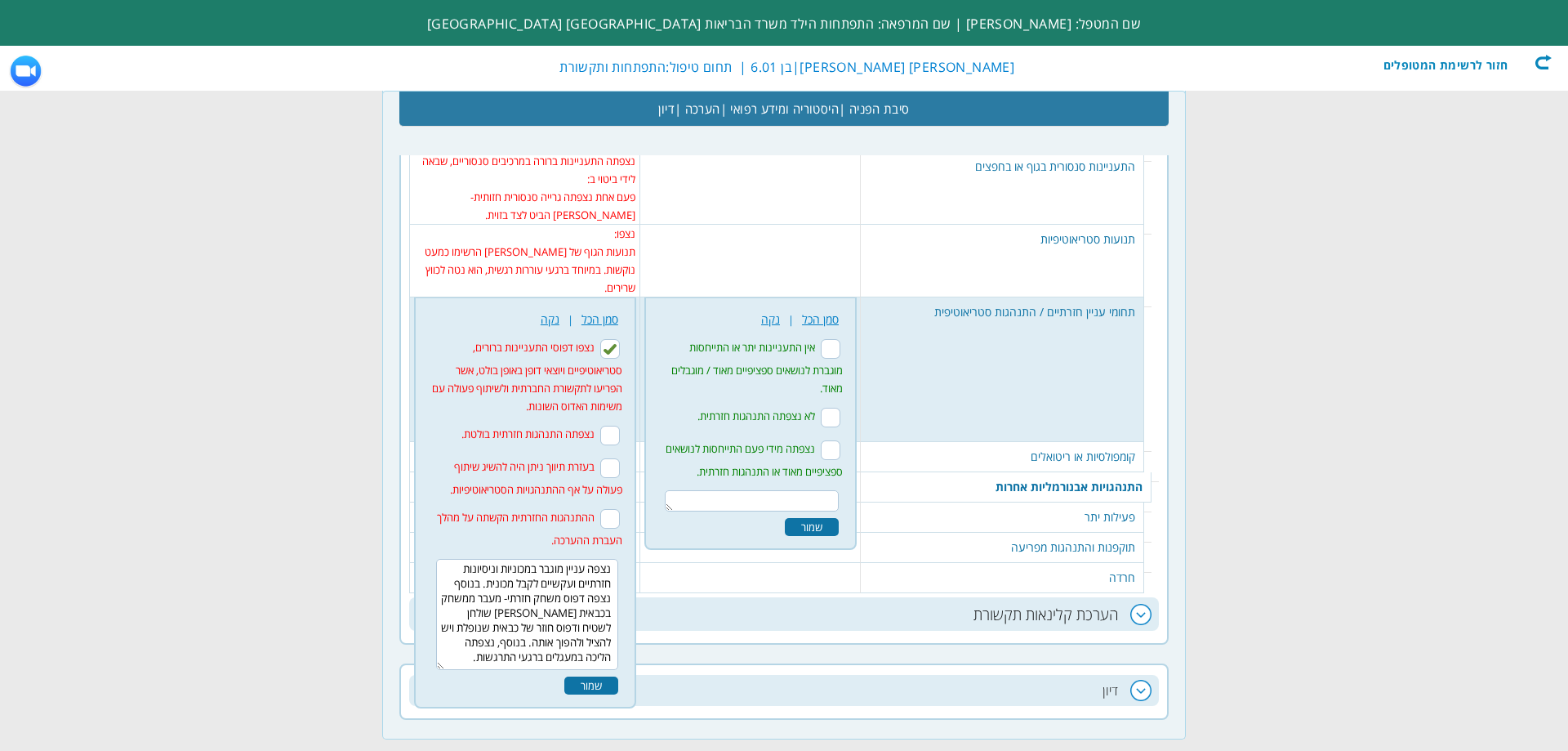
click at [595, 677] on div "שמור" at bounding box center [592, 685] width 54 height 18
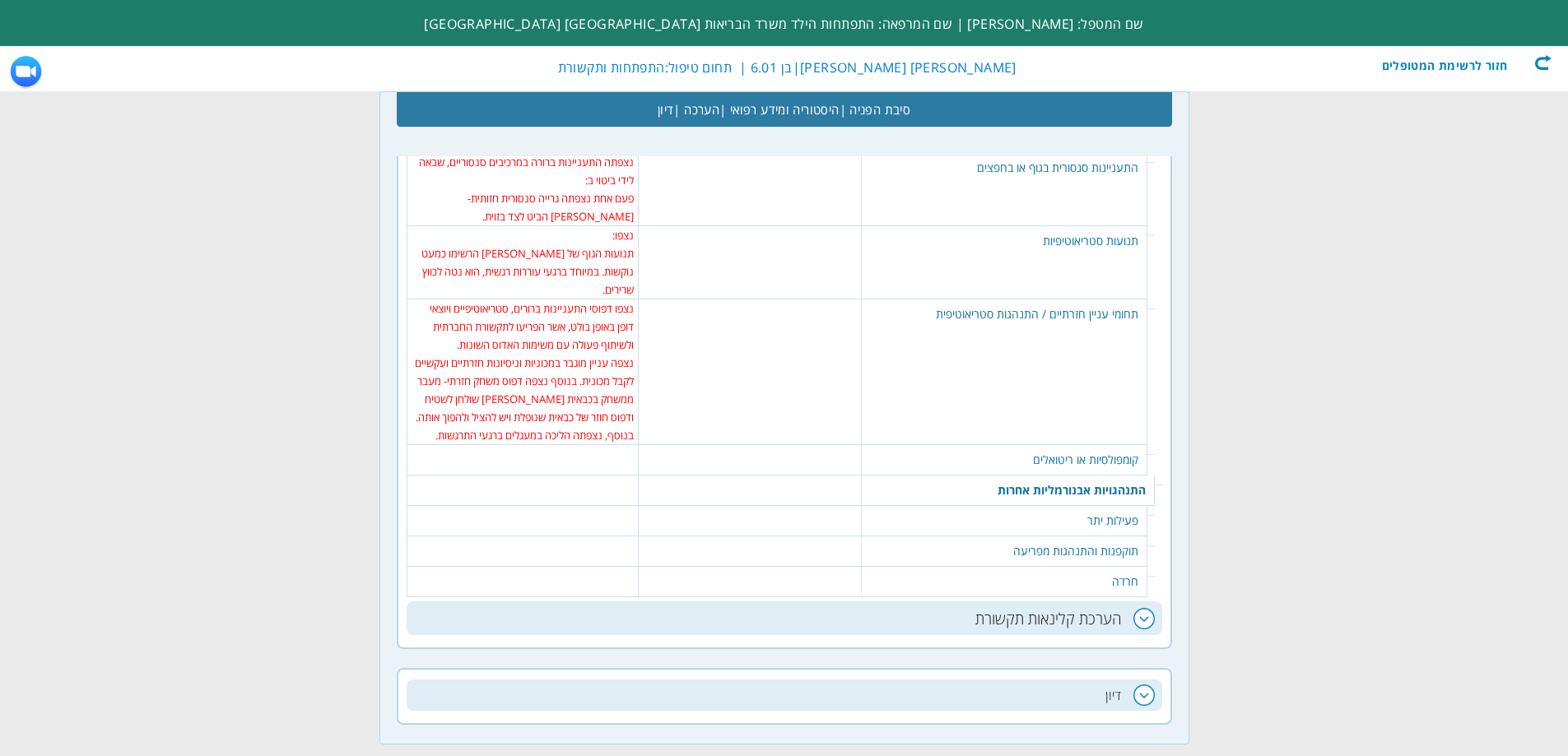
click at [622, 353] on td "נצפה עניין מוגבר במכוניות וניסיונות חזרתיים ועקשיים לקבל מכונית. בנוסף נצפה דפו…" at bounding box center [523, 398] width 223 height 90
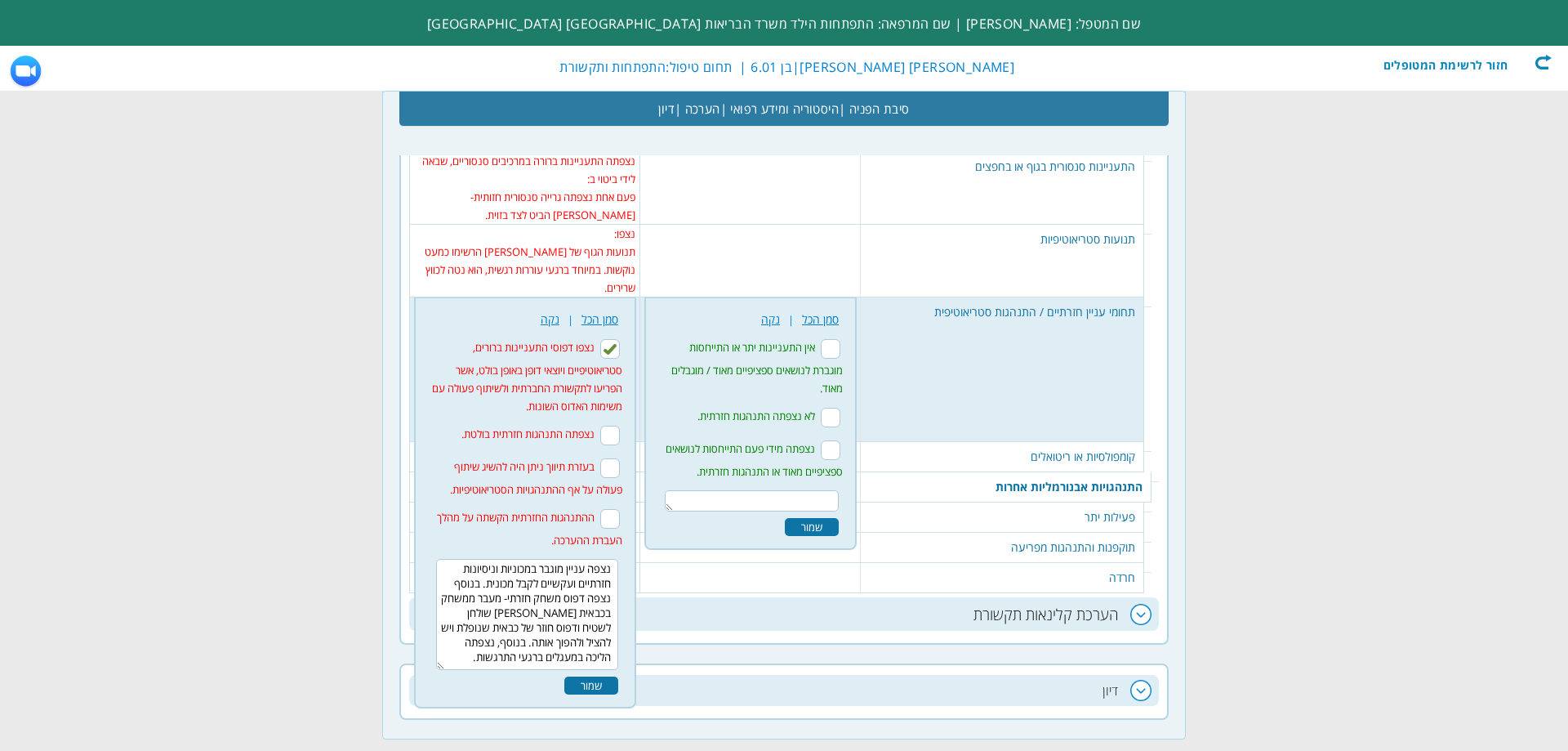
click at [525, 559] on textarea "נצפה עניין מוגבר במכוניות וניסיונות חזרתיים ועקשיים לקבל מכונית. בנוסף נצפה דפו…" at bounding box center [527, 614] width 182 height 111
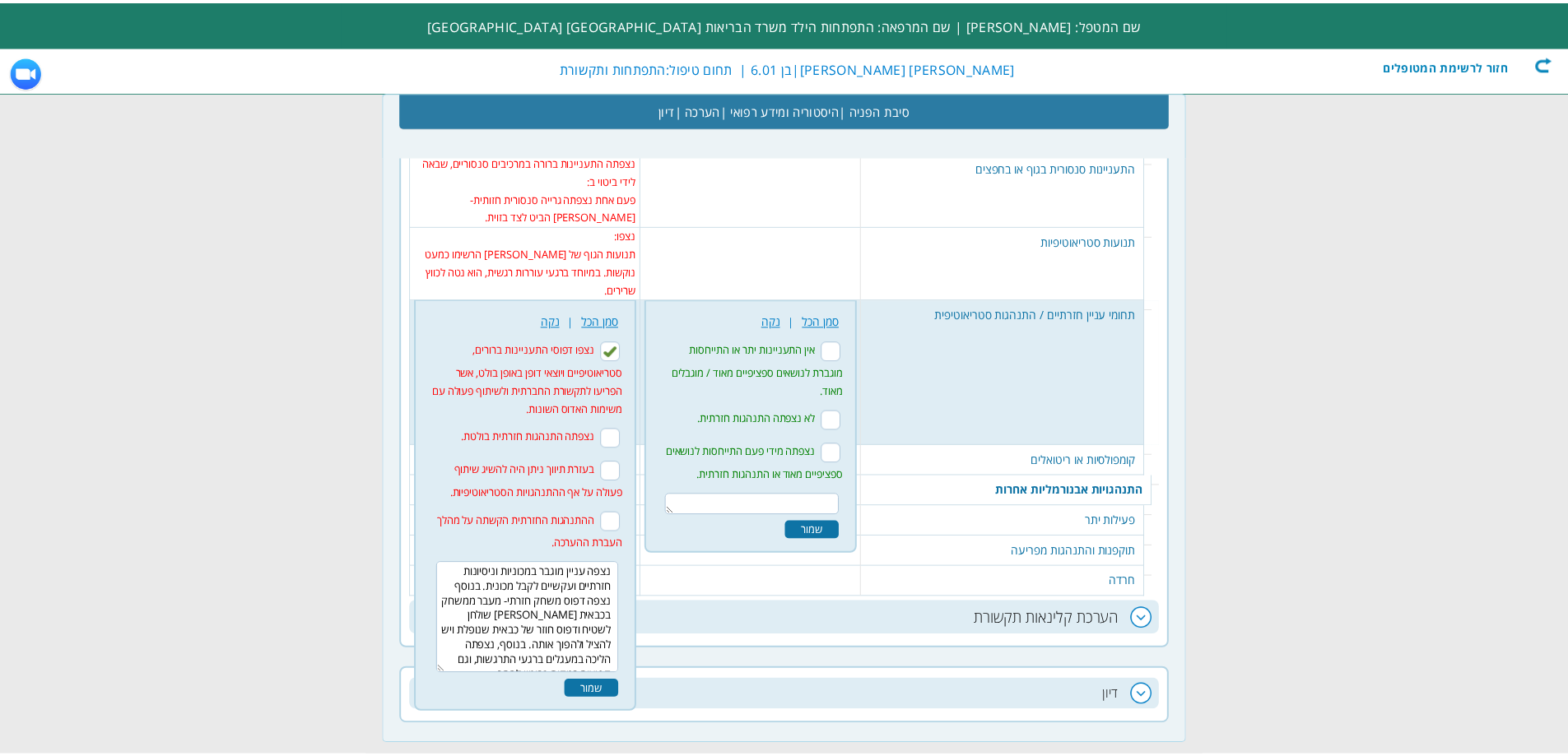
scroll to position [10, 0]
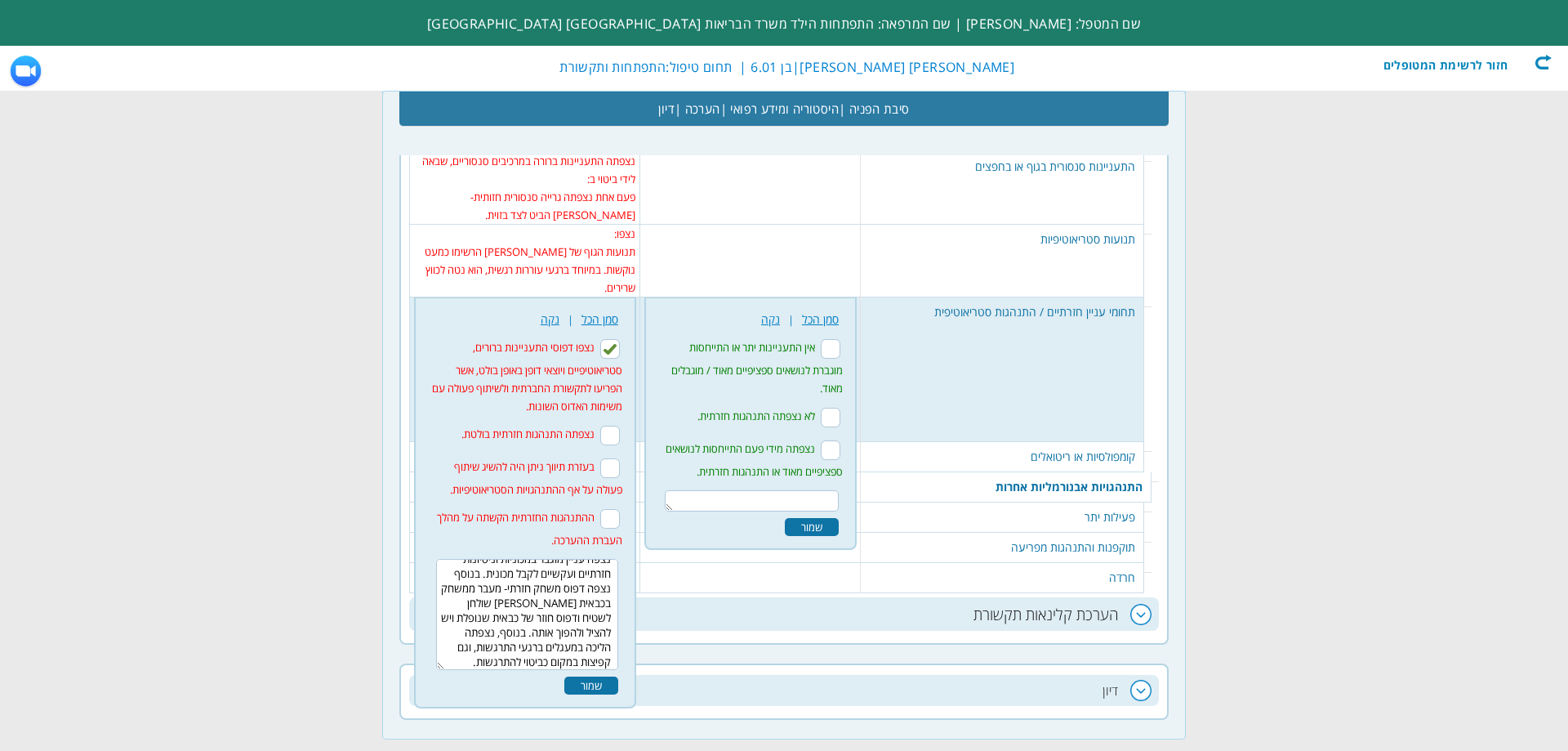
type textarea "נצפה עניין מוגבר במכוניות וניסיונות חזרתיים ועקשיים לקבל מכונית. בנוסף נצפה דפו…"
click at [582, 677] on div "שמור" at bounding box center [592, 685] width 54 height 18
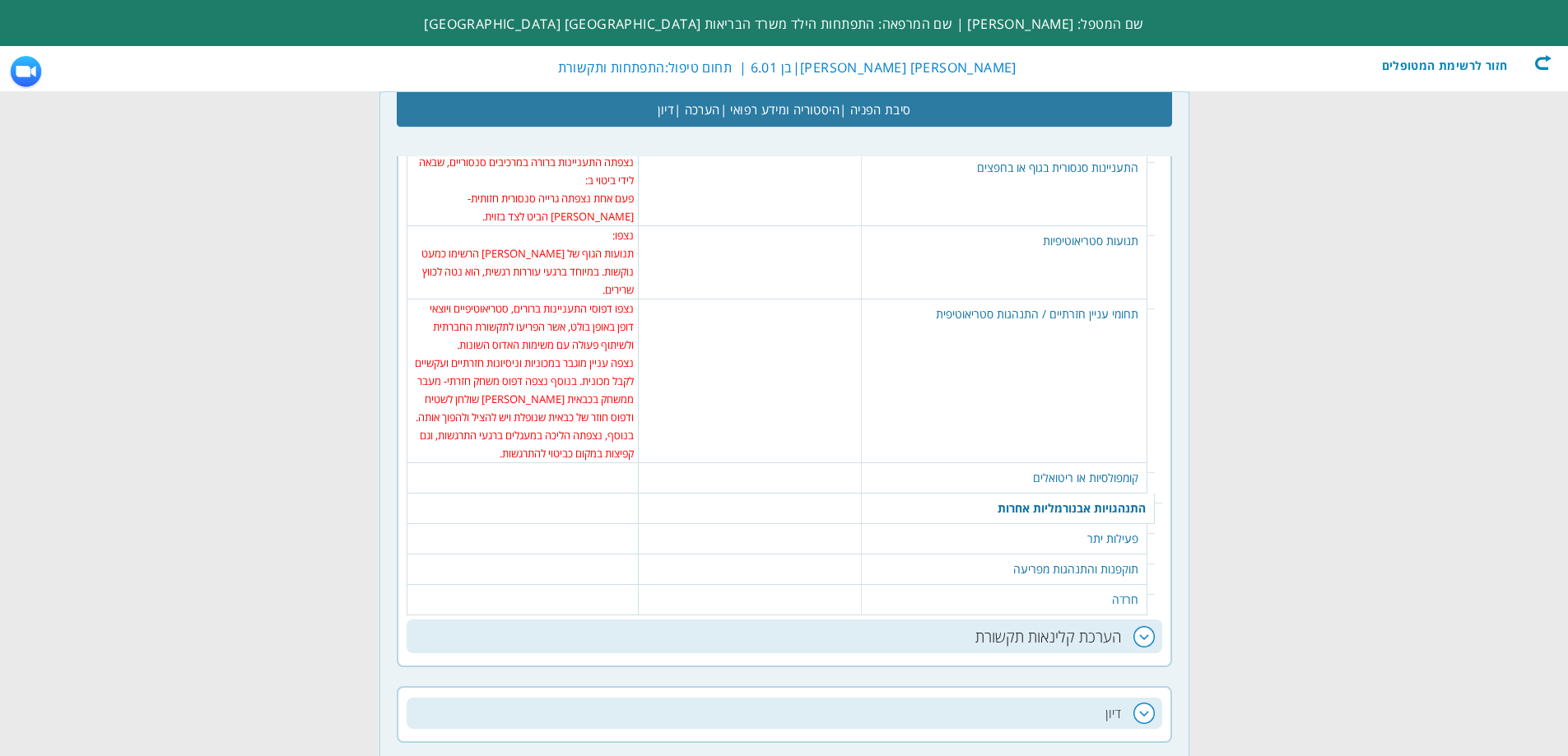
scroll to position [0, 0]
click at [835, 463] on td "428 נקה | סמן הכל לא נצפו דוגמאות לפעולות או רוטינות מילוליות שחייבות להתבצע במ…" at bounding box center [750, 478] width 223 height 31
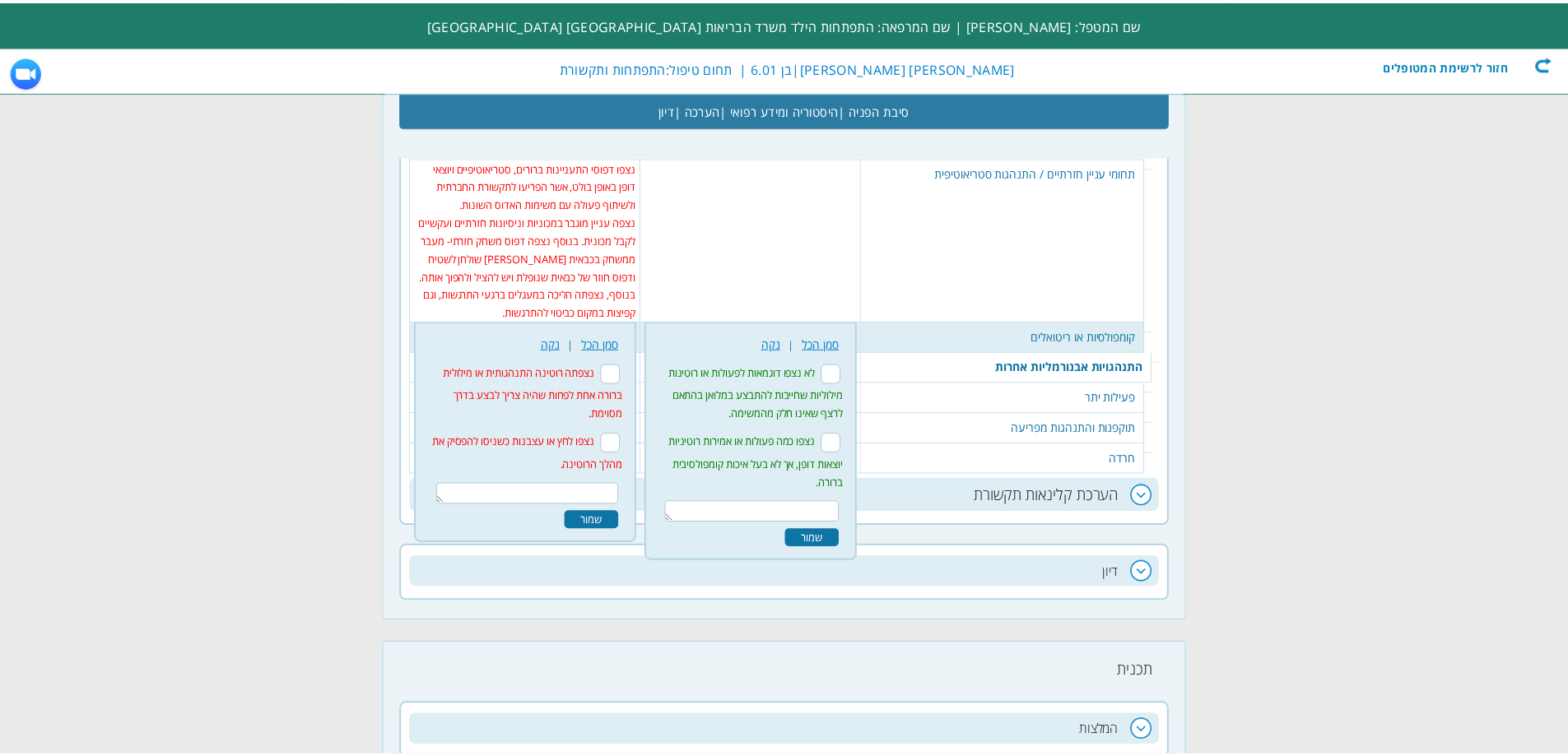
scroll to position [3476, 0]
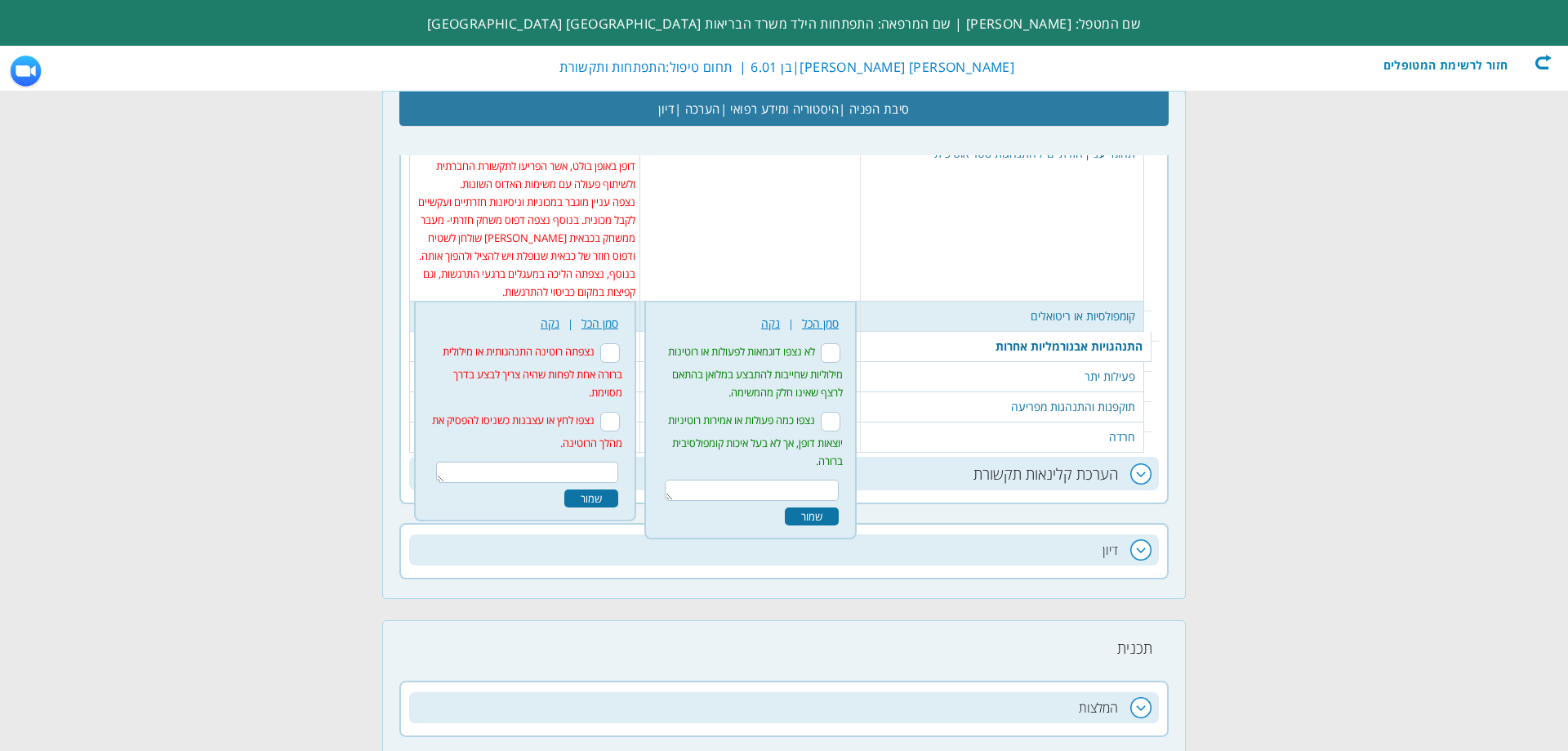
click at [840, 343] on input "לא נצפו דוגמאות לפעולות או רוטינות מילוליות שחייבות להתבצע במלואן בהתאם לרצף שא…" at bounding box center [830, 353] width 19 height 19
checkbox input "true"
click at [834, 507] on div "שמור" at bounding box center [812, 516] width 54 height 18
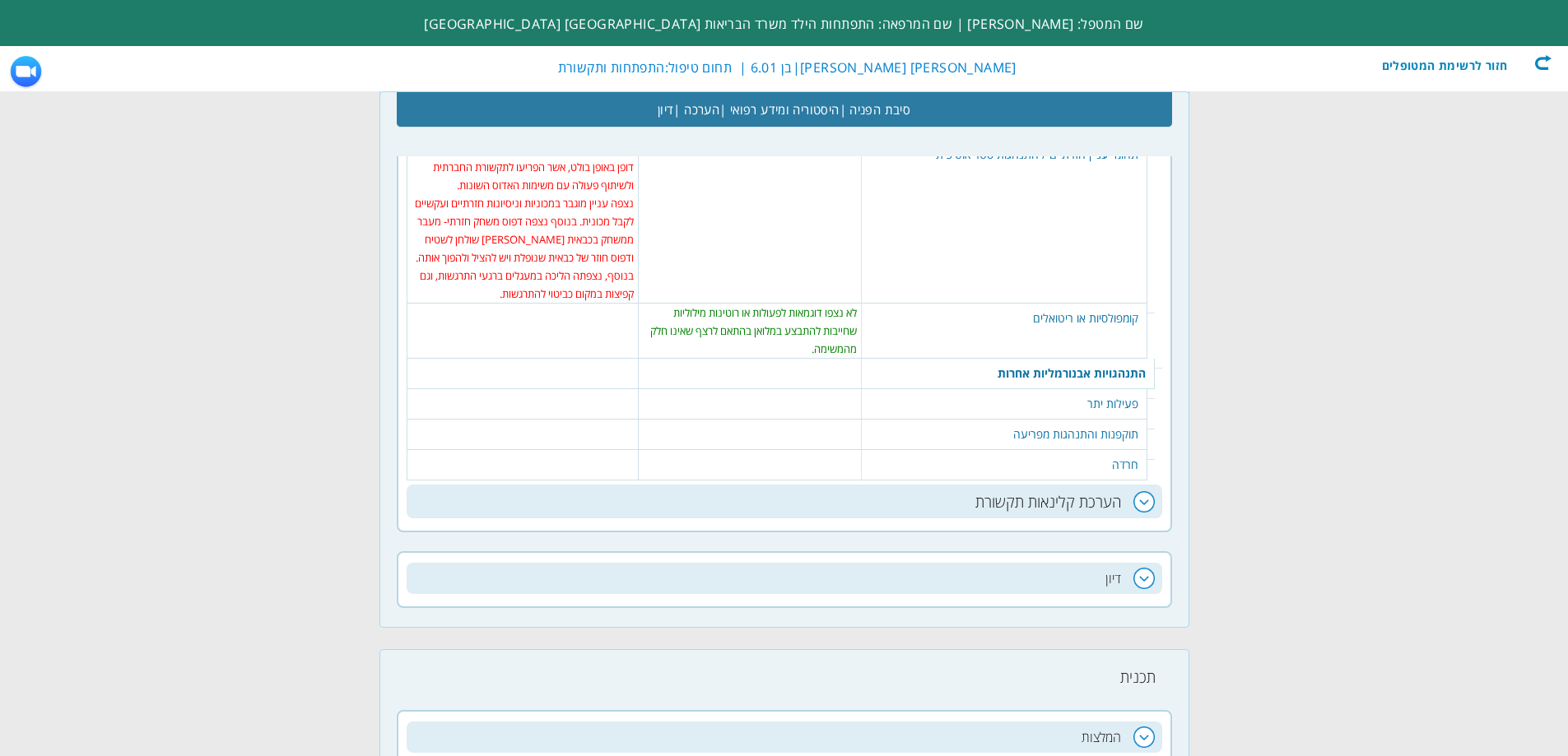
click at [820, 389] on td "432 נקה | סמן הכל לא נצפתה. שמור" at bounding box center [750, 404] width 223 height 31
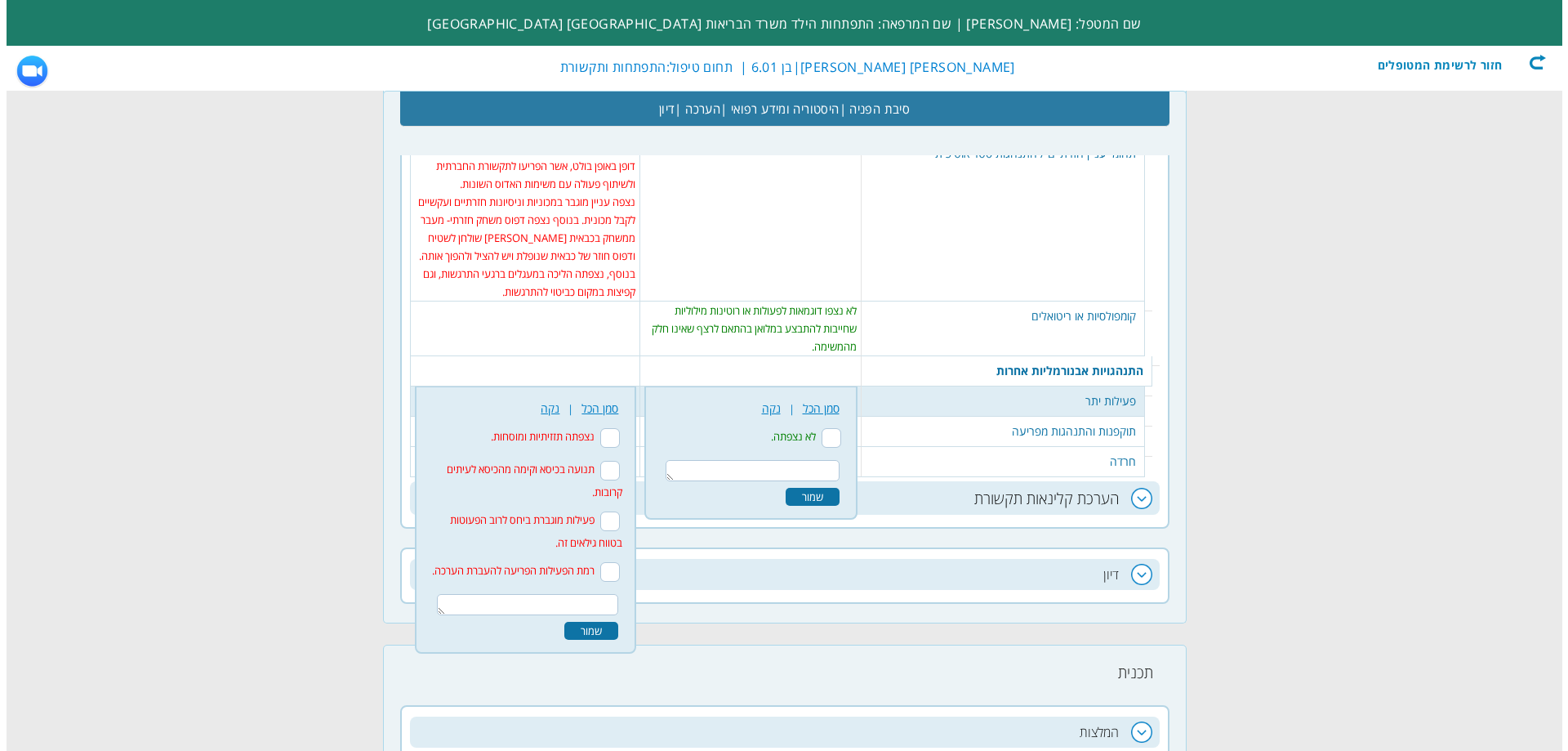
scroll to position [3460, 0]
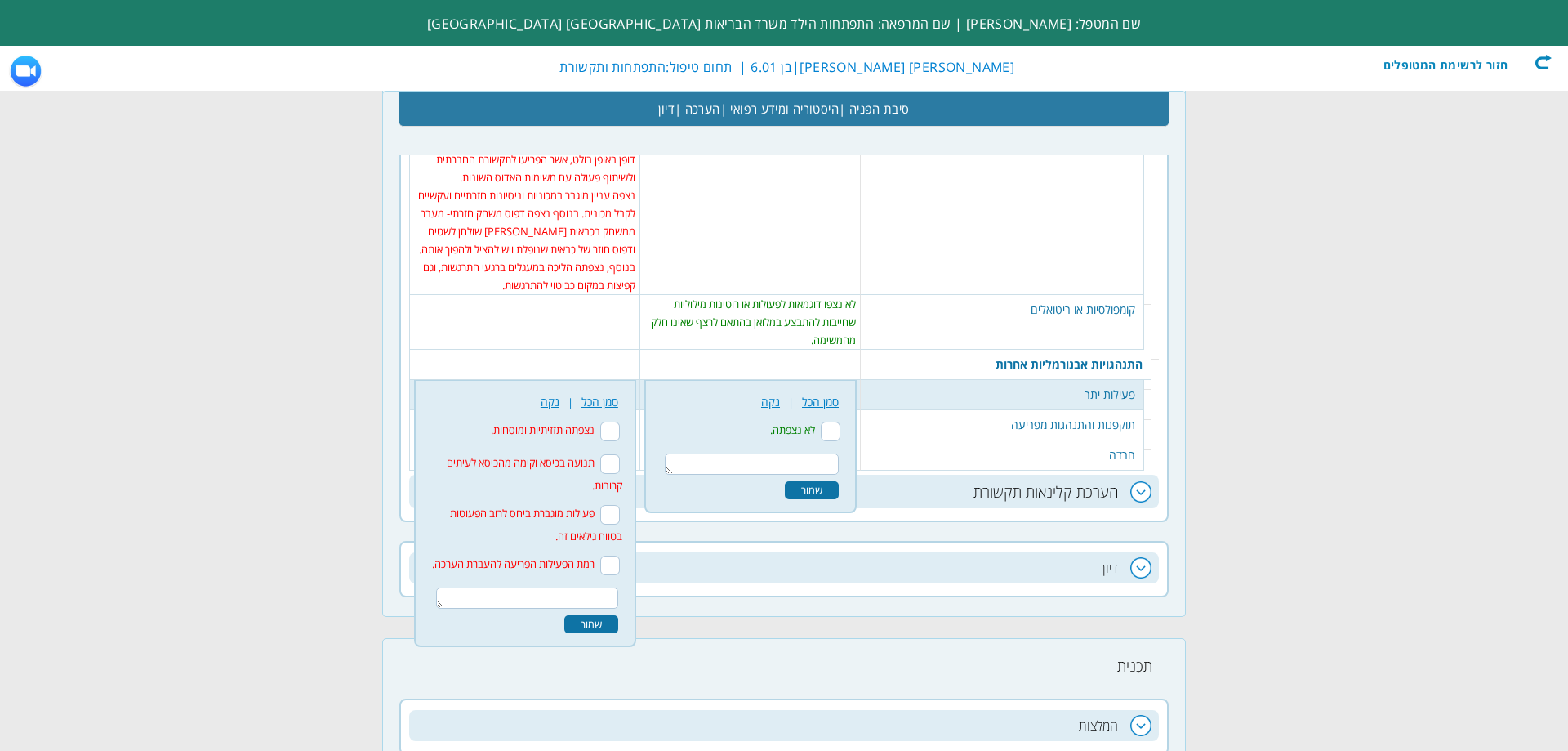
click at [615, 454] on input "תנועה בכיסא וקימה מהכיסא לעיתים קרובות." at bounding box center [609, 463] width 19 height 19
checkbox input "true"
click at [591, 588] on textarea at bounding box center [527, 598] width 182 height 21
click at [600, 616] on div "שמור" at bounding box center [592, 624] width 54 height 18
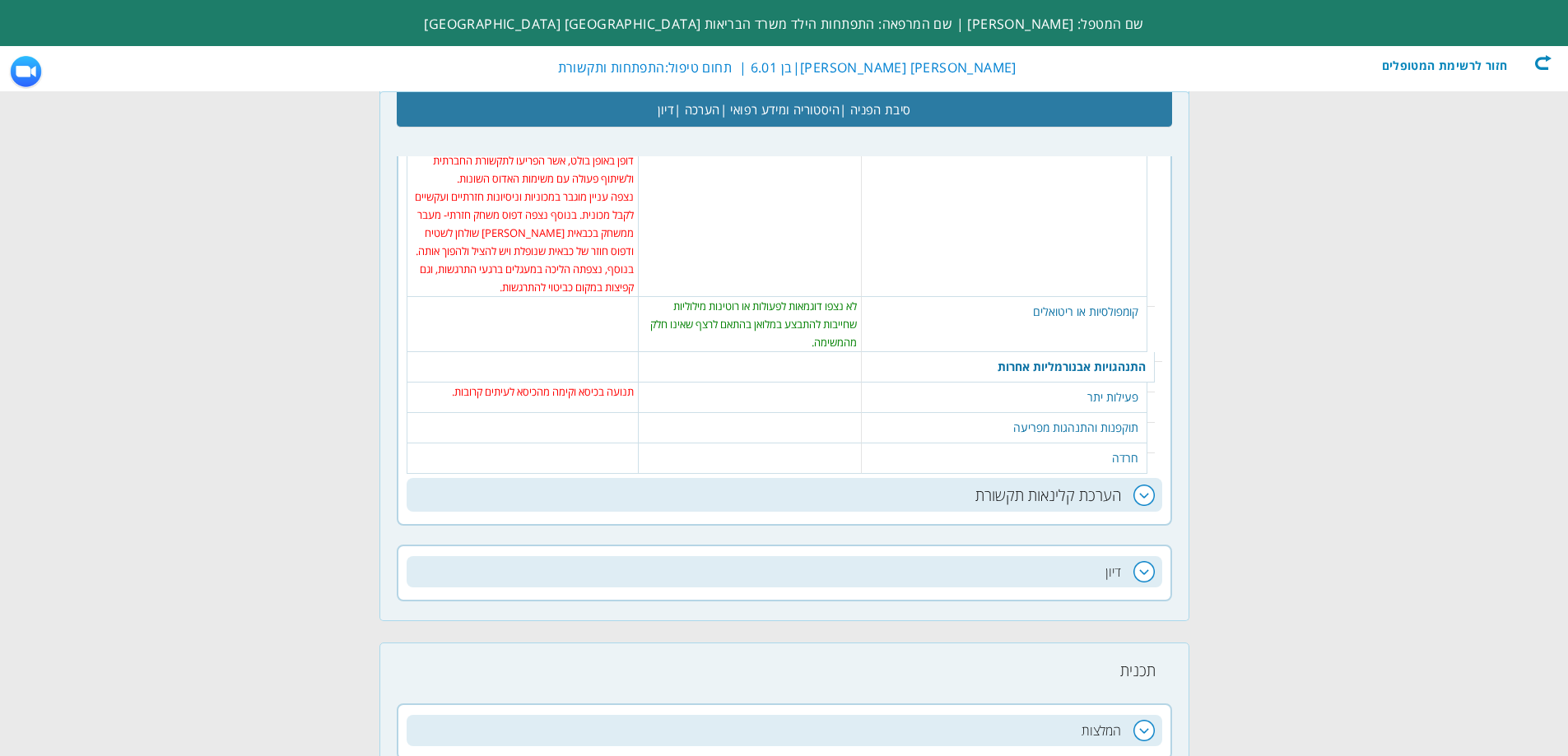
click at [576, 413] on table "434 נקה | סמן הכל נצפתה: שמור" at bounding box center [523, 421] width 223 height 16
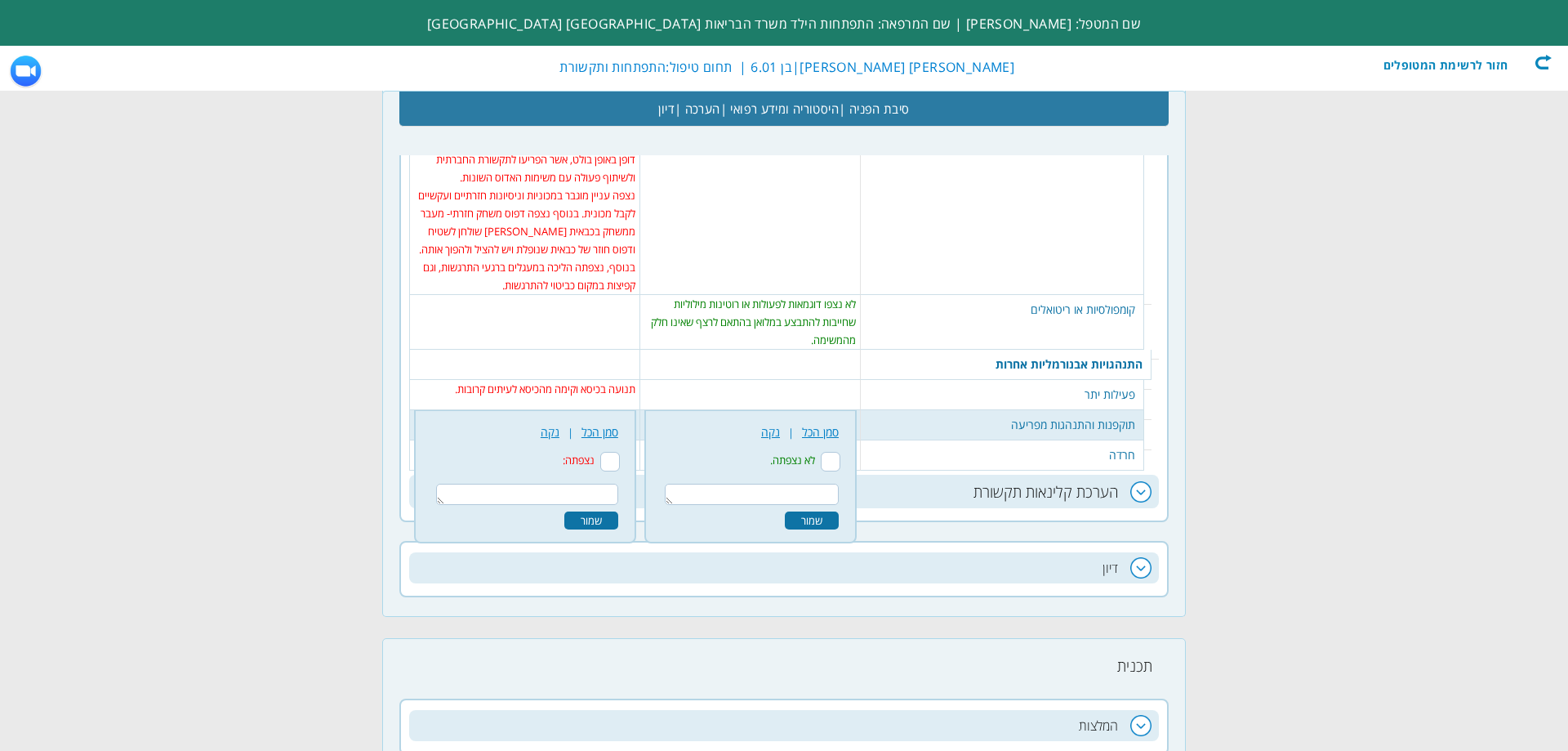
click at [788, 484] on textarea at bounding box center [752, 494] width 174 height 21
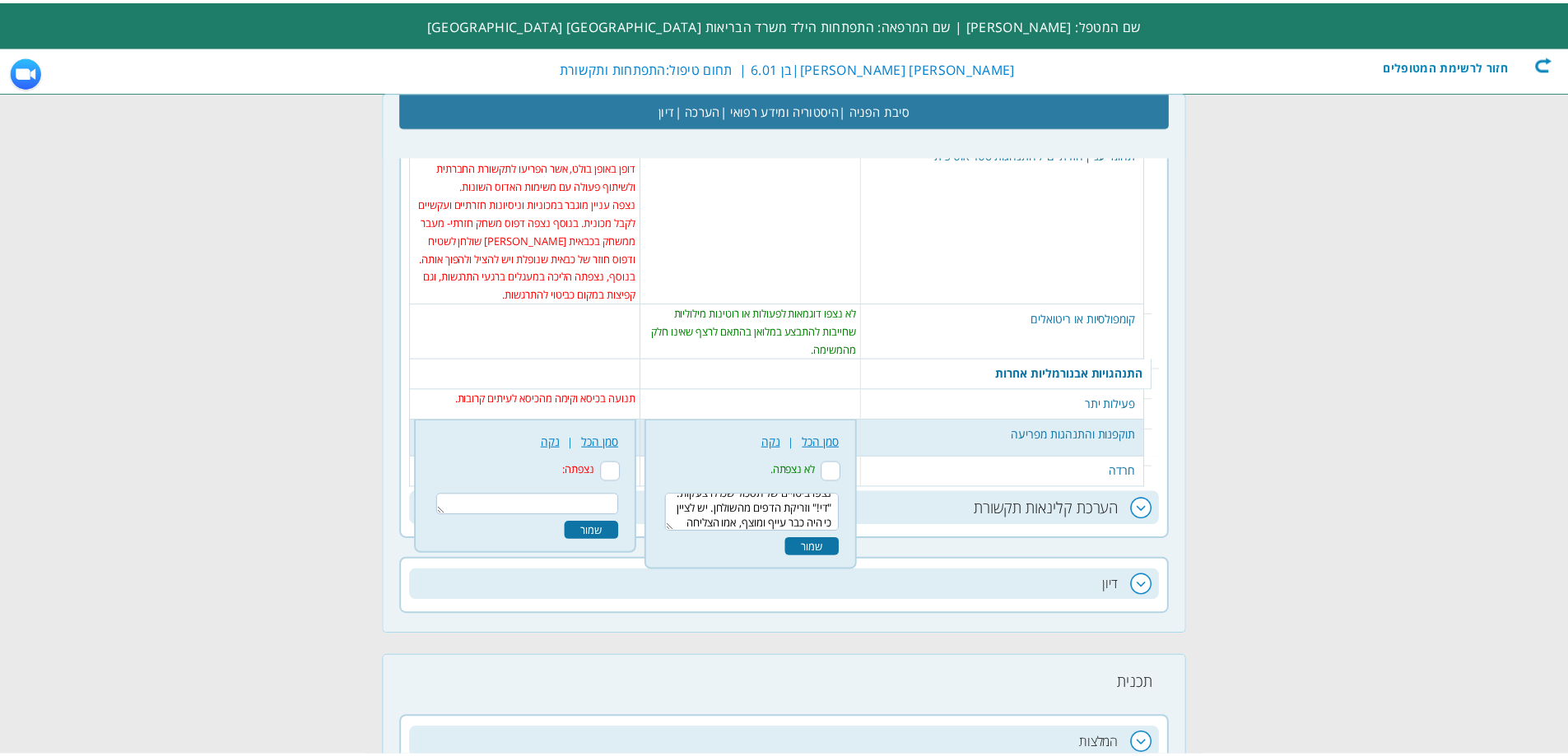
scroll to position [25, 0]
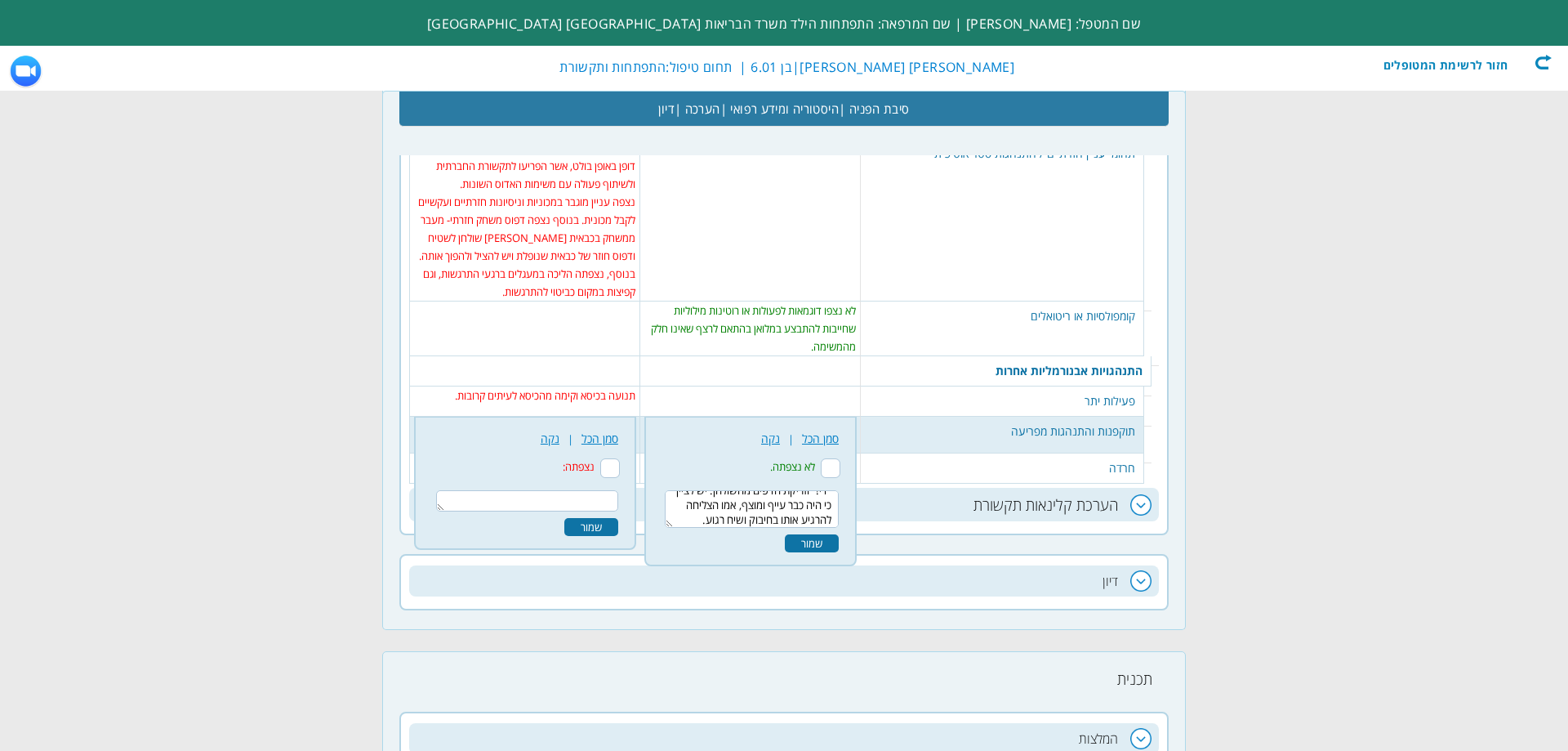
type textarea "נצפו ביטויים של תסכול שכללו צעקות: "די!" וזריקת הדפים מהשולחן. יש לציין כי היה …"
click at [834, 534] on div "שמור" at bounding box center [812, 543] width 54 height 18
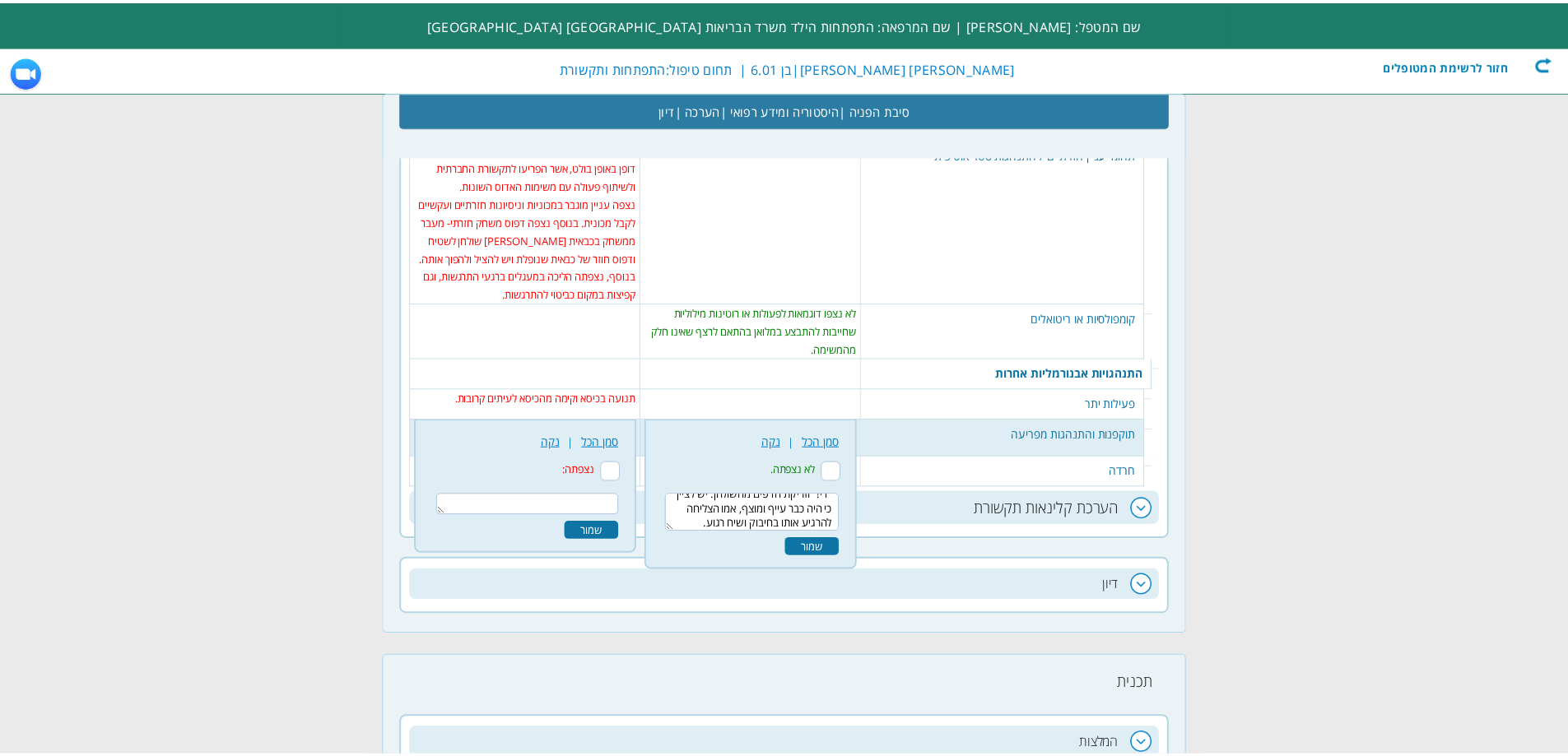
scroll to position [0, 0]
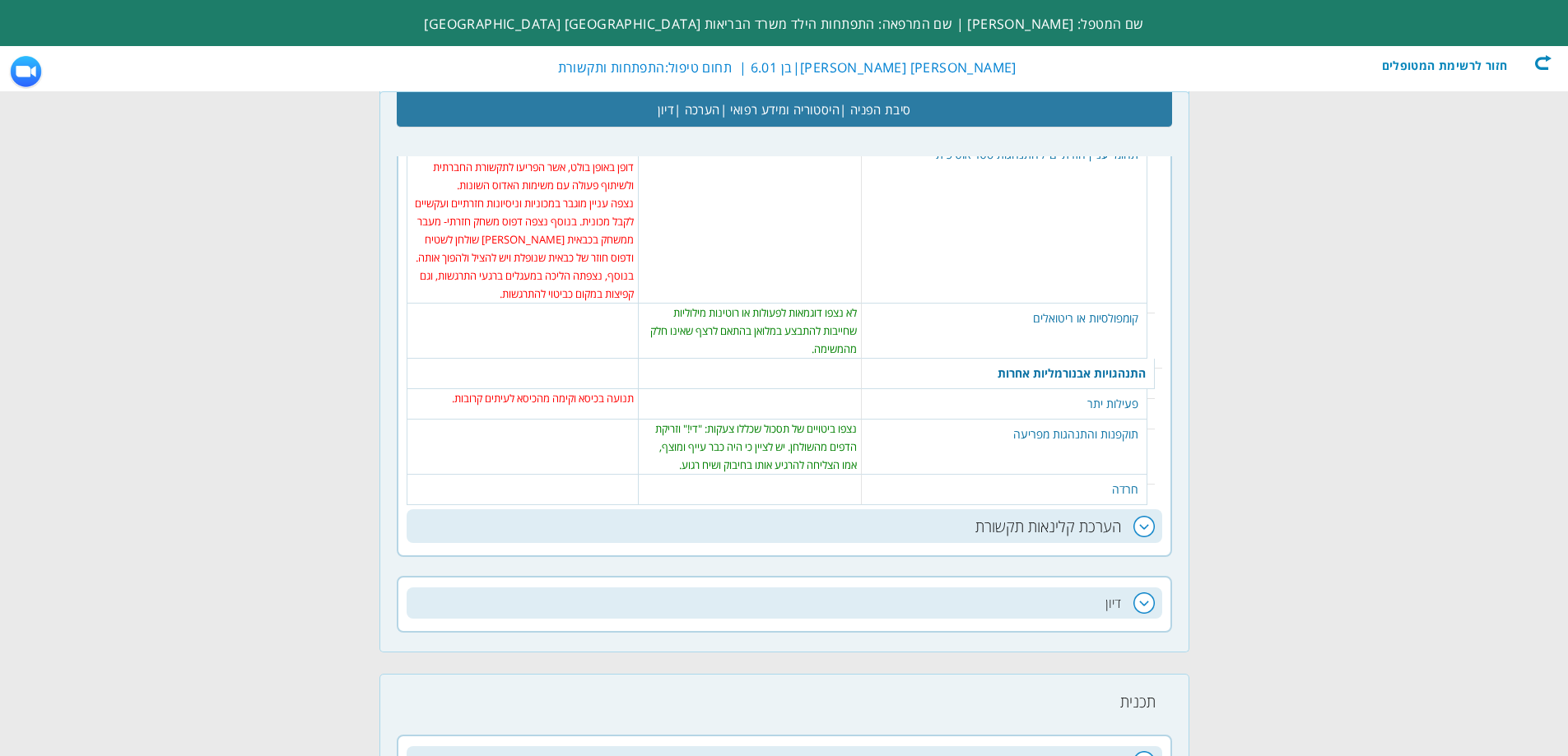
click at [831, 475] on table "436 נקה | סמן הכל לא נצפו סימנים ברורים של חרדה. שמור" at bounding box center [750, 483] width 213 height 16
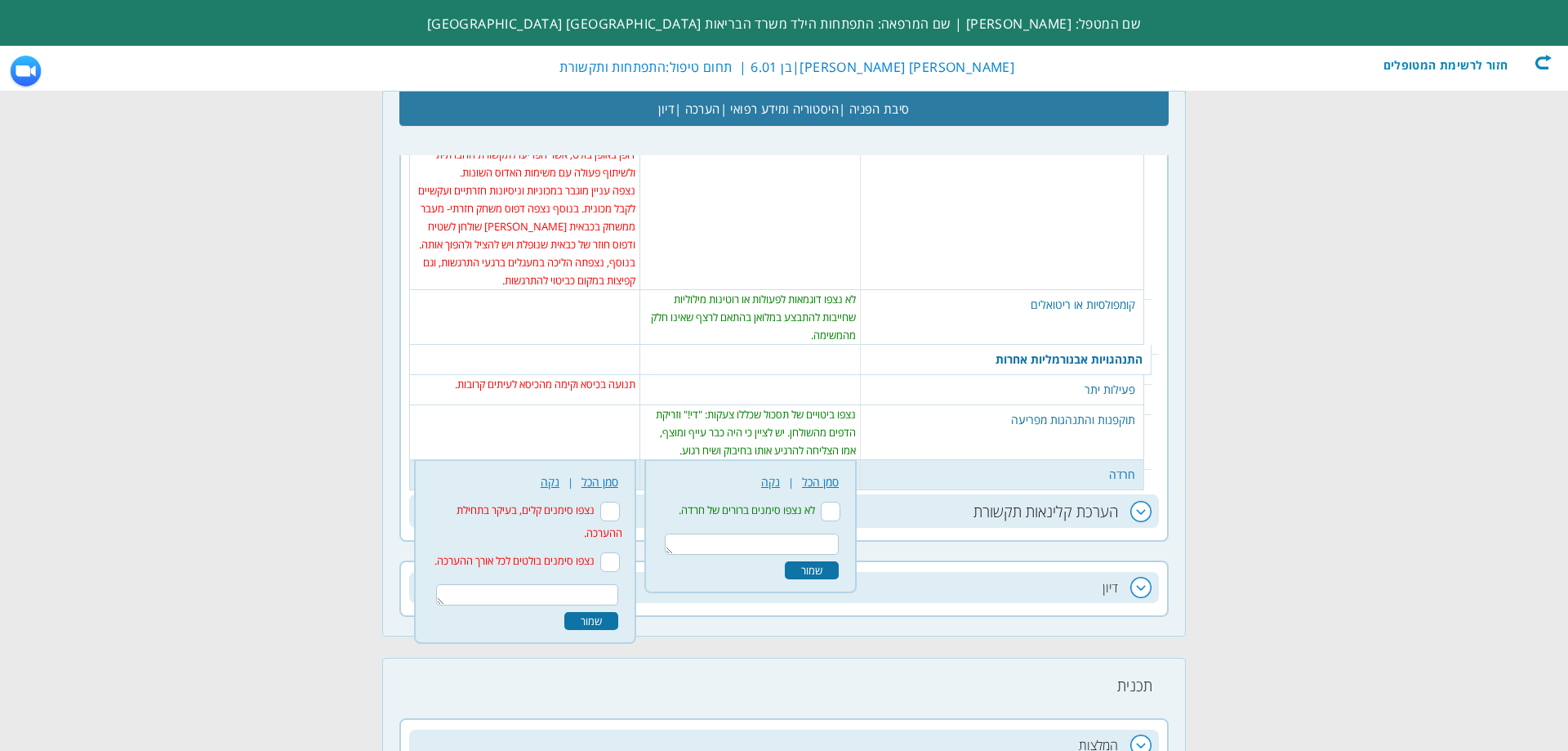
scroll to position [3484, 0]
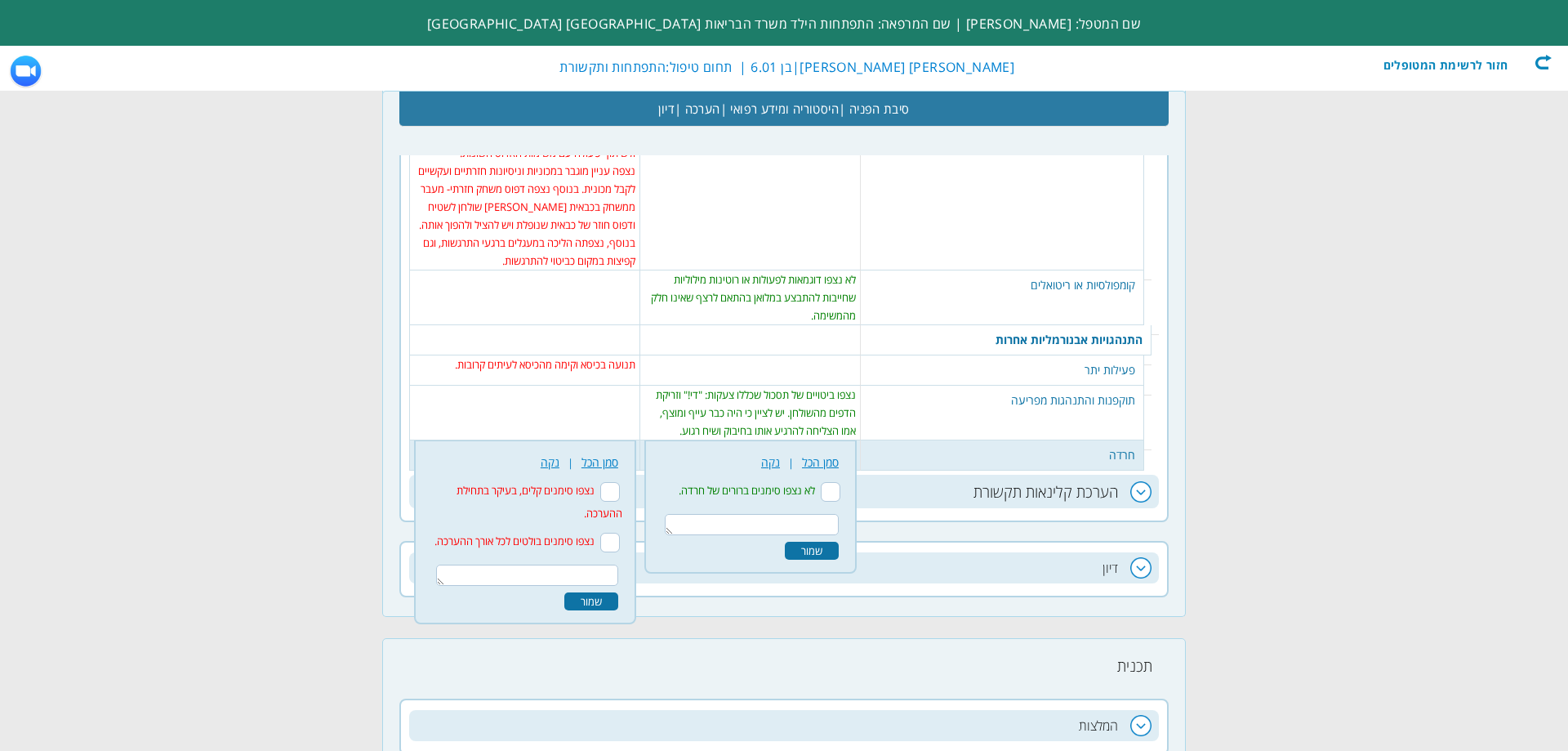
click at [840, 482] on input "לא נצפו סימנים ברורים של חרדה." at bounding box center [830, 491] width 19 height 19
checkbox input "true"
click at [839, 514] on textarea at bounding box center [752, 524] width 174 height 21
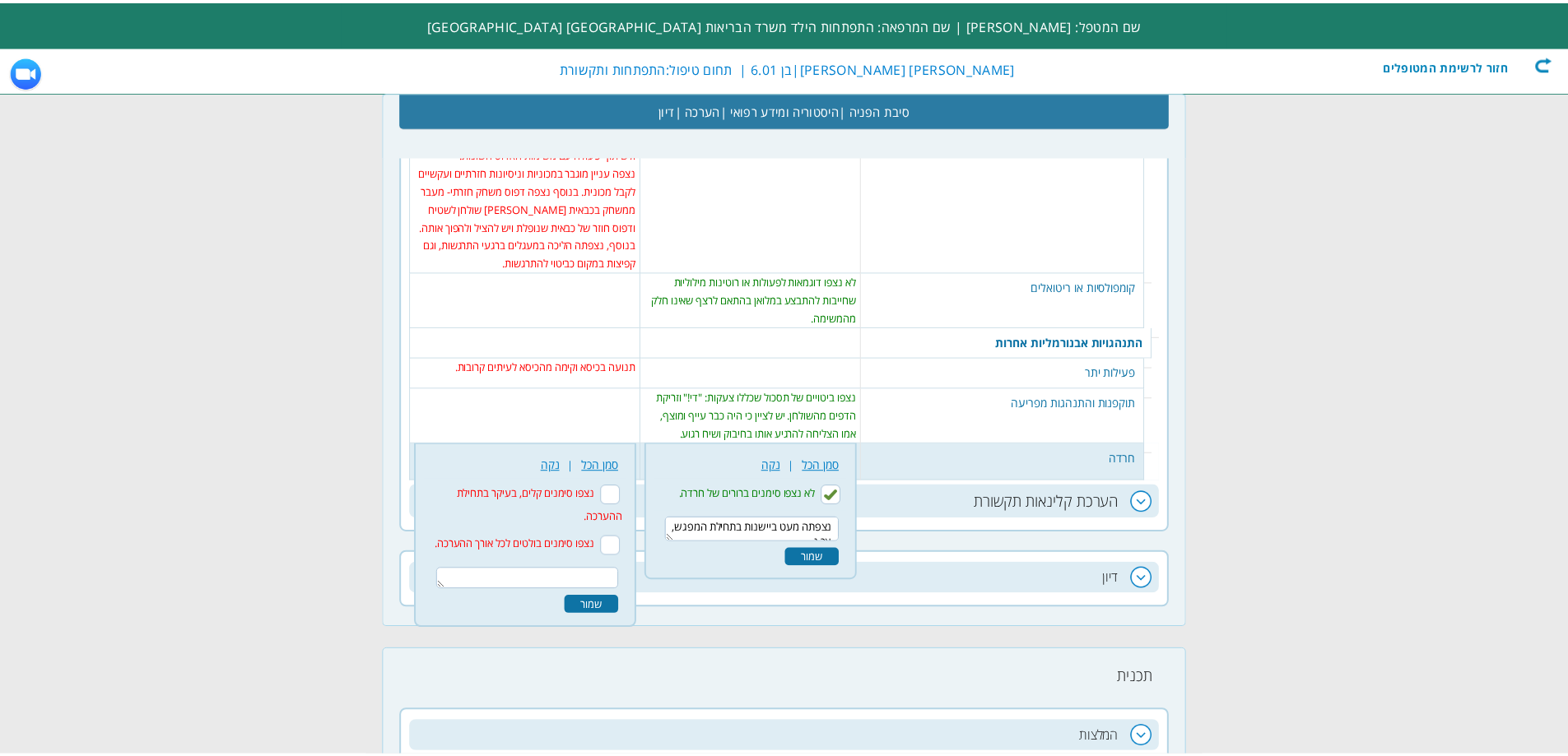
scroll to position [9, 0]
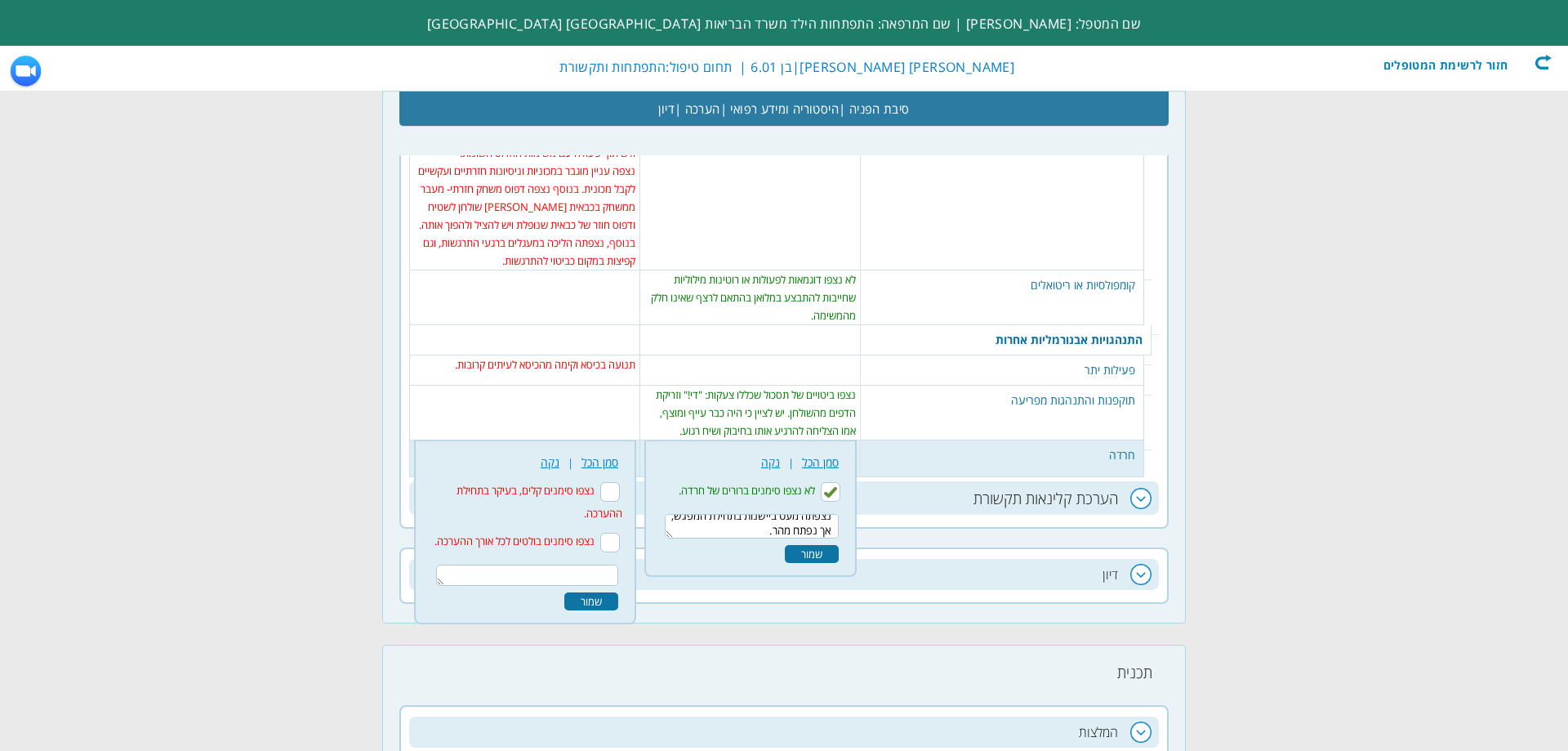
type textarea "נצפתה מעט ביישנות בתחילת המפגש, אך נפתח מהר."
click at [838, 545] on div "שמור" at bounding box center [812, 553] width 54 height 18
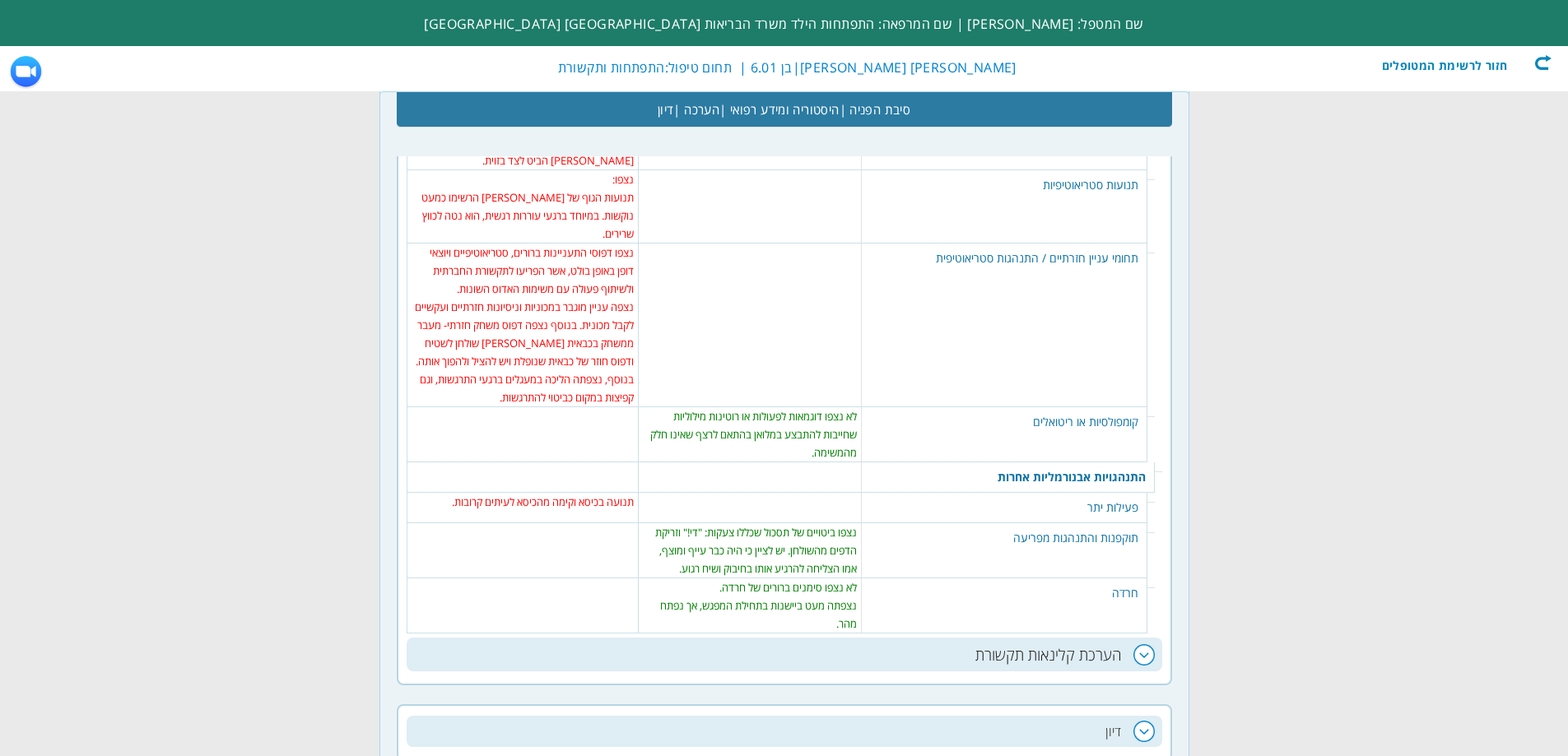
scroll to position [3508, 0]
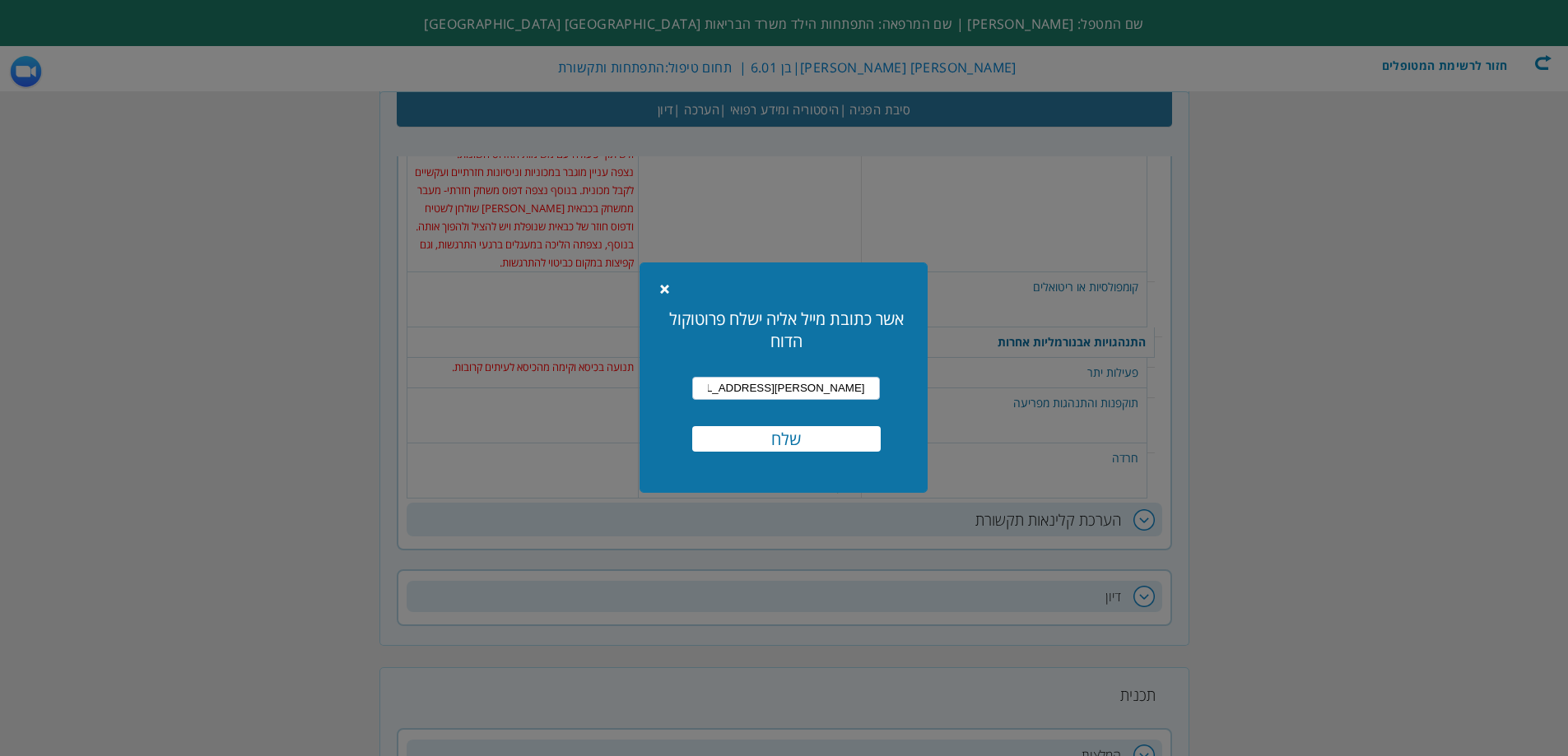
click at [789, 433] on input "שלח" at bounding box center [786, 439] width 188 height 26
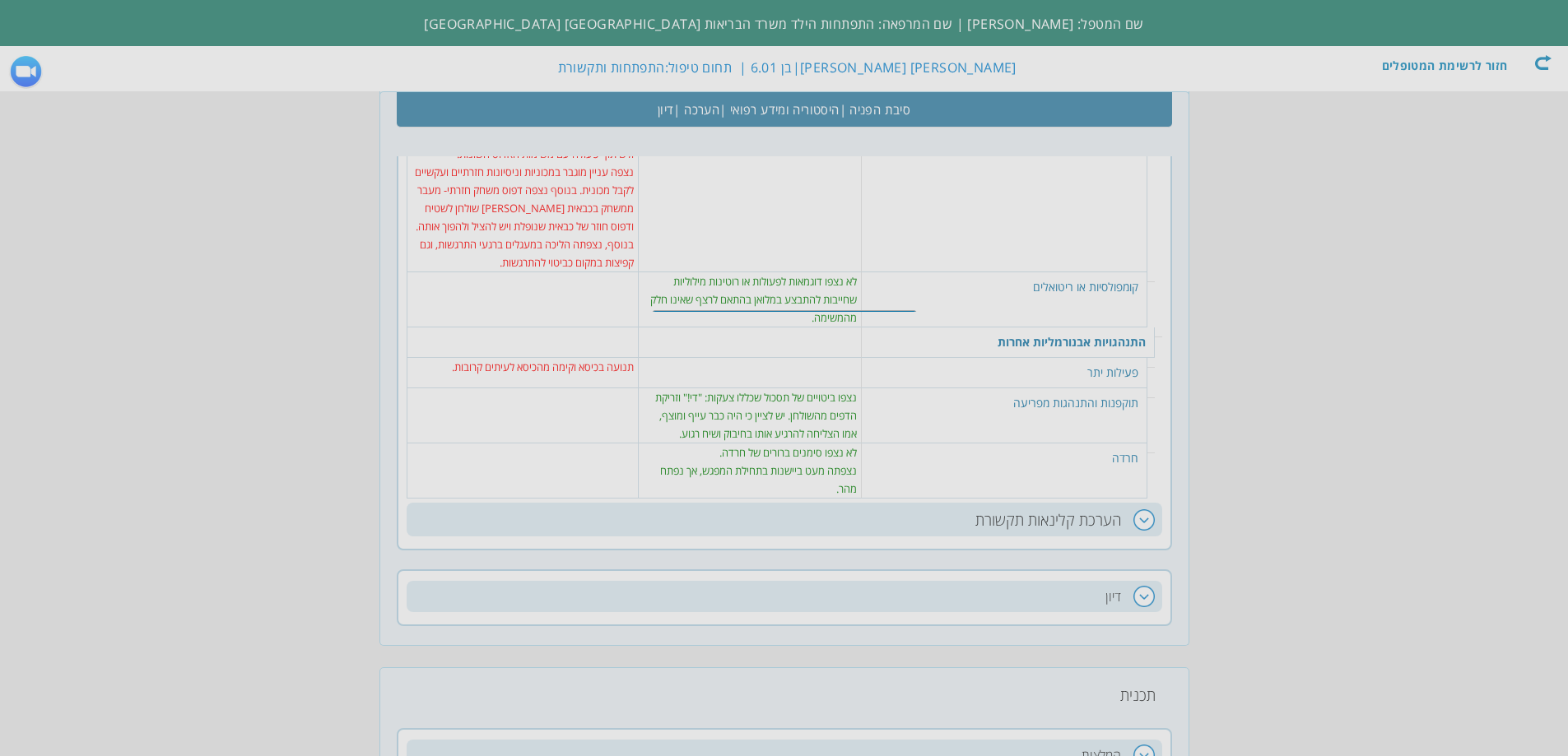
scroll to position [3501, 0]
